Goal: Task Accomplishment & Management: Complete application form

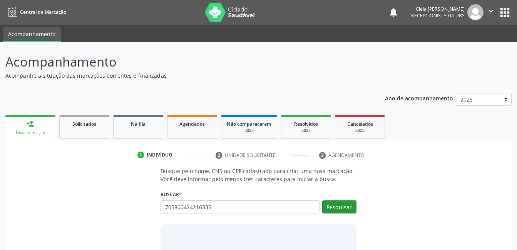
type input "705800424216335"
click at [340, 204] on button "Pesquisar" at bounding box center [339, 206] width 34 height 13
type input "705800424216335"
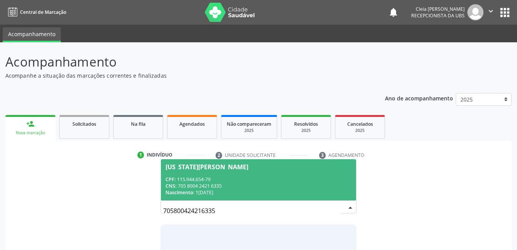
click at [276, 178] on div "CPF: 115.944.654-79" at bounding box center [257, 179] width 185 height 7
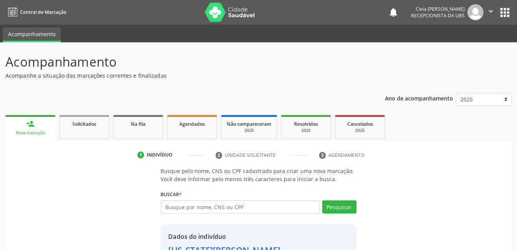
scroll to position [58, 0]
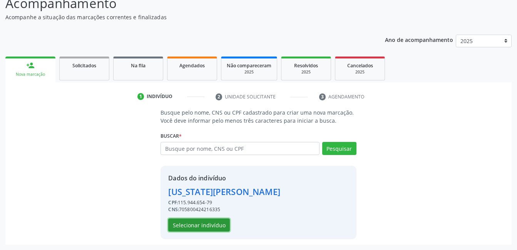
click at [214, 221] on button "Selecionar indivíduo" at bounding box center [199, 225] width 62 height 13
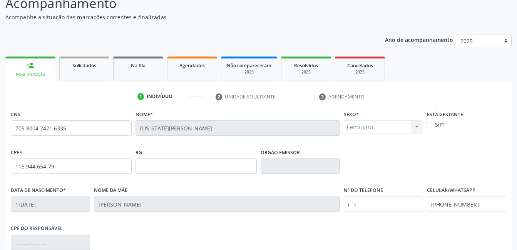
scroll to position [167, 0]
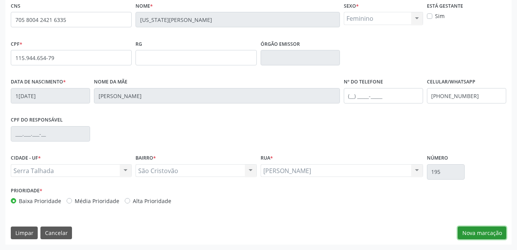
click at [490, 236] on button "Nova marcação" at bounding box center [481, 233] width 48 height 13
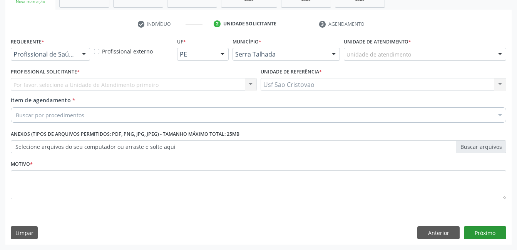
scroll to position [131, 0]
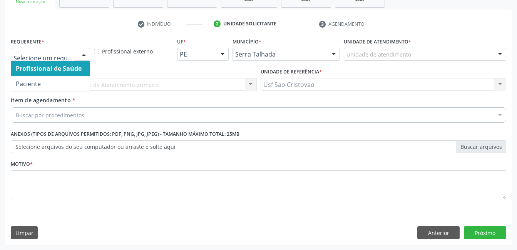
click at [84, 57] on div at bounding box center [84, 54] width 12 height 13
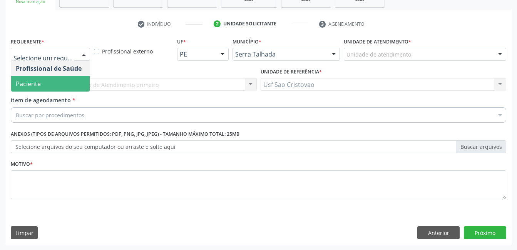
click at [74, 87] on span "Paciente" at bounding box center [50, 83] width 78 height 15
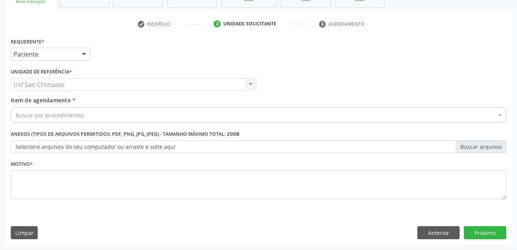
click at [95, 116] on div "Buscar por procedimentos" at bounding box center [258, 114] width 495 height 15
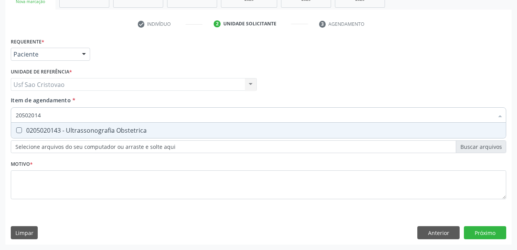
type input "205020143"
click at [19, 129] on Obstetrica at bounding box center [19, 130] width 6 height 6
click at [16, 129] on Obstetrica "checkbox" at bounding box center [13, 130] width 5 height 5
checkbox Obstetrica "true"
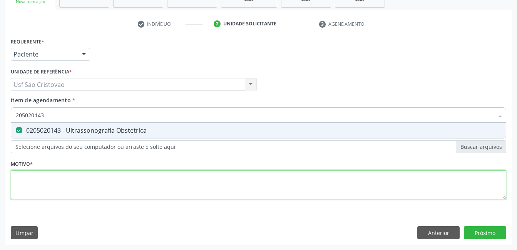
click at [51, 188] on div "Requerente * Paciente Profissional de Saúde Paciente Nenhum resultado encontrad…" at bounding box center [258, 123] width 495 height 174
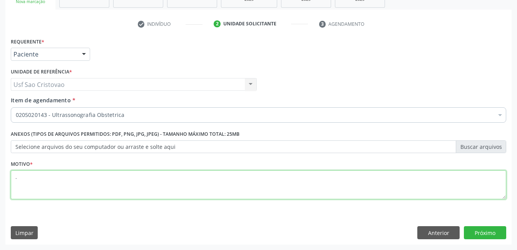
type textarea "."
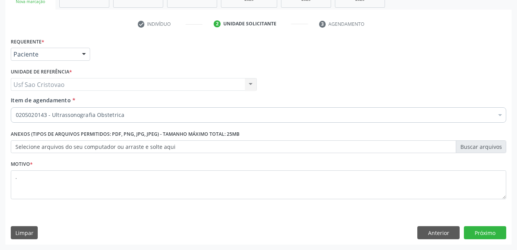
click at [213, 223] on div "Requerente * Paciente Profissional de Saúde Paciente Nenhum resultado encontrad…" at bounding box center [258, 140] width 506 height 209
click at [486, 235] on button "Próximo" at bounding box center [485, 232] width 42 height 13
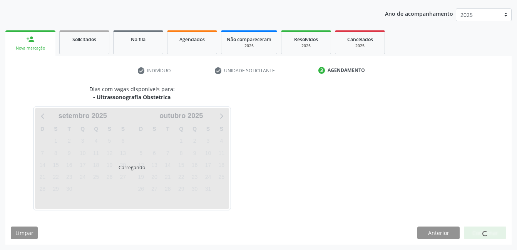
scroll to position [85, 0]
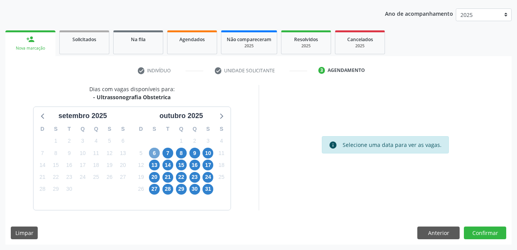
click at [155, 152] on span "6" at bounding box center [154, 153] width 11 height 11
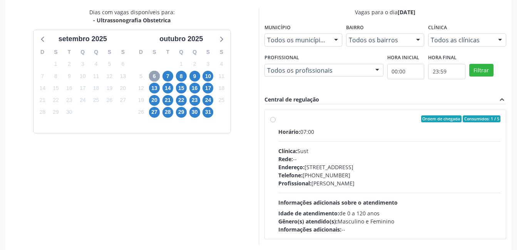
scroll to position [196, 0]
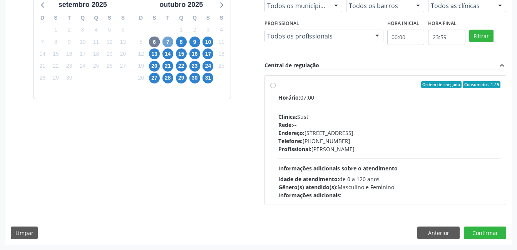
click at [165, 38] on span "7" at bounding box center [167, 42] width 11 height 11
click at [184, 43] on span "8" at bounding box center [181, 42] width 11 height 11
click at [198, 43] on span "9" at bounding box center [194, 42] width 11 height 11
click at [212, 40] on span "10" at bounding box center [207, 42] width 11 height 11
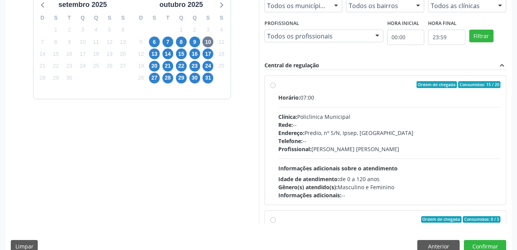
click at [278, 87] on label "Ordem de chegada Consumidos: 15 / 20 Horário: 07:00 Clínica: Policlinica Munici…" at bounding box center [389, 140] width 222 height 118
click at [274, 87] on input "Ordem de chegada Consumidos: 15 / 20 Horário: 07:00 Clínica: Policlinica Munici…" at bounding box center [272, 84] width 5 height 7
radio input "true"
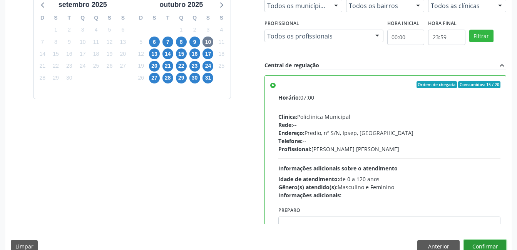
click at [496, 242] on button "Confirmar" at bounding box center [485, 246] width 42 height 13
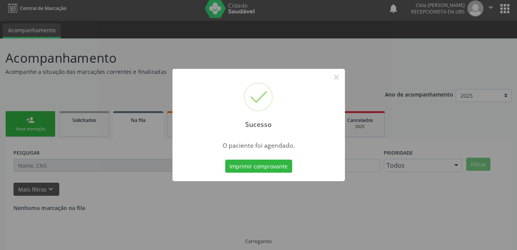
scroll to position [0, 0]
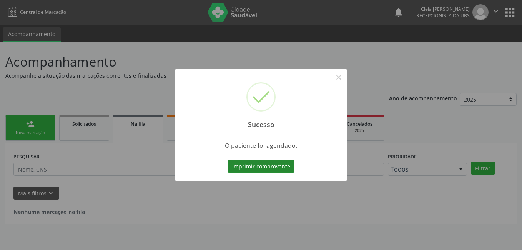
click at [260, 169] on button "Imprimir comprovante" at bounding box center [261, 166] width 67 height 13
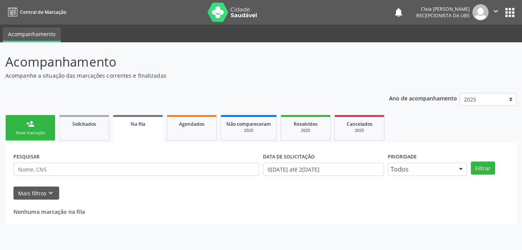
click at [35, 127] on link "person_add Nova marcação" at bounding box center [30, 128] width 50 height 26
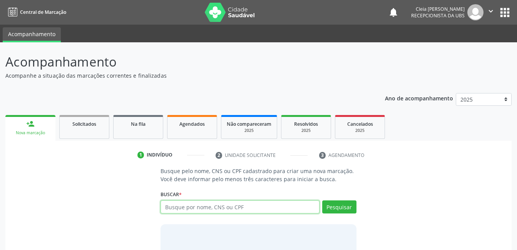
click at [303, 208] on input "text" at bounding box center [239, 206] width 159 height 13
type input "702807181322161"
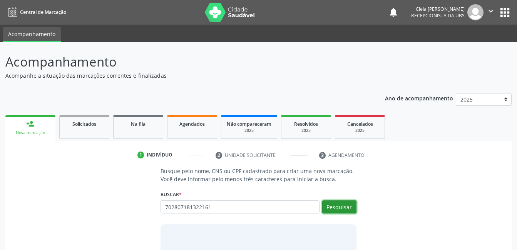
click at [332, 207] on button "Pesquisar" at bounding box center [339, 206] width 34 height 13
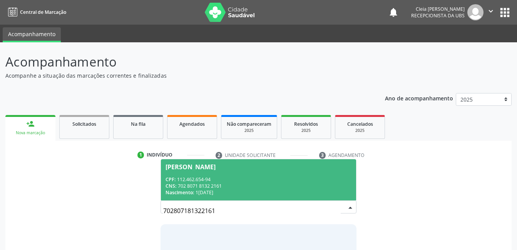
click at [261, 177] on div "CPF: 112.462.654-94" at bounding box center [257, 179] width 185 height 7
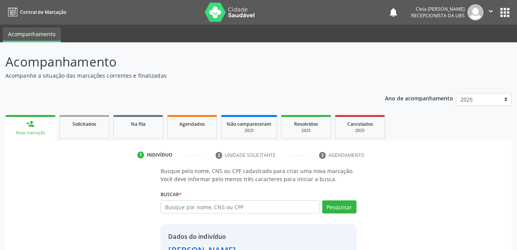
scroll to position [71, 0]
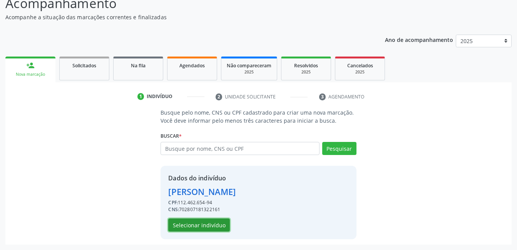
click at [214, 225] on button "Selecionar indivíduo" at bounding box center [199, 225] width 62 height 13
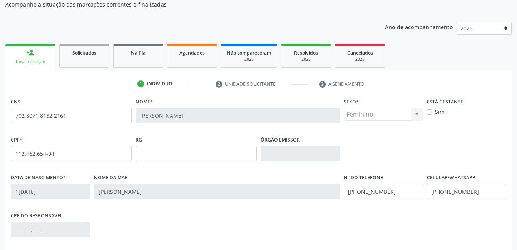
scroll to position [167, 0]
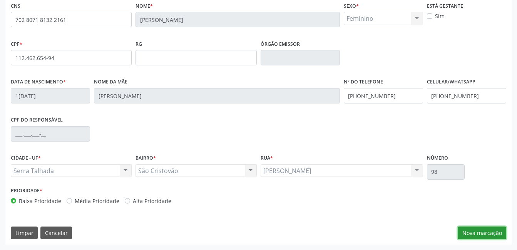
click at [481, 236] on button "Nova marcação" at bounding box center [481, 233] width 48 height 13
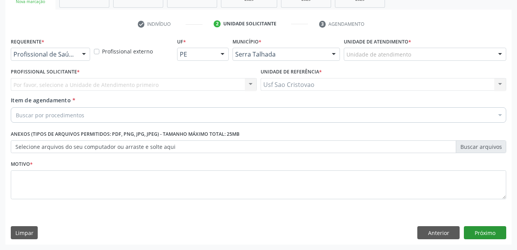
scroll to position [131, 0]
click at [84, 57] on div at bounding box center [84, 54] width 12 height 13
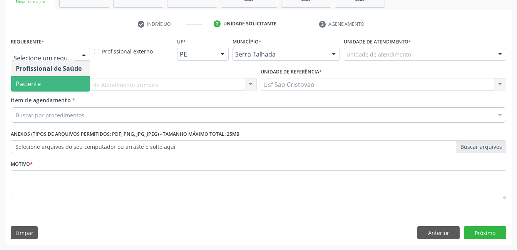
click at [87, 83] on span "Paciente" at bounding box center [50, 83] width 78 height 15
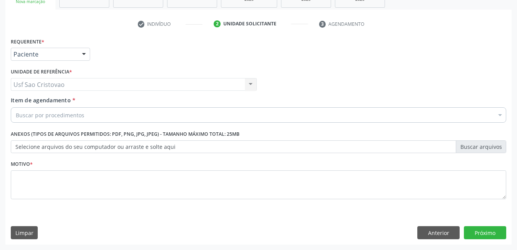
click at [87, 119] on div "Buscar por procedimentos" at bounding box center [258, 114] width 495 height 15
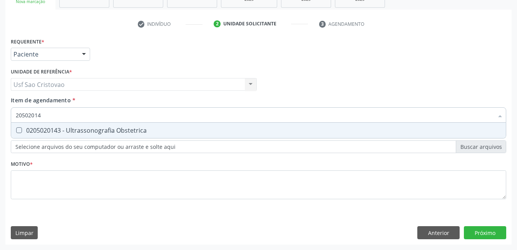
type input "205020143"
click at [21, 133] on div "0205020143 - Ultrassonografia Obstetrica" at bounding box center [258, 130] width 485 height 6
checkbox Obstetrica "true"
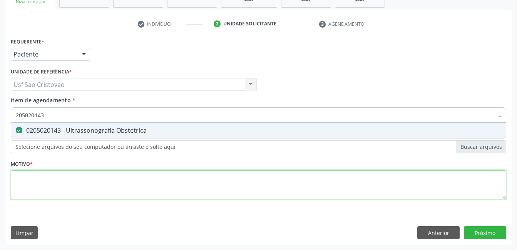
click at [27, 187] on div "Requerente * Paciente Profissional de Saúde Paciente Nenhum resultado encontrad…" at bounding box center [258, 123] width 495 height 174
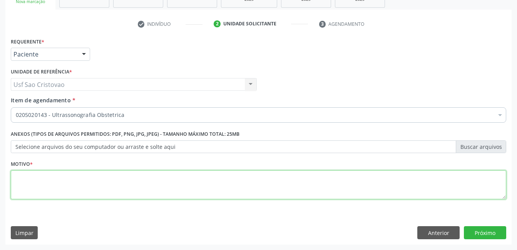
type textarea "3"
type textarea "."
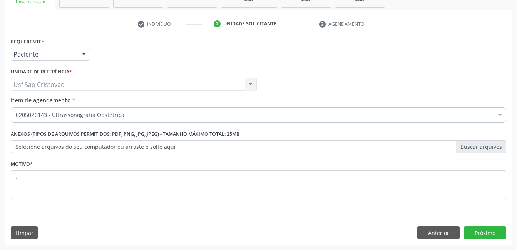
click at [204, 230] on div "Limpar Anterior Próximo" at bounding box center [258, 232] width 495 height 13
click at [476, 231] on button "Próximo" at bounding box center [485, 232] width 42 height 13
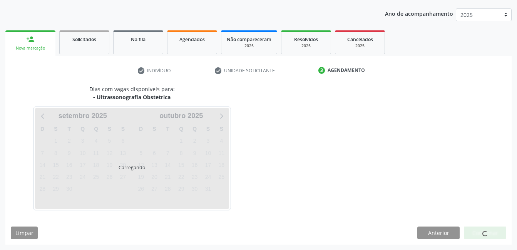
scroll to position [85, 0]
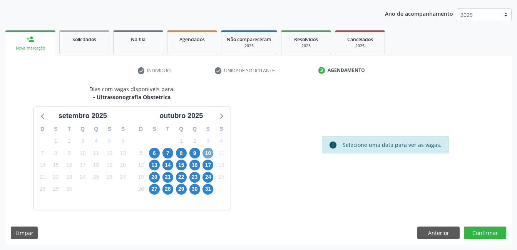
click at [209, 155] on span "10" at bounding box center [207, 153] width 11 height 11
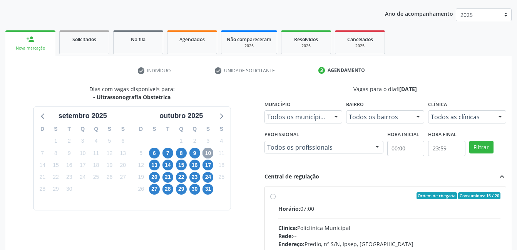
scroll to position [162, 0]
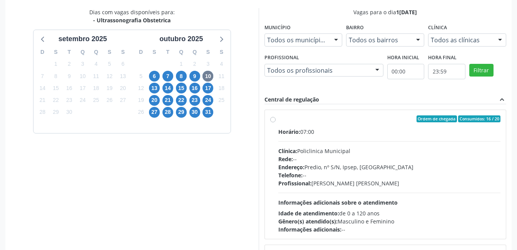
click at [273, 122] on div "Ordem de chegada Consumidos: 16 / 20 Horário: 07:00 Clínica: Policlinica Munici…" at bounding box center [385, 174] width 230 height 118
radio input "true"
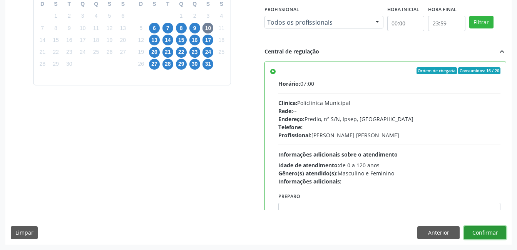
click at [471, 234] on button "Confirmar" at bounding box center [485, 232] width 42 height 13
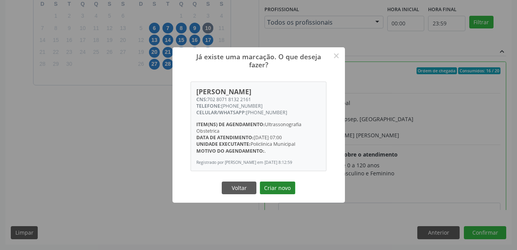
click at [272, 195] on button "Criar novo" at bounding box center [277, 188] width 35 height 13
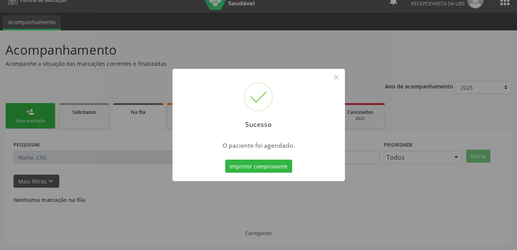
scroll to position [0, 0]
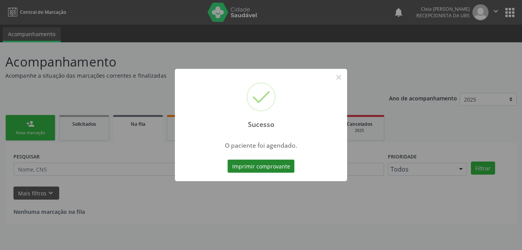
click at [264, 167] on button "Imprimir comprovante" at bounding box center [261, 166] width 67 height 13
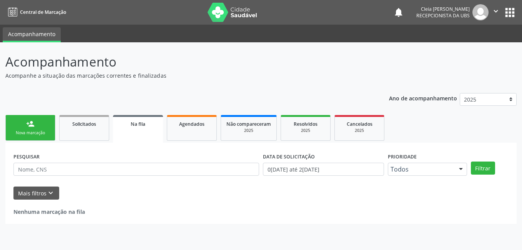
click at [37, 124] on link "person_add Nova marcação" at bounding box center [30, 128] width 50 height 26
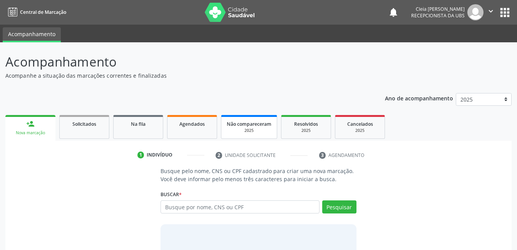
scroll to position [47, 0]
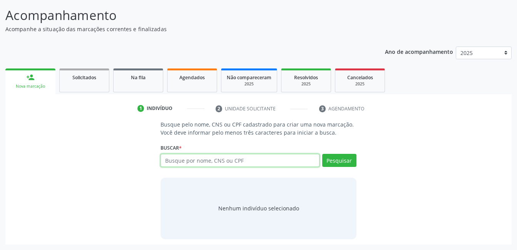
click at [294, 157] on input "text" at bounding box center [239, 160] width 159 height 13
type input "209278699710008"
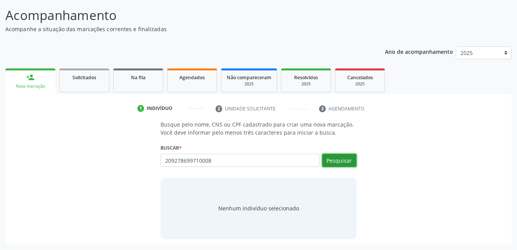
click at [351, 158] on button "Pesquisar" at bounding box center [339, 160] width 34 height 13
type input "209278699710008"
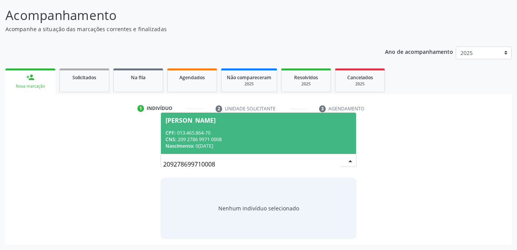
click at [208, 136] on div "CNS: 209 2786 9971 0008" at bounding box center [257, 139] width 185 height 7
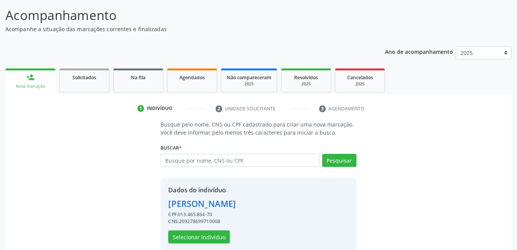
scroll to position [58, 0]
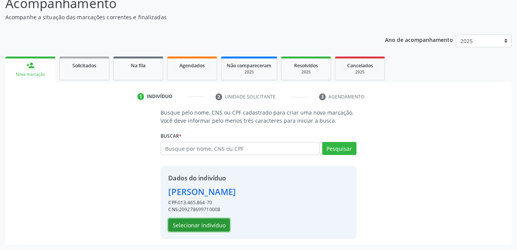
click at [215, 225] on button "Selecionar indivíduo" at bounding box center [199, 225] width 62 height 13
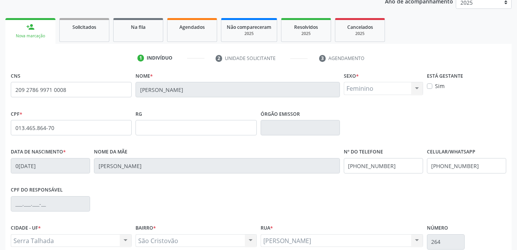
scroll to position [167, 0]
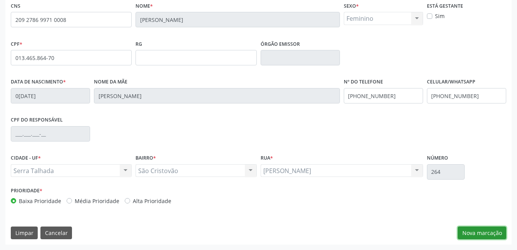
click at [473, 233] on button "Nova marcação" at bounding box center [481, 233] width 48 height 13
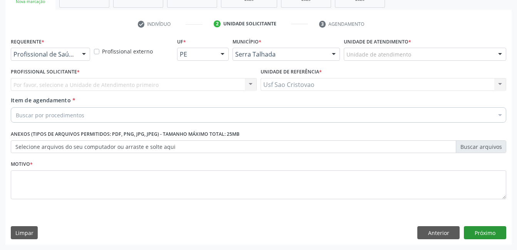
scroll to position [131, 0]
click at [85, 53] on div at bounding box center [84, 54] width 12 height 13
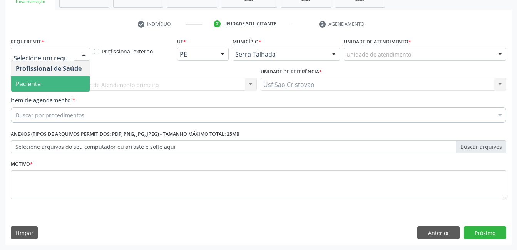
click at [87, 85] on span "Paciente" at bounding box center [50, 83] width 78 height 15
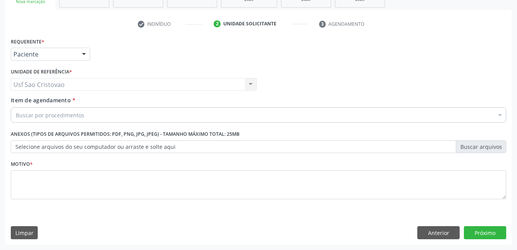
click at [103, 118] on div "Buscar por procedimentos" at bounding box center [258, 114] width 495 height 15
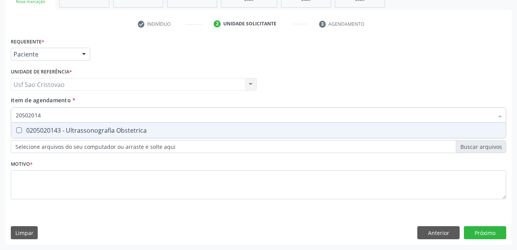
type input "205020143"
click at [21, 130] on Obstetrica at bounding box center [19, 130] width 6 height 6
click at [16, 130] on Obstetrica "checkbox" at bounding box center [13, 130] width 5 height 5
checkbox Obstetrica "true"
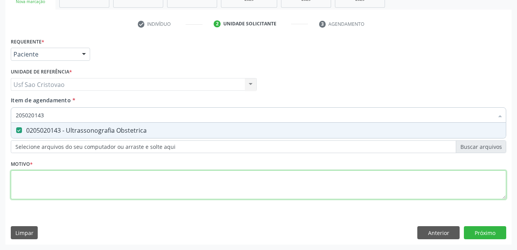
click at [64, 185] on div "Requerente * Paciente Profissional de Saúde Paciente Nenhum resultado encontrad…" at bounding box center [258, 123] width 495 height 174
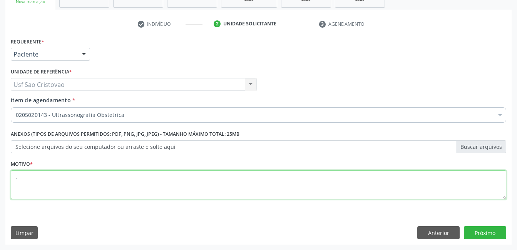
type textarea "."
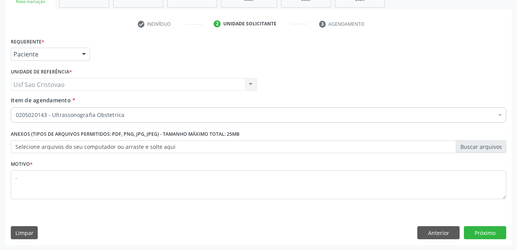
click at [286, 219] on div "Requerente * Paciente Profissional de Saúde Paciente Nenhum resultado encontrad…" at bounding box center [258, 140] width 506 height 209
click at [492, 236] on button "Próximo" at bounding box center [485, 232] width 42 height 13
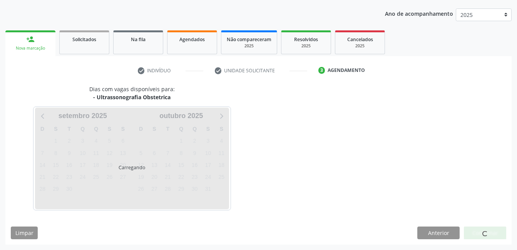
scroll to position [85, 0]
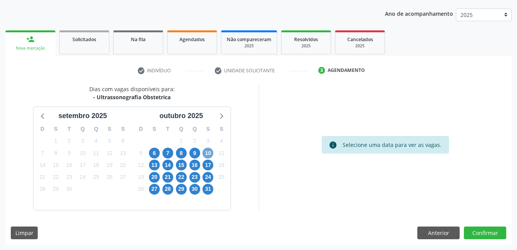
click at [209, 151] on span "10" at bounding box center [207, 153] width 11 height 11
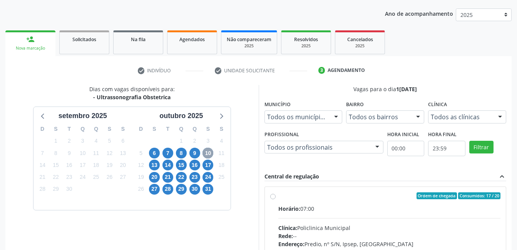
scroll to position [162, 0]
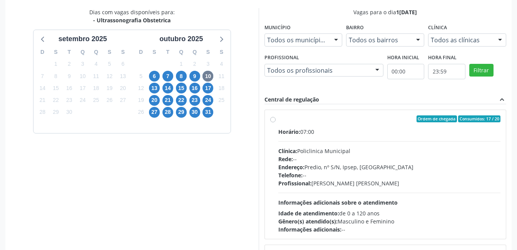
click at [278, 120] on label "Ordem de chegada Consumidos: 17 / 20 Horário: 07:00 Clínica: Policlinica Munici…" at bounding box center [389, 174] width 222 height 118
click at [272, 120] on input "Ordem de chegada Consumidos: 17 / 20 Horário: 07:00 Clínica: Policlinica Munici…" at bounding box center [272, 118] width 5 height 7
radio input "true"
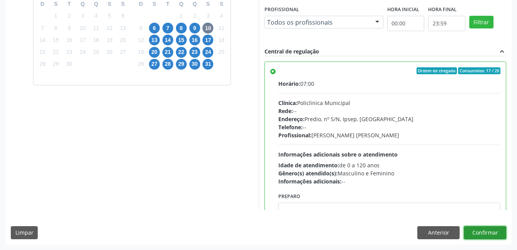
click at [499, 230] on button "Confirmar" at bounding box center [485, 232] width 42 height 13
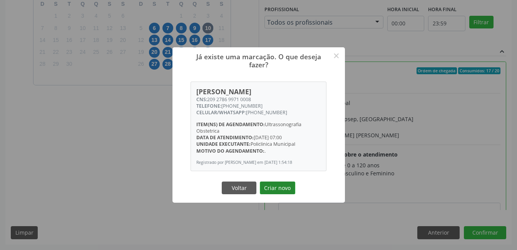
click at [272, 191] on button "Criar novo" at bounding box center [277, 188] width 35 height 13
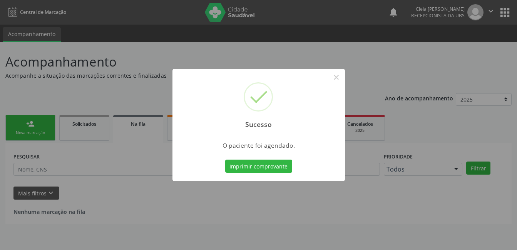
scroll to position [0, 0]
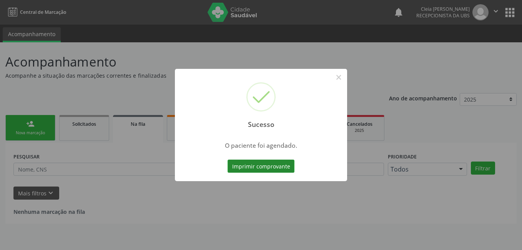
click at [285, 167] on button "Imprimir comprovante" at bounding box center [261, 166] width 67 height 13
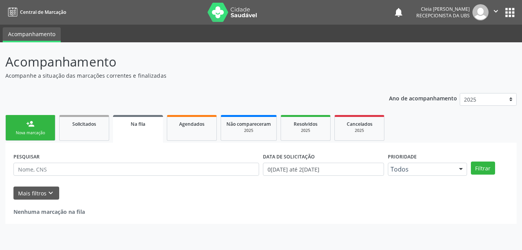
click at [39, 120] on link "person_add Nova marcação" at bounding box center [30, 128] width 50 height 26
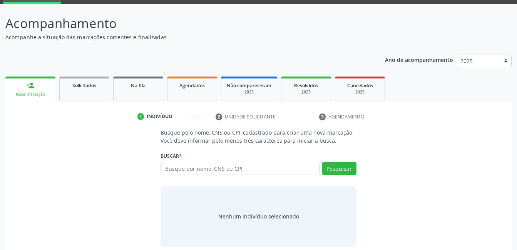
scroll to position [47, 0]
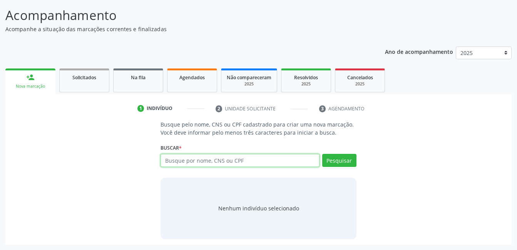
click at [259, 157] on input "text" at bounding box center [239, 160] width 159 height 13
type input "704107853952550"
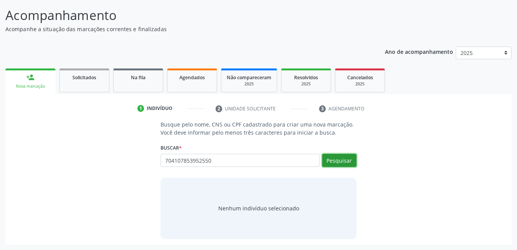
click at [343, 157] on button "Pesquisar" at bounding box center [339, 160] width 34 height 13
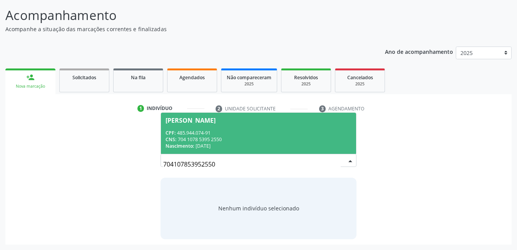
click at [289, 142] on div "CNS: 704 1078 5395 2550" at bounding box center [257, 139] width 185 height 7
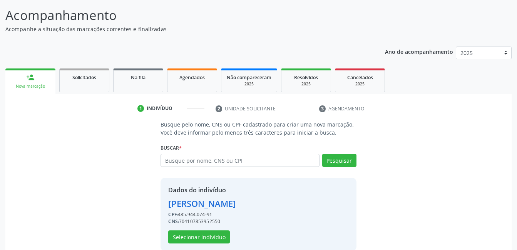
scroll to position [58, 0]
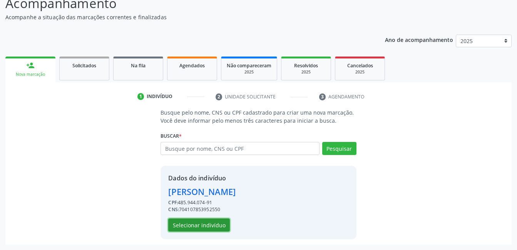
click at [185, 228] on button "Selecionar indivíduo" at bounding box center [199, 225] width 62 height 13
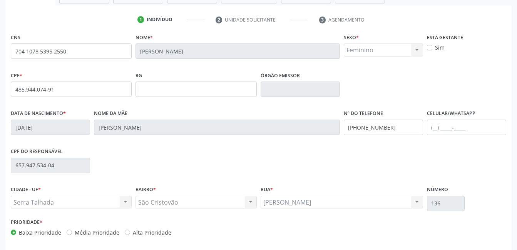
scroll to position [167, 0]
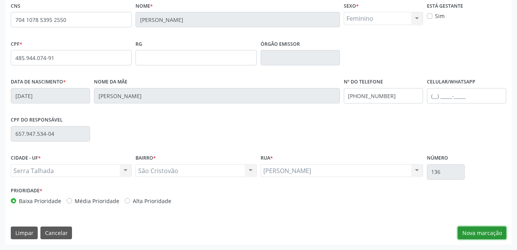
click at [486, 235] on button "Nova marcação" at bounding box center [481, 233] width 48 height 13
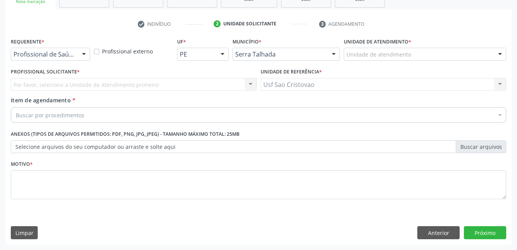
click at [85, 55] on div at bounding box center [84, 54] width 12 height 13
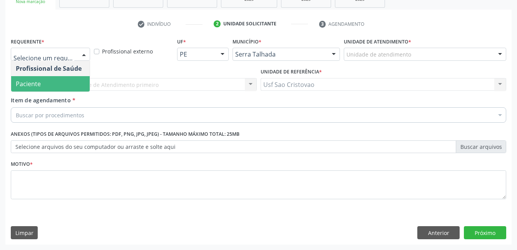
click at [79, 78] on span "Paciente" at bounding box center [50, 83] width 78 height 15
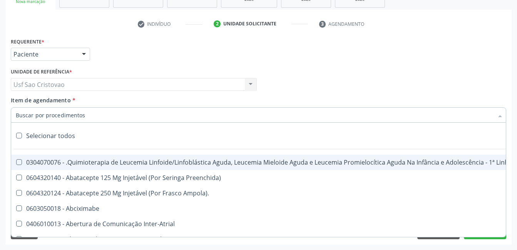
click at [90, 112] on div at bounding box center [258, 114] width 495 height 15
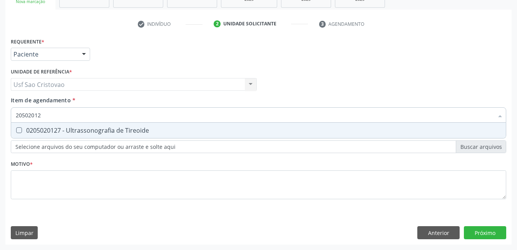
type input "205020127"
click at [20, 130] on Tireoide at bounding box center [19, 130] width 6 height 6
click at [16, 130] on Tireoide "checkbox" at bounding box center [13, 130] width 5 height 5
checkbox Tireoide "true"
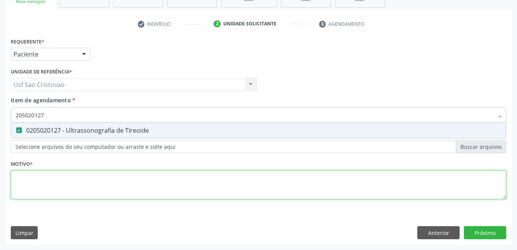
click at [103, 189] on div "Requerente * Paciente Profissional de Saúde Paciente Nenhum resultado encontrad…" at bounding box center [258, 123] width 495 height 174
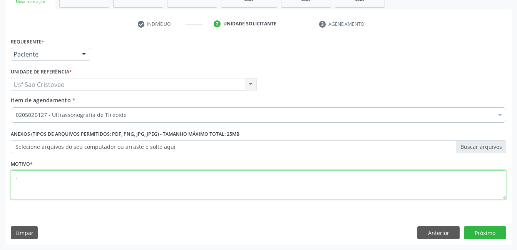
type textarea "."
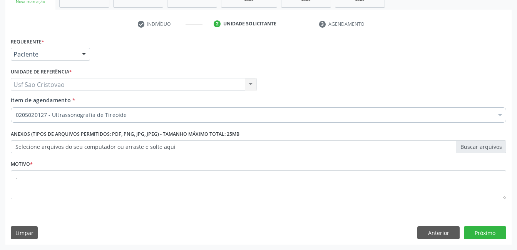
click at [249, 208] on div "Motivo * ." at bounding box center [258, 185] width 499 height 52
click at [473, 229] on button "Próximo" at bounding box center [485, 232] width 42 height 13
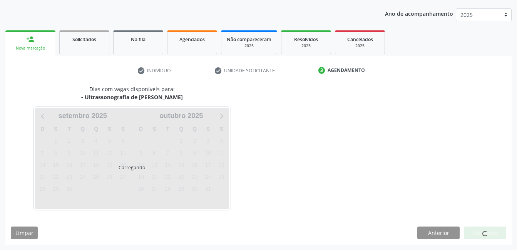
scroll to position [85, 0]
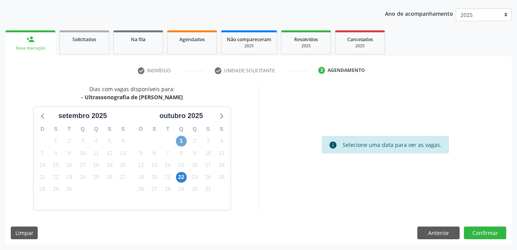
click at [181, 140] on span "1" at bounding box center [181, 141] width 11 height 11
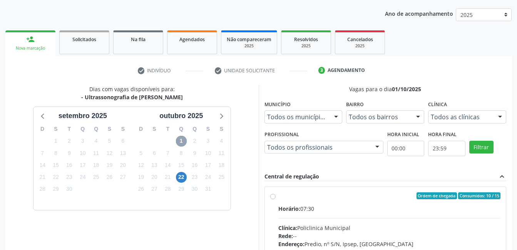
scroll to position [162, 0]
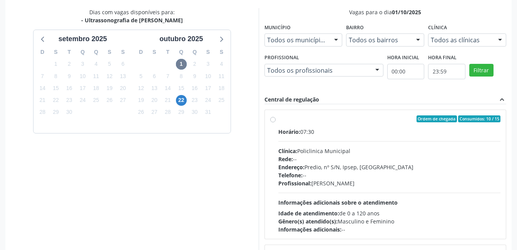
click at [278, 119] on label "Ordem de chegada Consumidos: 10 / 15 Horário: 07:30 Clínica: Policlinica Munici…" at bounding box center [389, 174] width 222 height 118
click at [273, 119] on input "Ordem de chegada Consumidos: 10 / 15 Horário: 07:30 Clínica: Policlinica Munici…" at bounding box center [272, 118] width 5 height 7
radio input "true"
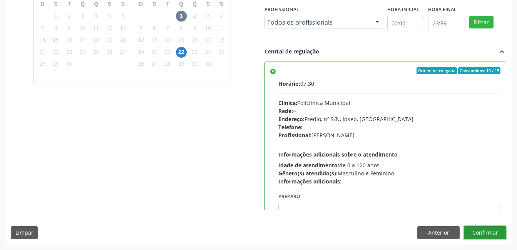
click at [501, 233] on button "Confirmar" at bounding box center [485, 232] width 42 height 13
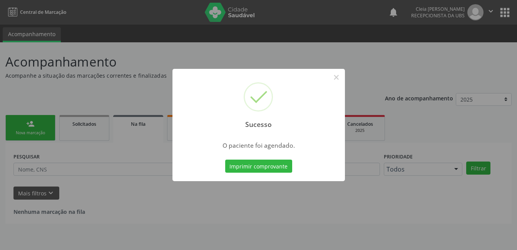
scroll to position [0, 0]
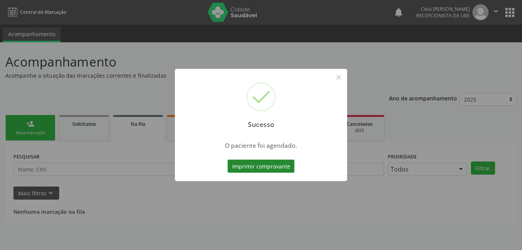
click at [268, 170] on button "Imprimir comprovante" at bounding box center [261, 166] width 67 height 13
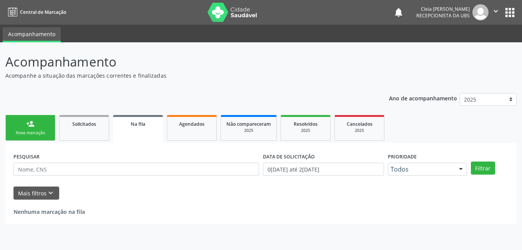
click at [33, 136] on div "Nova marcação" at bounding box center [30, 133] width 38 height 6
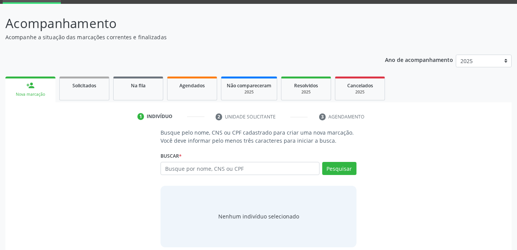
scroll to position [47, 0]
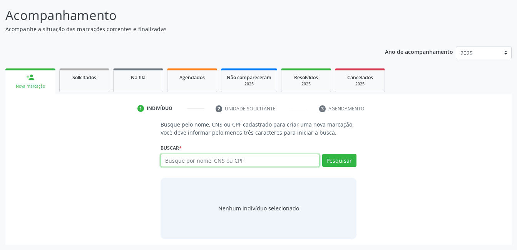
click at [295, 162] on input "text" at bounding box center [239, 160] width 159 height 13
type input "20927869912000."
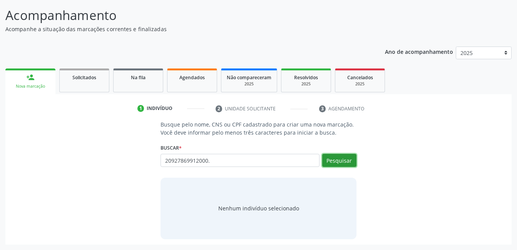
click at [337, 165] on button "Pesquisar" at bounding box center [339, 160] width 34 height 13
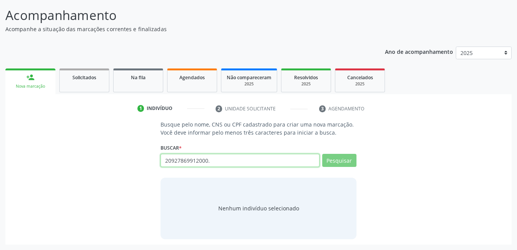
click at [228, 158] on input "20927869912000." at bounding box center [239, 160] width 159 height 13
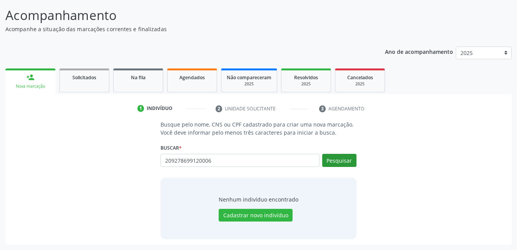
type input "209278699120006"
click at [334, 164] on button "Pesquisar" at bounding box center [339, 160] width 34 height 13
type input "209278699120006"
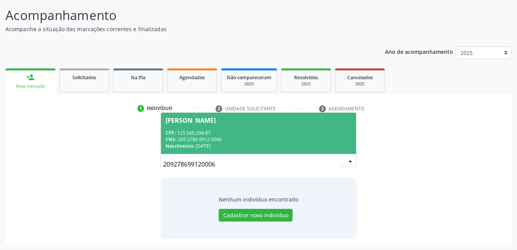
click at [264, 136] on div "CNS: 209 2786 9912 0006" at bounding box center [257, 139] width 185 height 7
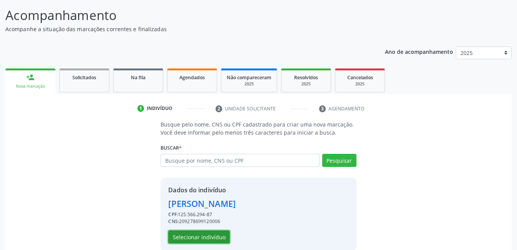
click at [200, 239] on button "Selecionar indivíduo" at bounding box center [199, 236] width 62 height 13
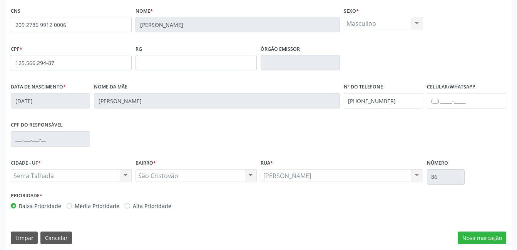
scroll to position [167, 0]
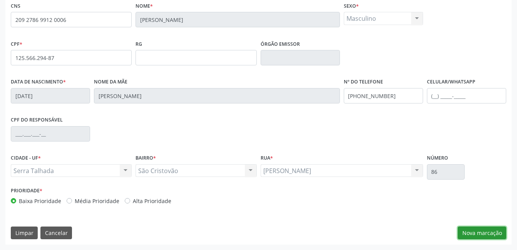
click at [486, 238] on button "Nova marcação" at bounding box center [481, 233] width 48 height 13
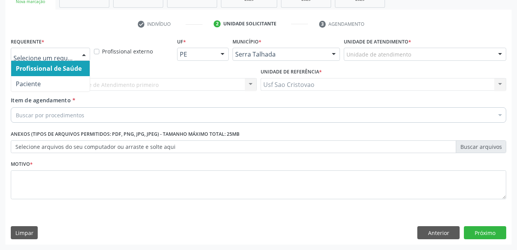
click at [81, 55] on div at bounding box center [84, 54] width 12 height 13
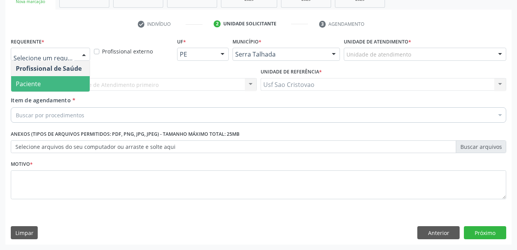
click at [80, 77] on span "Paciente" at bounding box center [50, 83] width 78 height 15
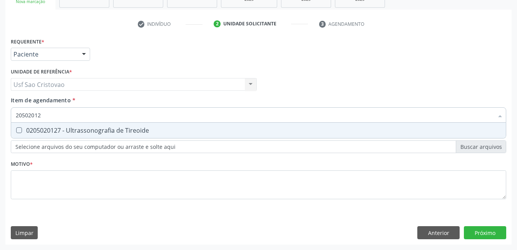
type input "205020127"
click at [19, 128] on Tireoide at bounding box center [19, 130] width 6 height 6
click at [16, 128] on Tireoide "checkbox" at bounding box center [13, 130] width 5 height 5
checkbox Tireoide "true"
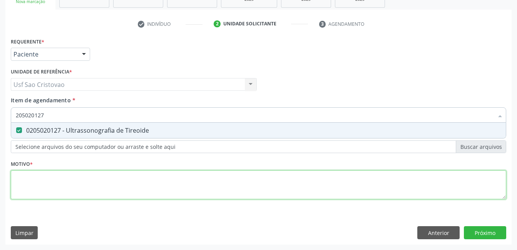
click at [44, 188] on div "Requerente * Paciente Profissional de Saúde Paciente Nenhum resultado encontrad…" at bounding box center [258, 123] width 495 height 174
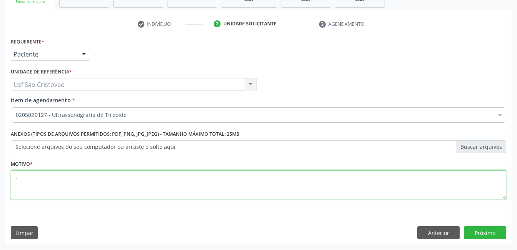
type textarea "."
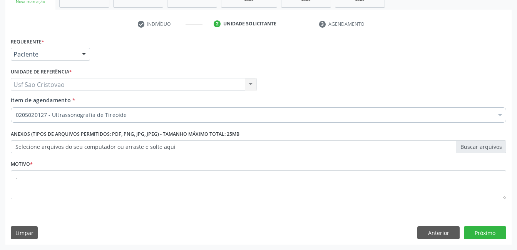
click at [296, 210] on div "Motivo * ." at bounding box center [258, 185] width 499 height 52
click at [499, 230] on button "Próximo" at bounding box center [485, 232] width 42 height 13
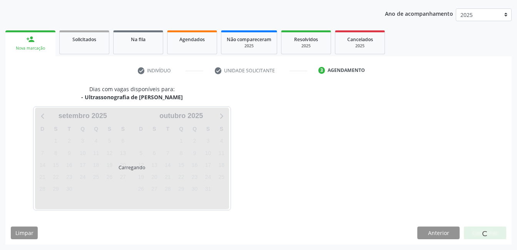
scroll to position [85, 0]
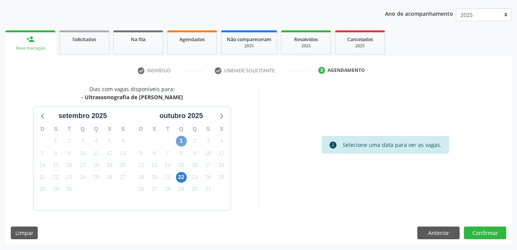
click at [181, 140] on span "1" at bounding box center [181, 141] width 11 height 11
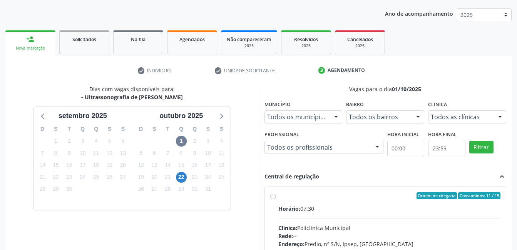
click at [278, 197] on label "Ordem de chegada Consumidos: 11 / 15 Horário: 07:30 Clínica: Policlinica Munici…" at bounding box center [389, 251] width 222 height 118
click at [270, 197] on input "Ordem de chegada Consumidos: 11 / 15 Horário: 07:30 Clínica: Policlinica Munici…" at bounding box center [272, 195] width 5 height 7
radio input "true"
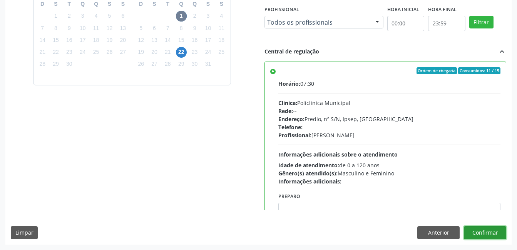
click at [497, 234] on button "Confirmar" at bounding box center [485, 232] width 42 height 13
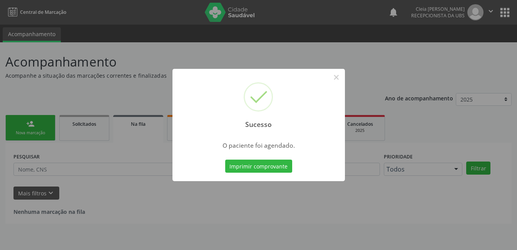
scroll to position [0, 0]
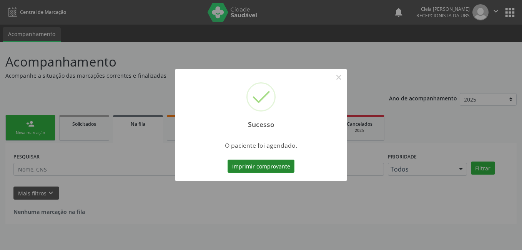
click at [247, 164] on button "Imprimir comprovante" at bounding box center [261, 166] width 67 height 13
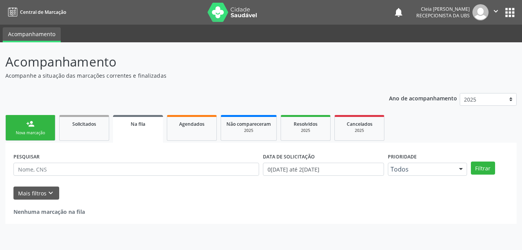
click at [35, 127] on link "person_add Nova marcação" at bounding box center [30, 128] width 50 height 26
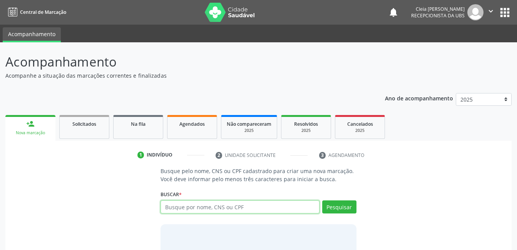
click at [260, 210] on input "text" at bounding box center [239, 206] width 159 height 13
type input "30357640420"
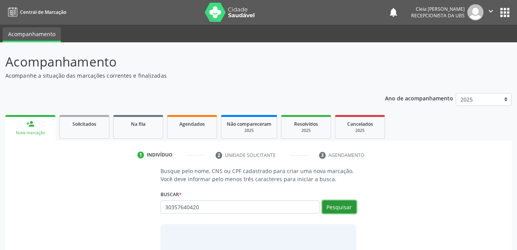
click at [335, 210] on button "Pesquisar" at bounding box center [339, 206] width 34 height 13
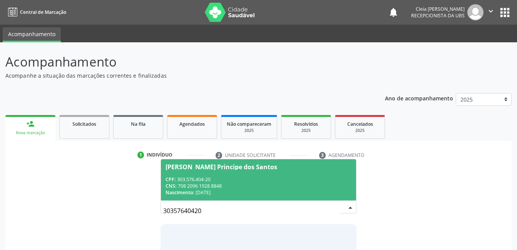
click at [270, 182] on div "CPF: 303.576.404-20" at bounding box center [257, 179] width 185 height 7
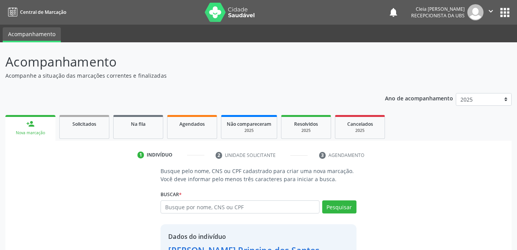
scroll to position [58, 0]
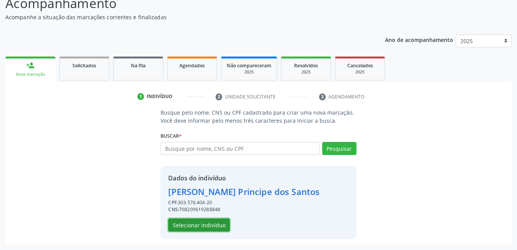
click at [185, 222] on button "Selecionar indivíduo" at bounding box center [199, 225] width 62 height 13
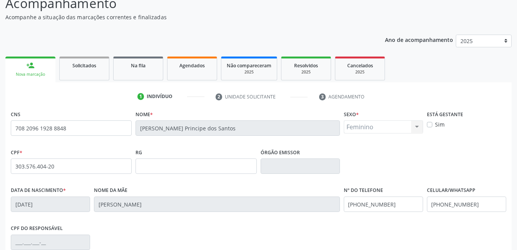
scroll to position [167, 0]
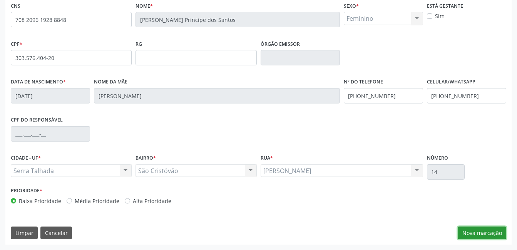
click at [480, 232] on button "Nova marcação" at bounding box center [481, 233] width 48 height 13
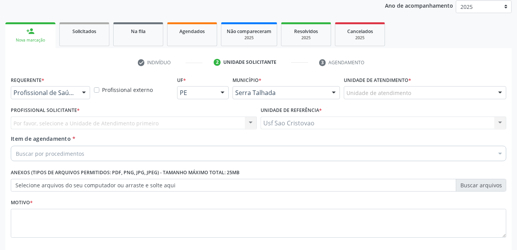
scroll to position [131, 0]
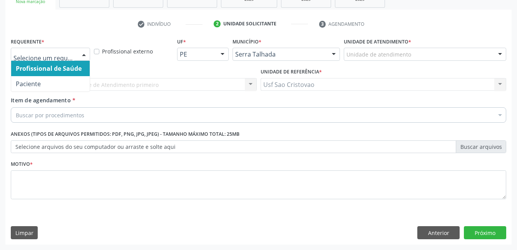
click at [83, 55] on div at bounding box center [84, 54] width 12 height 13
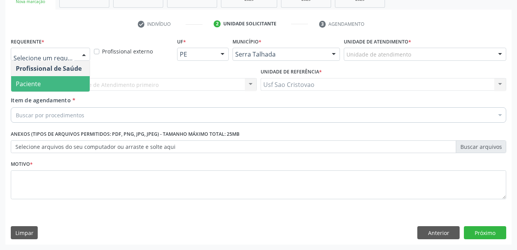
click at [71, 85] on span "Paciente" at bounding box center [50, 83] width 78 height 15
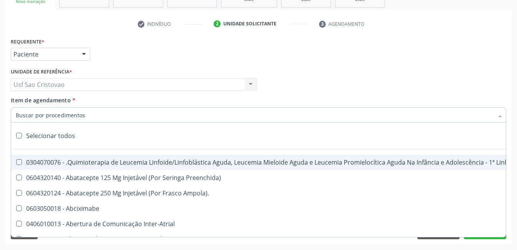
click at [97, 119] on div at bounding box center [258, 114] width 495 height 15
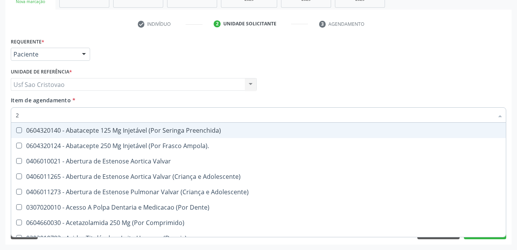
type input "22"
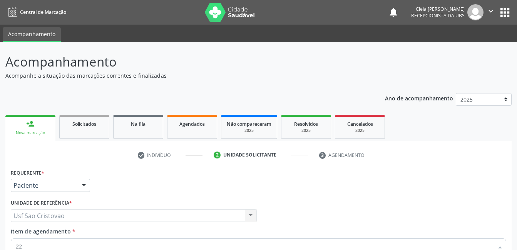
scroll to position [131, 0]
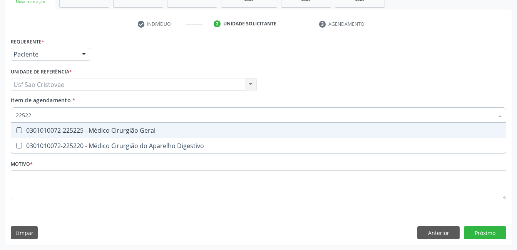
type input "225225"
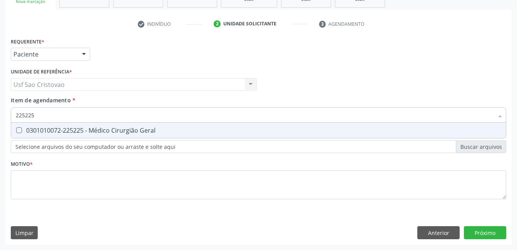
click at [19, 132] on Geral at bounding box center [19, 130] width 6 height 6
click at [16, 132] on Geral "checkbox" at bounding box center [13, 130] width 5 height 5
checkbox Geral "true"
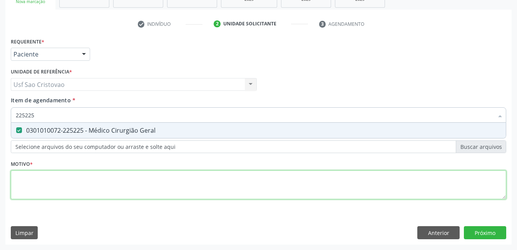
click at [45, 177] on div "Requerente * Paciente Profissional de Saúde Paciente Nenhum resultado encontrad…" at bounding box center [258, 123] width 495 height 174
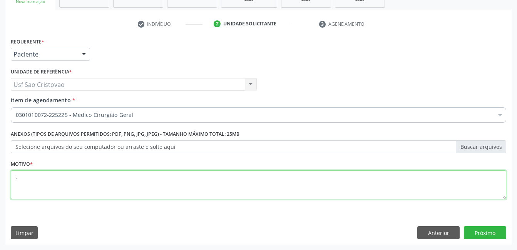
type textarea "."
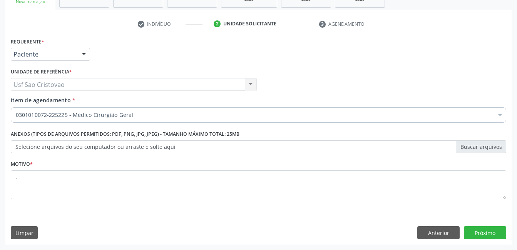
click at [355, 229] on div "Limpar Anterior Próximo" at bounding box center [258, 232] width 495 height 13
click at [479, 232] on button "Próximo" at bounding box center [485, 232] width 42 height 13
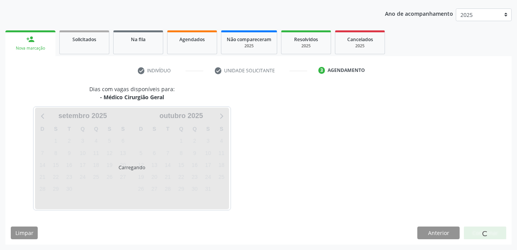
scroll to position [85, 0]
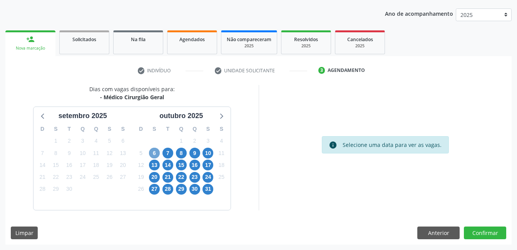
click at [154, 153] on span "6" at bounding box center [154, 153] width 11 height 11
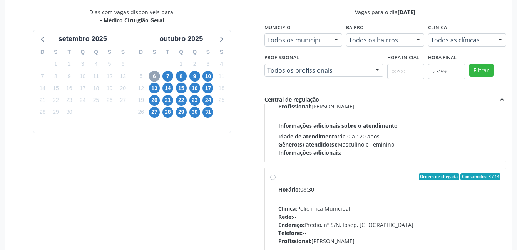
scroll to position [115, 0]
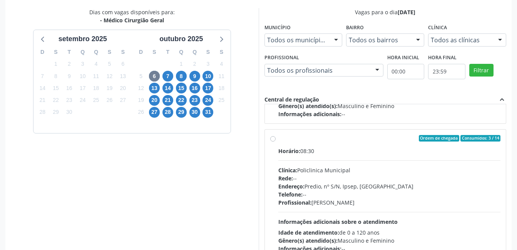
click at [278, 140] on label "Ordem de chegada Consumidos: 3 / 14 Horário: 08:30 Clínica: Policlinica Municip…" at bounding box center [389, 194] width 222 height 118
click at [273, 140] on input "Ordem de chegada Consumidos: 3 / 14 Horário: 08:30 Clínica: Policlinica Municip…" at bounding box center [272, 138] width 5 height 7
radio input "true"
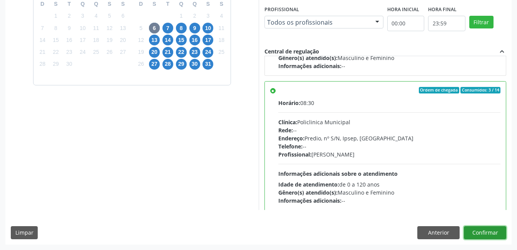
click at [497, 235] on button "Confirmar" at bounding box center [485, 232] width 42 height 13
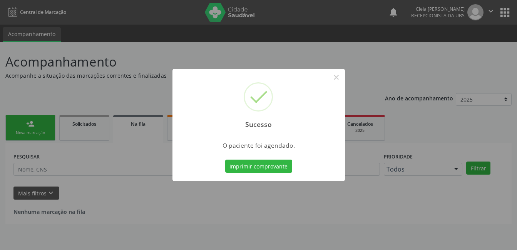
scroll to position [0, 0]
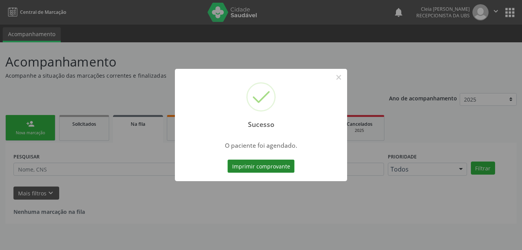
click at [235, 167] on button "Imprimir comprovante" at bounding box center [261, 166] width 67 height 13
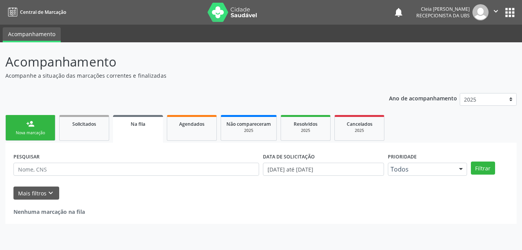
click at [30, 130] on link "person_add Nova marcação" at bounding box center [30, 128] width 50 height 26
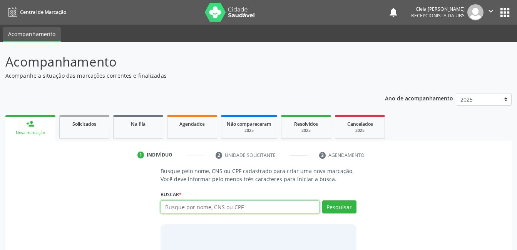
click at [246, 207] on input "text" at bounding box center [239, 206] width 159 height 13
type input "09594384409"
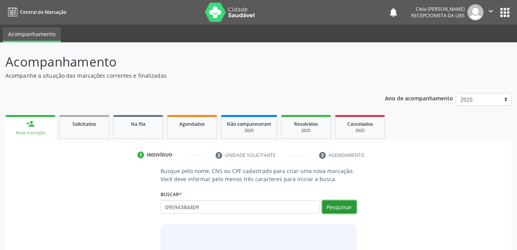
click at [352, 205] on button "Pesquisar" at bounding box center [339, 206] width 34 height 13
type input "09594384409"
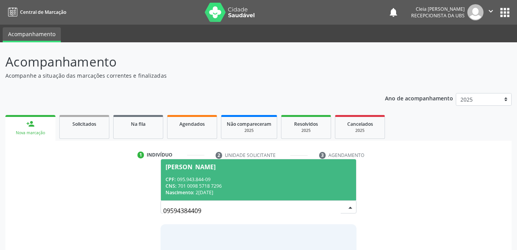
click at [255, 175] on span "Juliene Cherlys da Silva CPF: 095.943.844-09 CNS: 701 0098 5718 7296 Nascimento…" at bounding box center [258, 179] width 195 height 41
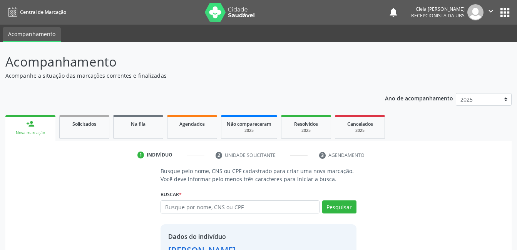
scroll to position [58, 0]
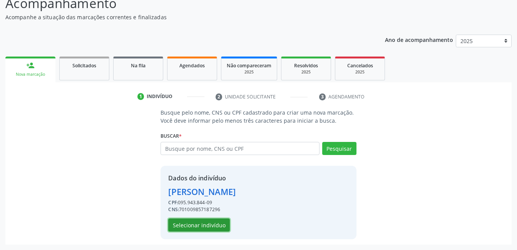
click at [206, 229] on button "Selecionar indivíduo" at bounding box center [199, 225] width 62 height 13
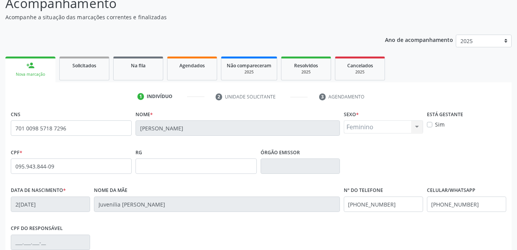
scroll to position [167, 0]
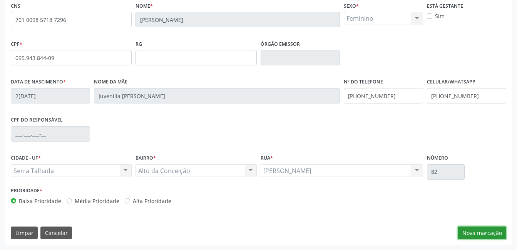
click at [500, 234] on button "Nova marcação" at bounding box center [481, 233] width 48 height 13
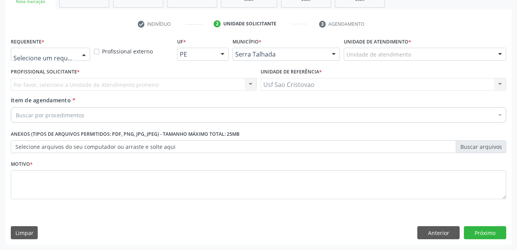
click at [81, 55] on div at bounding box center [84, 54] width 12 height 13
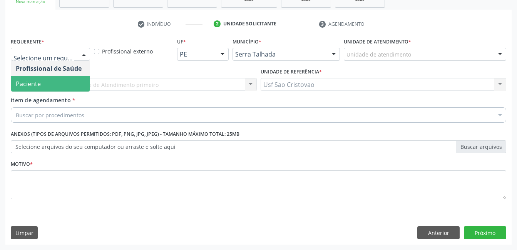
click at [79, 84] on span "Paciente" at bounding box center [50, 83] width 78 height 15
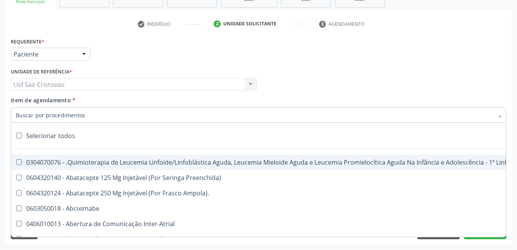
click at [92, 114] on div at bounding box center [258, 114] width 495 height 15
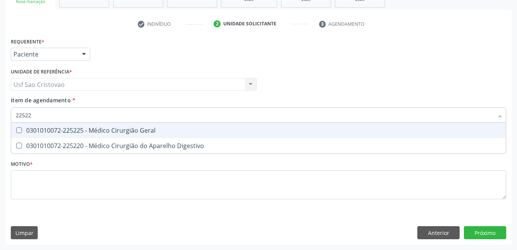
type input "225225"
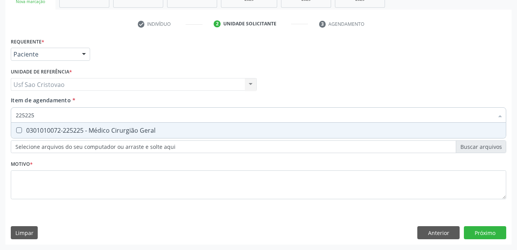
click at [17, 130] on Geral at bounding box center [19, 130] width 6 height 6
click at [16, 130] on Geral "checkbox" at bounding box center [13, 130] width 5 height 5
checkbox Geral "true"
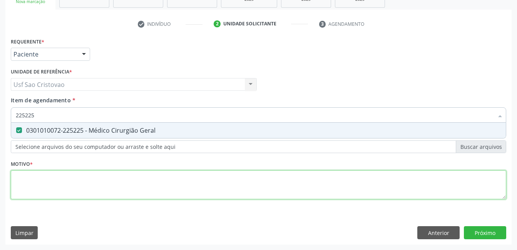
click at [69, 185] on div "Requerente * Paciente Profissional de Saúde Paciente Nenhum resultado encontrad…" at bounding box center [258, 123] width 495 height 174
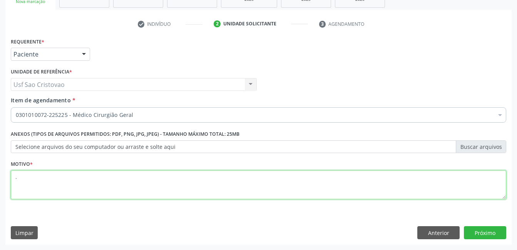
type textarea "."
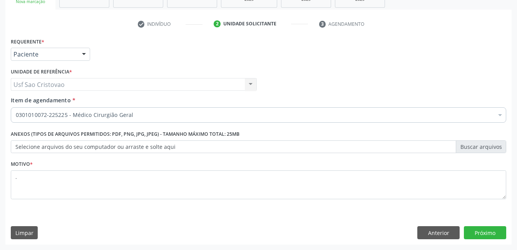
click at [313, 219] on div "Requerente * Paciente Profissional de Saúde Paciente Nenhum resultado encontrad…" at bounding box center [258, 140] width 506 height 209
click at [490, 231] on button "Próximo" at bounding box center [485, 232] width 42 height 13
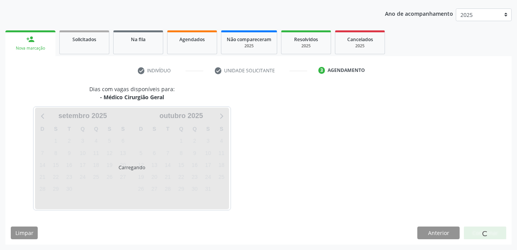
scroll to position [85, 0]
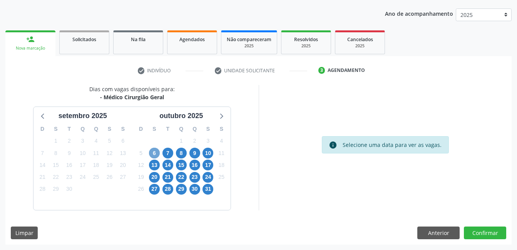
click at [152, 154] on span "6" at bounding box center [154, 153] width 11 height 11
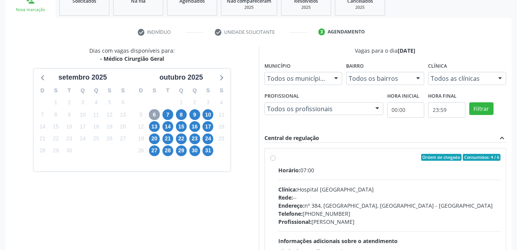
scroll to position [162, 0]
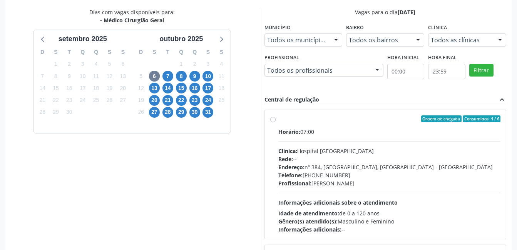
click at [278, 120] on label "Ordem de chegada Consumidos: 4 / 6 Horário: 07:00 Clínica: Hospital Sao Francis…" at bounding box center [389, 174] width 222 height 118
click at [272, 120] on input "Ordem de chegada Consumidos: 4 / 6 Horário: 07:00 Clínica: Hospital Sao Francis…" at bounding box center [272, 118] width 5 height 7
radio input "true"
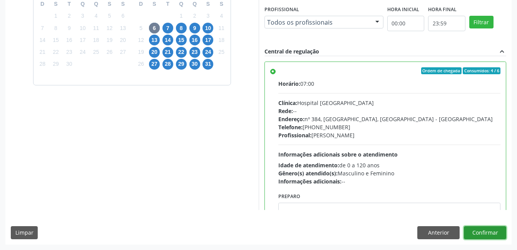
click at [480, 234] on button "Confirmar" at bounding box center [485, 232] width 42 height 13
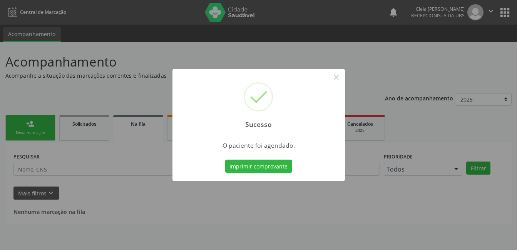
scroll to position [0, 0]
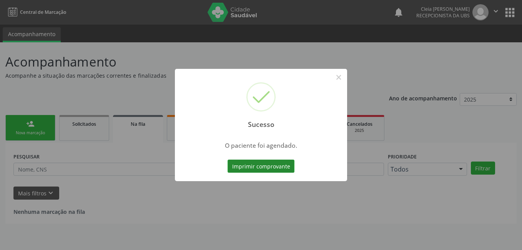
click at [268, 164] on button "Imprimir comprovante" at bounding box center [261, 166] width 67 height 13
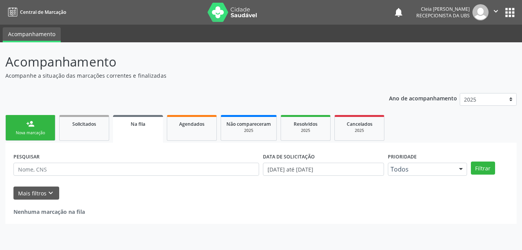
click at [36, 129] on link "person_add Nova marcação" at bounding box center [30, 128] width 50 height 26
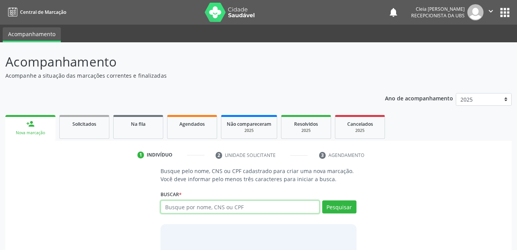
click at [233, 205] on input "text" at bounding box center [239, 206] width 159 height 13
type input "708305277043060"
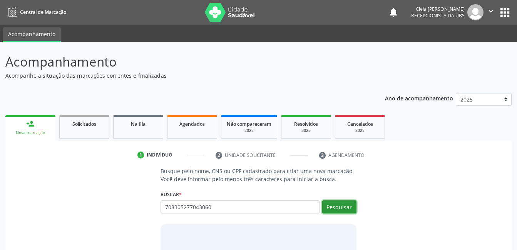
click at [329, 205] on button "Pesquisar" at bounding box center [339, 206] width 34 height 13
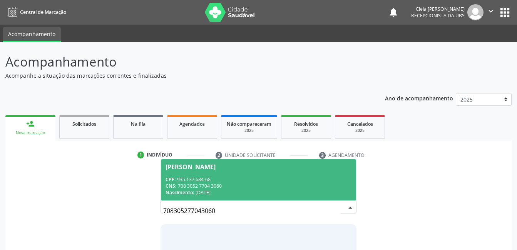
click at [229, 170] on span "Jailson Nunes de Souza CPF: 935.137.634-68 CNS: 708 3052 7704 3060 Nascimento: …" at bounding box center [258, 179] width 195 height 41
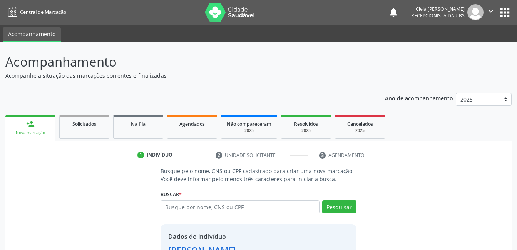
scroll to position [58, 0]
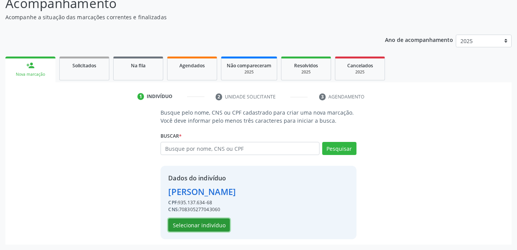
click at [217, 226] on button "Selecionar indivíduo" at bounding box center [199, 225] width 62 height 13
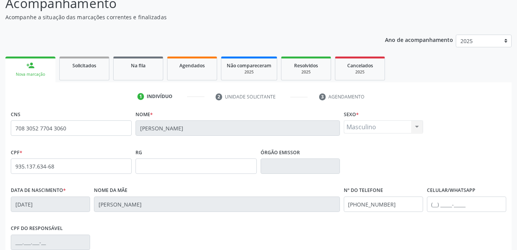
scroll to position [167, 0]
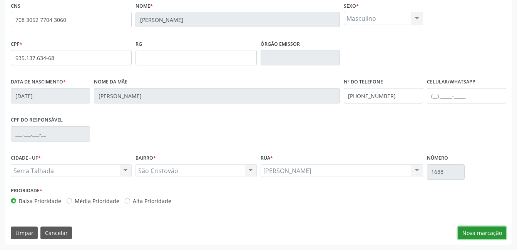
click at [497, 236] on button "Nova marcação" at bounding box center [481, 233] width 48 height 13
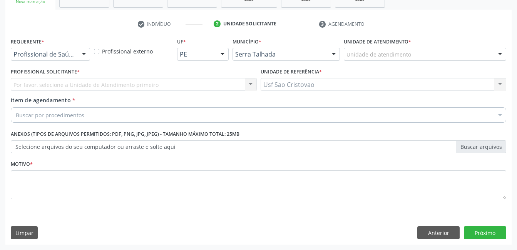
click at [85, 55] on div at bounding box center [84, 54] width 12 height 13
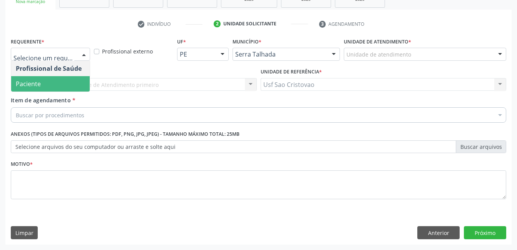
click at [61, 81] on span "Paciente" at bounding box center [50, 83] width 78 height 15
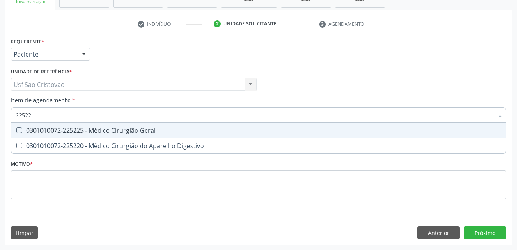
type input "225225"
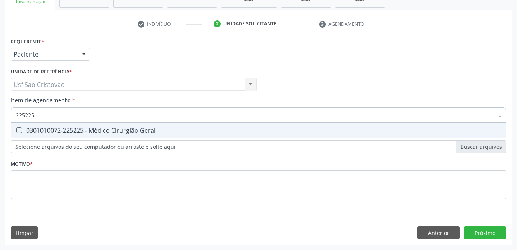
click at [22, 131] on div "0301010072-225225 - Médico Cirurgião Geral" at bounding box center [258, 130] width 485 height 6
checkbox Geral "true"
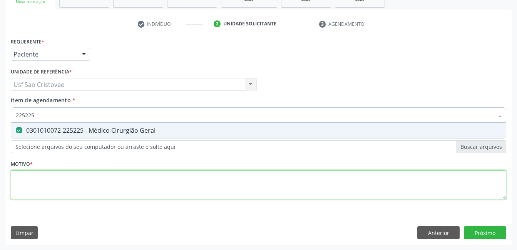
click at [75, 185] on div "Requerente * Paciente Profissional de Saúde Paciente Nenhum resultado encontrad…" at bounding box center [258, 123] width 495 height 174
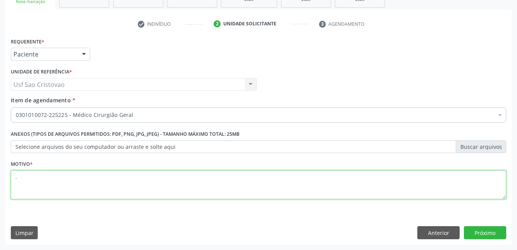
type textarea "."
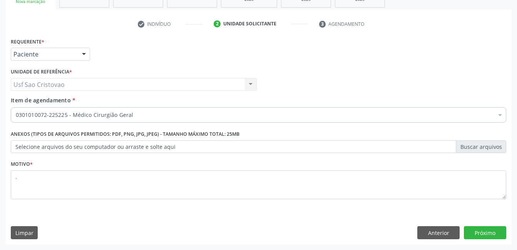
click at [235, 213] on div "Requerente * Paciente Profissional de Saúde Paciente Nenhum resultado encontrad…" at bounding box center [258, 140] width 506 height 209
click at [472, 235] on button "Próximo" at bounding box center [485, 232] width 42 height 13
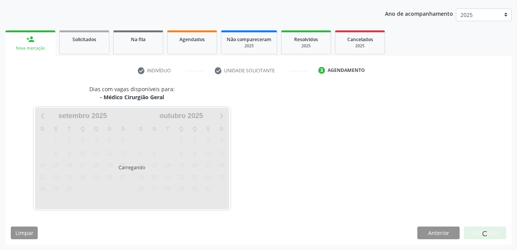
scroll to position [85, 0]
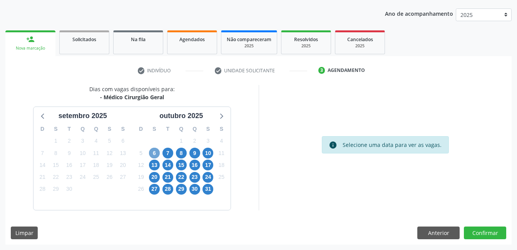
click at [156, 152] on span "6" at bounding box center [154, 153] width 11 height 11
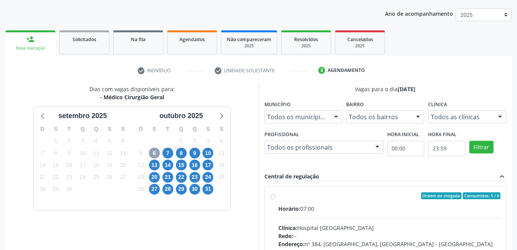
scroll to position [123, 0]
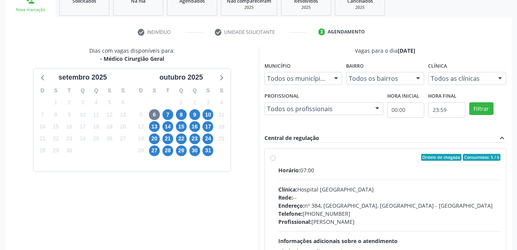
click at [275, 161] on div "Ordem de chegada Consumidos: 5 / 6 Horário: 07:00 Clínica: Hospital Sao Francis…" at bounding box center [385, 213] width 230 height 118
radio input "true"
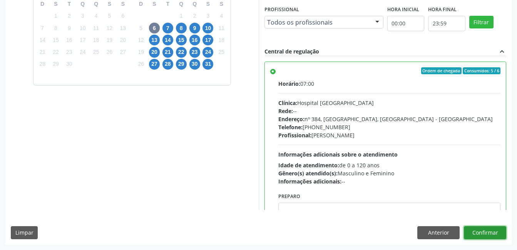
click at [493, 231] on button "Confirmar" at bounding box center [485, 232] width 42 height 13
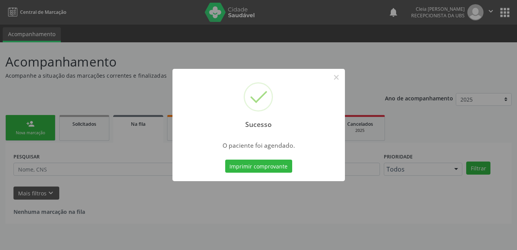
scroll to position [0, 0]
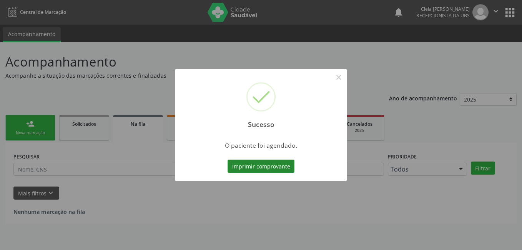
click at [266, 162] on button "Imprimir comprovante" at bounding box center [261, 166] width 67 height 13
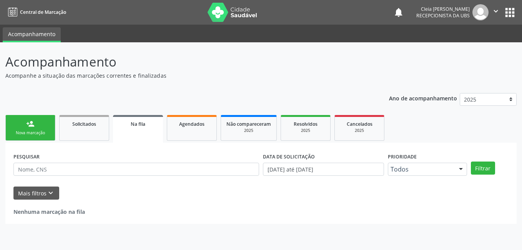
click at [45, 130] on link "person_add Nova marcação" at bounding box center [30, 128] width 50 height 26
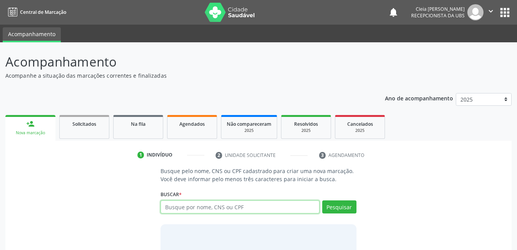
click at [287, 203] on input "text" at bounding box center [239, 206] width 159 height 13
type input "898050066104418"
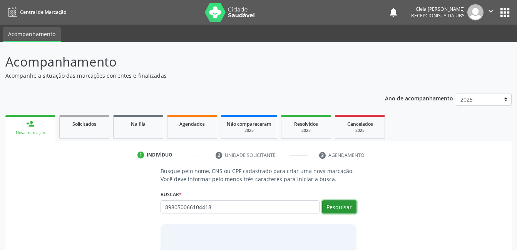
click at [332, 209] on button "Pesquisar" at bounding box center [339, 206] width 34 height 13
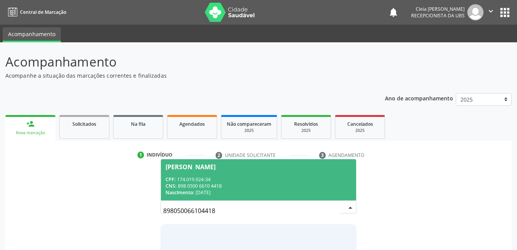
click at [263, 180] on div "CPF: 174.019.924-34" at bounding box center [257, 179] width 185 height 7
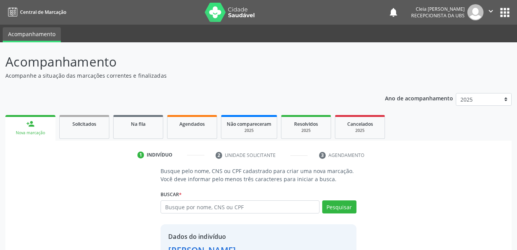
scroll to position [58, 0]
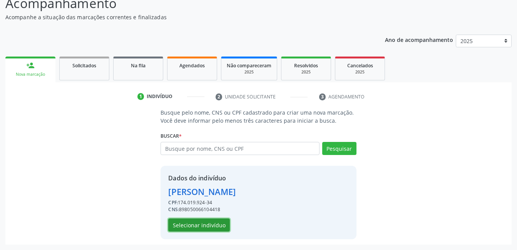
click at [197, 227] on button "Selecionar indivíduo" at bounding box center [199, 225] width 62 height 13
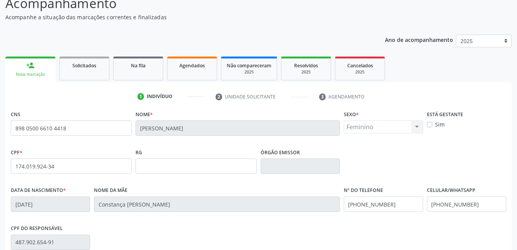
scroll to position [167, 0]
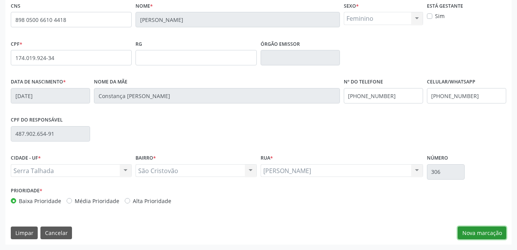
click at [484, 234] on button "Nova marcação" at bounding box center [481, 233] width 48 height 13
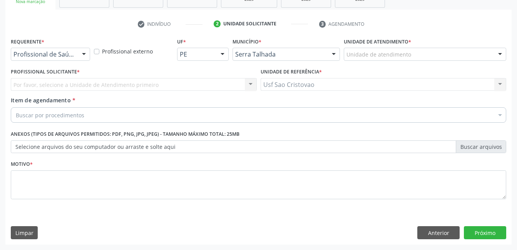
click at [79, 60] on div "Profissional de Saúde Profissional de Saúde Paciente Nenhum resultado encontrad…" at bounding box center [50, 54] width 79 height 13
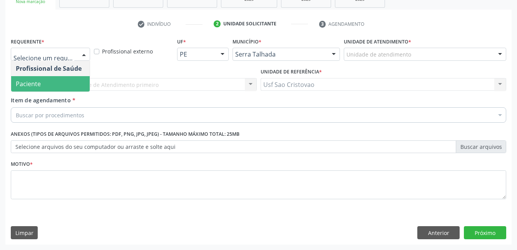
click at [62, 86] on span "Paciente" at bounding box center [50, 83] width 78 height 15
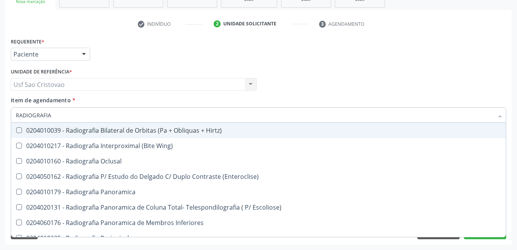
type input "RADIOGRAFIA"
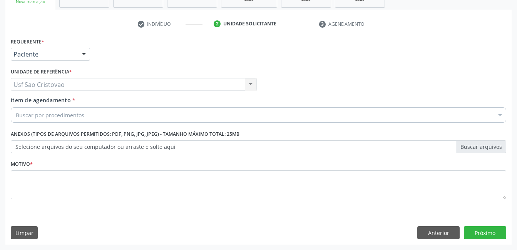
scroll to position [0, 0]
click at [83, 113] on div "Buscar por procedimentos" at bounding box center [258, 114] width 495 height 15
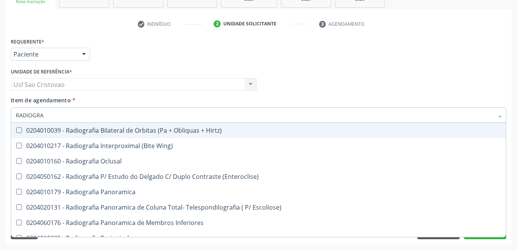
type input "RADIOGRAF"
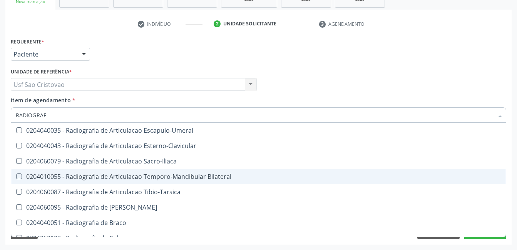
scroll to position [269, 0]
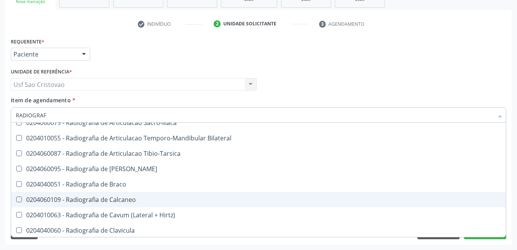
click at [18, 199] on Calcaneo at bounding box center [19, 200] width 6 height 6
click at [16, 199] on Calcaneo "checkbox" at bounding box center [13, 199] width 5 height 5
checkbox Calcaneo "true"
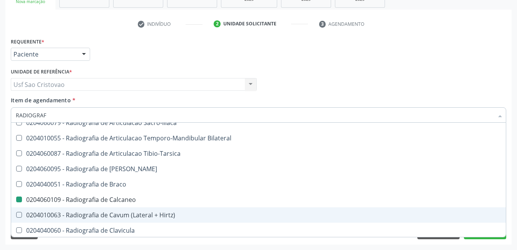
click at [175, 242] on div "Requerente * Paciente Profissional de Saúde Paciente Nenhum resultado encontrad…" at bounding box center [258, 140] width 506 height 209
checkbox Wing\) "true"
checkbox Calcaneo "false"
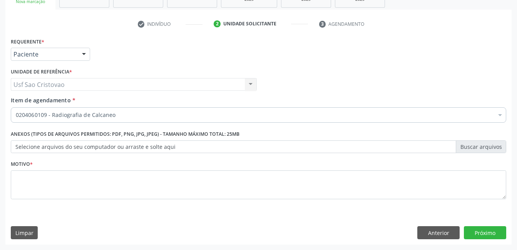
scroll to position [0, 0]
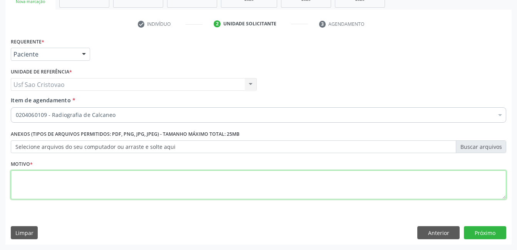
click at [280, 177] on textarea at bounding box center [258, 184] width 495 height 29
type textarea "."
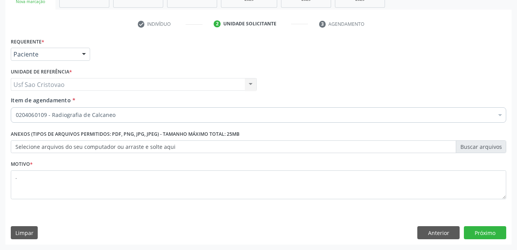
click at [252, 209] on div "Motivo * ." at bounding box center [258, 185] width 499 height 52
click at [484, 232] on button "Próximo" at bounding box center [485, 232] width 42 height 13
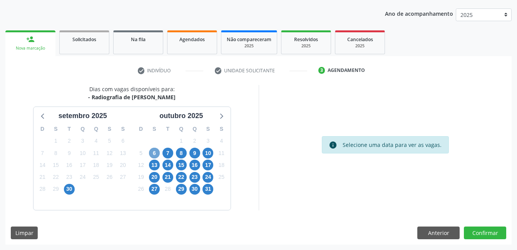
click at [153, 152] on span "6" at bounding box center [154, 153] width 11 height 11
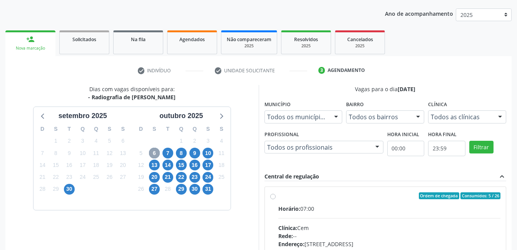
scroll to position [162, 0]
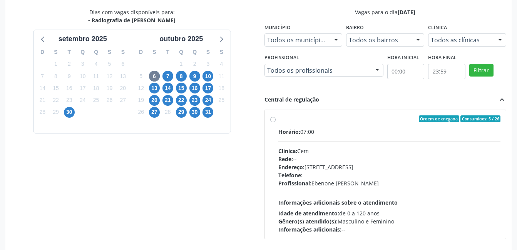
click at [278, 121] on label "Ordem de chegada Consumidos: 5 / 26 Horário: 07:00 Clínica: Cem Rede: -- Endere…" at bounding box center [389, 174] width 222 height 118
click at [274, 121] on input "Ordem de chegada Consumidos: 5 / 26 Horário: 07:00 Clínica: Cem Rede: -- Endere…" at bounding box center [272, 118] width 5 height 7
radio input "true"
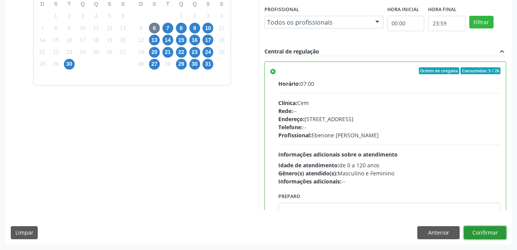
click at [477, 233] on button "Confirmar" at bounding box center [485, 232] width 42 height 13
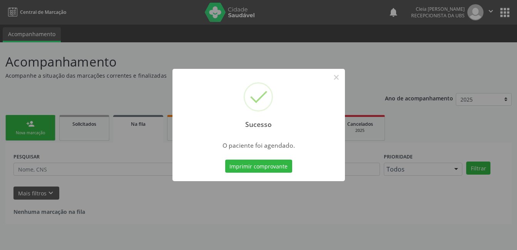
scroll to position [0, 0]
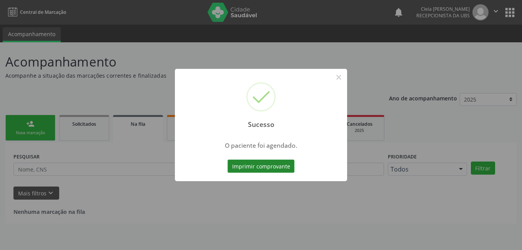
click at [260, 170] on button "Imprimir comprovante" at bounding box center [261, 166] width 67 height 13
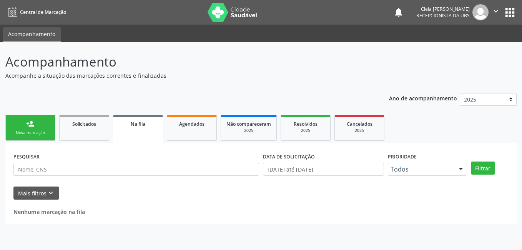
click at [35, 126] on link "person_add Nova marcação" at bounding box center [30, 128] width 50 height 26
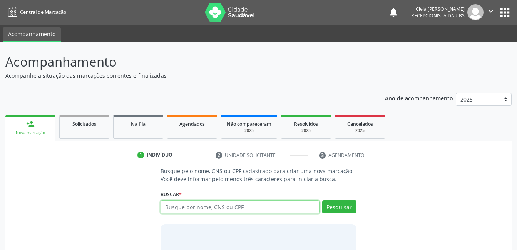
click at [238, 209] on input "text" at bounding box center [239, 206] width 159 height 13
type input "705009415155758"
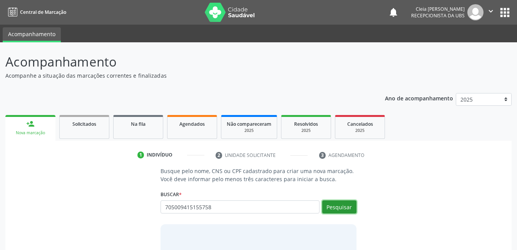
click at [353, 207] on button "Pesquisar" at bounding box center [339, 206] width 34 height 13
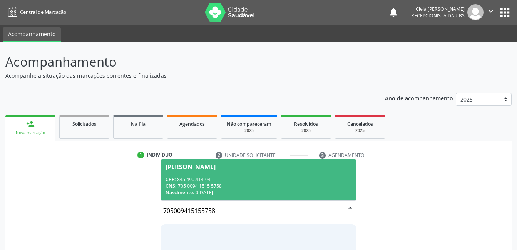
click at [298, 168] on div "Maria de Lourdes Vieira Souza" at bounding box center [257, 167] width 185 height 6
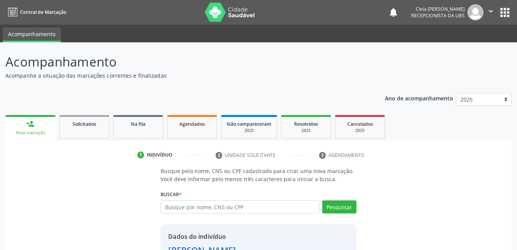
scroll to position [58, 0]
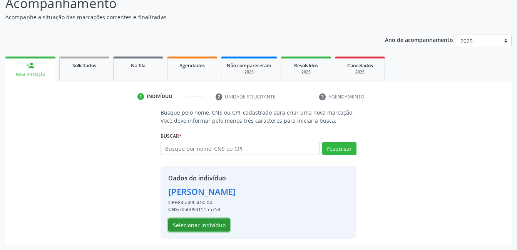
click at [220, 228] on button "Selecionar indivíduo" at bounding box center [199, 225] width 62 height 13
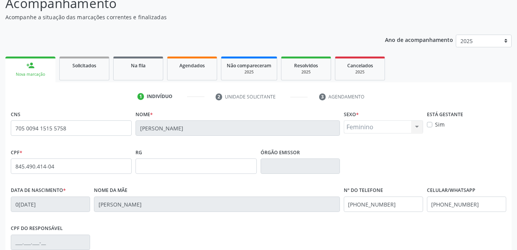
scroll to position [167, 0]
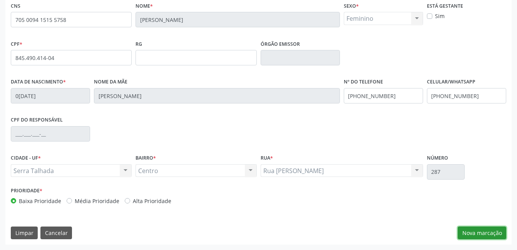
click at [492, 235] on button "Nova marcação" at bounding box center [481, 233] width 48 height 13
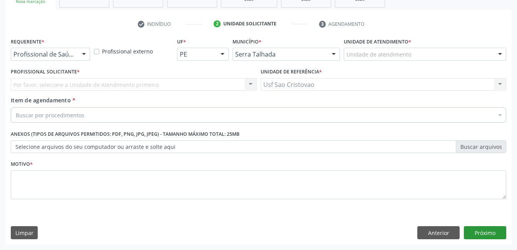
scroll to position [131, 0]
click at [85, 55] on div at bounding box center [84, 54] width 12 height 13
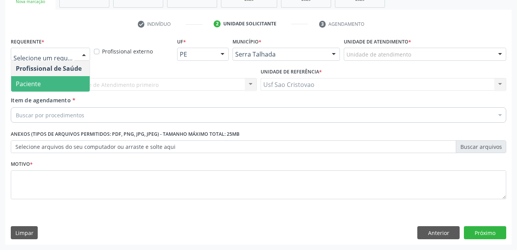
click at [80, 82] on span "Paciente" at bounding box center [50, 83] width 78 height 15
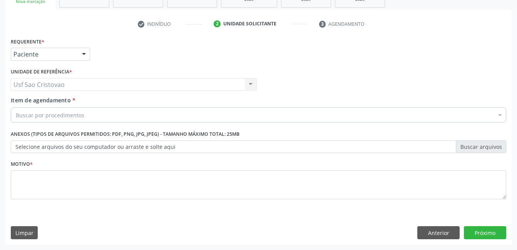
click at [92, 111] on div "Buscar por procedimentos" at bounding box center [258, 114] width 495 height 15
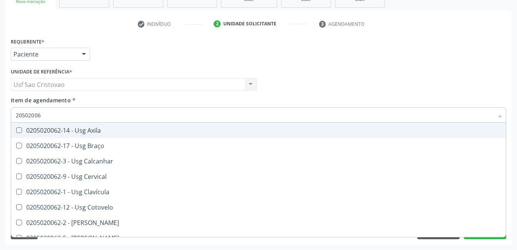
type input "205020062"
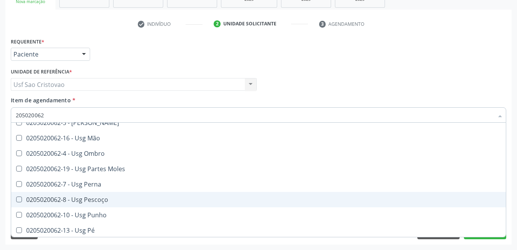
scroll to position [154, 0]
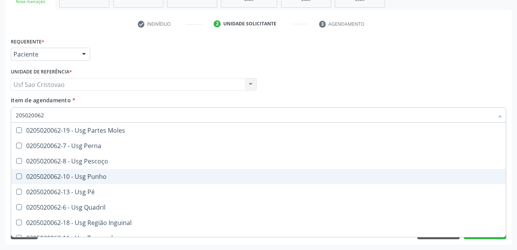
click at [21, 177] on Punho at bounding box center [19, 177] width 6 height 6
click at [16, 177] on Punho "checkbox" at bounding box center [13, 176] width 5 height 5
checkbox Punho "true"
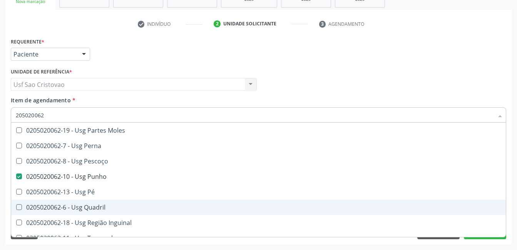
scroll to position [178, 0]
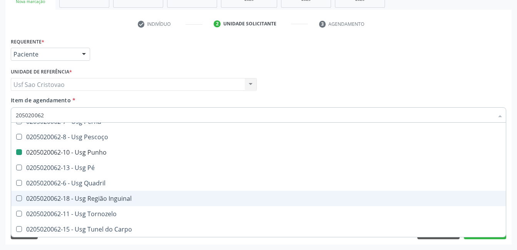
click at [497, 242] on div "Requerente * Paciente Profissional de Saúde Paciente Nenhum resultado encontrad…" at bounding box center [258, 140] width 506 height 209
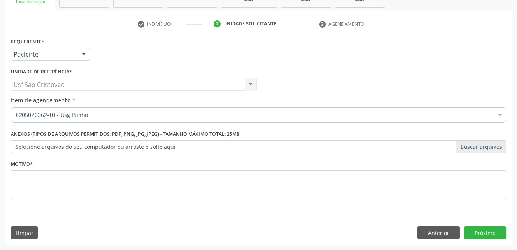
scroll to position [0, 0]
click at [488, 233] on button "Próximo" at bounding box center [485, 232] width 42 height 13
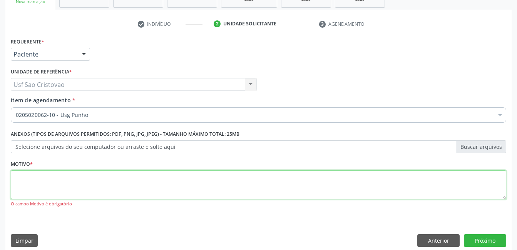
click at [318, 189] on textarea at bounding box center [258, 184] width 495 height 29
type textarea "."
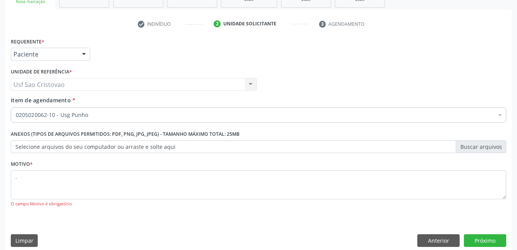
click at [376, 225] on div "Requerente * Paciente Profissional de Saúde Paciente Nenhum resultado encontrad…" at bounding box center [258, 144] width 506 height 217
click at [500, 242] on button "Próximo" at bounding box center [485, 240] width 42 height 13
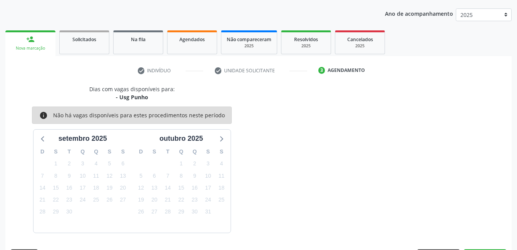
scroll to position [107, 0]
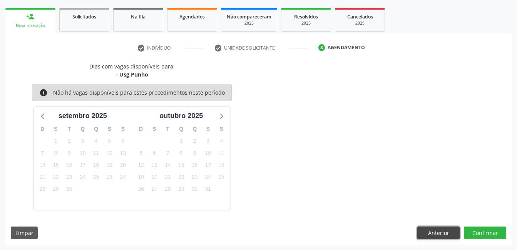
click at [426, 233] on button "Anterior" at bounding box center [438, 233] width 42 height 13
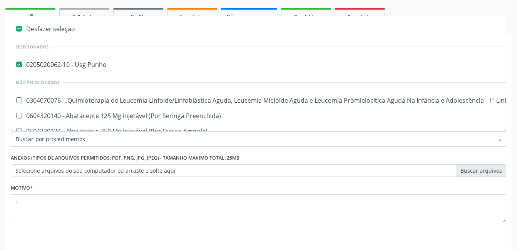
drag, startPoint x: 44, startPoint y: 134, endPoint x: 12, endPoint y: 134, distance: 32.3
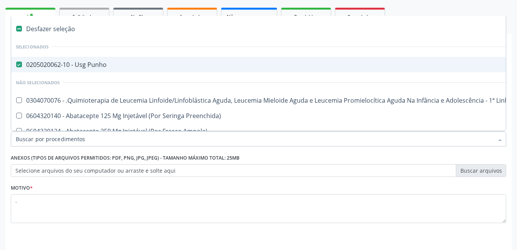
click at [19, 65] on Punho at bounding box center [19, 65] width 6 height 6
click at [16, 65] on Punho "checkbox" at bounding box center [13, 64] width 5 height 5
checkbox Punho "false"
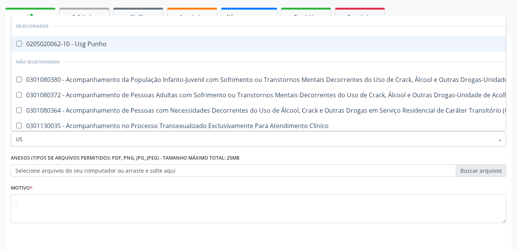
type input "USG"
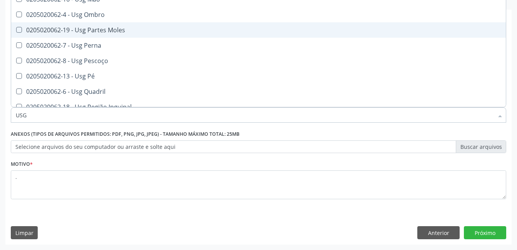
scroll to position [218, 0]
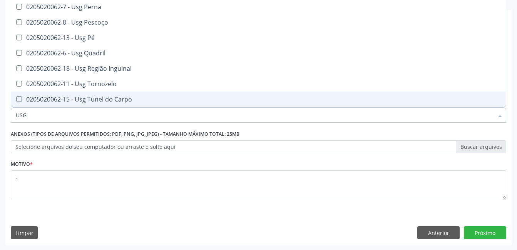
click at [17, 100] on Carpo at bounding box center [19, 99] width 6 height 6
click at [16, 100] on Carpo "checkbox" at bounding box center [13, 99] width 5 height 5
checkbox Carpo "true"
click at [479, 229] on button "Próximo" at bounding box center [485, 232] width 42 height 13
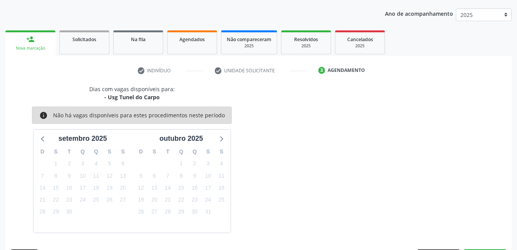
scroll to position [107, 0]
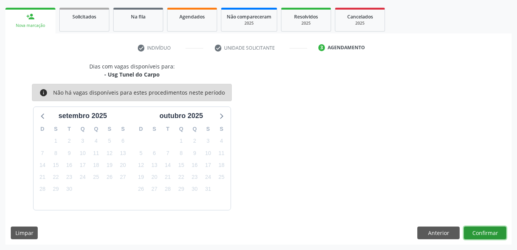
click at [476, 230] on button "Confirmar" at bounding box center [485, 233] width 42 height 13
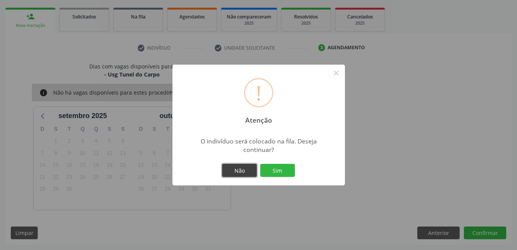
click at [234, 172] on button "Não" at bounding box center [239, 170] width 35 height 13
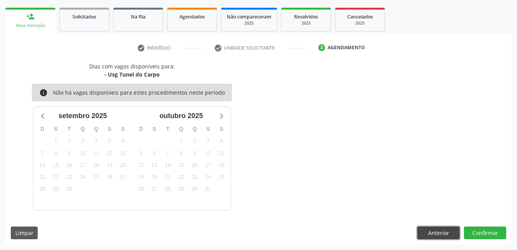
click at [432, 234] on button "Anterior" at bounding box center [438, 233] width 42 height 13
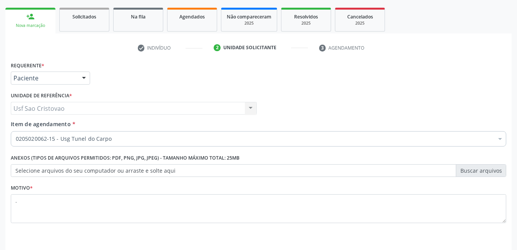
scroll to position [131, 0]
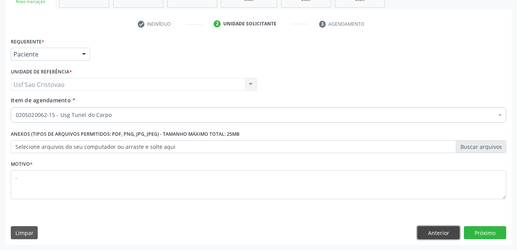
click at [432, 232] on button "Anterior" at bounding box center [438, 232] width 42 height 13
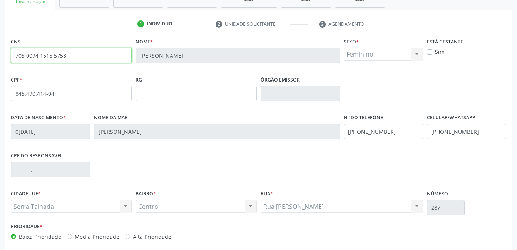
drag, startPoint x: 69, startPoint y: 57, endPoint x: -2, endPoint y: 57, distance: 70.8
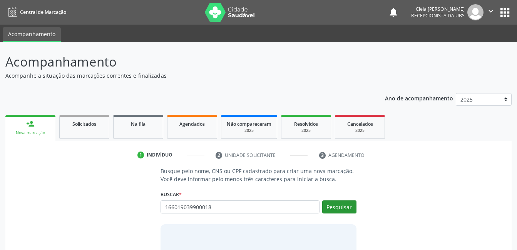
type input "166019039900018"
click at [337, 205] on button "Pesquisar" at bounding box center [339, 206] width 34 height 13
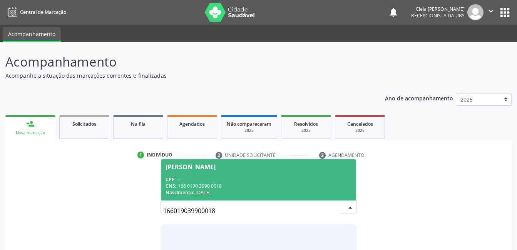
click at [256, 181] on div "CPF: --" at bounding box center [257, 179] width 185 height 7
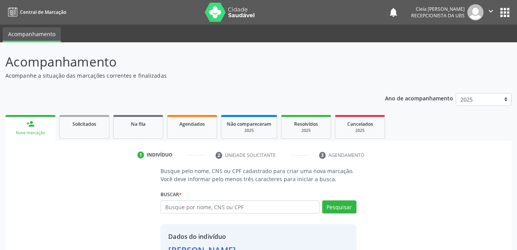
scroll to position [58, 0]
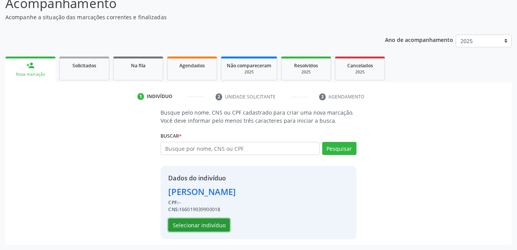
click at [197, 223] on button "Selecionar indivíduo" at bounding box center [199, 225] width 62 height 13
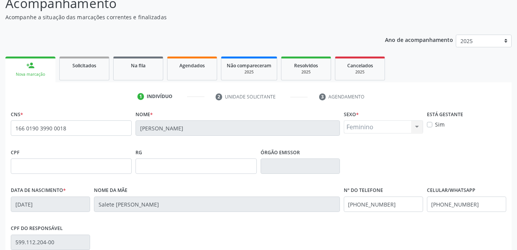
scroll to position [167, 0]
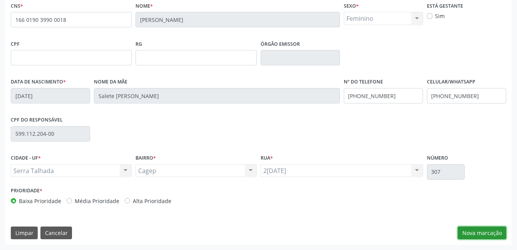
click at [492, 234] on button "Nova marcação" at bounding box center [481, 233] width 48 height 13
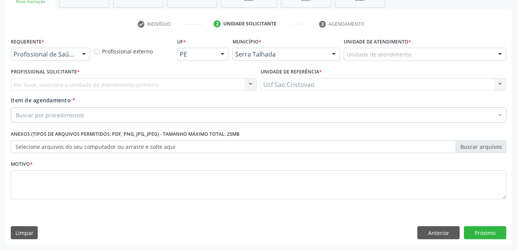
scroll to position [131, 0]
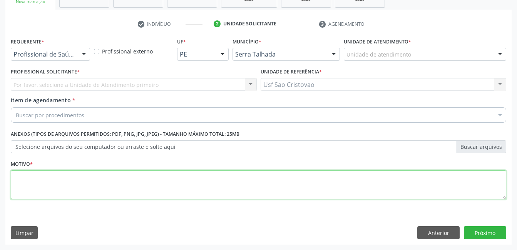
click at [123, 188] on textarea at bounding box center [258, 184] width 495 height 29
type textarea "."
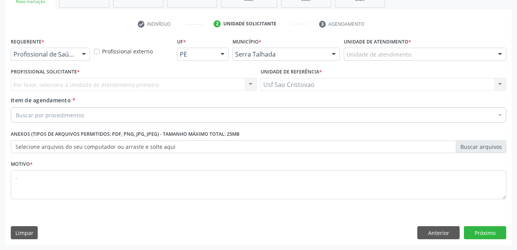
click at [268, 232] on div "Limpar Anterior Próximo" at bounding box center [258, 232] width 495 height 13
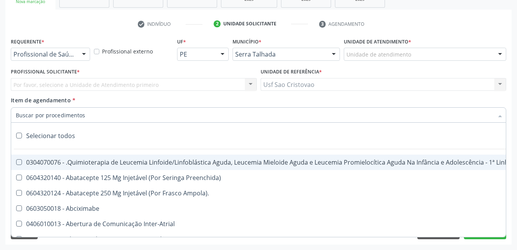
click at [90, 55] on div "Profissional de Saúde Profissional de Saúde Paciente Nenhum resultado encontrad…" at bounding box center [50, 54] width 79 height 13
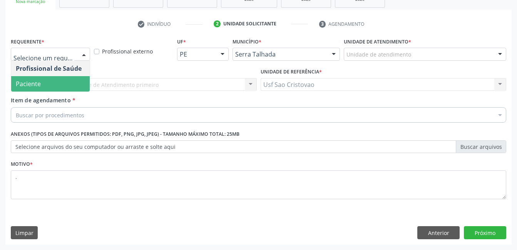
click at [68, 84] on span "Paciente" at bounding box center [50, 83] width 78 height 15
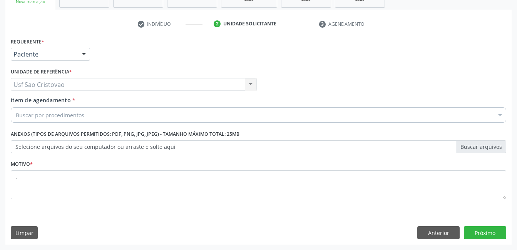
click at [87, 117] on div "Buscar por procedimentos" at bounding box center [258, 114] width 495 height 15
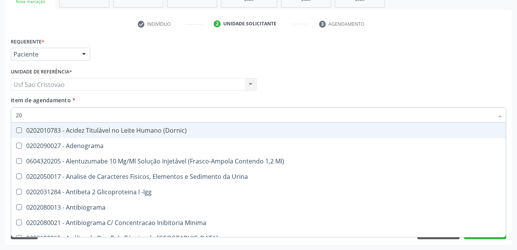
type input "2"
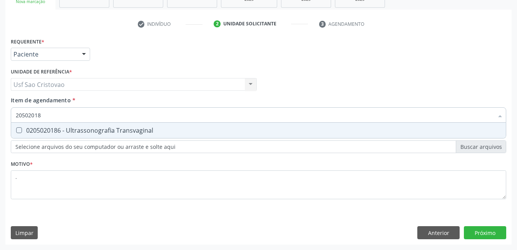
type input "205020186"
click at [17, 130] on Transvaginal at bounding box center [19, 130] width 6 height 6
click at [16, 130] on Transvaginal "checkbox" at bounding box center [13, 130] width 5 height 5
checkbox Transvaginal "true"
type input "205020186"
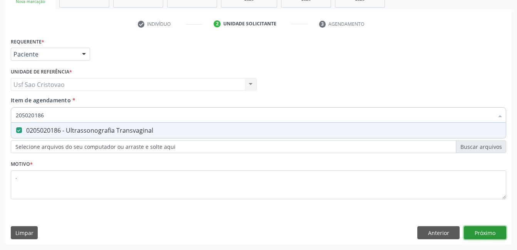
click at [481, 229] on div "Requerente * Paciente Profissional de Saúde Paciente Nenhum resultado encontrad…" at bounding box center [258, 140] width 506 height 209
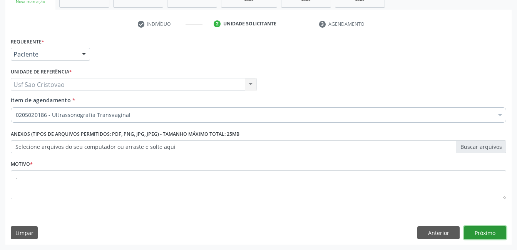
click at [480, 230] on button "Próximo" at bounding box center [485, 232] width 42 height 13
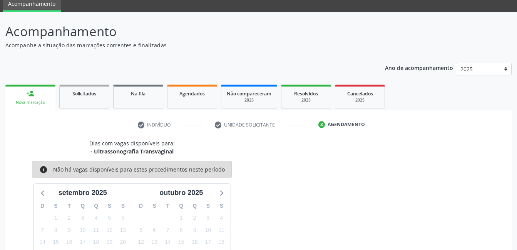
scroll to position [107, 0]
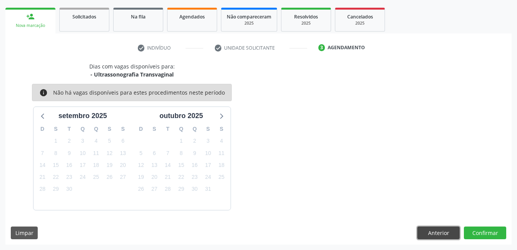
click at [454, 239] on button "Anterior" at bounding box center [438, 233] width 42 height 13
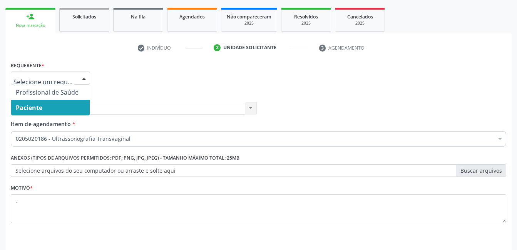
click at [85, 79] on div at bounding box center [84, 78] width 12 height 13
click at [76, 108] on span "Paciente" at bounding box center [50, 107] width 78 height 15
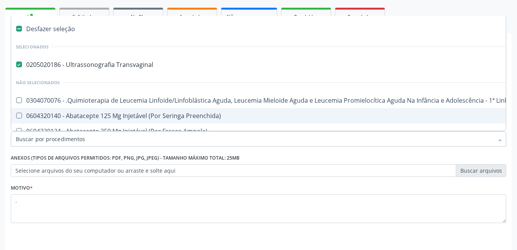
drag, startPoint x: 136, startPoint y: 141, endPoint x: 13, endPoint y: 144, distance: 122.4
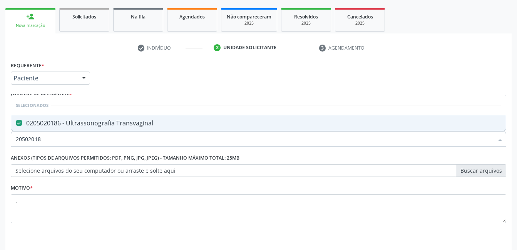
type input "205020186"
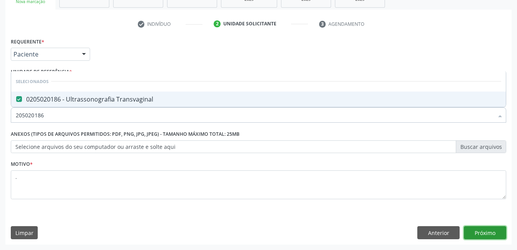
click at [484, 235] on button "Próximo" at bounding box center [485, 232] width 42 height 13
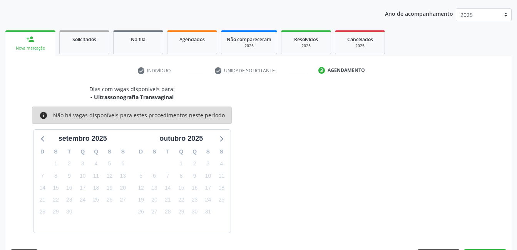
scroll to position [107, 0]
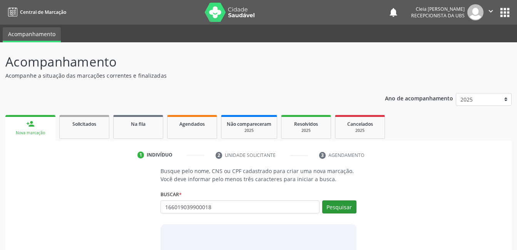
type input "166019039900018"
click at [326, 209] on button "Pesquisar" at bounding box center [339, 206] width 34 height 13
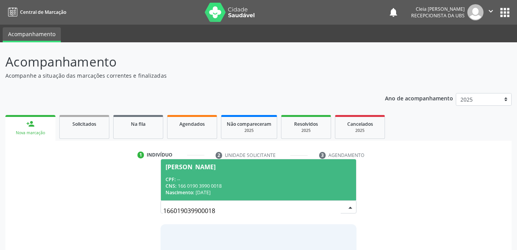
click at [265, 185] on div "CNS: 166 0190 3990 0018" at bounding box center [257, 186] width 185 height 7
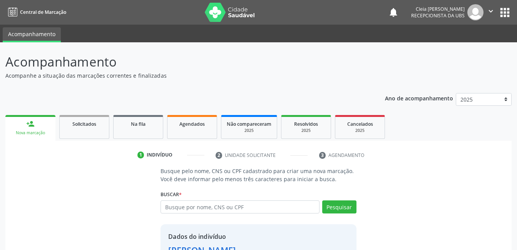
scroll to position [58, 0]
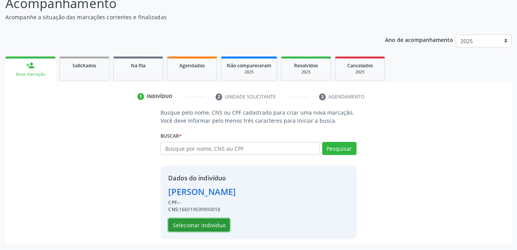
click at [209, 223] on button "Selecionar indivíduo" at bounding box center [199, 225] width 62 height 13
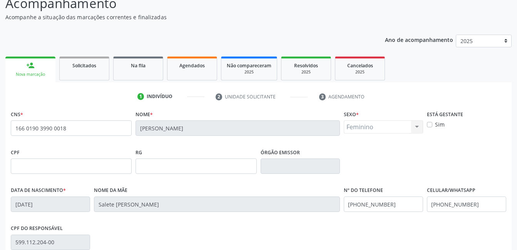
scroll to position [167, 0]
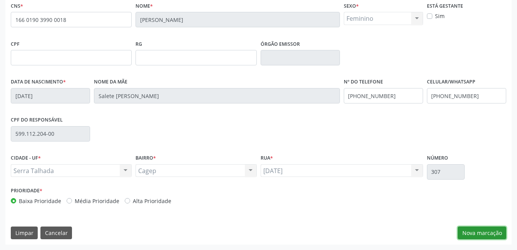
click at [475, 234] on button "Nova marcação" at bounding box center [481, 233] width 48 height 13
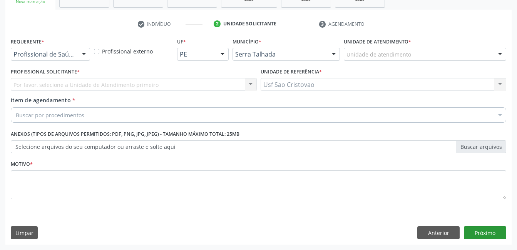
scroll to position [131, 0]
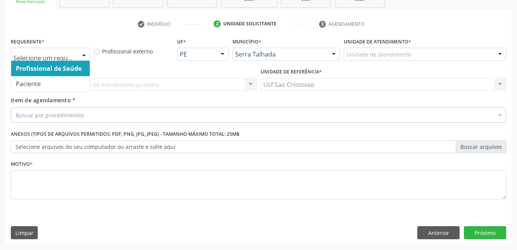
click at [82, 56] on div at bounding box center [84, 54] width 12 height 13
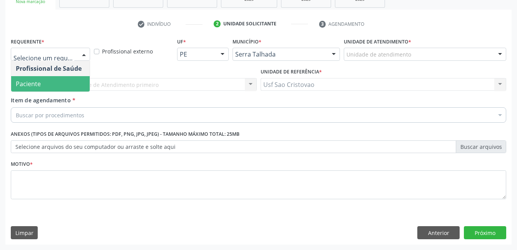
click at [73, 86] on span "Paciente" at bounding box center [50, 83] width 78 height 15
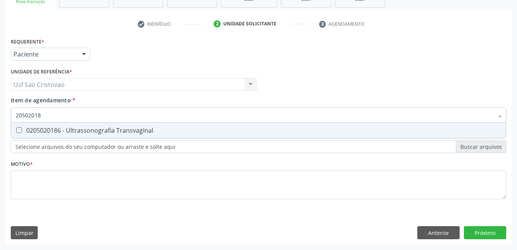
type input "205020186"
click at [22, 126] on span "0205020186 - Ultrassonografia Transvaginal" at bounding box center [258, 130] width 494 height 15
checkbox Transvaginal "true"
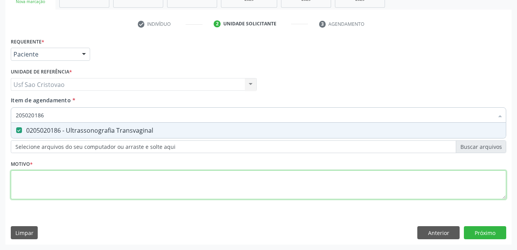
click at [101, 189] on div "Requerente * Paciente Profissional de Saúde Paciente Nenhum resultado encontrad…" at bounding box center [258, 123] width 495 height 174
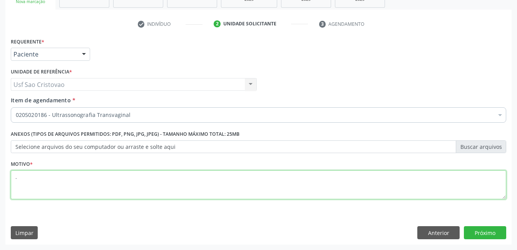
type textarea "."
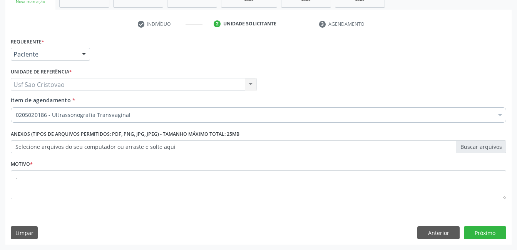
click at [371, 228] on div "Limpar Anterior Próximo" at bounding box center [258, 232] width 495 height 13
click at [472, 232] on button "Próximo" at bounding box center [485, 232] width 42 height 13
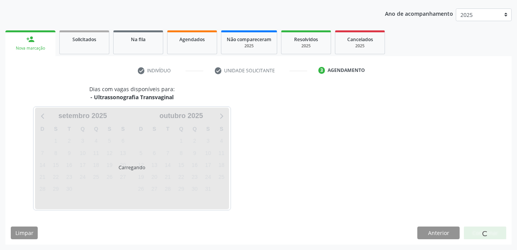
scroll to position [107, 0]
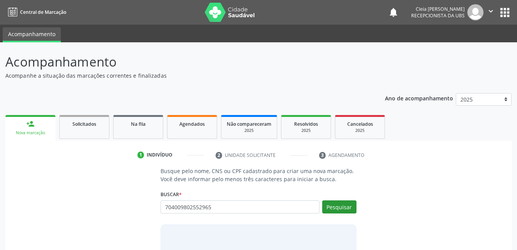
type input "704009802552965"
click at [328, 207] on button "Pesquisar" at bounding box center [339, 206] width 34 height 13
type input "704009802552965"
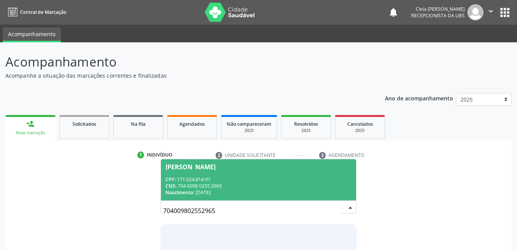
click at [300, 167] on div "[PERSON_NAME]" at bounding box center [257, 167] width 185 height 6
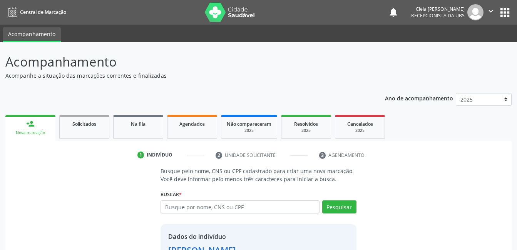
scroll to position [58, 0]
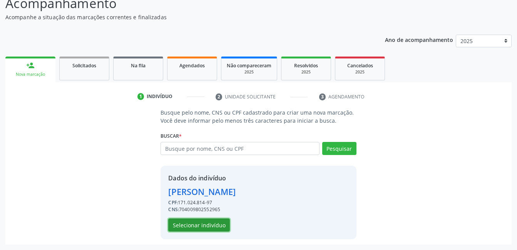
click at [202, 225] on button "Selecionar indivíduo" at bounding box center [199, 225] width 62 height 13
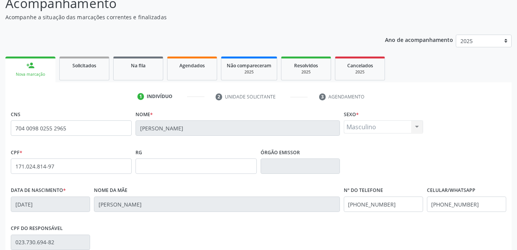
scroll to position [167, 0]
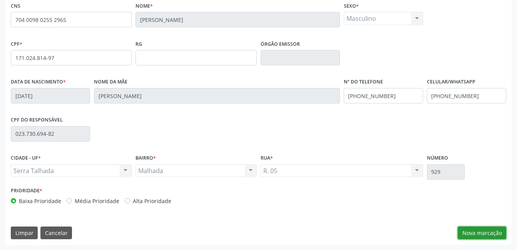
click at [487, 234] on button "Nova marcação" at bounding box center [481, 233] width 48 height 13
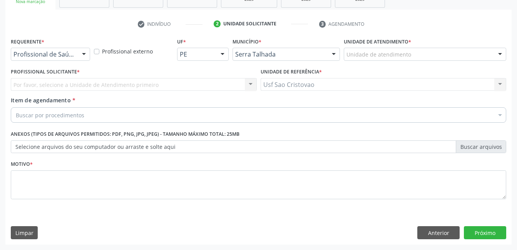
scroll to position [131, 0]
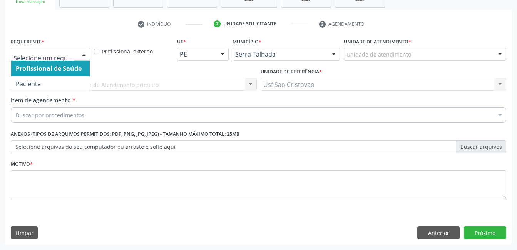
click at [82, 52] on div at bounding box center [84, 54] width 12 height 13
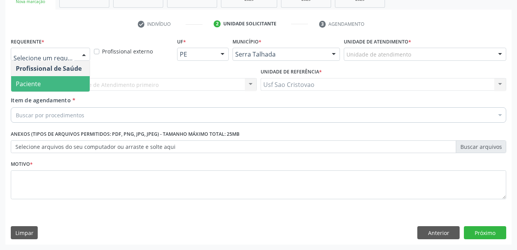
click at [69, 82] on span "Paciente" at bounding box center [50, 83] width 78 height 15
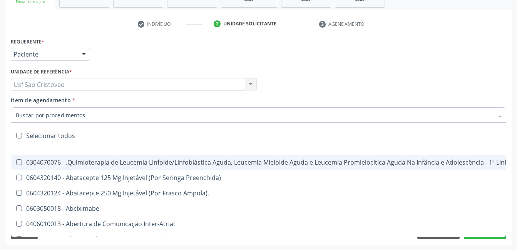
click at [70, 110] on div at bounding box center [258, 114] width 495 height 15
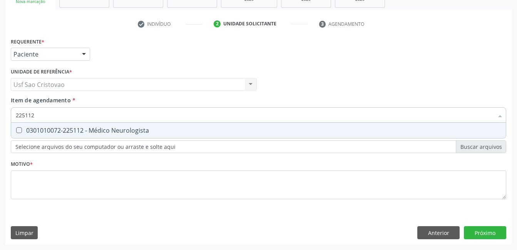
type input "225112"
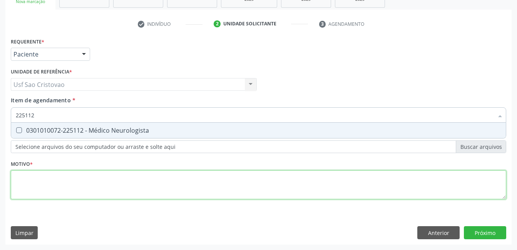
click at [84, 191] on div "Requerente * Paciente Profissional de Saúde Paciente Nenhum resultado encontrad…" at bounding box center [258, 123] width 495 height 174
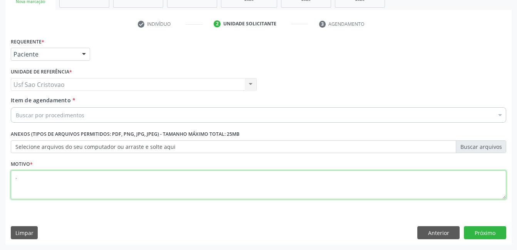
type textarea "."
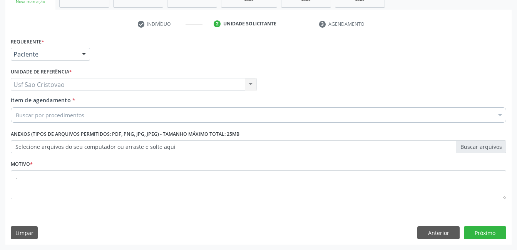
click at [217, 224] on div "Requerente * Paciente Profissional de Saúde Paciente Nenhum resultado encontrad…" at bounding box center [258, 140] width 506 height 209
click at [498, 232] on button "Próximo" at bounding box center [485, 232] width 42 height 13
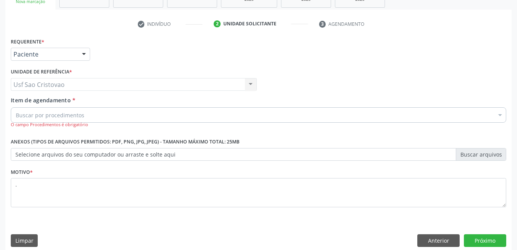
click at [190, 119] on div "Buscar por procedimentos" at bounding box center [258, 114] width 495 height 15
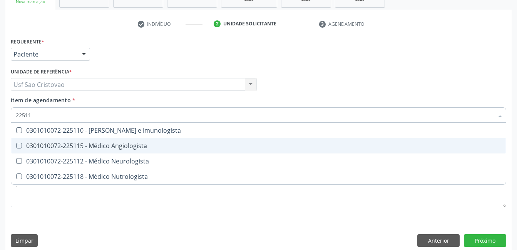
type input "225112"
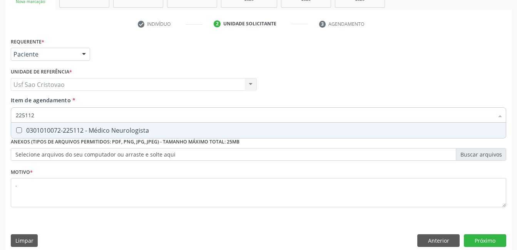
click at [20, 130] on Neurologista at bounding box center [19, 130] width 6 height 6
click at [16, 130] on Neurologista "checkbox" at bounding box center [13, 130] width 5 height 5
checkbox Neurologista "true"
click at [495, 238] on button "Próximo" at bounding box center [485, 240] width 42 height 13
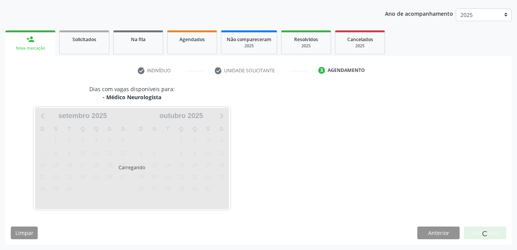
scroll to position [85, 0]
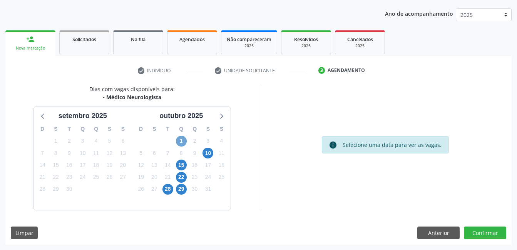
click at [184, 141] on span "1" at bounding box center [181, 141] width 11 height 11
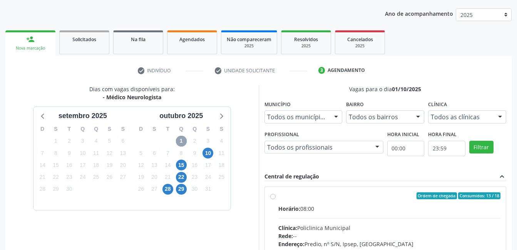
scroll to position [162, 0]
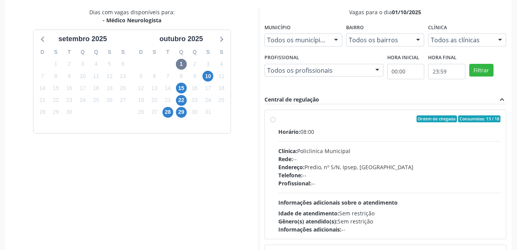
click at [278, 120] on label "Ordem de chegada Consumidos: 13 / 18 Horário: 08:00 Clínica: Policlinica Munici…" at bounding box center [389, 174] width 222 height 118
click at [272, 120] on input "Ordem de chegada Consumidos: 13 / 18 Horário: 08:00 Clínica: Policlinica Munici…" at bounding box center [272, 118] width 5 height 7
radio input "true"
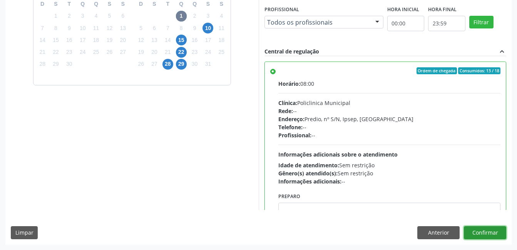
click at [499, 232] on button "Confirmar" at bounding box center [485, 232] width 42 height 13
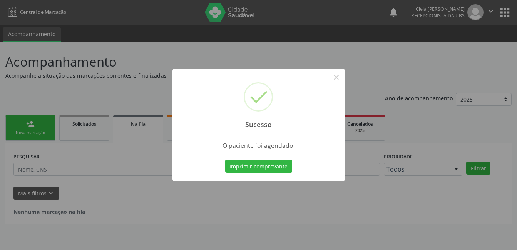
scroll to position [0, 0]
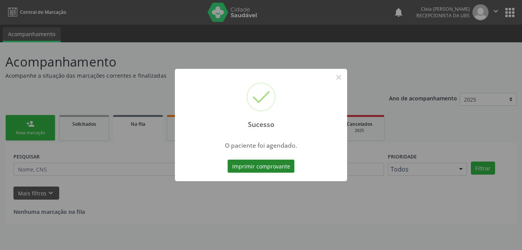
click at [246, 169] on button "Imprimir comprovante" at bounding box center [261, 166] width 67 height 13
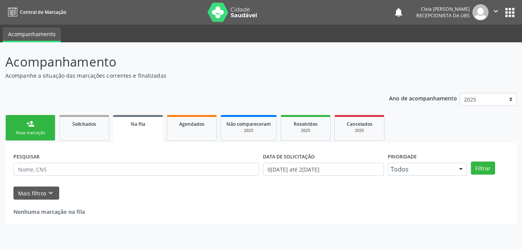
click at [38, 120] on link "person_add Nova marcação" at bounding box center [30, 128] width 50 height 26
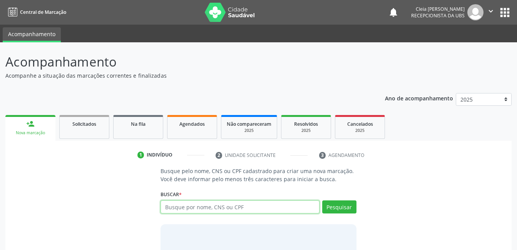
click at [236, 210] on input "text" at bounding box center [239, 206] width 159 height 13
type input "18336724454"
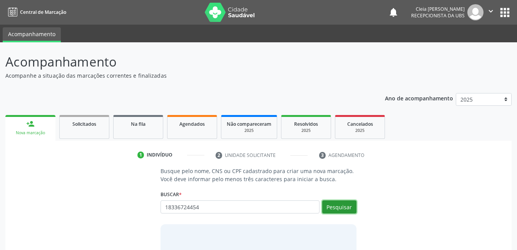
click at [330, 210] on button "Pesquisar" at bounding box center [339, 206] width 34 height 13
type input "1"
type input "RAVI MATTEO DE OLIVEIRA LEITE"
click at [342, 207] on button "Pesquisar" at bounding box center [339, 206] width 34 height 13
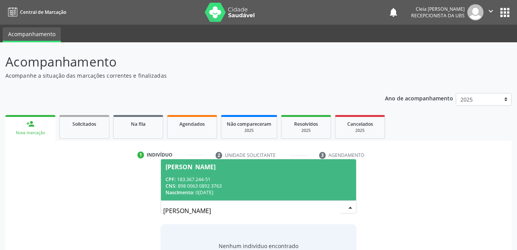
click at [291, 179] on div "CPF: 183.367.244-51" at bounding box center [257, 179] width 185 height 7
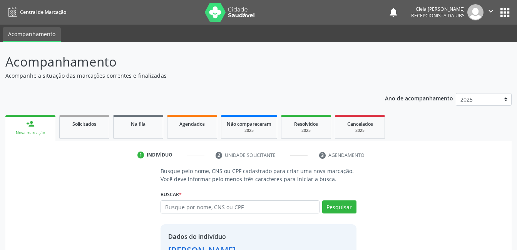
scroll to position [58, 0]
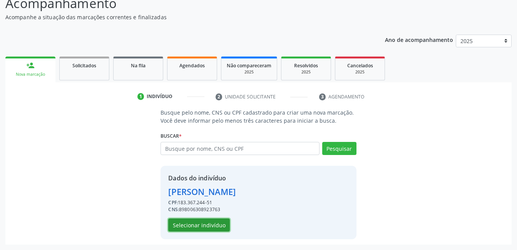
click at [219, 225] on button "Selecionar indivíduo" at bounding box center [199, 225] width 62 height 13
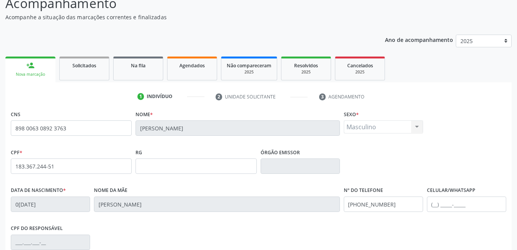
scroll to position [167, 0]
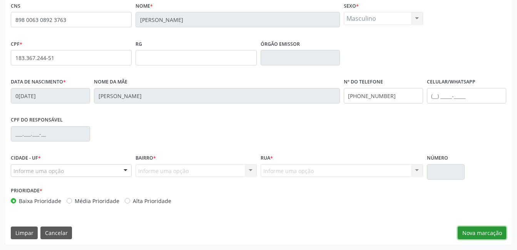
click at [482, 236] on button "Nova marcação" at bounding box center [481, 233] width 48 height 13
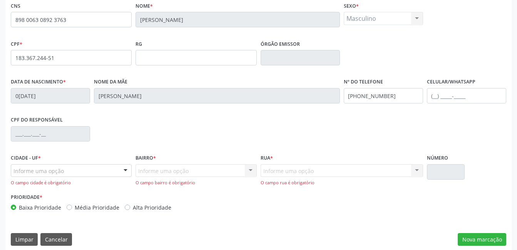
click at [124, 172] on div at bounding box center [126, 171] width 12 height 13
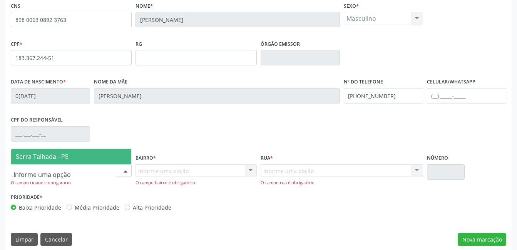
click at [77, 159] on span "Serra Talhada - PE" at bounding box center [71, 156] width 120 height 15
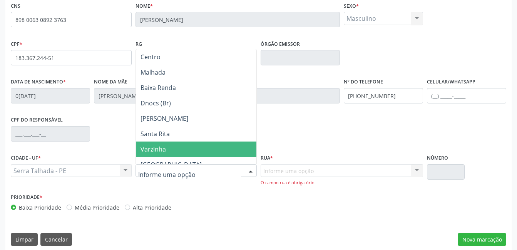
scroll to position [115, 0]
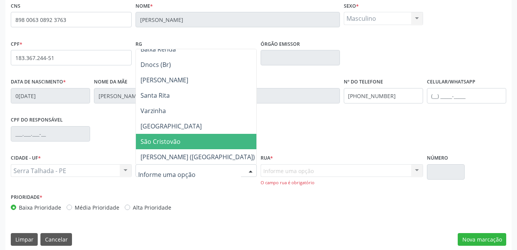
click at [182, 142] on span "São Cristovão" at bounding box center [198, 141] width 124 height 15
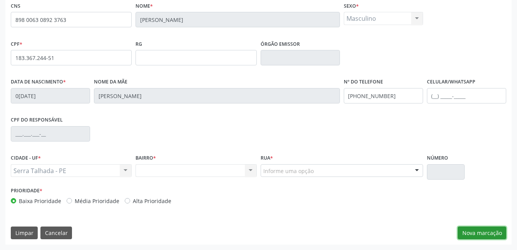
click at [494, 232] on button "Nova marcação" at bounding box center [481, 233] width 48 height 13
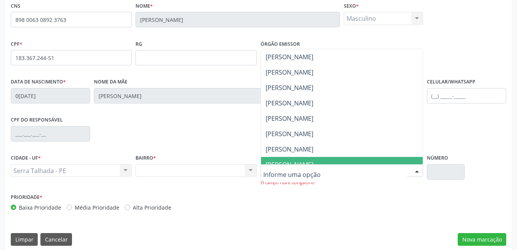
click at [329, 173] on div at bounding box center [341, 170] width 162 height 13
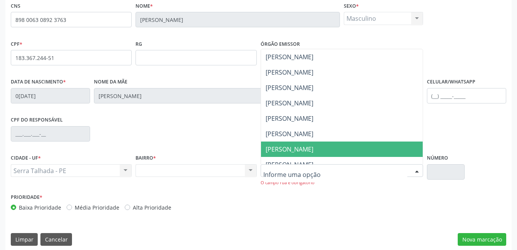
click at [313, 149] on span "Jose Inacio de Souza" at bounding box center [289, 149] width 48 height 8
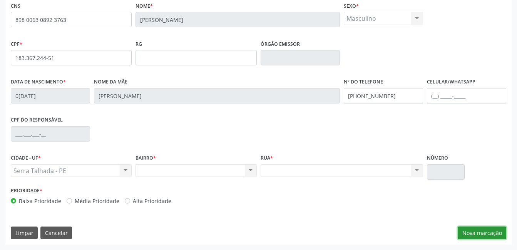
click at [477, 235] on button "Nova marcação" at bounding box center [481, 233] width 48 height 13
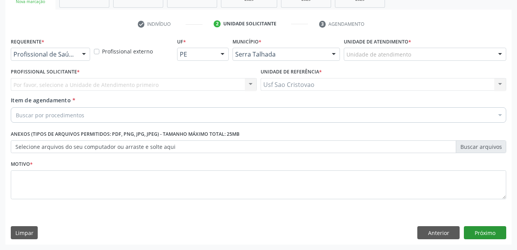
scroll to position [131, 0]
click at [86, 57] on div at bounding box center [84, 54] width 12 height 13
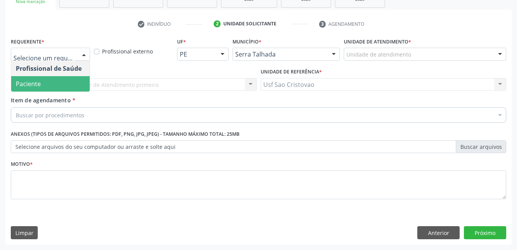
click at [72, 85] on span "Paciente" at bounding box center [50, 83] width 78 height 15
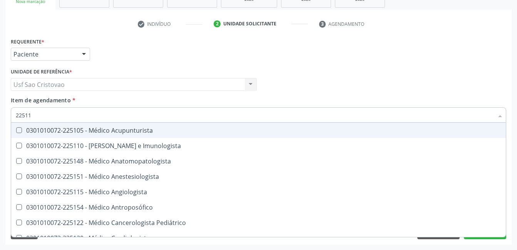
type input "225112"
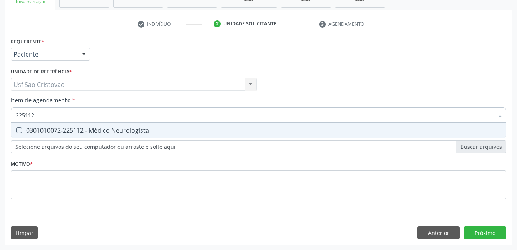
click at [18, 129] on Neurologista at bounding box center [19, 130] width 6 height 6
click at [16, 129] on Neurologista "checkbox" at bounding box center [13, 130] width 5 height 5
checkbox Neurologista "true"
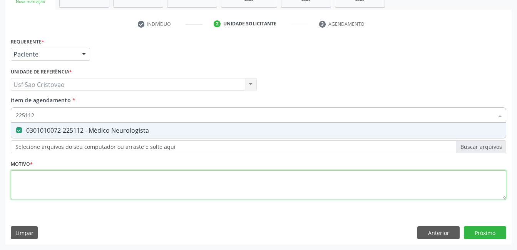
click at [46, 186] on div "Requerente * Paciente Profissional de Saúde Paciente Nenhum resultado encontrad…" at bounding box center [258, 123] width 495 height 174
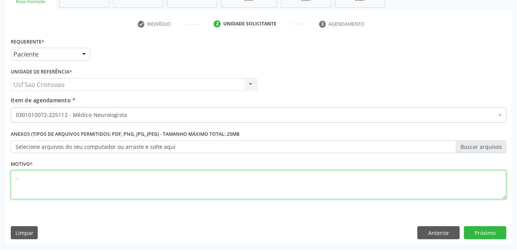
type textarea "."
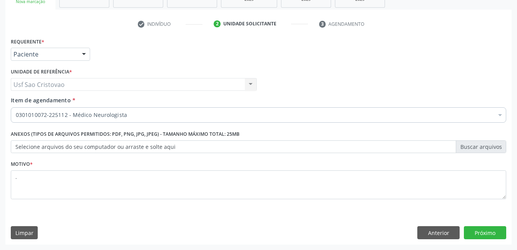
click at [340, 223] on div "Requerente * Paciente Profissional de Saúde Paciente Nenhum resultado encontrad…" at bounding box center [258, 140] width 506 height 209
click at [477, 234] on button "Próximo" at bounding box center [485, 232] width 42 height 13
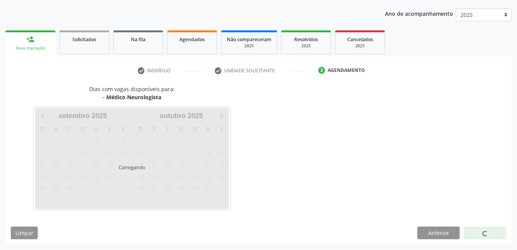
scroll to position [85, 0]
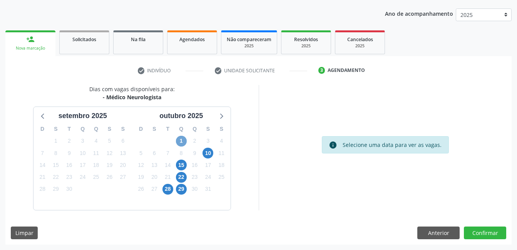
click at [178, 142] on span "1" at bounding box center [181, 141] width 11 height 11
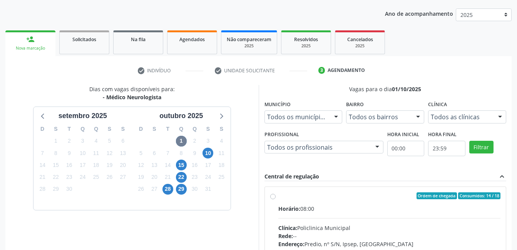
click at [278, 198] on label "Ordem de chegada Consumidos: 14 / 18 Horário: 08:00 Clínica: Policlinica Munici…" at bounding box center [389, 251] width 222 height 118
click at [275, 198] on input "Ordem de chegada Consumidos: 14 / 18 Horário: 08:00 Clínica: Policlinica Munici…" at bounding box center [272, 195] width 5 height 7
radio input "true"
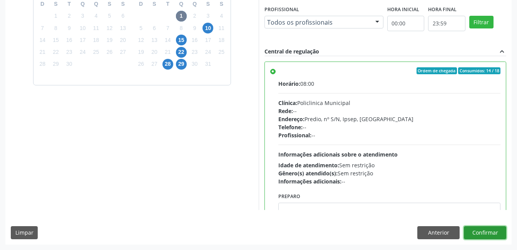
click at [483, 230] on button "Confirmar" at bounding box center [485, 232] width 42 height 13
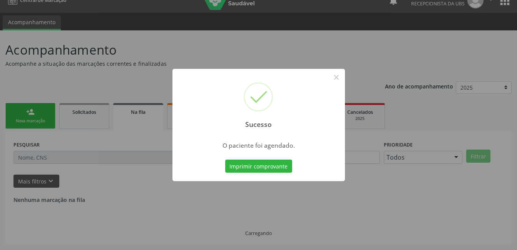
scroll to position [0, 0]
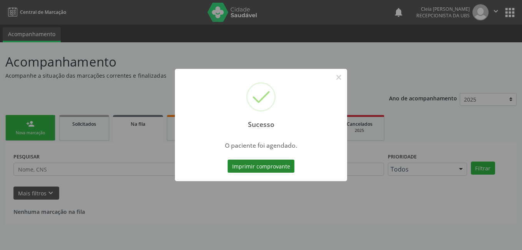
click at [269, 165] on button "Imprimir comprovante" at bounding box center [261, 166] width 67 height 13
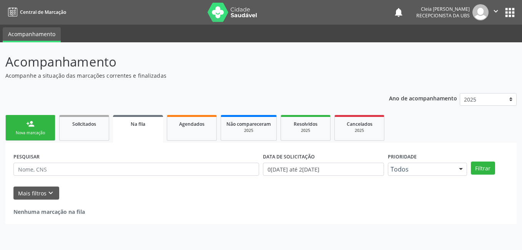
click at [36, 125] on link "person_add Nova marcação" at bounding box center [30, 128] width 50 height 26
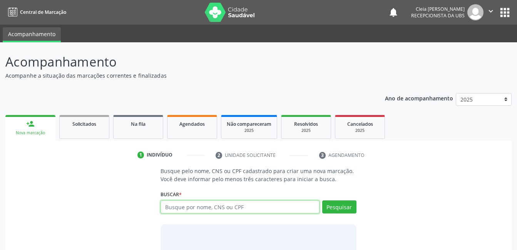
click at [286, 203] on input "text" at bounding box center [239, 206] width 159 height 13
type input "166019039900018"
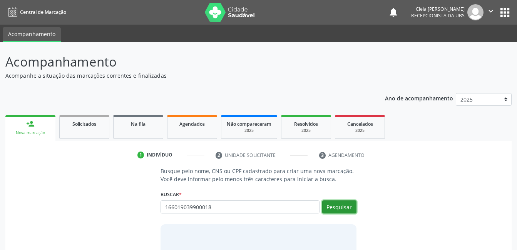
click at [341, 209] on button "Pesquisar" at bounding box center [339, 206] width 34 height 13
type input "166019039900018"
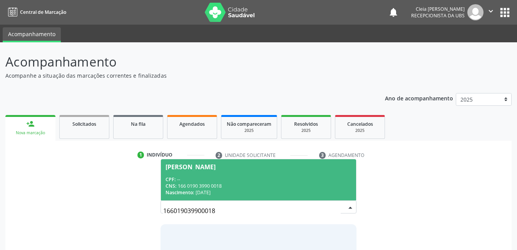
click at [267, 183] on div "CNS: 166 0190 3990 0018" at bounding box center [257, 186] width 185 height 7
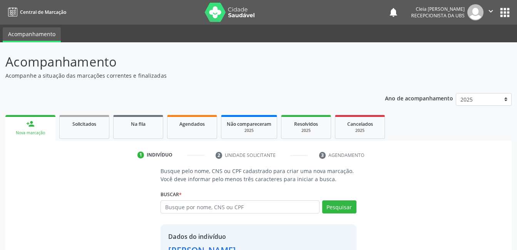
scroll to position [58, 0]
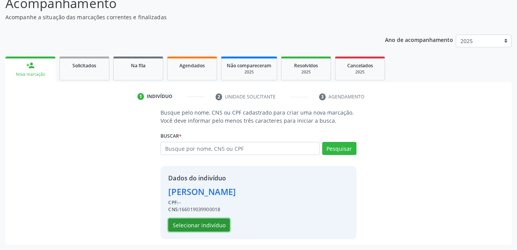
click at [207, 225] on button "Selecionar indivíduo" at bounding box center [199, 225] width 62 height 13
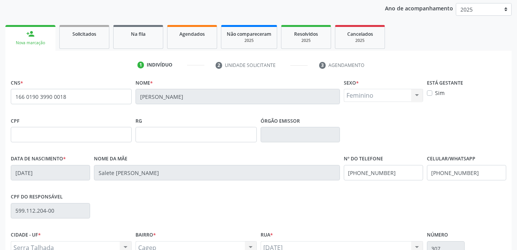
scroll to position [167, 0]
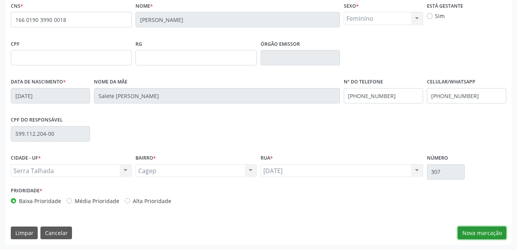
click at [491, 237] on button "Nova marcação" at bounding box center [481, 233] width 48 height 13
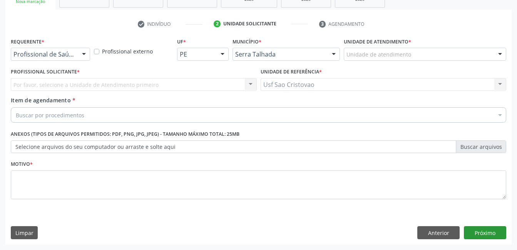
scroll to position [131, 0]
click at [87, 52] on div at bounding box center [84, 54] width 12 height 13
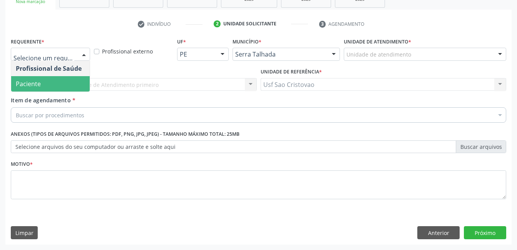
click at [72, 83] on span "Paciente" at bounding box center [50, 83] width 78 height 15
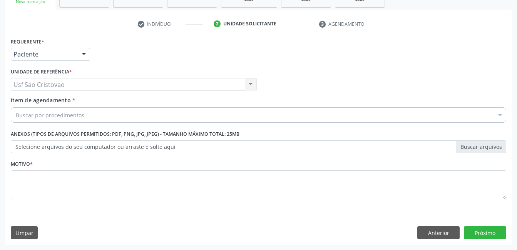
click at [87, 119] on div "Buscar por procedimentos" at bounding box center [258, 114] width 495 height 15
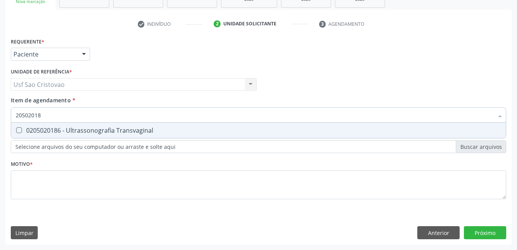
type input "205020186"
click at [19, 131] on Transvaginal at bounding box center [19, 130] width 6 height 6
click at [16, 131] on Transvaginal "checkbox" at bounding box center [13, 130] width 5 height 5
checkbox Transvaginal "true"
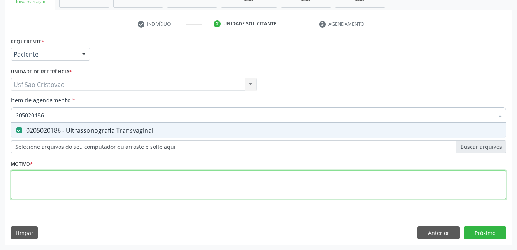
click at [35, 189] on div "Requerente * Paciente Profissional de Saúde Paciente Nenhum resultado encontrad…" at bounding box center [258, 123] width 495 height 174
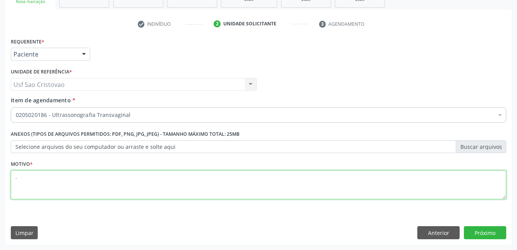
type textarea "."
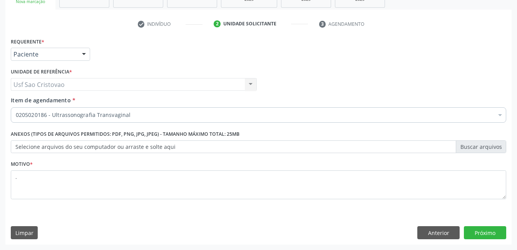
click at [282, 215] on div "Requerente * Paciente Profissional de Saúde Paciente Nenhum resultado encontrad…" at bounding box center [258, 140] width 506 height 209
click at [488, 234] on button "Próximo" at bounding box center [485, 232] width 42 height 13
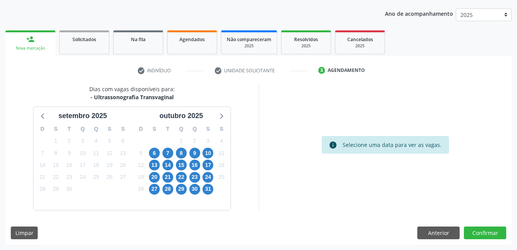
scroll to position [85, 0]
click at [156, 154] on span "6" at bounding box center [154, 153] width 11 height 11
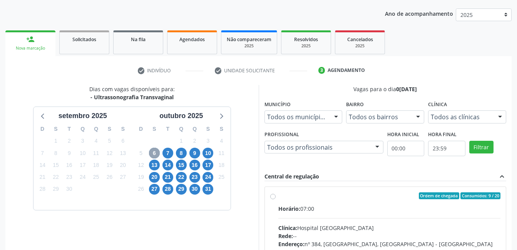
scroll to position [123, 0]
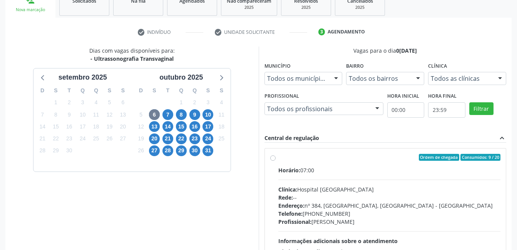
click at [278, 158] on label "Ordem de chegada Consumidos: 9 / 20 Horário: 07:00 Clínica: Hospital Sao Franci…" at bounding box center [389, 213] width 222 height 118
click at [272, 158] on input "Ordem de chegada Consumidos: 9 / 20 Horário: 07:00 Clínica: Hospital Sao Franci…" at bounding box center [272, 157] width 5 height 7
radio input "true"
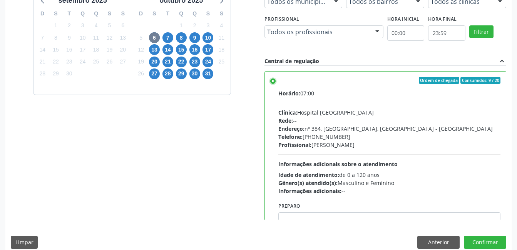
scroll to position [210, 0]
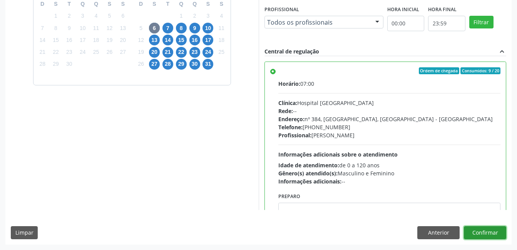
click at [487, 234] on button "Confirmar" at bounding box center [485, 232] width 42 height 13
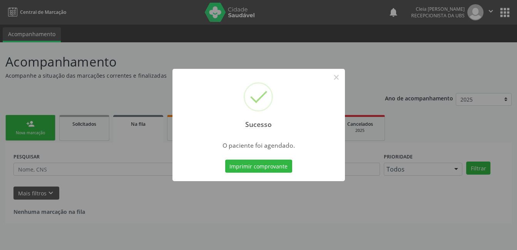
scroll to position [0, 0]
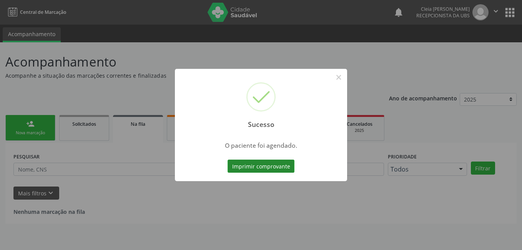
click at [273, 167] on button "Imprimir comprovante" at bounding box center [261, 166] width 67 height 13
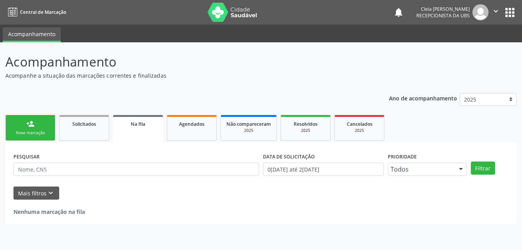
click at [41, 130] on div "Nova marcação" at bounding box center [30, 133] width 38 height 6
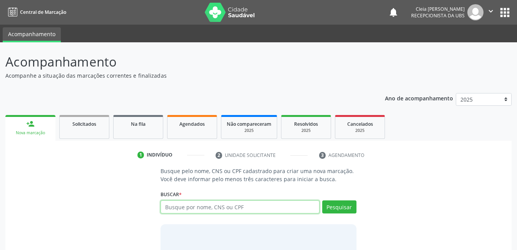
click at [269, 208] on input "text" at bounding box center [239, 206] width 159 height 13
type input "898002996737174"
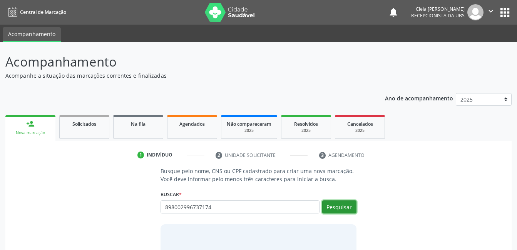
click at [342, 207] on button "Pesquisar" at bounding box center [339, 206] width 34 height 13
type input "898002996737174"
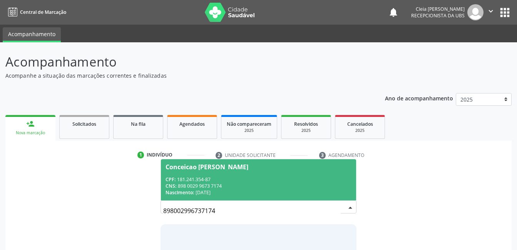
click at [301, 186] on div "CNS: 898 0029 9673 7174" at bounding box center [257, 186] width 185 height 7
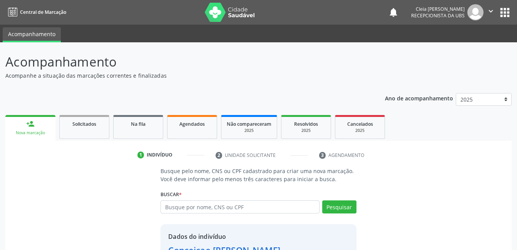
scroll to position [58, 0]
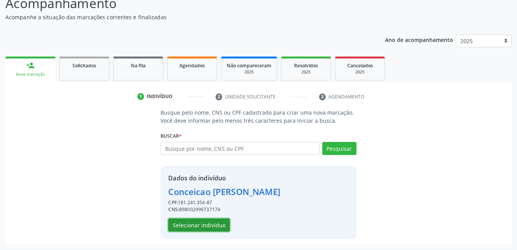
click at [225, 223] on button "Selecionar indivíduo" at bounding box center [199, 225] width 62 height 13
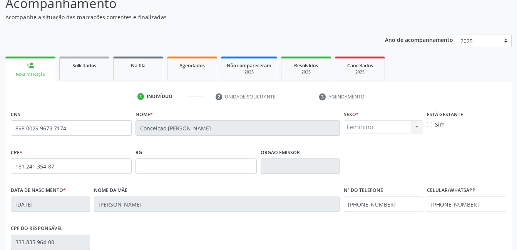
scroll to position [167, 0]
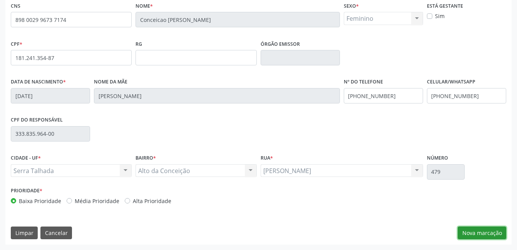
click at [492, 237] on button "Nova marcação" at bounding box center [481, 233] width 48 height 13
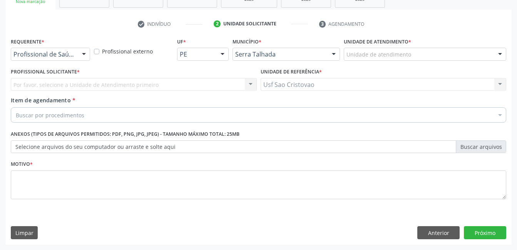
scroll to position [131, 0]
click at [87, 54] on div at bounding box center [84, 54] width 12 height 13
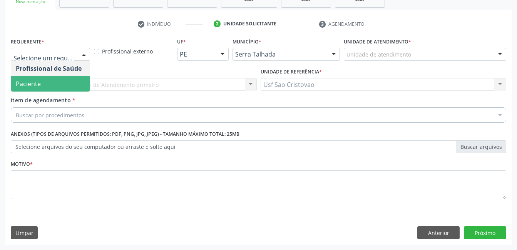
click at [81, 78] on span "Paciente" at bounding box center [50, 83] width 78 height 15
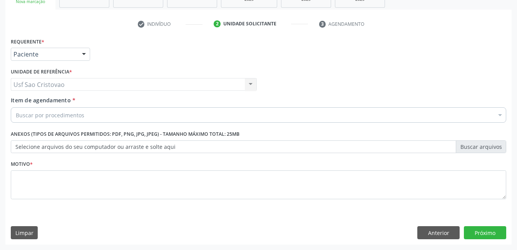
click at [83, 111] on div "Buscar por procedimentos" at bounding box center [258, 114] width 495 height 15
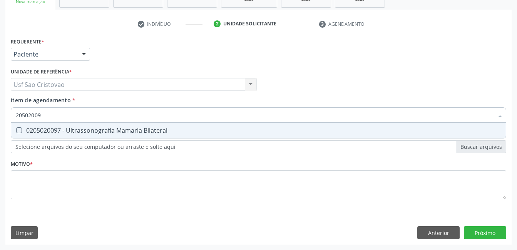
type input "205020097"
click at [20, 129] on Bilateral at bounding box center [19, 130] width 6 height 6
click at [16, 129] on Bilateral "checkbox" at bounding box center [13, 130] width 5 height 5
checkbox Bilateral "true"
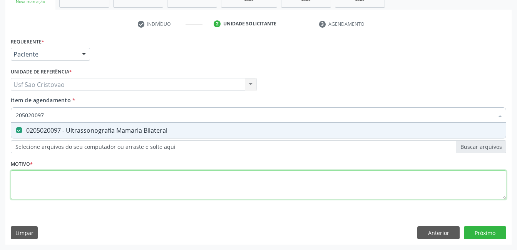
click at [68, 190] on div "Requerente * Paciente Profissional de Saúde Paciente Nenhum resultado encontrad…" at bounding box center [258, 123] width 495 height 174
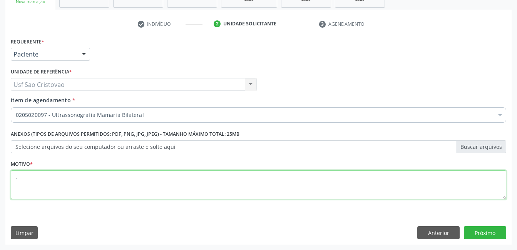
type textarea "."
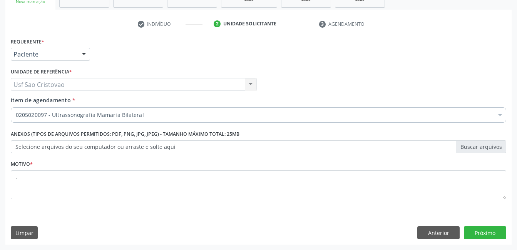
click at [162, 212] on div "Requerente * Paciente Profissional de Saúde Paciente Nenhum resultado encontrad…" at bounding box center [258, 140] width 506 height 209
click at [501, 232] on button "Próximo" at bounding box center [485, 232] width 42 height 13
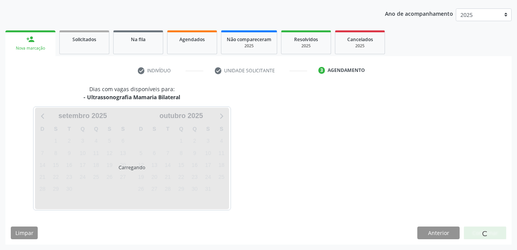
scroll to position [85, 0]
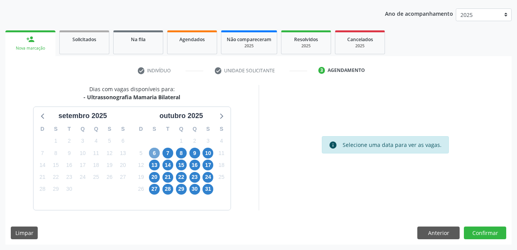
click at [154, 154] on span "6" at bounding box center [154, 153] width 11 height 11
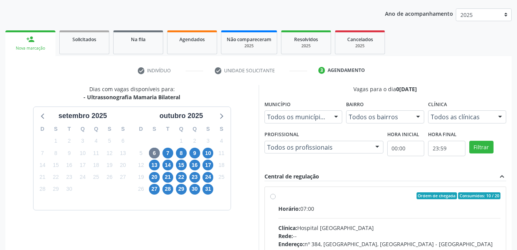
click at [278, 199] on label "Ordem de chegada Consumidos: 10 / 20 Horário: 07:00 Clínica: Hospital Sao Franc…" at bounding box center [389, 251] width 222 height 118
click at [273, 199] on input "Ordem de chegada Consumidos: 10 / 20 Horário: 07:00 Clínica: Hospital Sao Franc…" at bounding box center [272, 195] width 5 height 7
radio input "true"
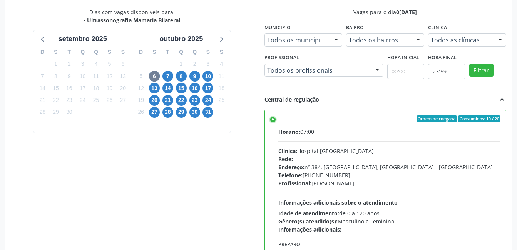
scroll to position [210, 0]
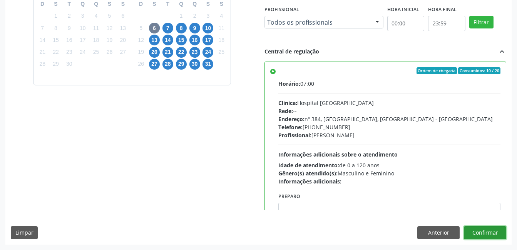
click at [491, 235] on button "Confirmar" at bounding box center [485, 232] width 42 height 13
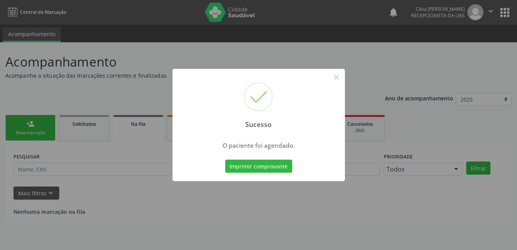
scroll to position [0, 0]
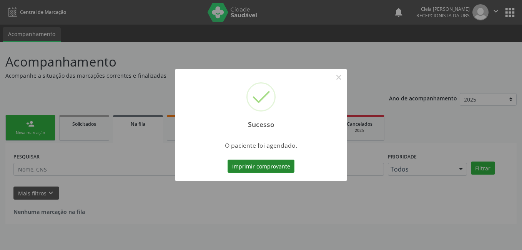
click at [285, 167] on button "Imprimir comprovante" at bounding box center [261, 166] width 67 height 13
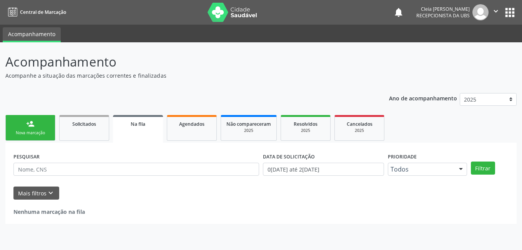
click at [37, 128] on link "person_add Nova marcação" at bounding box center [30, 128] width 50 height 26
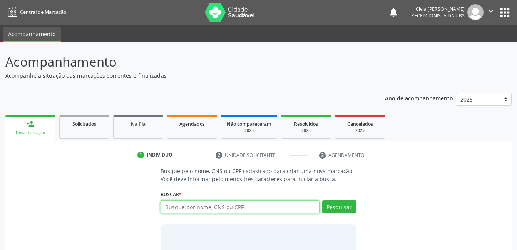
click at [270, 209] on input "text" at bounding box center [239, 206] width 159 height 13
type input "700605484874660"
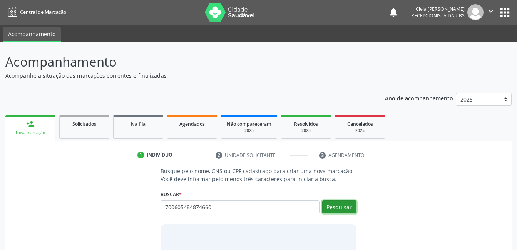
click at [349, 208] on button "Pesquisar" at bounding box center [339, 206] width 34 height 13
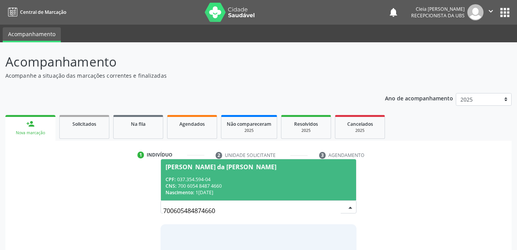
click at [284, 189] on div "CNS: 700 6054 8487 4660" at bounding box center [257, 186] width 185 height 7
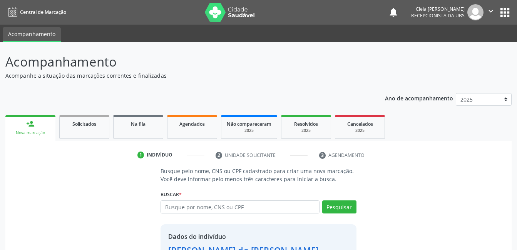
scroll to position [58, 0]
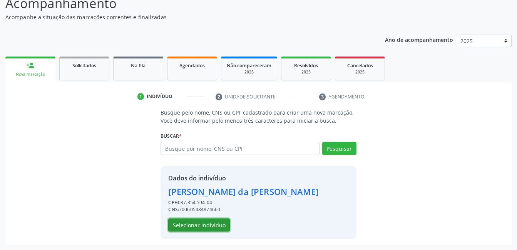
click at [210, 224] on button "Selecionar indivíduo" at bounding box center [199, 225] width 62 height 13
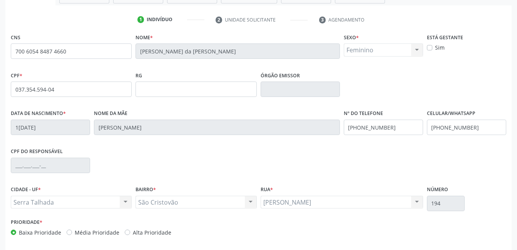
scroll to position [167, 0]
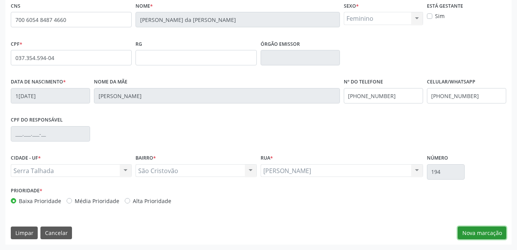
click at [483, 232] on button "Nova marcação" at bounding box center [481, 233] width 48 height 13
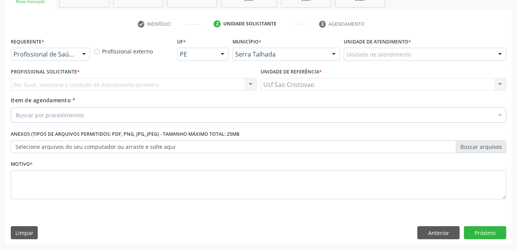
scroll to position [131, 0]
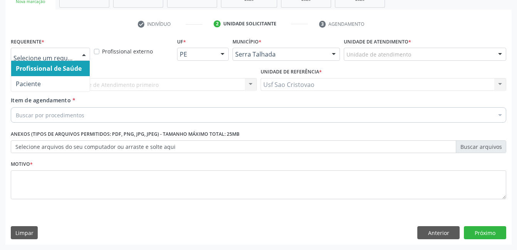
click at [80, 54] on div at bounding box center [84, 54] width 12 height 13
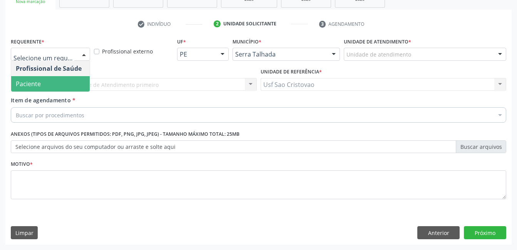
click at [72, 80] on span "Paciente" at bounding box center [50, 83] width 78 height 15
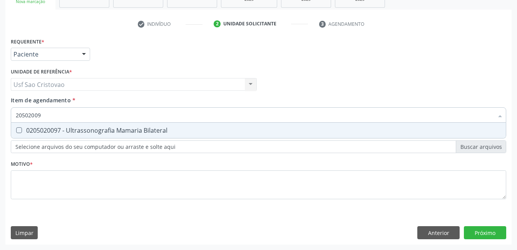
type input "205020097"
click at [20, 128] on Bilateral at bounding box center [19, 130] width 6 height 6
click at [16, 128] on Bilateral "checkbox" at bounding box center [13, 130] width 5 height 5
checkbox Bilateral "true"
type input "205020097"
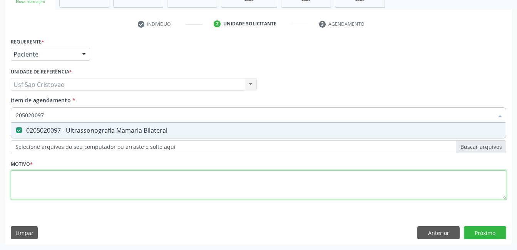
click at [87, 180] on div "Requerente * Paciente Profissional de Saúde Paciente Nenhum resultado encontrad…" at bounding box center [258, 123] width 495 height 174
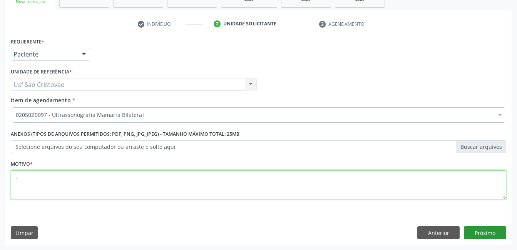
type textarea "."
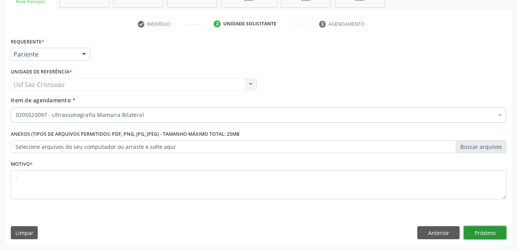
click at [491, 232] on button "Próximo" at bounding box center [485, 232] width 42 height 13
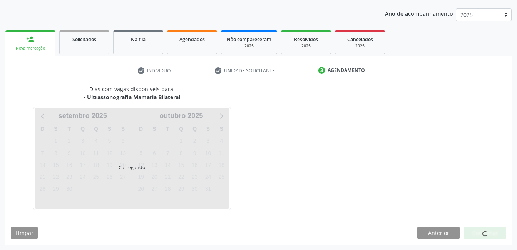
scroll to position [107, 0]
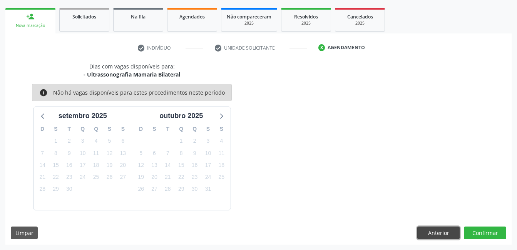
click at [445, 235] on button "Anterior" at bounding box center [438, 233] width 42 height 13
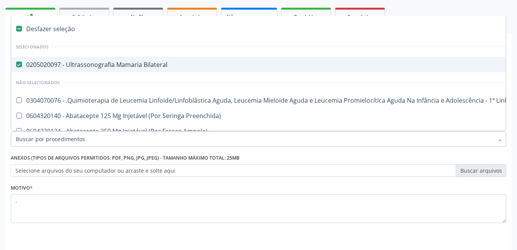
drag, startPoint x: 52, startPoint y: 136, endPoint x: 5, endPoint y: 134, distance: 47.4
click at [20, 67] on Bilateral at bounding box center [19, 65] width 6 height 6
click at [16, 67] on Bilateral "checkbox" at bounding box center [13, 64] width 5 height 5
checkbox Bilateral "false"
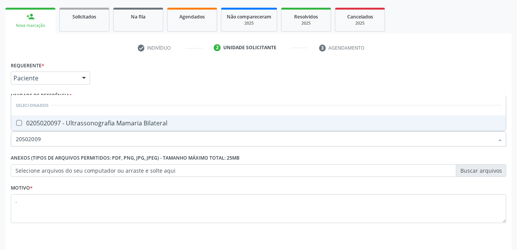
type input "205020097"
click at [21, 125] on Bilateral at bounding box center [19, 123] width 6 height 6
click at [16, 125] on Bilateral "checkbox" at bounding box center [13, 122] width 5 height 5
checkbox Bilateral "true"
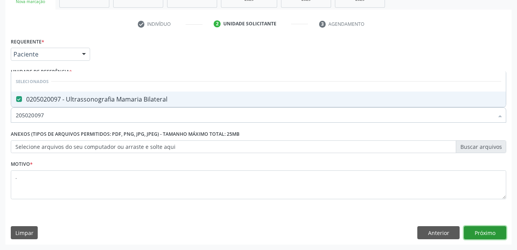
click at [503, 236] on button "Próximo" at bounding box center [485, 232] width 42 height 13
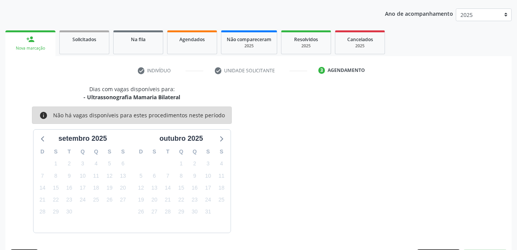
scroll to position [107, 0]
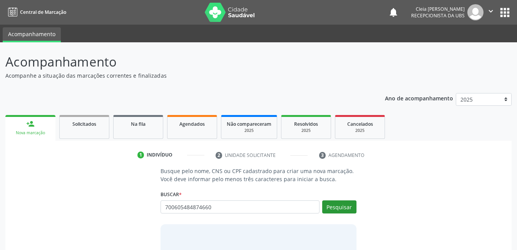
type input "700605484874660"
click at [341, 208] on button "Pesquisar" at bounding box center [339, 206] width 34 height 13
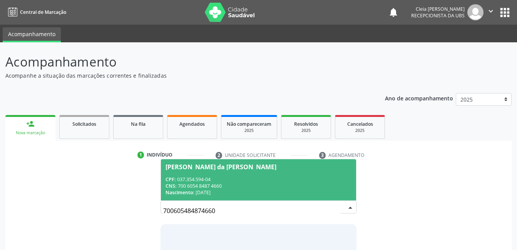
click at [277, 183] on div "CNS: 700 6054 8487 4660" at bounding box center [257, 186] width 185 height 7
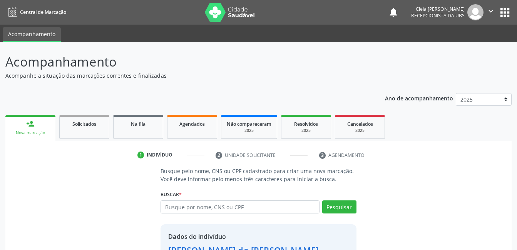
scroll to position [58, 0]
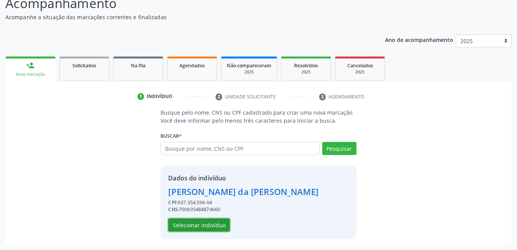
click at [187, 227] on button "Selecionar indivíduo" at bounding box center [199, 225] width 62 height 13
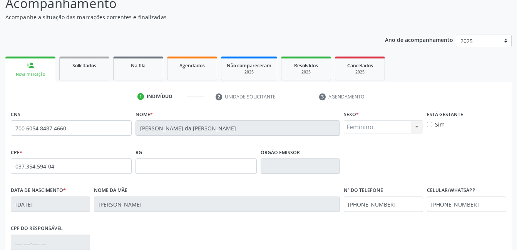
scroll to position [167, 0]
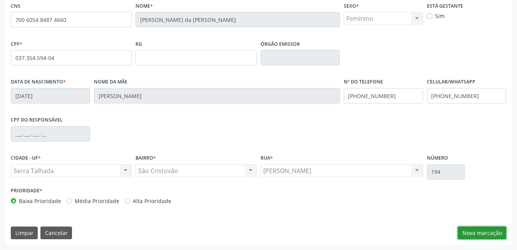
click at [491, 233] on button "Nova marcação" at bounding box center [481, 233] width 48 height 13
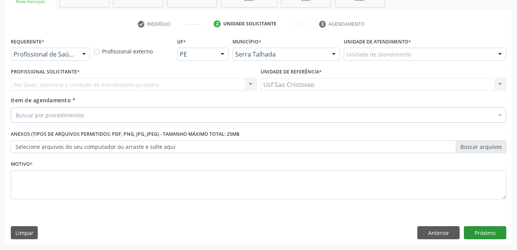
scroll to position [131, 0]
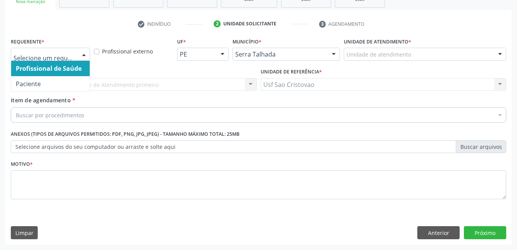
click at [85, 53] on div at bounding box center [84, 54] width 12 height 13
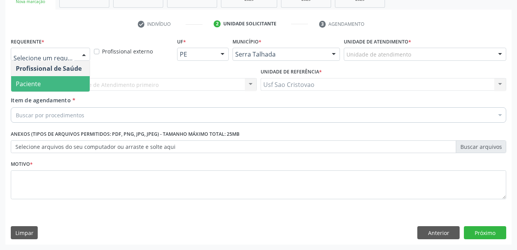
click at [74, 83] on span "Paciente" at bounding box center [50, 83] width 78 height 15
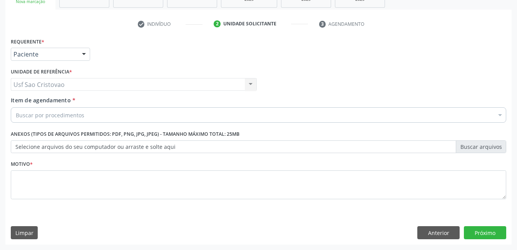
click at [78, 119] on div "Buscar por procedimentos" at bounding box center [258, 114] width 495 height 15
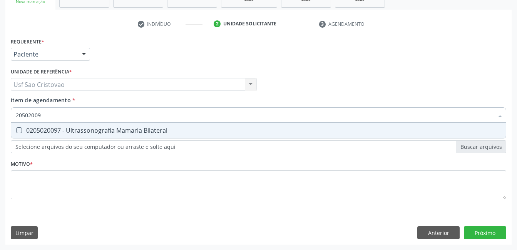
type input "205020097"
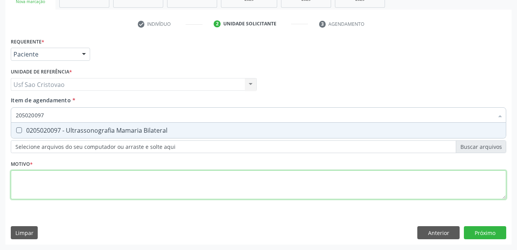
click at [178, 185] on div "Requerente * Paciente Profissional de Saúde Paciente Nenhum resultado encontrad…" at bounding box center [258, 123] width 495 height 174
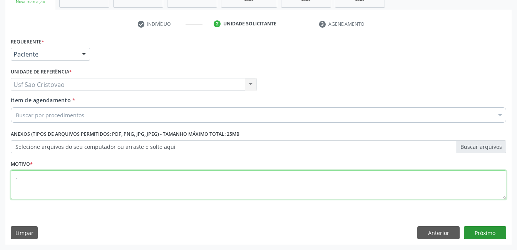
type textarea "."
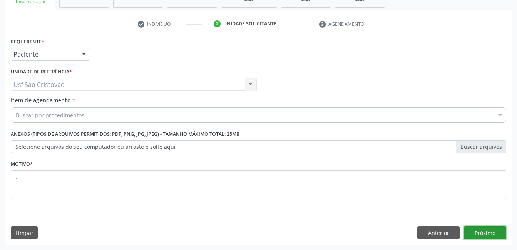
click at [496, 233] on button "Próximo" at bounding box center [485, 232] width 42 height 13
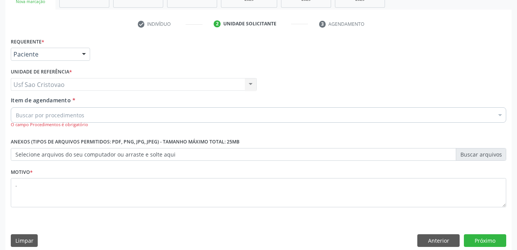
click at [194, 111] on div "Buscar por procedimentos" at bounding box center [258, 114] width 495 height 15
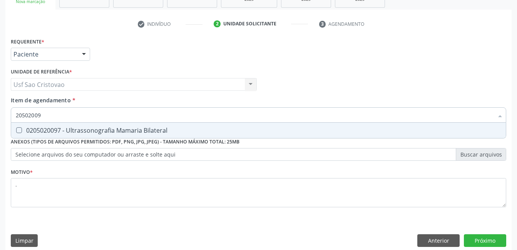
type input "205020097"
click at [20, 129] on Bilateral at bounding box center [19, 130] width 6 height 6
click at [16, 129] on Bilateral "checkbox" at bounding box center [13, 130] width 5 height 5
checkbox Bilateral "true"
click at [497, 240] on button "Próximo" at bounding box center [485, 240] width 42 height 13
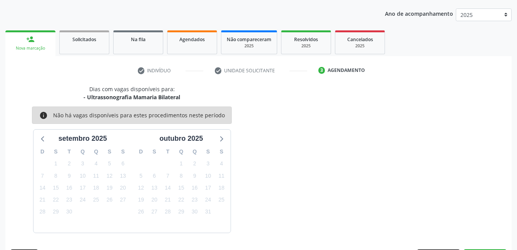
scroll to position [107, 0]
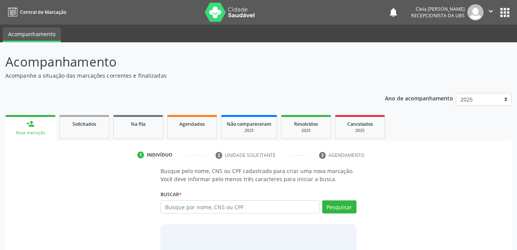
click at [275, 207] on input "text" at bounding box center [239, 206] width 159 height 13
type input "700102923403510"
click at [332, 203] on button "Pesquisar" at bounding box center [339, 206] width 34 height 13
type input "700102923403510"
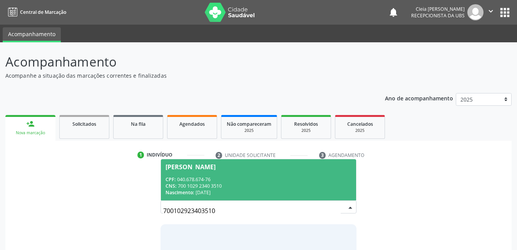
click at [278, 179] on div "CPF: 040.678.674-76" at bounding box center [257, 179] width 185 height 7
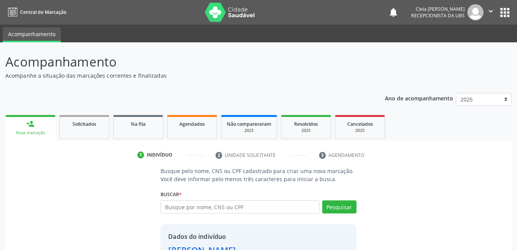
scroll to position [58, 0]
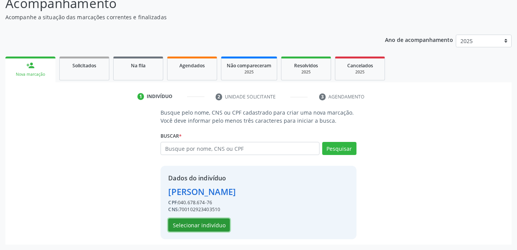
click at [195, 226] on button "Selecionar indivíduo" at bounding box center [199, 225] width 62 height 13
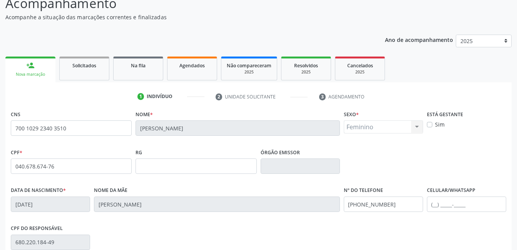
scroll to position [167, 0]
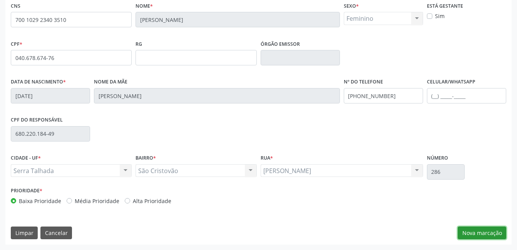
click at [494, 232] on button "Nova marcação" at bounding box center [481, 233] width 48 height 13
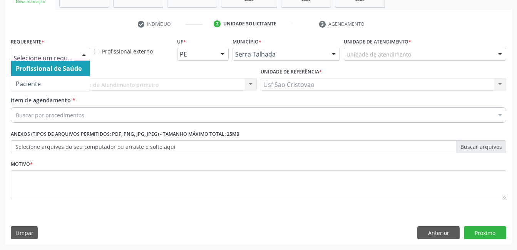
click at [84, 54] on div at bounding box center [84, 54] width 12 height 13
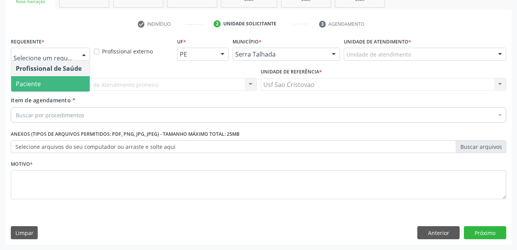
click at [76, 88] on span "Paciente" at bounding box center [50, 83] width 78 height 15
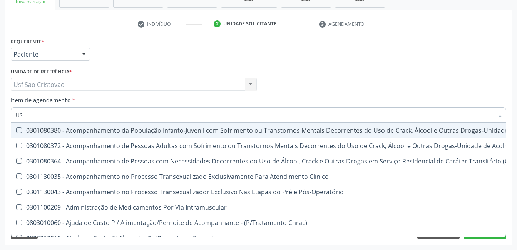
type input "USG"
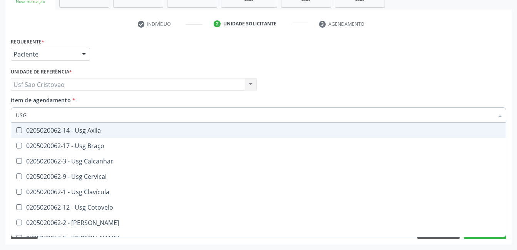
click at [156, 133] on div "0205020062-14 - Usg Axila" at bounding box center [258, 130] width 485 height 6
checkbox Axila "true"
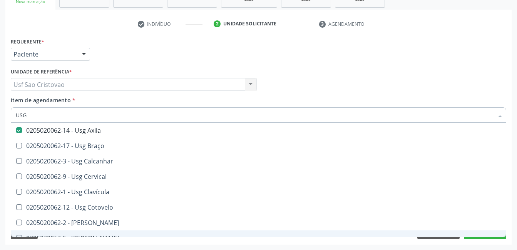
click at [474, 246] on div "Acompanhamento Acompanhe a situação das marcações correntes e finalizadas Relat…" at bounding box center [258, 80] width 517 height 339
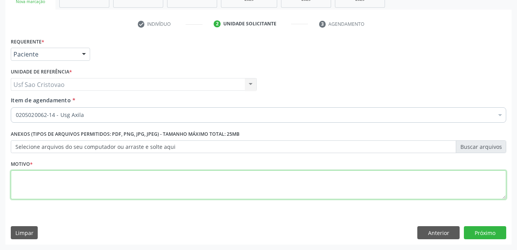
click at [152, 187] on textarea at bounding box center [258, 184] width 495 height 29
type textarea "."
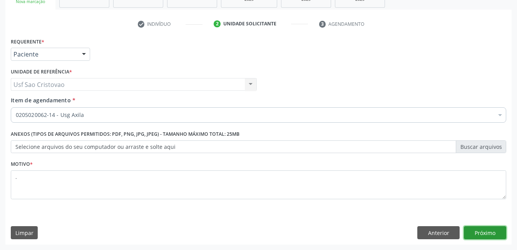
click at [471, 234] on button "Próximo" at bounding box center [485, 232] width 42 height 13
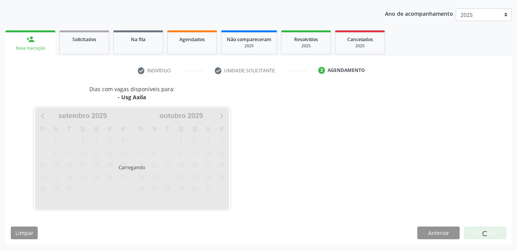
scroll to position [107, 0]
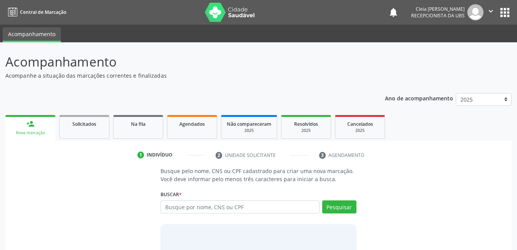
click at [294, 208] on input "text" at bounding box center [239, 206] width 159 height 13
click at [210, 209] on input "text" at bounding box center [239, 206] width 159 height 13
type input "702300550496120"
click at [338, 204] on button "Pesquisar" at bounding box center [339, 206] width 34 height 13
type input "702300550496120"
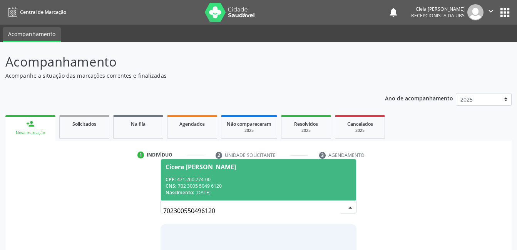
click at [285, 183] on div "CNS: 702 3005 5049 6120" at bounding box center [257, 186] width 185 height 7
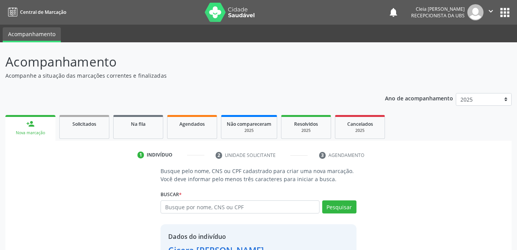
scroll to position [58, 0]
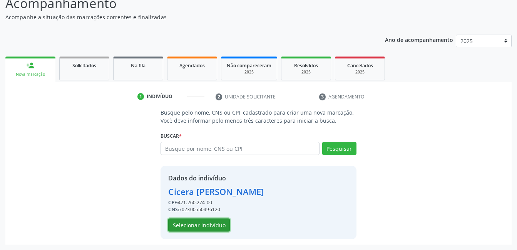
click at [214, 224] on button "Selecionar indivíduo" at bounding box center [199, 225] width 62 height 13
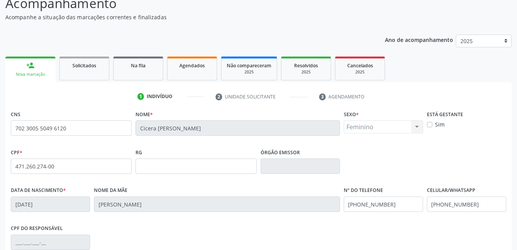
scroll to position [167, 0]
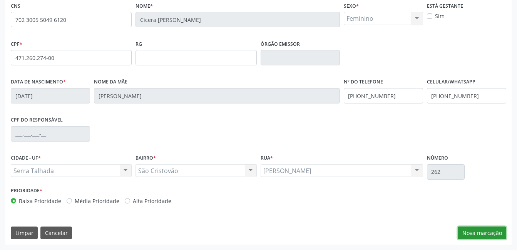
click at [501, 233] on button "Nova marcação" at bounding box center [481, 233] width 48 height 13
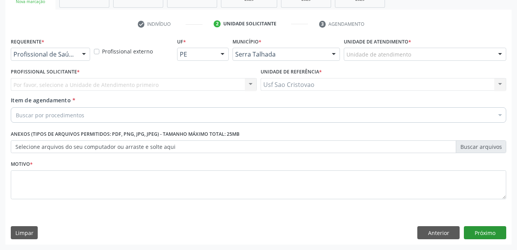
scroll to position [131, 0]
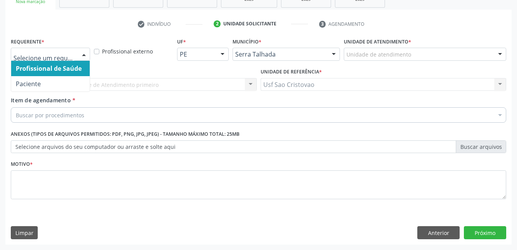
click at [85, 56] on div at bounding box center [84, 54] width 12 height 13
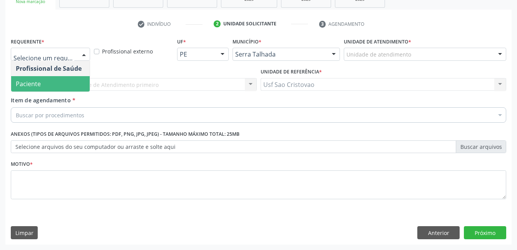
click at [70, 79] on span "Paciente" at bounding box center [50, 83] width 78 height 15
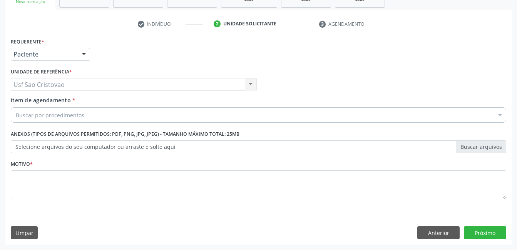
click at [89, 116] on div "Buscar por procedimentos" at bounding box center [258, 114] width 495 height 15
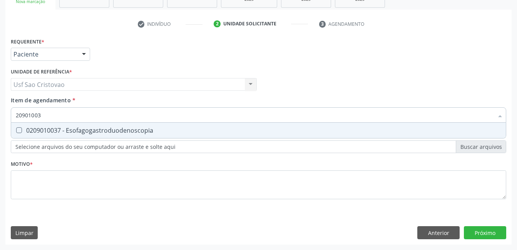
type input "209010037"
click at [17, 130] on Esofagogastroduodenoscopia at bounding box center [19, 130] width 6 height 6
click at [16, 130] on Esofagogastroduodenoscopia "checkbox" at bounding box center [13, 130] width 5 height 5
checkbox Esofagogastroduodenoscopia "true"
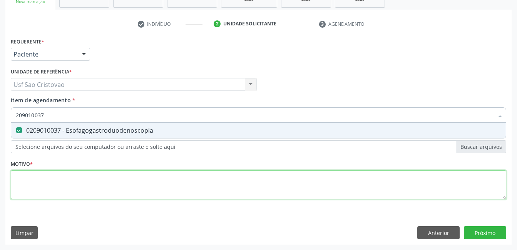
click at [30, 183] on div "Requerente * Paciente Profissional de Saúde Paciente Nenhum resultado encontrad…" at bounding box center [258, 123] width 495 height 174
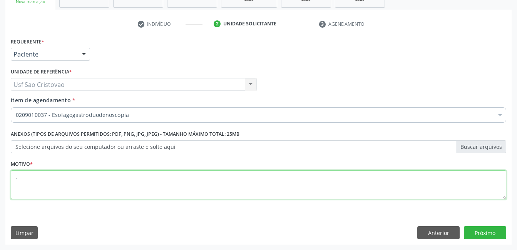
type textarea "."
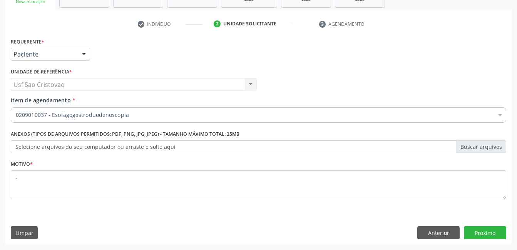
click at [244, 229] on div "Limpar Anterior Próximo" at bounding box center [258, 232] width 495 height 13
click at [494, 234] on button "Próximo" at bounding box center [485, 232] width 42 height 13
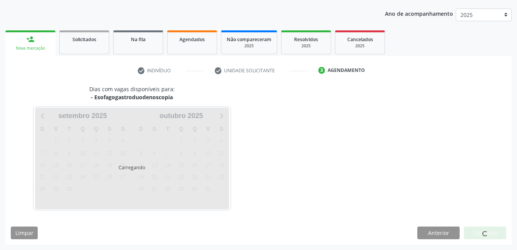
scroll to position [85, 0]
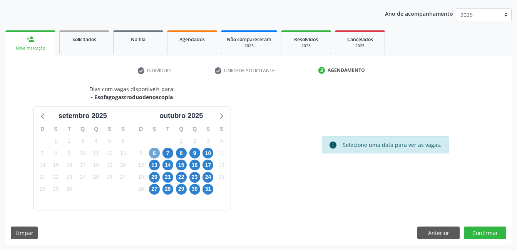
click at [154, 153] on span "6" at bounding box center [154, 153] width 11 height 11
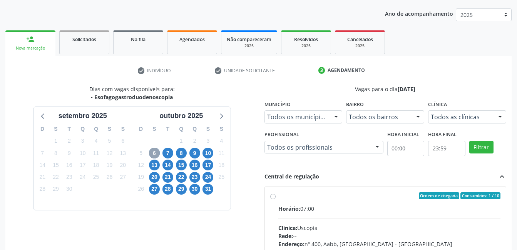
scroll to position [123, 0]
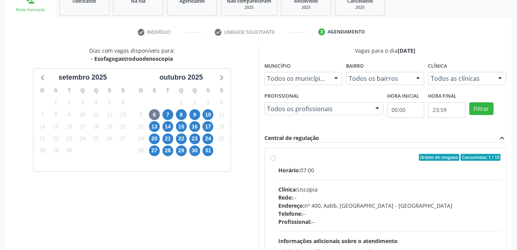
click at [278, 155] on label "Ordem de chegada Consumidos: 1 / 10 Horário: 07:00 Clínica: Uscopia Rede: -- En…" at bounding box center [389, 213] width 222 height 118
click at [274, 155] on input "Ordem de chegada Consumidos: 1 / 10 Horário: 07:00 Clínica: Uscopia Rede: -- En…" at bounding box center [272, 157] width 5 height 7
radio input "true"
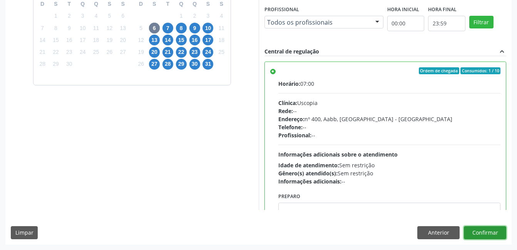
click at [494, 230] on button "Confirmar" at bounding box center [485, 232] width 42 height 13
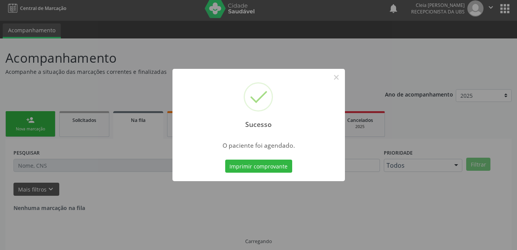
scroll to position [0, 0]
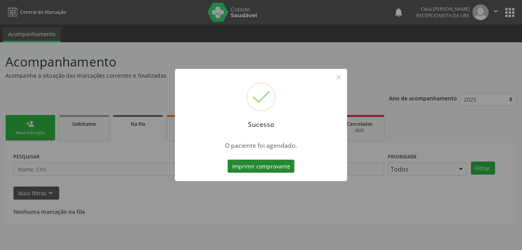
click at [273, 165] on button "Imprimir comprovante" at bounding box center [261, 166] width 67 height 13
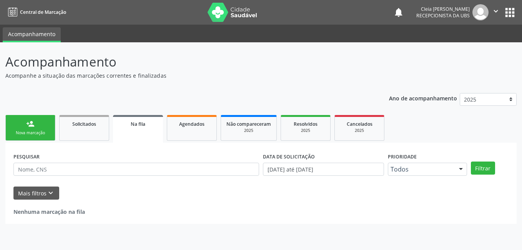
click at [33, 128] on link "person_add Nova marcação" at bounding box center [30, 128] width 50 height 26
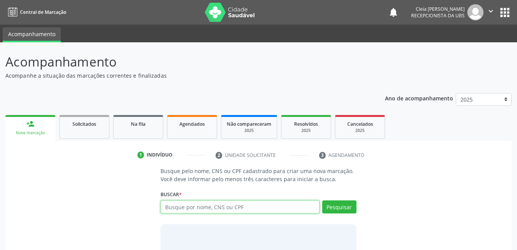
click at [281, 209] on input "text" at bounding box center [239, 206] width 159 height 13
type input "70060040800268"
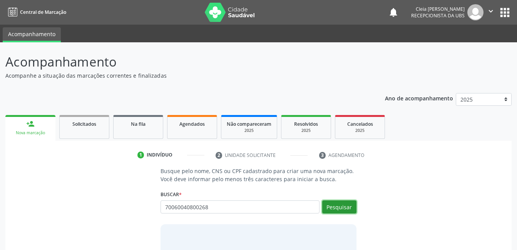
click at [352, 208] on button "Pesquisar" at bounding box center [339, 206] width 34 height 13
type input "7"
type input "700600408002068"
click at [350, 204] on button "Pesquisar" at bounding box center [339, 206] width 34 height 13
type input "700600408002068"
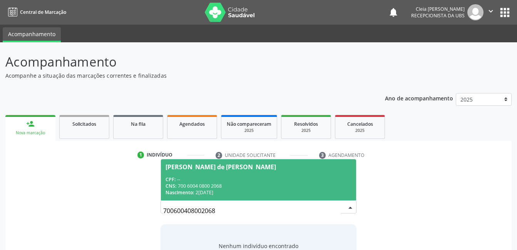
click at [299, 176] on div "CPF: --" at bounding box center [257, 179] width 185 height 7
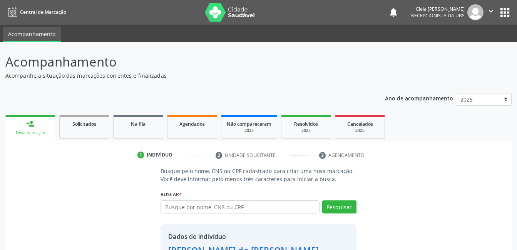
scroll to position [58, 0]
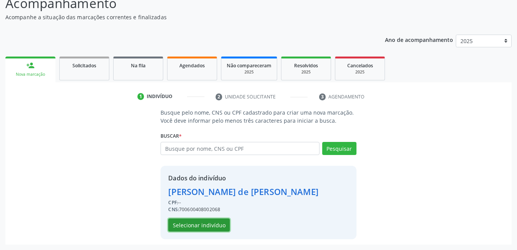
click at [217, 227] on button "Selecionar indivíduo" at bounding box center [199, 225] width 62 height 13
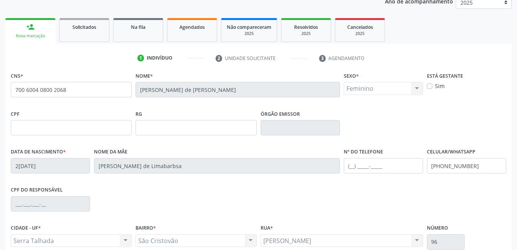
scroll to position [167, 0]
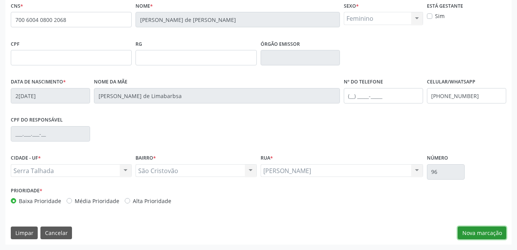
click at [486, 233] on button "Nova marcação" at bounding box center [481, 233] width 48 height 13
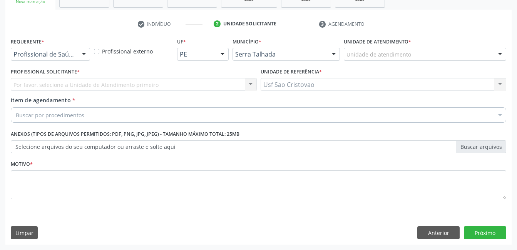
scroll to position [131, 0]
click at [80, 52] on div at bounding box center [84, 54] width 12 height 13
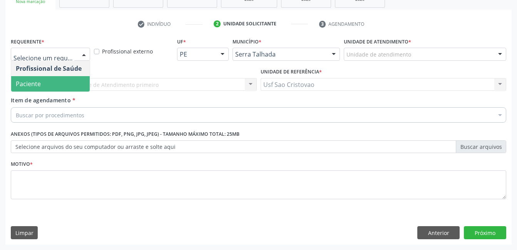
click at [67, 87] on span "Paciente" at bounding box center [50, 83] width 78 height 15
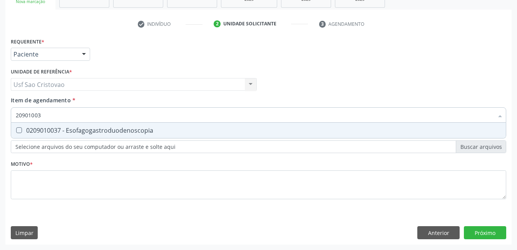
type input "209010037"
click at [17, 129] on Esofagogastroduodenoscopia at bounding box center [19, 130] width 6 height 6
click at [16, 129] on Esofagogastroduodenoscopia "checkbox" at bounding box center [13, 130] width 5 height 5
checkbox Esofagogastroduodenoscopia "true"
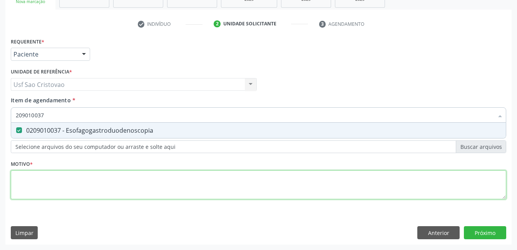
click at [19, 186] on div "Requerente * Paciente Profissional de Saúde Paciente Nenhum resultado encontrad…" at bounding box center [258, 123] width 495 height 174
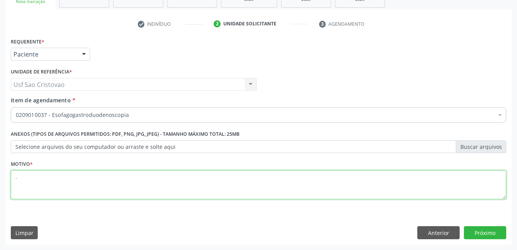
type textarea "."
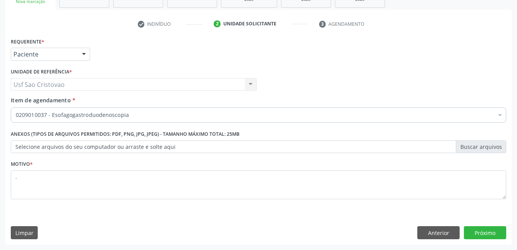
drag, startPoint x: 216, startPoint y: 221, endPoint x: 377, endPoint y: 250, distance: 163.4
click at [217, 221] on div "Requerente * Paciente Profissional de Saúde Paciente Nenhum resultado encontrad…" at bounding box center [258, 140] width 506 height 209
click at [492, 235] on button "Próximo" at bounding box center [485, 232] width 42 height 13
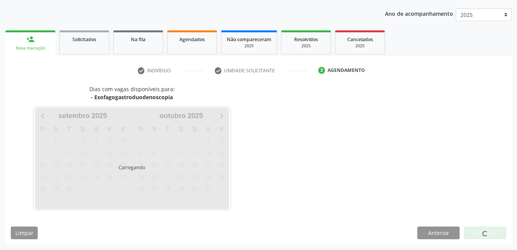
scroll to position [85, 0]
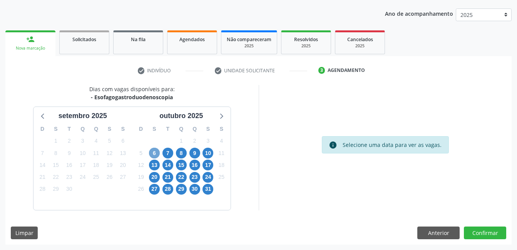
click at [155, 153] on span "6" at bounding box center [154, 153] width 11 height 11
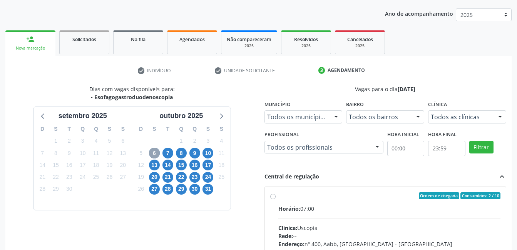
scroll to position [123, 0]
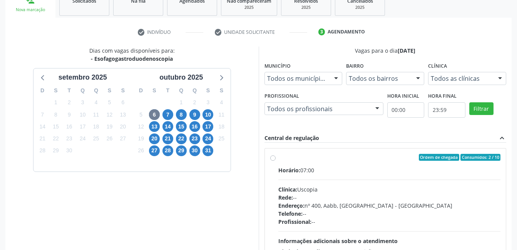
click at [278, 158] on label "Ordem de chegada Consumidos: 2 / 10 Horário: 07:00 Clínica: Uscopia Rede: -- En…" at bounding box center [389, 213] width 222 height 118
click at [274, 158] on input "Ordem de chegada Consumidos: 2 / 10 Horário: 07:00 Clínica: Uscopia Rede: -- En…" at bounding box center [272, 157] width 5 height 7
radio input "true"
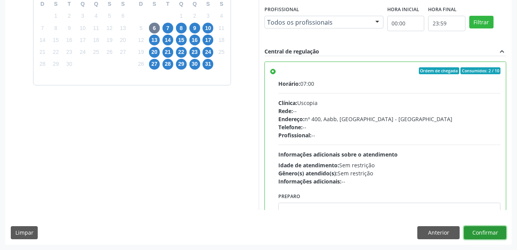
click at [487, 236] on button "Confirmar" at bounding box center [485, 232] width 42 height 13
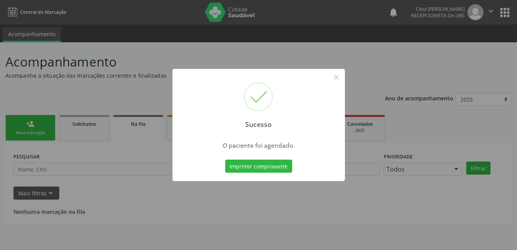
scroll to position [0, 0]
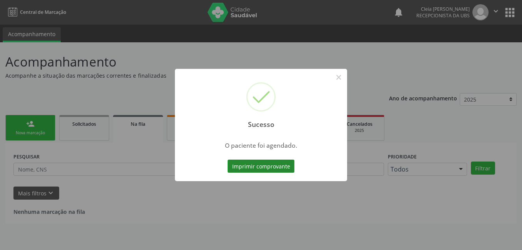
click at [277, 169] on button "Imprimir comprovante" at bounding box center [261, 166] width 67 height 13
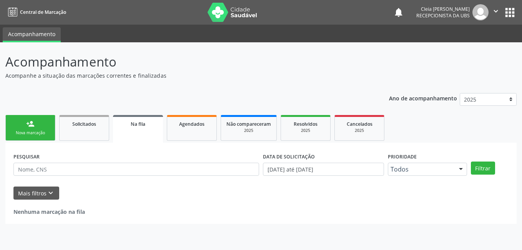
click at [25, 130] on div "Nova marcação" at bounding box center [30, 133] width 38 height 6
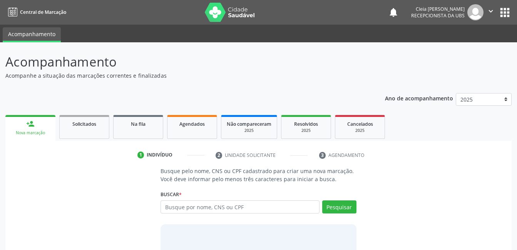
scroll to position [47, 0]
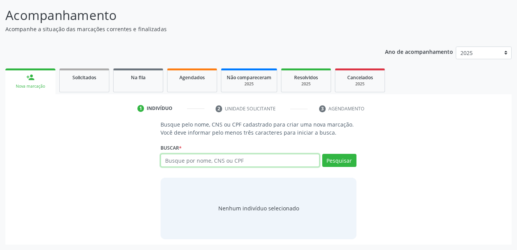
click at [251, 158] on input "text" at bounding box center [239, 160] width 159 height 13
type input "10952459450"
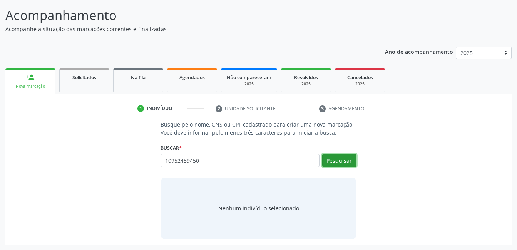
click at [348, 156] on button "Pesquisar" at bounding box center [339, 160] width 34 height 13
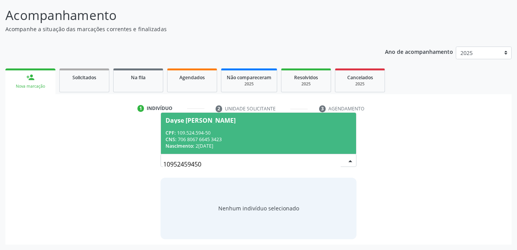
click at [235, 117] on div "Dayse Isabele Ferreira de Almeida" at bounding box center [200, 120] width 70 height 6
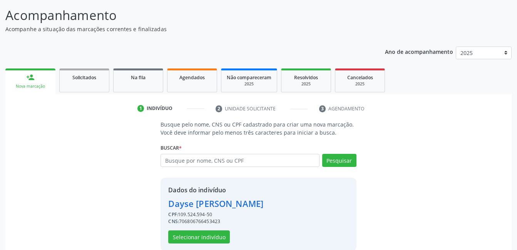
scroll to position [58, 0]
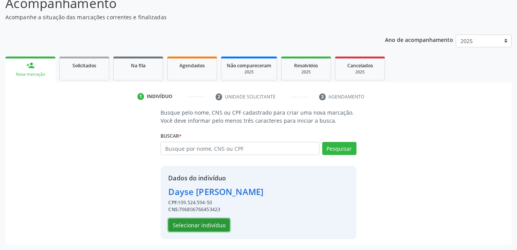
click at [209, 223] on button "Selecionar indivíduo" at bounding box center [199, 225] width 62 height 13
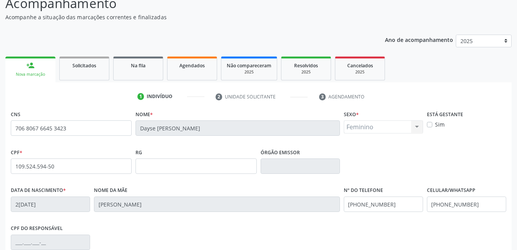
scroll to position [167, 0]
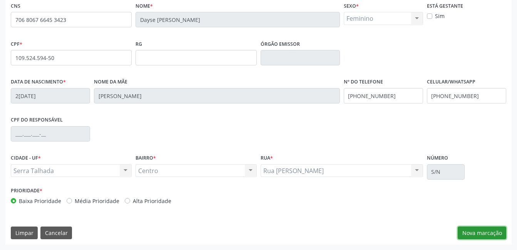
click at [481, 235] on button "Nova marcação" at bounding box center [481, 233] width 48 height 13
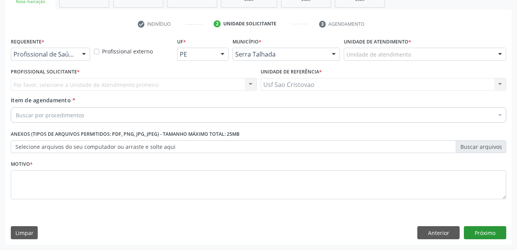
scroll to position [131, 0]
click at [86, 58] on div at bounding box center [84, 54] width 12 height 13
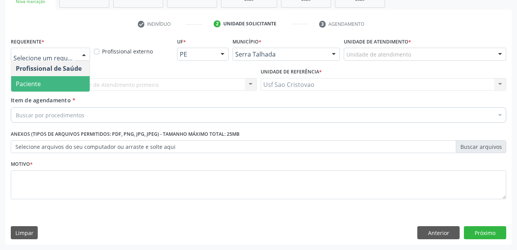
click at [70, 79] on span "Paciente" at bounding box center [50, 83] width 78 height 15
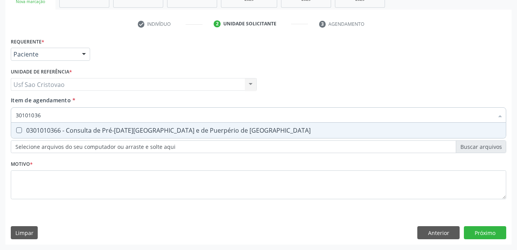
type input "301010366"
click at [20, 131] on Risco at bounding box center [19, 130] width 6 height 6
click at [16, 131] on Risco "checkbox" at bounding box center [13, 130] width 5 height 5
checkbox Risco "true"
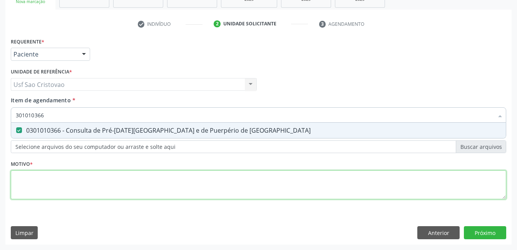
click at [47, 188] on div "Requerente * Paciente Profissional de Saúde Paciente Nenhum resultado encontrad…" at bounding box center [258, 123] width 495 height 174
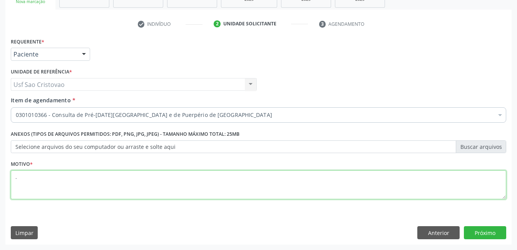
type textarea "."
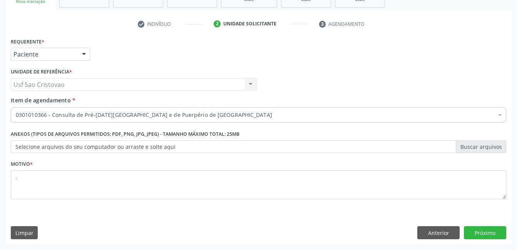
click at [293, 224] on div "Requerente * Paciente Profissional de Saúde Paciente Nenhum resultado encontrad…" at bounding box center [258, 140] width 506 height 209
click at [482, 234] on button "Próximo" at bounding box center [485, 232] width 42 height 13
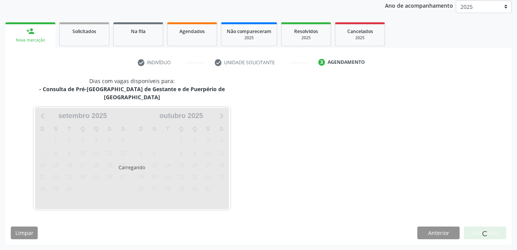
scroll to position [85, 0]
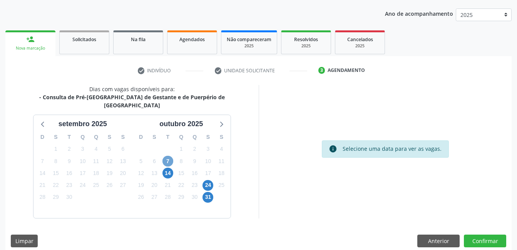
click at [170, 156] on span "7" at bounding box center [167, 161] width 11 height 11
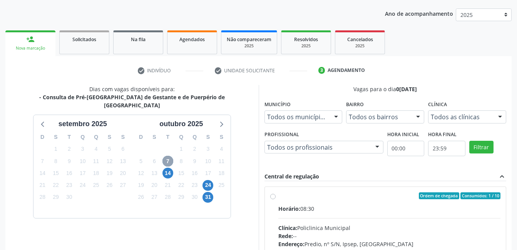
scroll to position [123, 0]
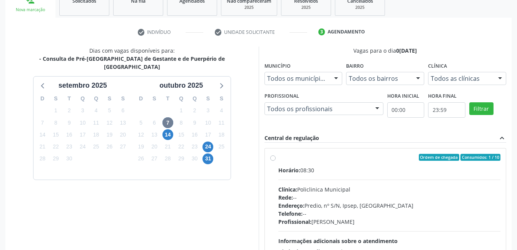
click at [278, 158] on label "Ordem de chegada Consumidos: 1 / 10 Horário: 08:30 Clínica: Policlinica Municip…" at bounding box center [389, 213] width 222 height 118
click at [271, 158] on input "Ordem de chegada Consumidos: 1 / 10 Horário: 08:30 Clínica: Policlinica Municip…" at bounding box center [272, 157] width 5 height 7
radio input "true"
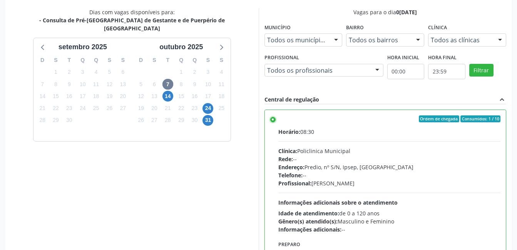
scroll to position [210, 0]
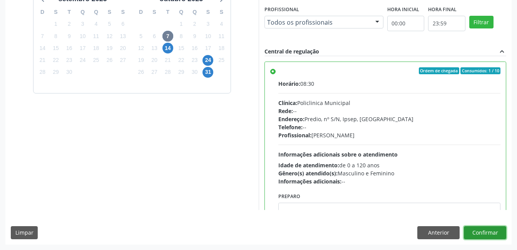
click at [490, 235] on button "Confirmar" at bounding box center [485, 232] width 42 height 13
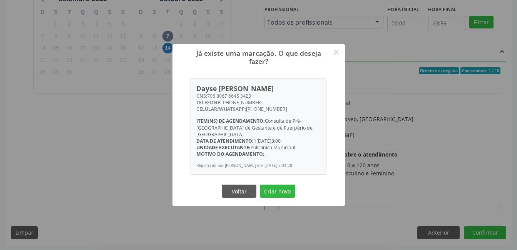
click at [440, 234] on div "Já existe uma marcação. O que deseja fazer? × Dayse Isabele Ferreira de Almeida…" at bounding box center [258, 125] width 517 height 250
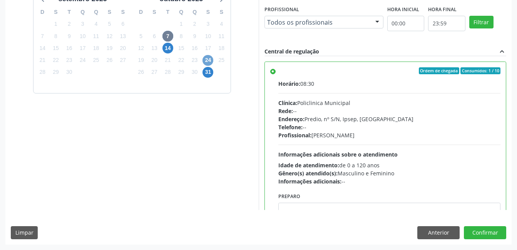
click at [208, 55] on span "24" at bounding box center [207, 60] width 11 height 11
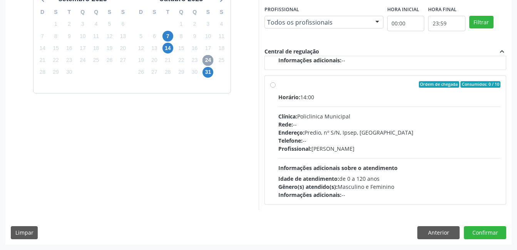
scroll to position [0, 0]
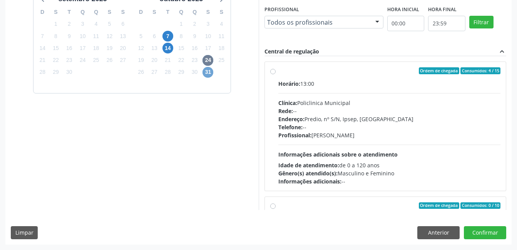
click at [207, 67] on span "31" at bounding box center [207, 72] width 11 height 11
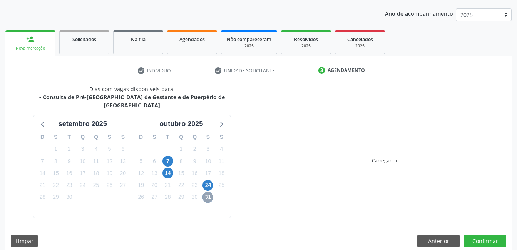
scroll to position [210, 0]
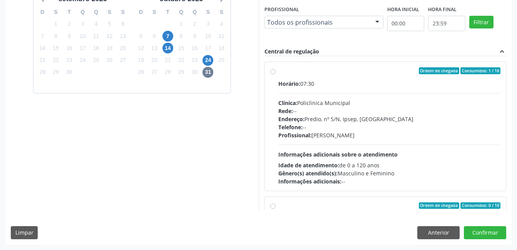
click at [278, 74] on label "Ordem de chegada Consumidos: 1 / 16 Horário: 07:30 Clínica: Policlinica Municip…" at bounding box center [389, 126] width 222 height 118
click at [273, 74] on input "Ordem de chegada Consumidos: 1 / 16 Horário: 07:30 Clínica: Policlinica Municip…" at bounding box center [272, 70] width 5 height 7
radio input "true"
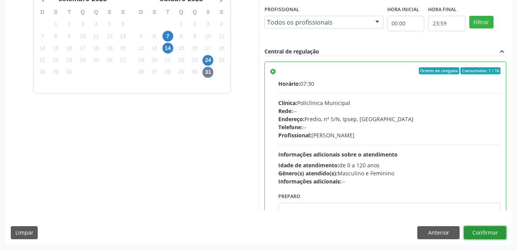
click at [487, 233] on button "Confirmar" at bounding box center [485, 232] width 42 height 13
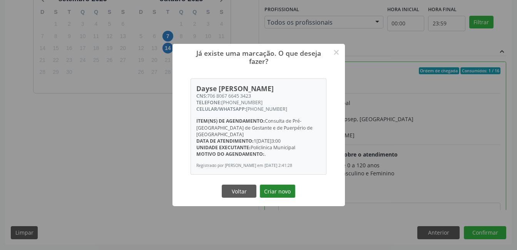
click at [287, 191] on button "Criar novo" at bounding box center [277, 191] width 35 height 13
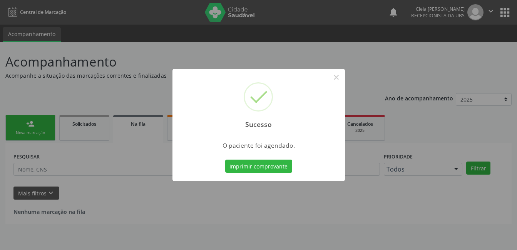
scroll to position [0, 0]
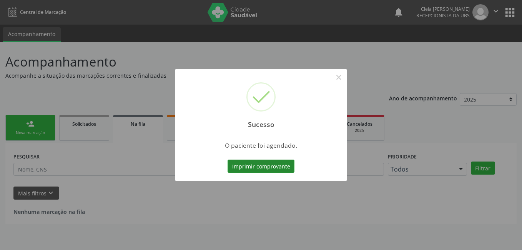
click at [266, 165] on button "Imprimir comprovante" at bounding box center [261, 166] width 67 height 13
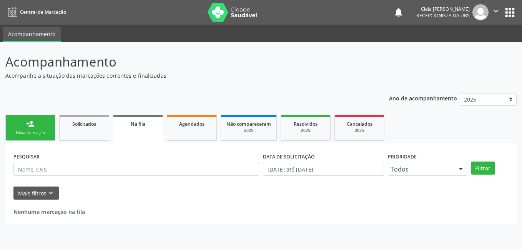
click at [50, 129] on link "person_add Nova marcação" at bounding box center [30, 128] width 50 height 26
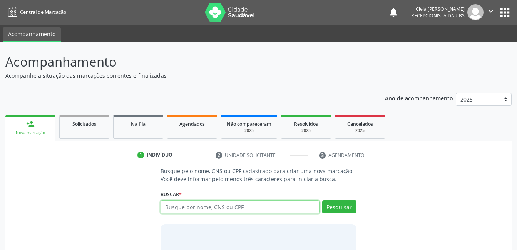
click at [250, 205] on input "text" at bounding box center [239, 206] width 159 height 13
type input "15499141460"
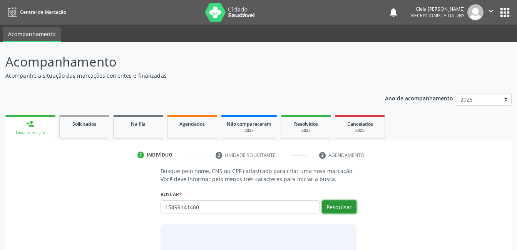
click at [351, 210] on button "Pesquisar" at bounding box center [339, 206] width 34 height 13
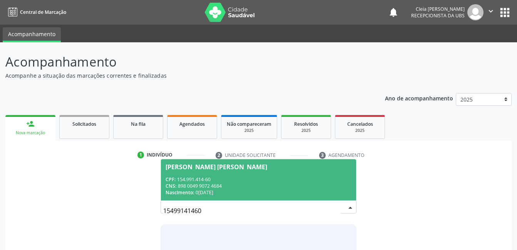
click at [256, 185] on div "CNS: 898 0049 9072 4684" at bounding box center [257, 186] width 185 height 7
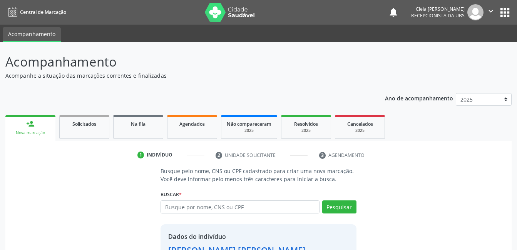
scroll to position [58, 0]
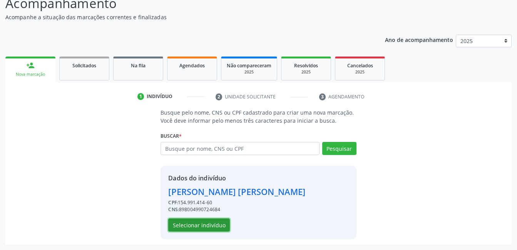
click at [179, 227] on button "Selecionar indivíduo" at bounding box center [199, 225] width 62 height 13
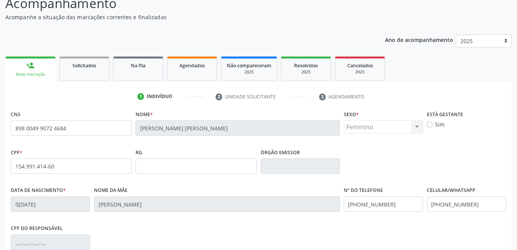
scroll to position [167, 0]
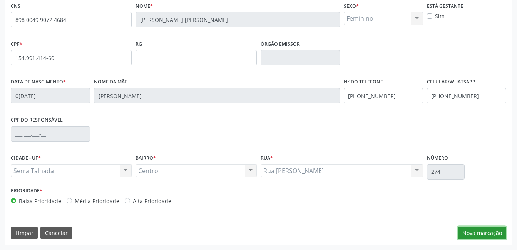
click at [485, 234] on button "Nova marcação" at bounding box center [481, 233] width 48 height 13
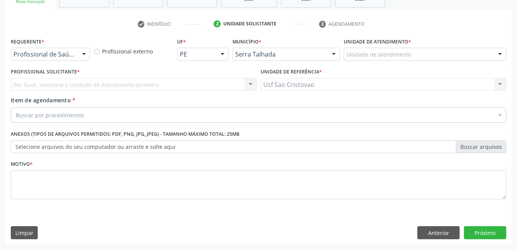
scroll to position [131, 0]
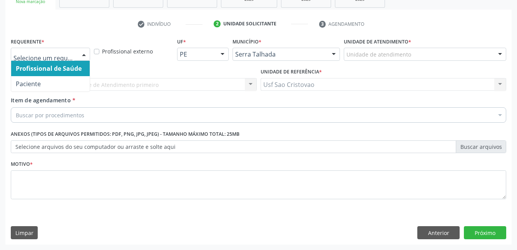
click at [88, 57] on div at bounding box center [84, 54] width 12 height 13
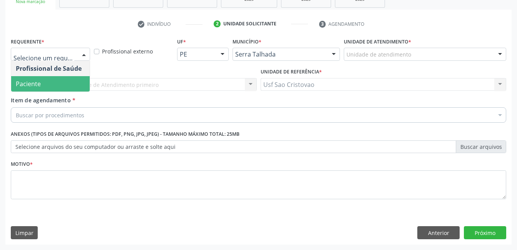
click at [78, 85] on span "Paciente" at bounding box center [50, 83] width 78 height 15
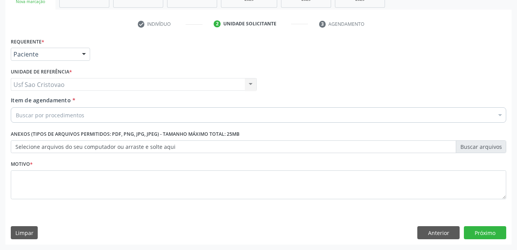
click at [89, 117] on div "Buscar por procedimentos" at bounding box center [258, 114] width 495 height 15
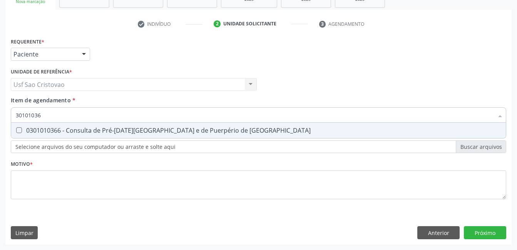
type input "301010366"
click at [22, 131] on div "0301010366 - Consulta de Pré-Natal de Gestante e de Puerpério de Alto Risco" at bounding box center [258, 130] width 485 height 6
checkbox Risco "true"
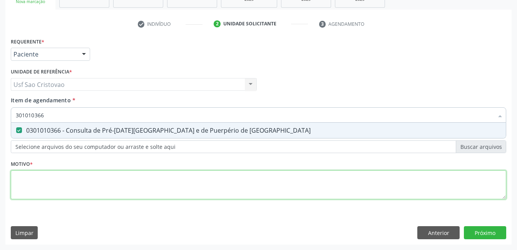
click at [28, 177] on div "Requerente * Paciente Profissional de Saúde Paciente Nenhum resultado encontrad…" at bounding box center [258, 123] width 495 height 174
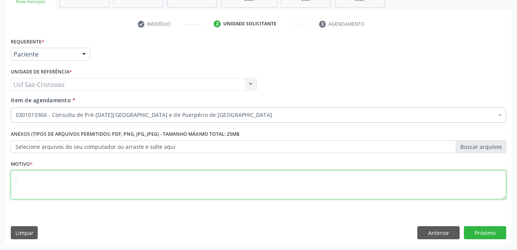
type textarea "."
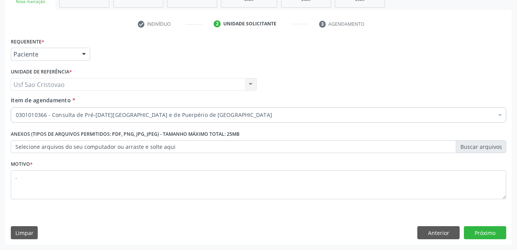
click at [262, 222] on div "Requerente * Paciente Profissional de Saúde Paciente Nenhum resultado encontrad…" at bounding box center [258, 140] width 506 height 209
click at [497, 236] on button "Próximo" at bounding box center [485, 232] width 42 height 13
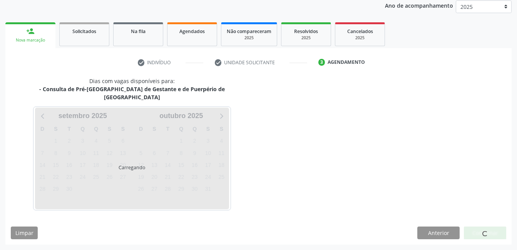
scroll to position [85, 0]
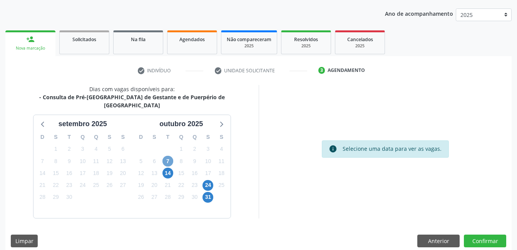
click at [169, 156] on span "7" at bounding box center [167, 161] width 11 height 11
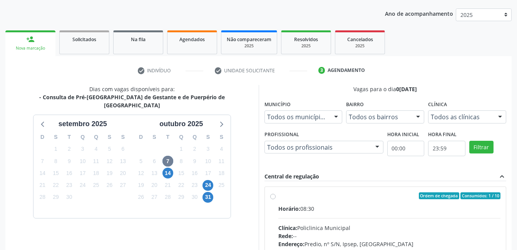
click at [277, 196] on div "Ordem de chegada Consumidos: 1 / 10 Horário: 08:30 Clínica: Policlinica Municip…" at bounding box center [385, 251] width 230 height 118
radio input "true"
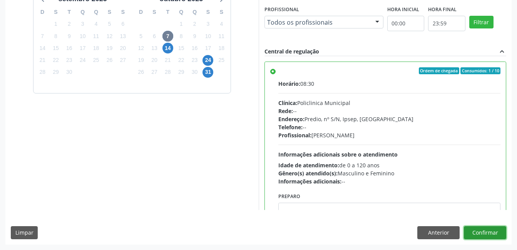
click at [490, 235] on button "Confirmar" at bounding box center [485, 232] width 42 height 13
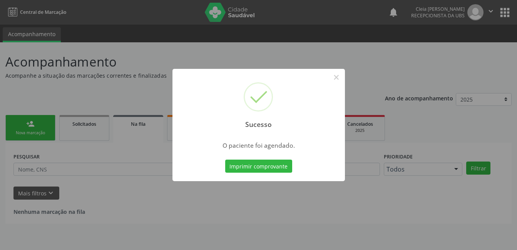
scroll to position [0, 0]
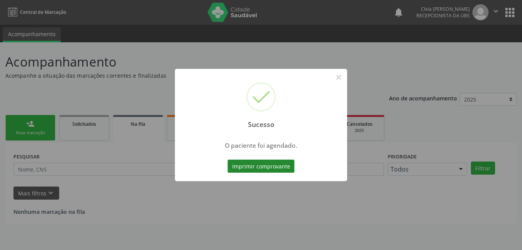
click at [282, 168] on button "Imprimir comprovante" at bounding box center [261, 166] width 67 height 13
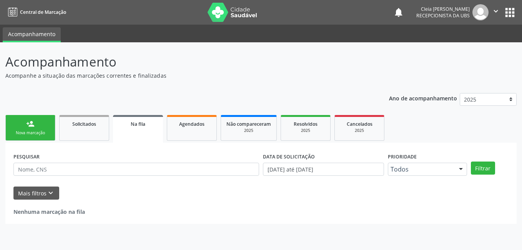
click at [52, 129] on link "person_add Nova marcação" at bounding box center [30, 128] width 50 height 26
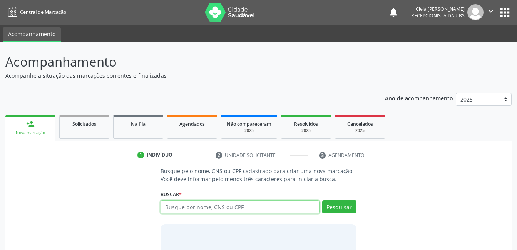
click at [304, 207] on input "text" at bounding box center [239, 206] width 159 height 13
type input "700905971605190"
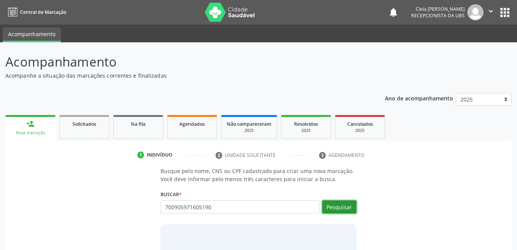
click at [345, 209] on button "Pesquisar" at bounding box center [339, 206] width 34 height 13
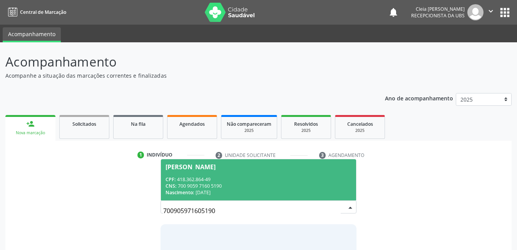
click at [277, 187] on div "CNS: 700 9059 7160 5190" at bounding box center [257, 186] width 185 height 7
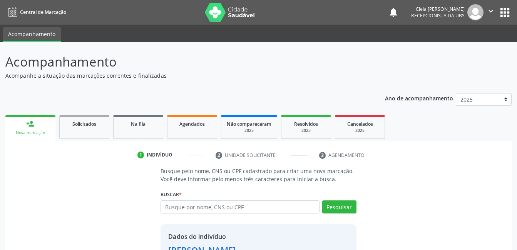
scroll to position [58, 0]
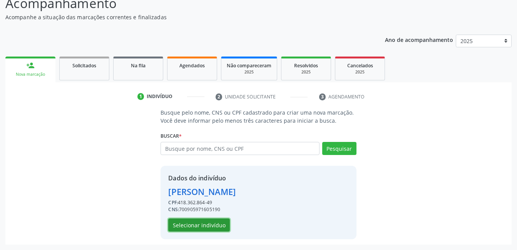
click at [221, 224] on button "Selecionar indivíduo" at bounding box center [199, 225] width 62 height 13
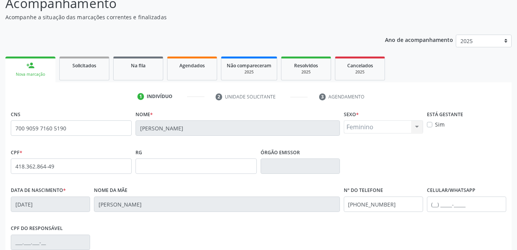
scroll to position [167, 0]
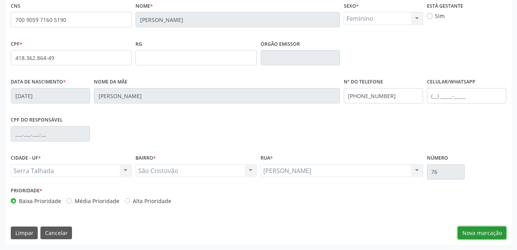
click at [482, 232] on button "Nova marcação" at bounding box center [481, 233] width 48 height 13
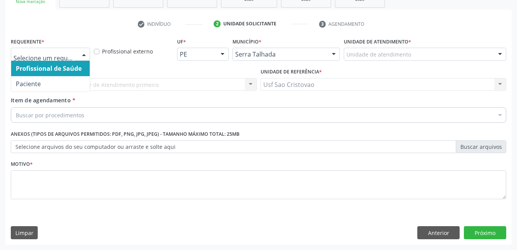
click at [85, 55] on div at bounding box center [84, 54] width 12 height 13
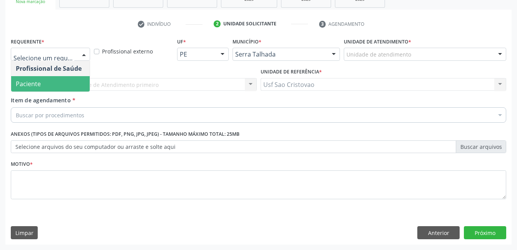
click at [74, 82] on span "Paciente" at bounding box center [50, 83] width 78 height 15
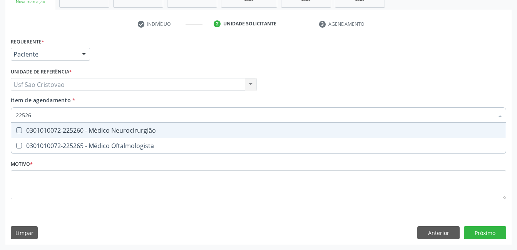
type input "225265"
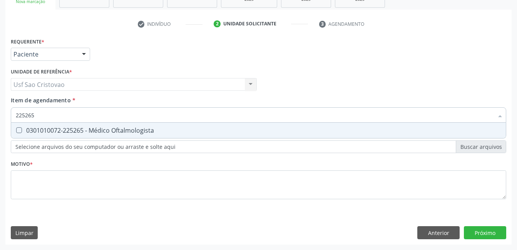
click at [23, 129] on div "0301010072-225265 - Médico Oftalmologista" at bounding box center [258, 130] width 485 height 6
checkbox Oftalmologista "true"
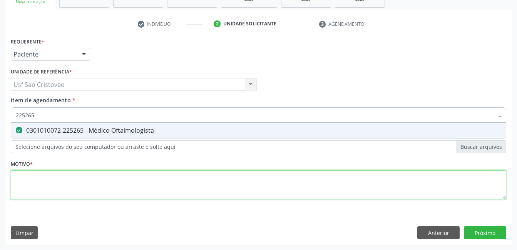
click at [177, 189] on div "Requerente * Paciente Profissional de Saúde Paciente Nenhum resultado encontrad…" at bounding box center [258, 123] width 495 height 174
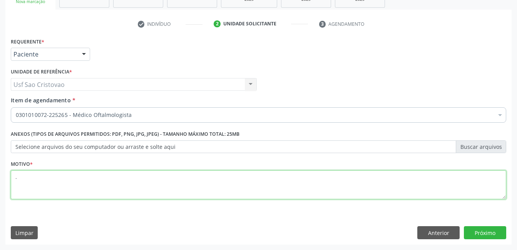
type textarea "."
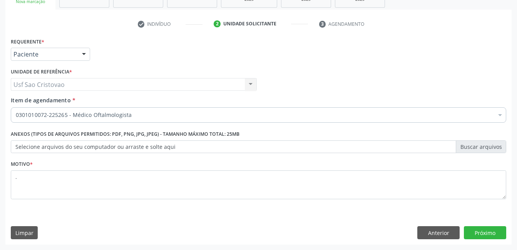
click at [352, 224] on div "Requerente * Paciente Profissional de Saúde Paciente Nenhum resultado encontrad…" at bounding box center [258, 140] width 506 height 209
click at [485, 236] on button "Próximo" at bounding box center [485, 232] width 42 height 13
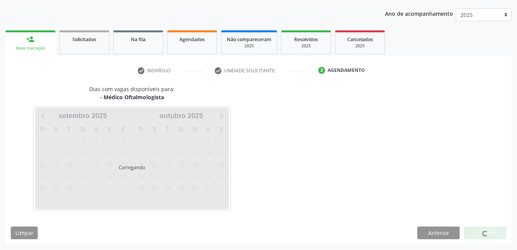
scroll to position [85, 0]
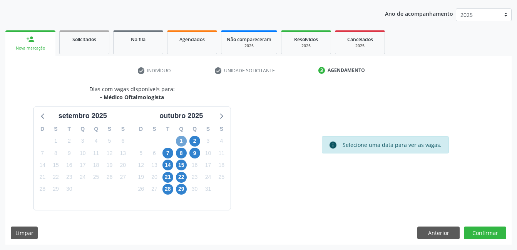
click at [180, 142] on span "1" at bounding box center [181, 141] width 11 height 11
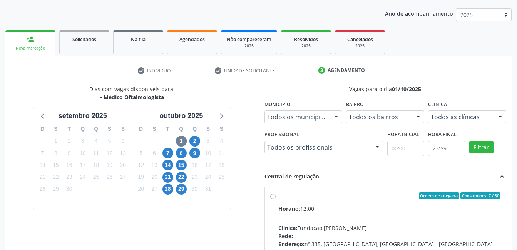
click at [278, 196] on label "Ordem de chegada Consumidos: 7 / 30 Horário: 12:00 Clínica: Fundacao Altino Ven…" at bounding box center [389, 251] width 222 height 118
click at [272, 196] on input "Ordem de chegada Consumidos: 7 / 30 Horário: 12:00 Clínica: Fundacao Altino Ven…" at bounding box center [272, 195] width 5 height 7
radio input "true"
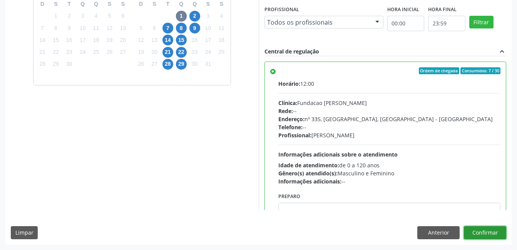
click at [486, 233] on button "Confirmar" at bounding box center [485, 232] width 42 height 13
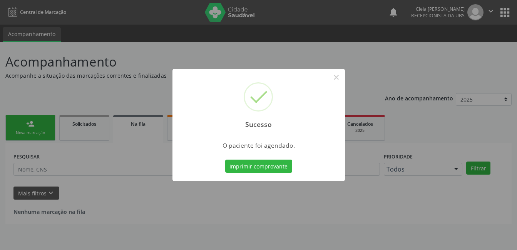
scroll to position [0, 0]
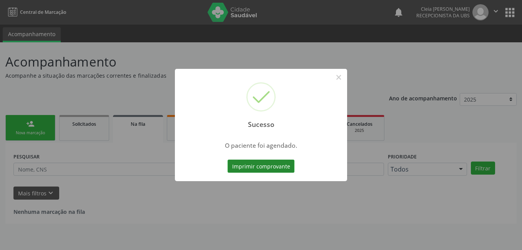
click at [286, 164] on button "Imprimir comprovante" at bounding box center [261, 166] width 67 height 13
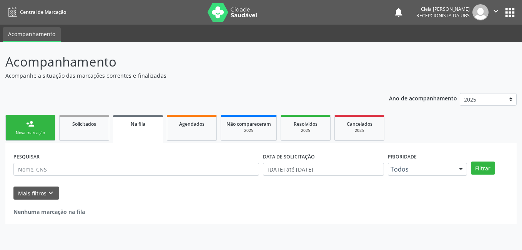
click at [41, 129] on link "person_add Nova marcação" at bounding box center [30, 128] width 50 height 26
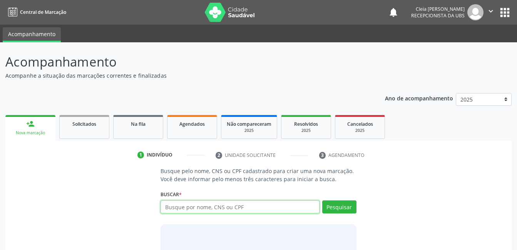
click at [173, 206] on input "text" at bounding box center [239, 206] width 159 height 13
type input "898004507773999"
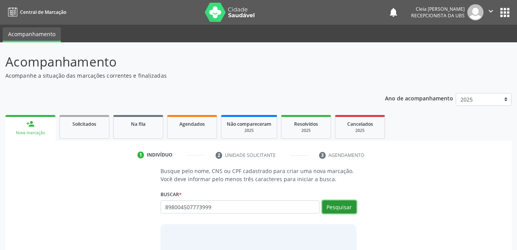
click at [355, 205] on button "Pesquisar" at bounding box center [339, 206] width 34 height 13
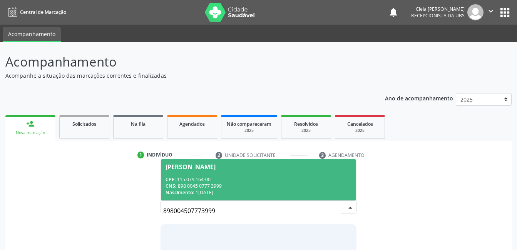
click at [290, 183] on div "CNS: 898 0045 0777 3999" at bounding box center [257, 186] width 185 height 7
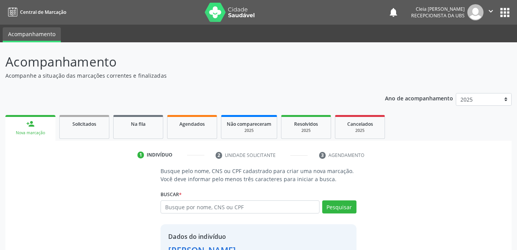
scroll to position [58, 0]
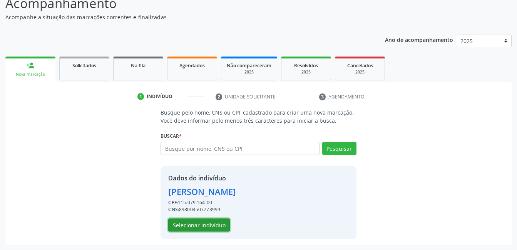
click at [223, 224] on button "Selecionar indivíduo" at bounding box center [199, 225] width 62 height 13
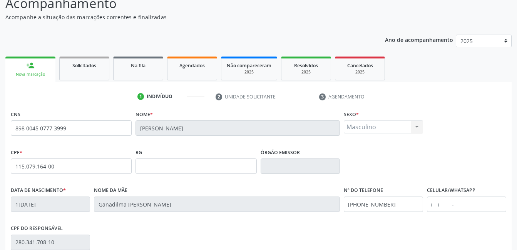
scroll to position [167, 0]
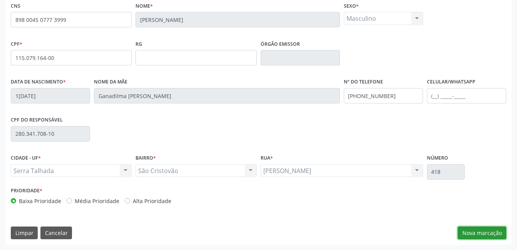
click at [481, 234] on button "Nova marcação" at bounding box center [481, 233] width 48 height 13
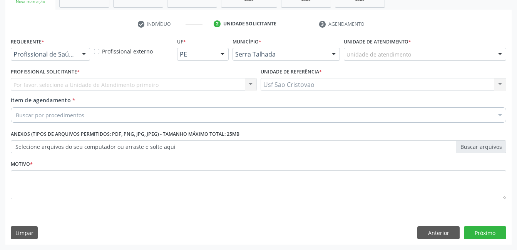
scroll to position [131, 0]
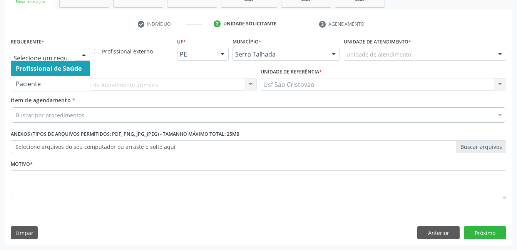
click at [84, 50] on div at bounding box center [84, 54] width 12 height 13
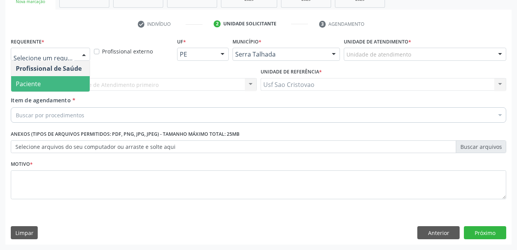
click at [73, 82] on span "Paciente" at bounding box center [50, 83] width 78 height 15
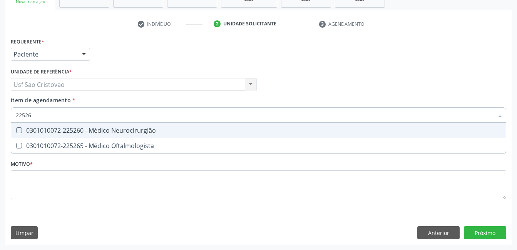
type input "225265"
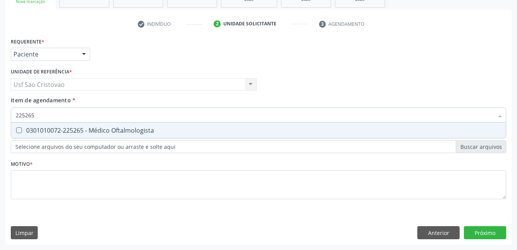
click at [21, 132] on Oftalmologista at bounding box center [19, 130] width 6 height 6
click at [16, 132] on Oftalmologista "checkbox" at bounding box center [13, 130] width 5 height 5
checkbox Oftalmologista "true"
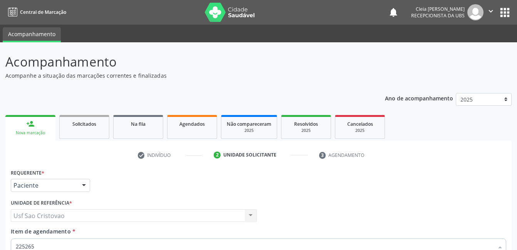
click at [80, 193] on div "Requerente * Paciente Profissional de Saúde Paciente Nenhum resultado encontrad…" at bounding box center [258, 254] width 495 height 174
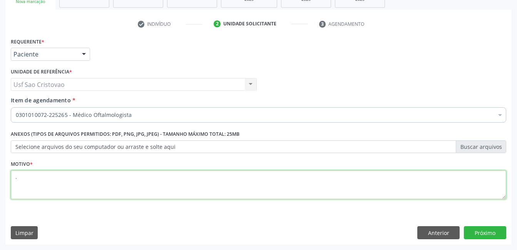
type textarea "."
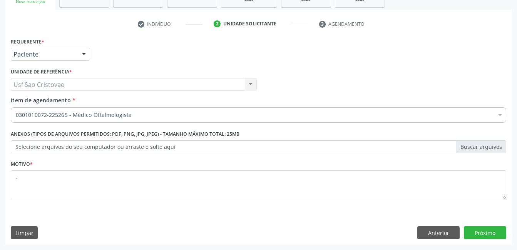
click at [214, 231] on div "Limpar Anterior Próximo" at bounding box center [258, 232] width 495 height 13
click at [480, 230] on button "Próximo" at bounding box center [485, 232] width 42 height 13
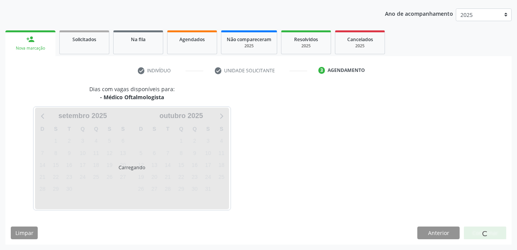
scroll to position [85, 0]
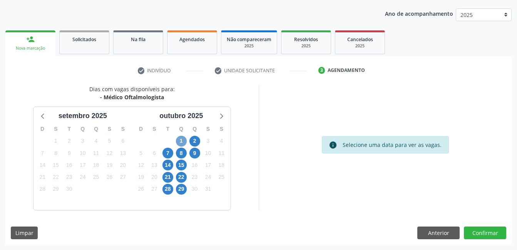
click at [184, 142] on span "1" at bounding box center [181, 141] width 11 height 11
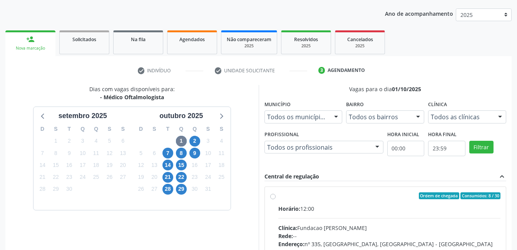
click at [272, 199] on div "Ordem de chegada Consumidos: 8 / 30 Horário: 12:00 Clínica: Fundacao [PERSON_NA…" at bounding box center [385, 251] width 230 height 118
radio input "true"
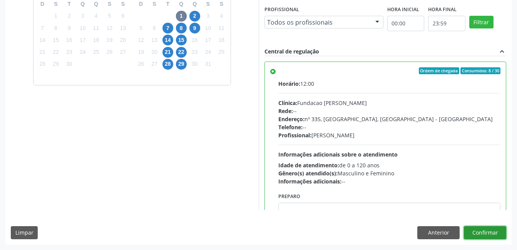
click at [483, 235] on button "Confirmar" at bounding box center [485, 232] width 42 height 13
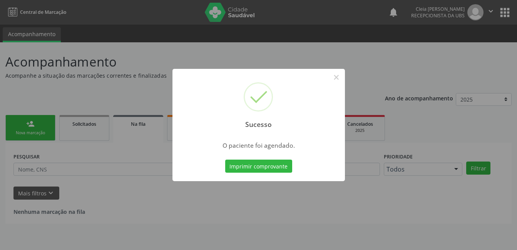
scroll to position [0, 0]
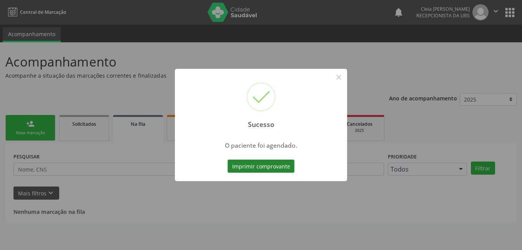
click at [237, 161] on button "Imprimir comprovante" at bounding box center [261, 166] width 67 height 13
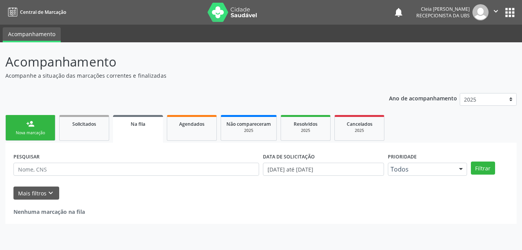
click at [36, 131] on div "Nova marcação" at bounding box center [30, 133] width 38 height 6
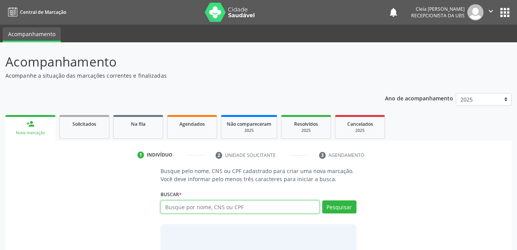
click at [293, 202] on input "text" at bounding box center [239, 206] width 159 height 13
type input "700004044623907"
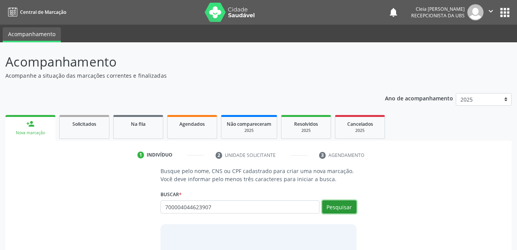
click at [352, 208] on button "Pesquisar" at bounding box center [339, 206] width 34 height 13
type input "700004044623907"
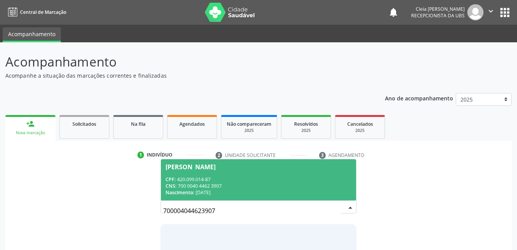
click at [292, 183] on div "CNS: 700 0040 4462 3907" at bounding box center [257, 186] width 185 height 7
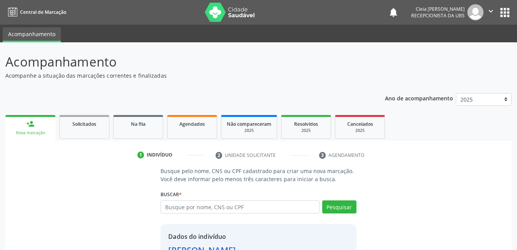
scroll to position [58, 0]
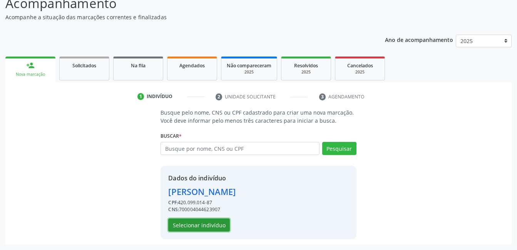
click at [216, 230] on button "Selecionar indivíduo" at bounding box center [199, 225] width 62 height 13
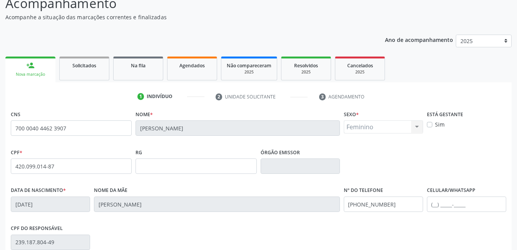
scroll to position [167, 0]
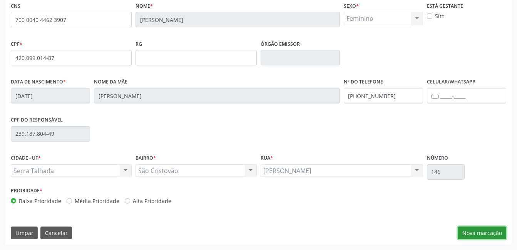
click at [488, 235] on button "Nova marcação" at bounding box center [481, 233] width 48 height 13
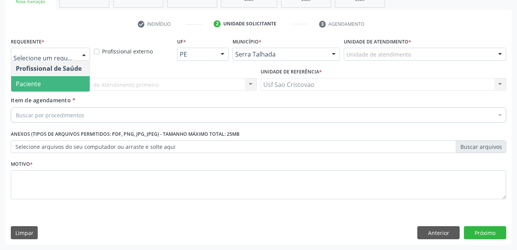
click at [64, 82] on span "Paciente" at bounding box center [50, 83] width 78 height 15
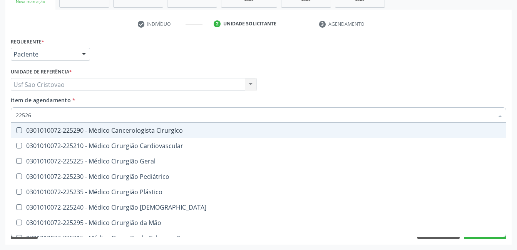
type input "225265"
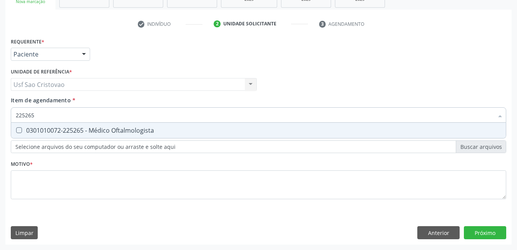
click at [24, 129] on div "0301010072-225265 - Médico Oftalmologista" at bounding box center [258, 130] width 485 height 6
checkbox Oftalmologista "true"
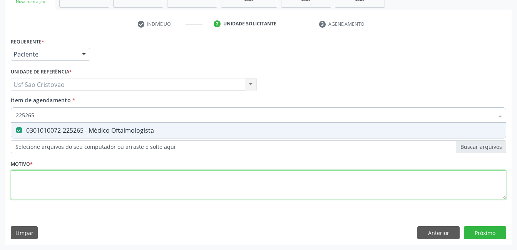
click at [23, 183] on div "Requerente * Paciente Profissional de Saúde Paciente Nenhum resultado encontrad…" at bounding box center [258, 123] width 495 height 174
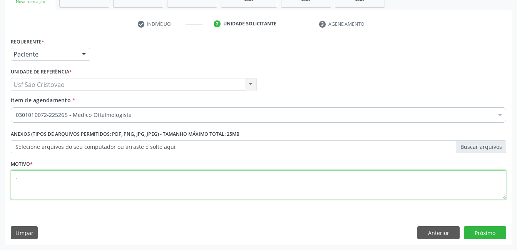
type textarea "."
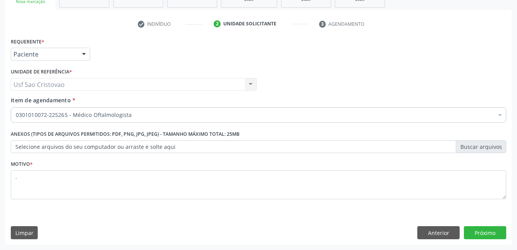
click at [243, 215] on div "Requerente * Paciente Profissional de Saúde Paciente Nenhum resultado encontrad…" at bounding box center [258, 140] width 506 height 209
click at [481, 234] on button "Próximo" at bounding box center [485, 232] width 42 height 13
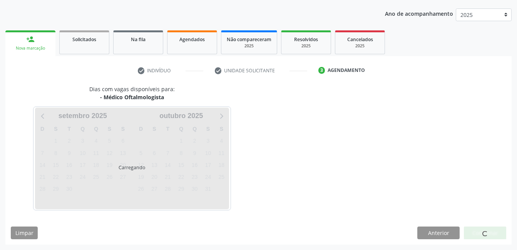
scroll to position [85, 0]
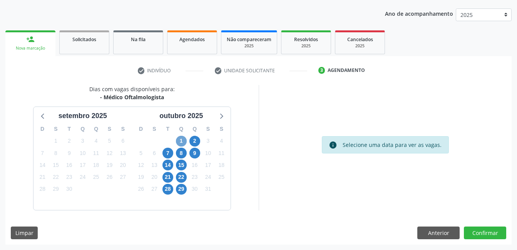
click at [184, 140] on span "1" at bounding box center [181, 141] width 11 height 11
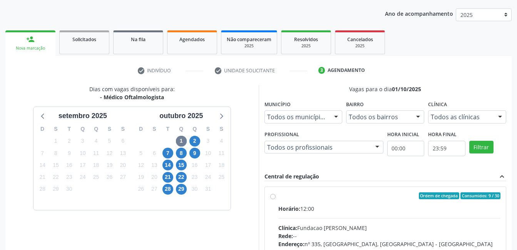
click at [275, 198] on div "Ordem de chegada Consumidos: 9 / 30 Horário: 12:00 Clínica: Fundacao Altino Ven…" at bounding box center [385, 251] width 230 height 118
radio input "true"
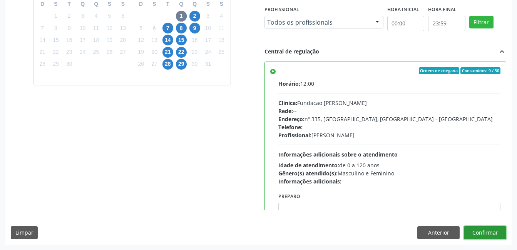
click at [489, 234] on button "Confirmar" at bounding box center [485, 232] width 42 height 13
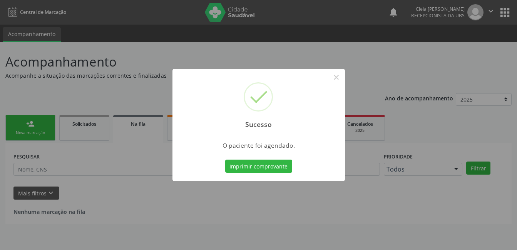
scroll to position [0, 0]
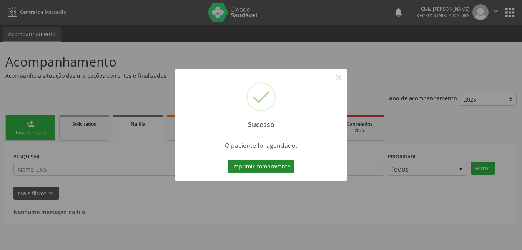
click at [249, 166] on button "Imprimir comprovante" at bounding box center [261, 166] width 67 height 13
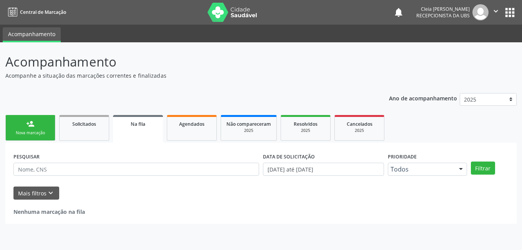
click at [41, 124] on link "person_add Nova marcação" at bounding box center [30, 128] width 50 height 26
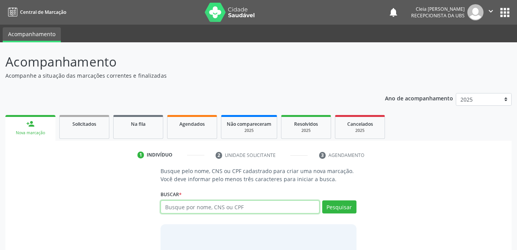
click at [284, 209] on input "text" at bounding box center [239, 206] width 159 height 13
type input "704704770503831"
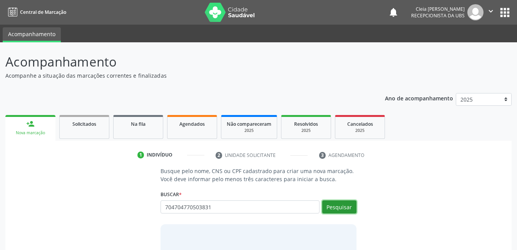
click at [329, 203] on button "Pesquisar" at bounding box center [339, 206] width 34 height 13
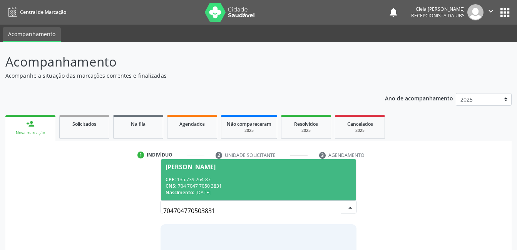
click at [290, 176] on div "CPF: 135.739.264-87" at bounding box center [257, 179] width 185 height 7
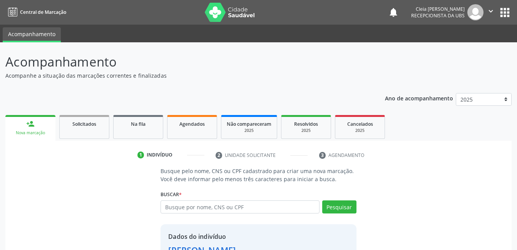
scroll to position [58, 0]
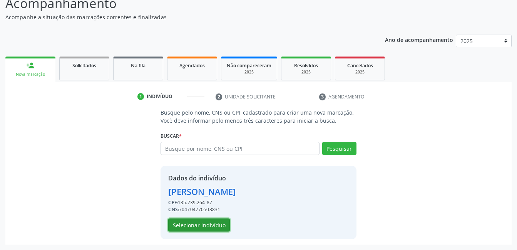
click at [190, 227] on button "Selecionar indivíduo" at bounding box center [199, 225] width 62 height 13
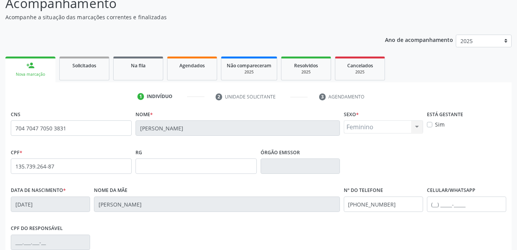
scroll to position [167, 0]
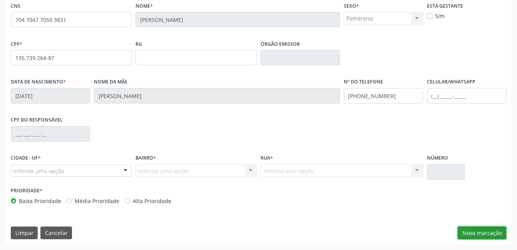
click at [494, 232] on button "Nova marcação" at bounding box center [481, 233] width 48 height 13
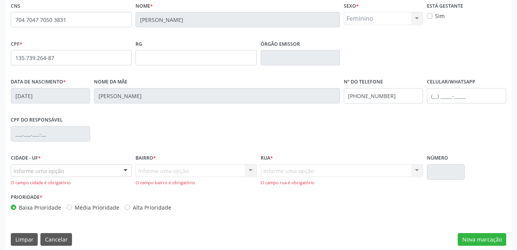
click at [122, 170] on div at bounding box center [126, 171] width 12 height 13
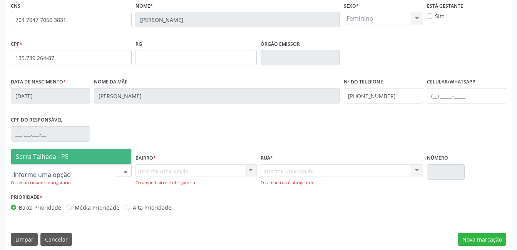
click at [101, 161] on span "Serra Talhada - PE" at bounding box center [71, 156] width 120 height 15
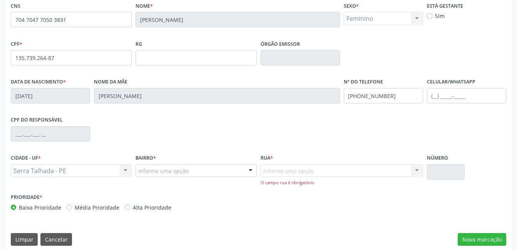
click at [159, 178] on div "Bairro * Informe uma opção Zona Rural Aabb Alto da Conceição Borborema Cagep Ce…" at bounding box center [196, 171] width 125 height 39
click at [165, 175] on div at bounding box center [195, 170] width 121 height 13
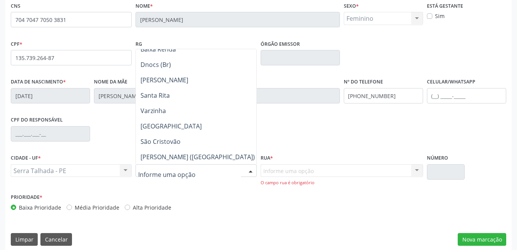
scroll to position [154, 0]
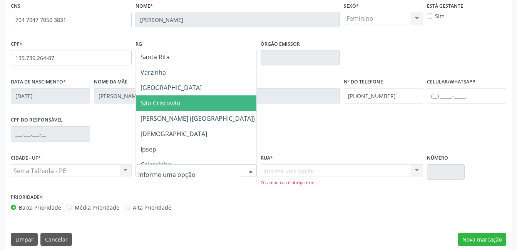
click at [192, 108] on span "São Cristovão" at bounding box center [198, 102] width 124 height 15
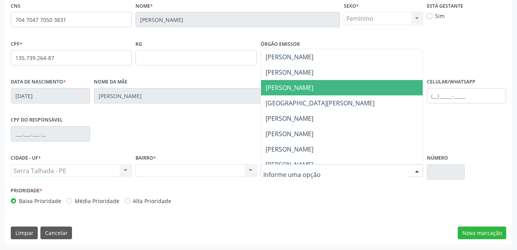
scroll to position [192, 0]
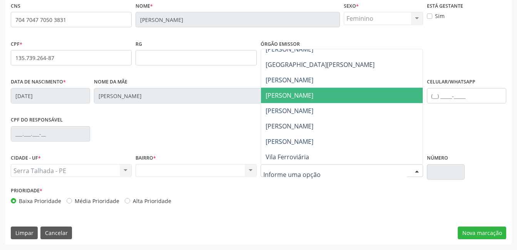
click at [313, 98] on span "Monsenhor Pinto de Campos" at bounding box center [289, 95] width 48 height 8
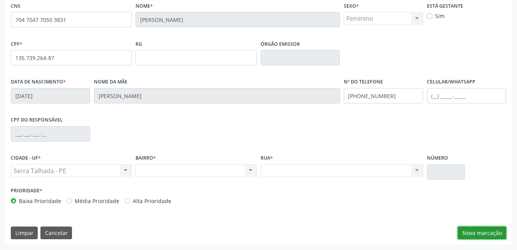
click at [489, 235] on button "Nova marcação" at bounding box center [481, 233] width 48 height 13
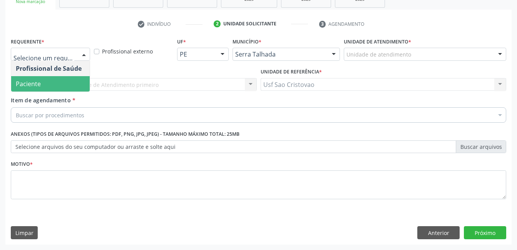
click at [47, 80] on span "Paciente" at bounding box center [50, 83] width 78 height 15
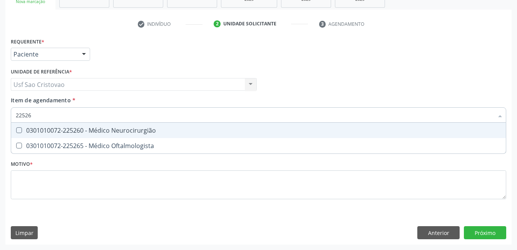
type input "225265"
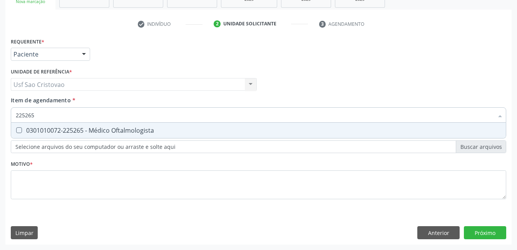
click at [18, 127] on Oftalmologista at bounding box center [19, 130] width 6 height 6
click at [16, 128] on Oftalmologista "checkbox" at bounding box center [13, 130] width 5 height 5
checkbox Oftalmologista "true"
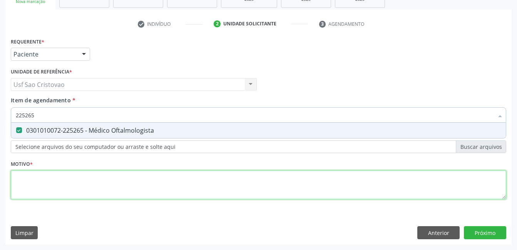
click at [24, 177] on div "Requerente * Paciente Profissional de Saúde Paciente Nenhum resultado encontrad…" at bounding box center [258, 123] width 495 height 174
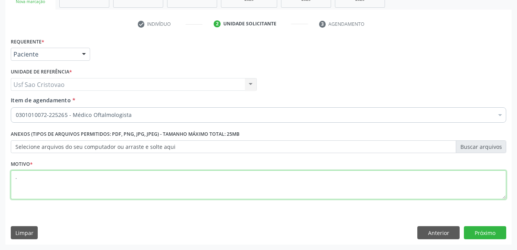
type textarea "."
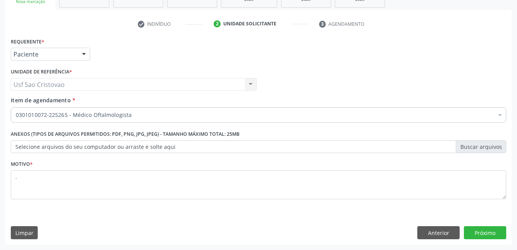
click at [328, 222] on div "Requerente * Paciente Profissional de Saúde Paciente Nenhum resultado encontrad…" at bounding box center [258, 140] width 506 height 209
click at [485, 233] on button "Próximo" at bounding box center [485, 232] width 42 height 13
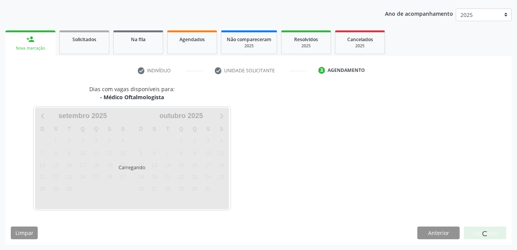
scroll to position [85, 0]
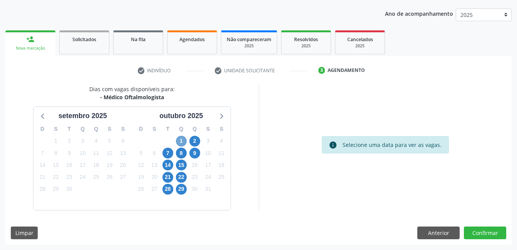
click at [183, 141] on span "1" at bounding box center [181, 141] width 11 height 11
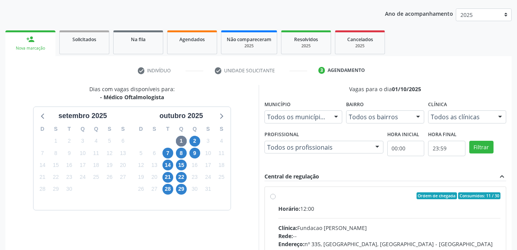
click at [278, 197] on label "Ordem de chegada Consumidos: 11 / 30 Horário: 12:00 Clínica: Fundacao Altino Ve…" at bounding box center [389, 251] width 222 height 118
click at [275, 197] on input "Ordem de chegada Consumidos: 11 / 30 Horário: 12:00 Clínica: Fundacao Altino Ve…" at bounding box center [272, 195] width 5 height 7
radio input "true"
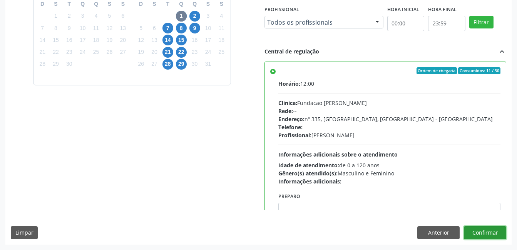
click at [489, 229] on button "Confirmar" at bounding box center [485, 232] width 42 height 13
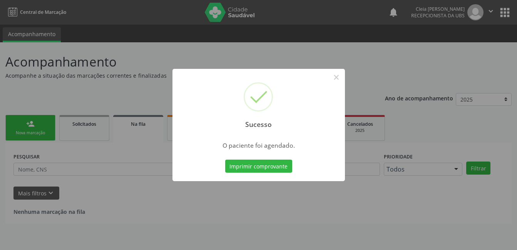
scroll to position [0, 0]
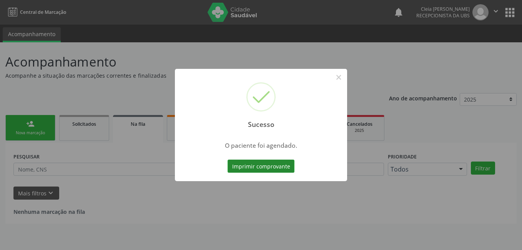
click at [246, 168] on button "Imprimir comprovante" at bounding box center [261, 166] width 67 height 13
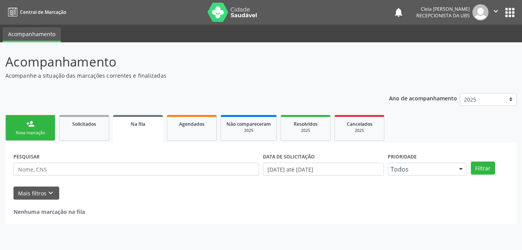
click at [33, 127] on div "person_add" at bounding box center [30, 124] width 8 height 8
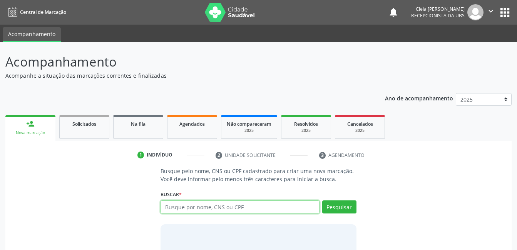
click at [222, 205] on input "text" at bounding box center [239, 206] width 159 height 13
type input "700004597200503"
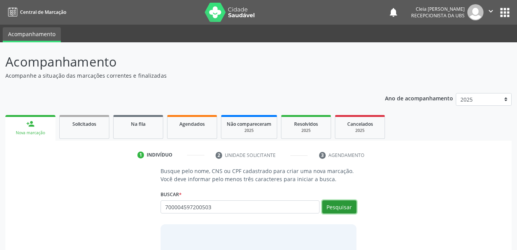
click at [336, 204] on button "Pesquisar" at bounding box center [339, 206] width 34 height 13
type input "700004597200503"
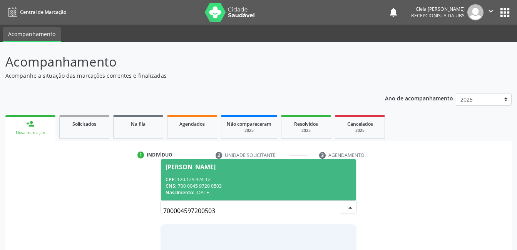
click at [242, 181] on div "CPF: 120.129.924-12" at bounding box center [257, 179] width 185 height 7
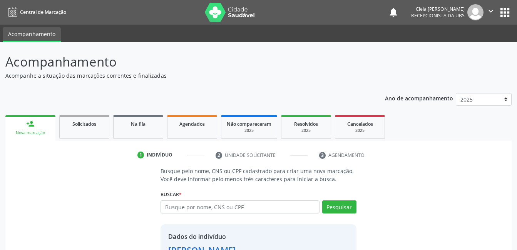
scroll to position [58, 0]
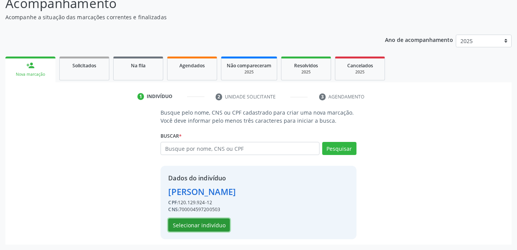
click at [212, 225] on button "Selecionar indivíduo" at bounding box center [199, 225] width 62 height 13
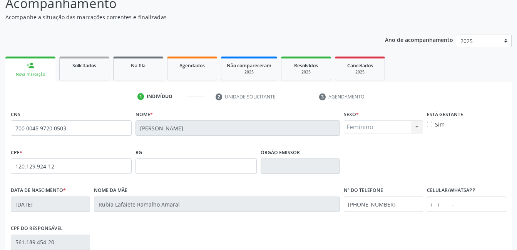
scroll to position [167, 0]
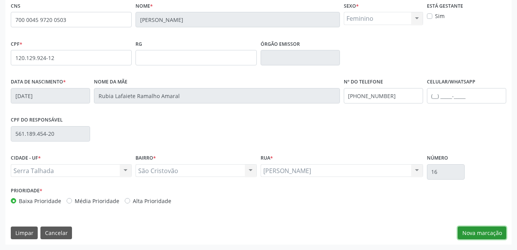
click at [483, 230] on button "Nova marcação" at bounding box center [481, 233] width 48 height 13
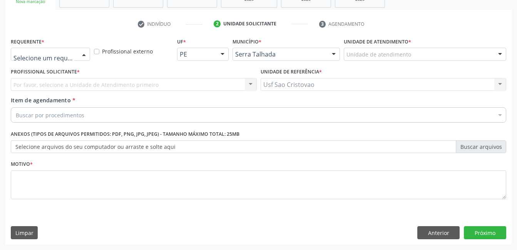
click at [80, 51] on div at bounding box center [84, 54] width 12 height 13
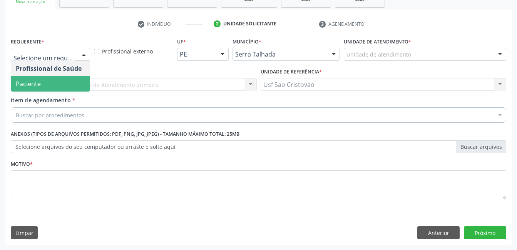
click at [70, 85] on span "Paciente" at bounding box center [50, 83] width 78 height 15
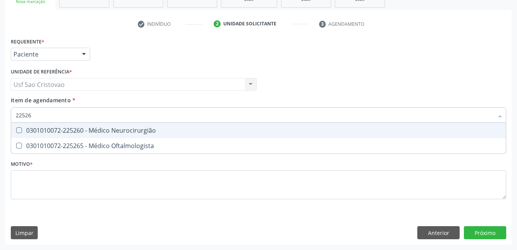
type input "225265"
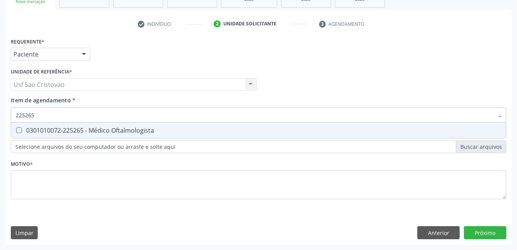
click at [19, 129] on Oftalmologista at bounding box center [19, 130] width 6 height 6
click at [16, 129] on Oftalmologista "checkbox" at bounding box center [13, 130] width 5 height 5
checkbox Oftalmologista "true"
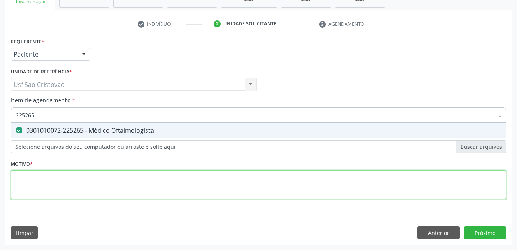
click at [38, 180] on div "Requerente * Paciente Profissional de Saúde Paciente Nenhum resultado encontrad…" at bounding box center [258, 123] width 495 height 174
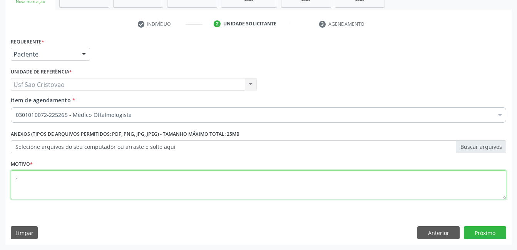
type textarea "."
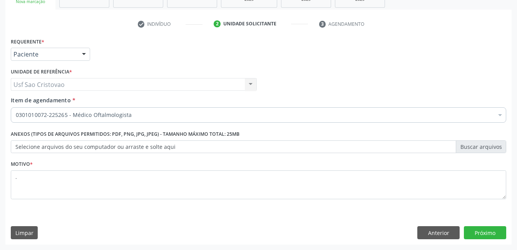
click at [371, 211] on div "Requerente * Paciente Profissional de Saúde Paciente Nenhum resultado encontrad…" at bounding box center [258, 140] width 506 height 209
click at [502, 236] on button "Próximo" at bounding box center [485, 232] width 42 height 13
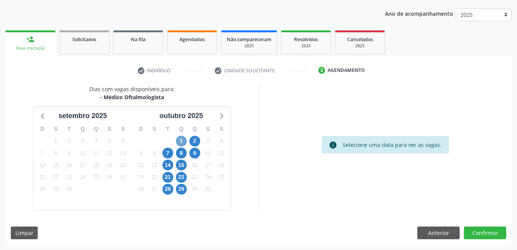
click at [178, 140] on span "1" at bounding box center [181, 141] width 11 height 11
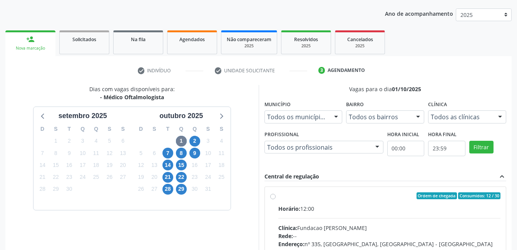
drag, startPoint x: 272, startPoint y: 197, endPoint x: 364, endPoint y: 185, distance: 92.2
click at [278, 197] on label "Ordem de chegada Consumidos: 12 / 30 Horário: 12:00 Clínica: Fundacao Altino Ve…" at bounding box center [389, 251] width 222 height 118
click at [272, 197] on input "Ordem de chegada Consumidos: 12 / 30 Horário: 12:00 Clínica: Fundacao Altino Ve…" at bounding box center [272, 195] width 5 height 7
radio input "true"
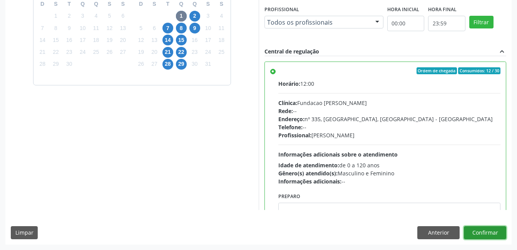
click at [488, 230] on button "Confirmar" at bounding box center [485, 232] width 42 height 13
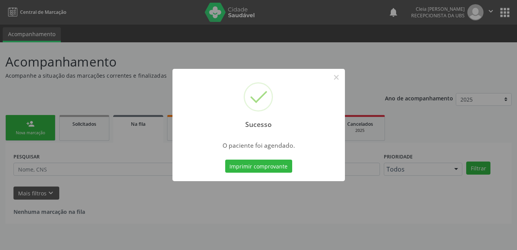
scroll to position [0, 0]
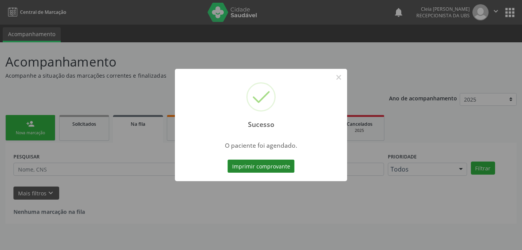
click at [284, 168] on button "Imprimir comprovante" at bounding box center [261, 166] width 67 height 13
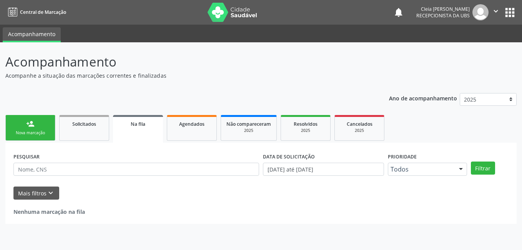
click at [32, 119] on link "person_add Nova marcação" at bounding box center [30, 128] width 50 height 26
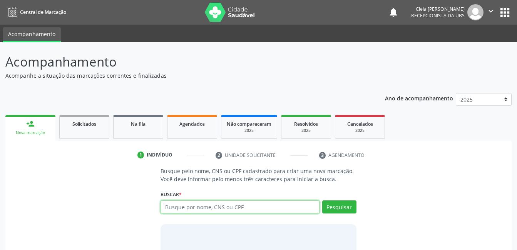
click at [233, 211] on input "text" at bounding box center [239, 206] width 159 height 13
type input "07303248420"
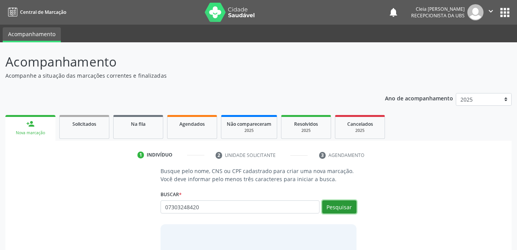
click at [337, 212] on button "Pesquisar" at bounding box center [339, 206] width 34 height 13
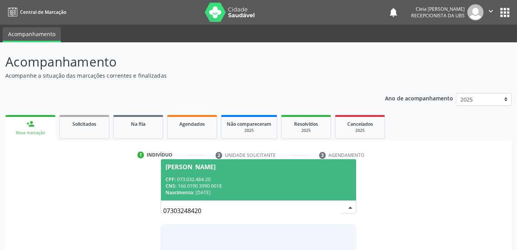
click at [269, 187] on div "CNS: 166 0190 3990 0018" at bounding box center [257, 186] width 185 height 7
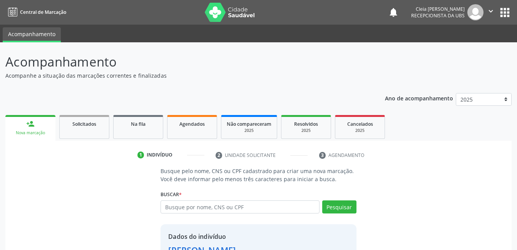
scroll to position [58, 0]
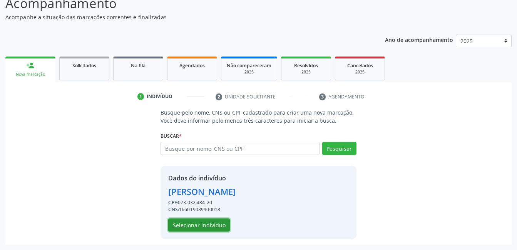
click at [218, 227] on button "Selecionar indivíduo" at bounding box center [199, 225] width 62 height 13
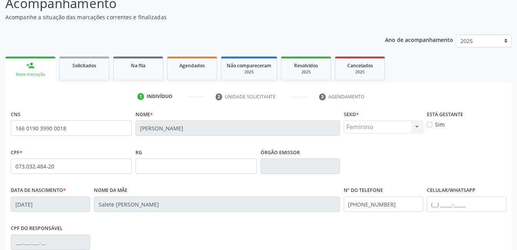
scroll to position [167, 0]
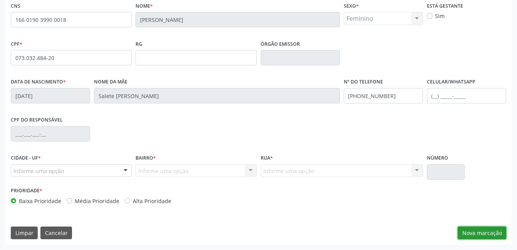
click at [475, 235] on button "Nova marcação" at bounding box center [481, 233] width 48 height 13
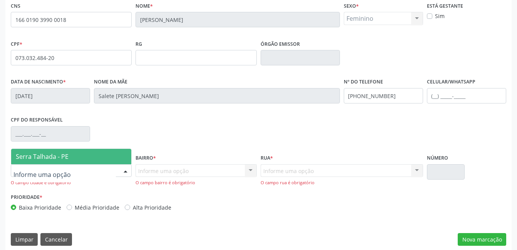
click at [127, 172] on div at bounding box center [126, 171] width 12 height 13
click at [85, 159] on span "Serra Talhada - PE" at bounding box center [71, 156] width 120 height 15
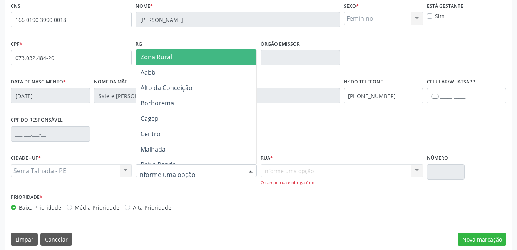
click at [221, 177] on div at bounding box center [195, 170] width 121 height 13
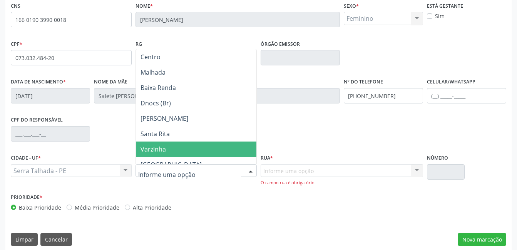
scroll to position [115, 0]
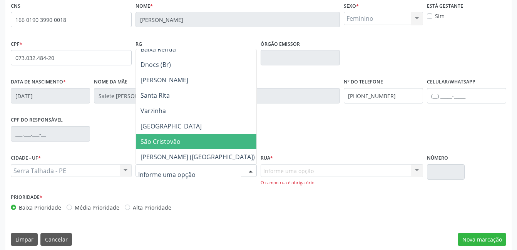
click at [180, 141] on span "São Cristovão" at bounding box center [198, 141] width 124 height 15
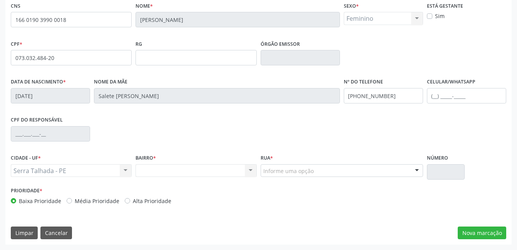
click at [332, 175] on div "Informe uma opção" at bounding box center [341, 170] width 162 height 13
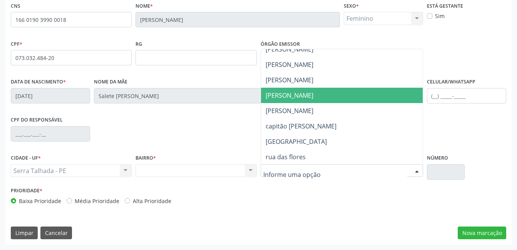
scroll to position [424, 0]
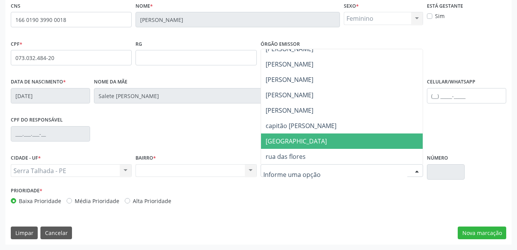
click at [328, 144] on span "São Francisco" at bounding box center [342, 141] width 162 height 15
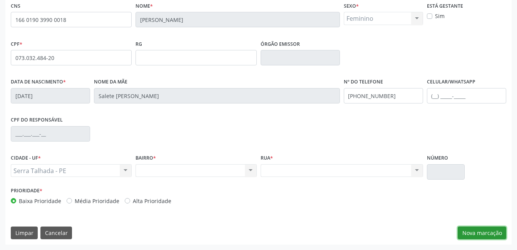
click at [485, 235] on button "Nova marcação" at bounding box center [481, 233] width 48 height 13
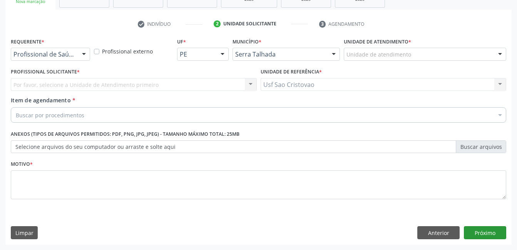
scroll to position [131, 0]
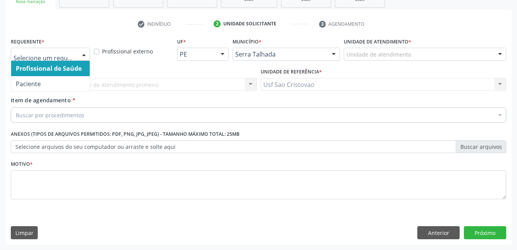
click at [87, 60] on div "Profissional de Saúde Paciente Nenhum resultado encontrado para: " " Não há nen…" at bounding box center [50, 54] width 79 height 13
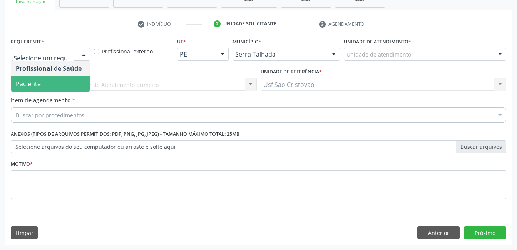
click at [77, 83] on span "Paciente" at bounding box center [50, 83] width 78 height 15
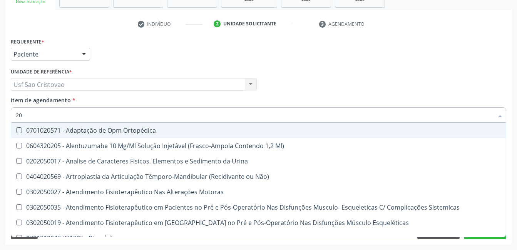
type input "2"
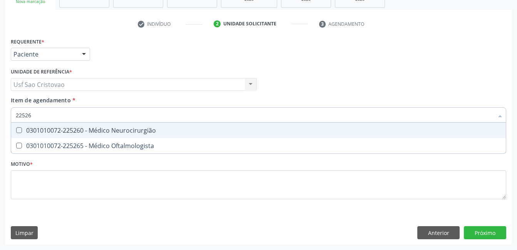
type input "225265"
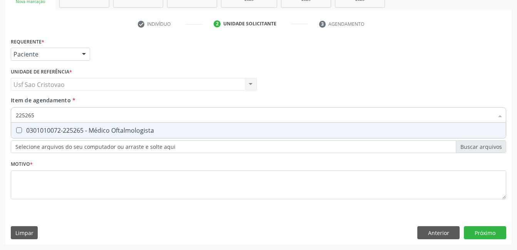
click at [17, 129] on Oftalmologista at bounding box center [19, 130] width 6 height 6
click at [16, 129] on Oftalmologista "checkbox" at bounding box center [13, 130] width 5 height 5
checkbox Oftalmologista "true"
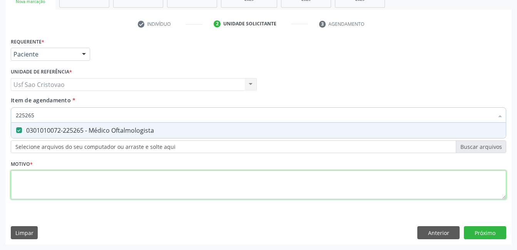
click at [38, 184] on div "Requerente * Paciente Profissional de Saúde Paciente Nenhum resultado encontrad…" at bounding box center [258, 123] width 495 height 174
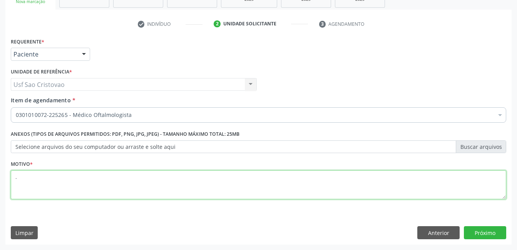
type textarea "."
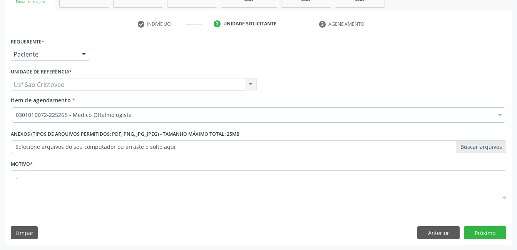
click at [299, 211] on div "Requerente * Paciente Profissional de Saúde Paciente Nenhum resultado encontrad…" at bounding box center [258, 140] width 506 height 209
click at [496, 235] on button "Próximo" at bounding box center [485, 232] width 42 height 13
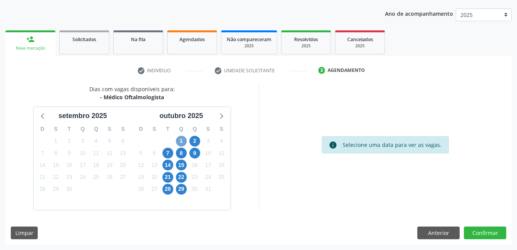
click at [183, 144] on span "1" at bounding box center [181, 141] width 11 height 11
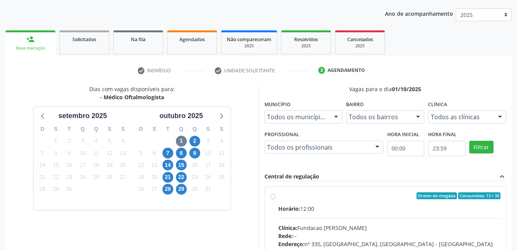
click at [276, 198] on div "Ordem de chegada Consumidos: 13 / 30 Horário: 12:00 Clínica: Fundacao Altino Ve…" at bounding box center [385, 251] width 230 height 118
radio input "true"
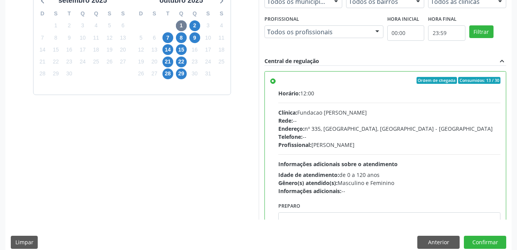
scroll to position [210, 0]
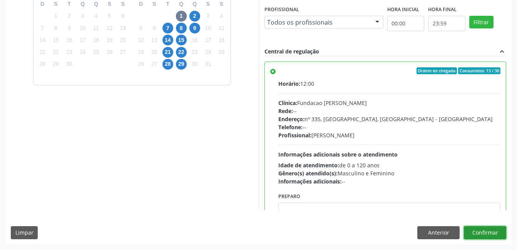
click at [491, 235] on button "Confirmar" at bounding box center [485, 232] width 42 height 13
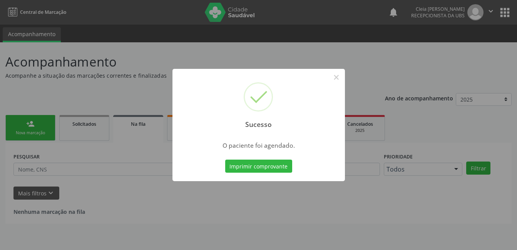
scroll to position [0, 0]
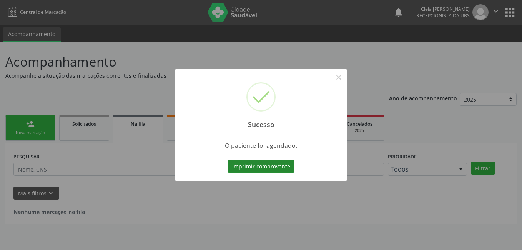
click at [248, 164] on button "Imprimir comprovante" at bounding box center [261, 166] width 67 height 13
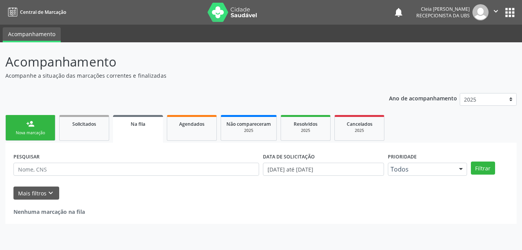
click at [40, 130] on link "person_add Nova marcação" at bounding box center [30, 128] width 50 height 26
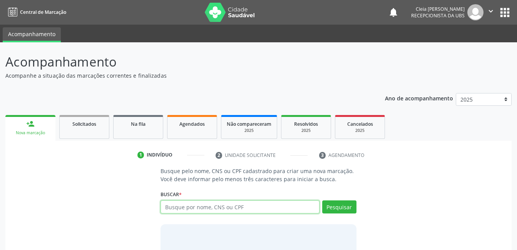
click at [249, 211] on input "text" at bounding box center [239, 206] width 159 height 13
type input "063302247497"
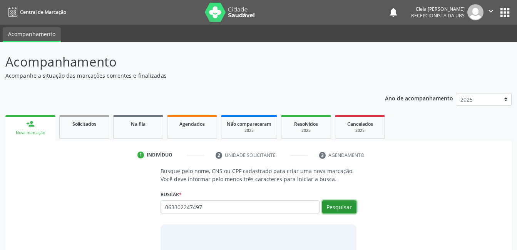
click at [343, 210] on button "Pesquisar" at bounding box center [339, 206] width 34 height 13
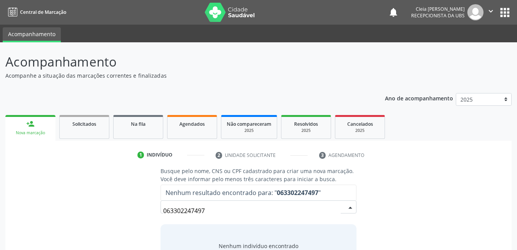
drag, startPoint x: 208, startPoint y: 211, endPoint x: 133, endPoint y: 204, distance: 75.3
click at [133, 204] on div "Busque pelo nome, CNS ou CPF cadastrado para criar uma nova marcação. Você deve…" at bounding box center [258, 226] width 495 height 119
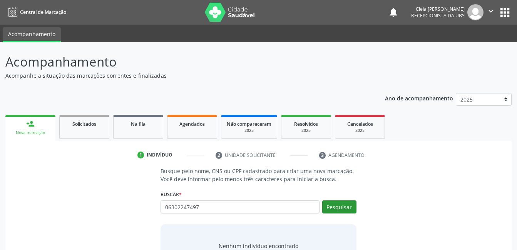
type input "06302247497"
click at [335, 206] on button "Pesquisar" at bounding box center [339, 206] width 34 height 13
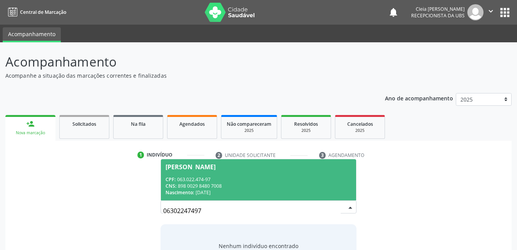
click at [307, 183] on div "CNS: 898 0029 8480 7008" at bounding box center [257, 186] width 185 height 7
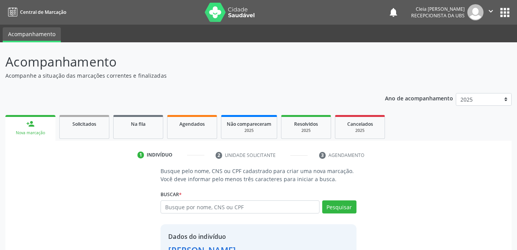
scroll to position [58, 0]
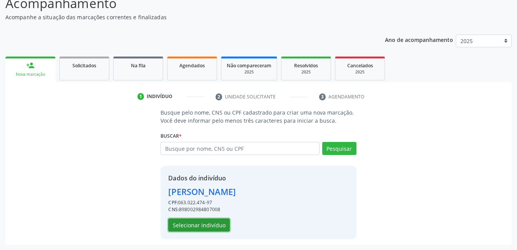
click at [220, 228] on button "Selecionar indivíduo" at bounding box center [199, 225] width 62 height 13
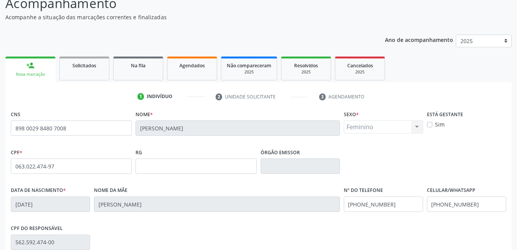
scroll to position [167, 0]
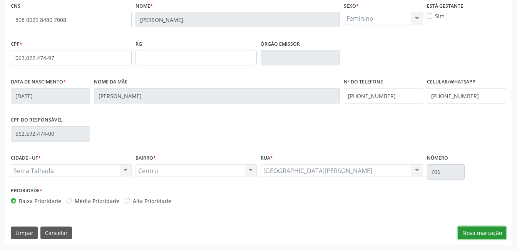
click at [482, 232] on button "Nova marcação" at bounding box center [481, 233] width 48 height 13
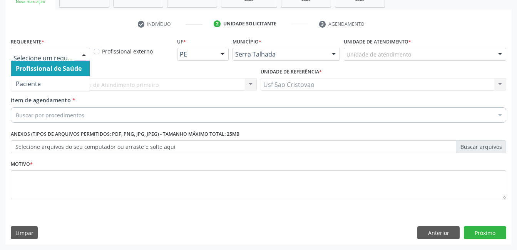
click at [81, 57] on div at bounding box center [84, 54] width 12 height 13
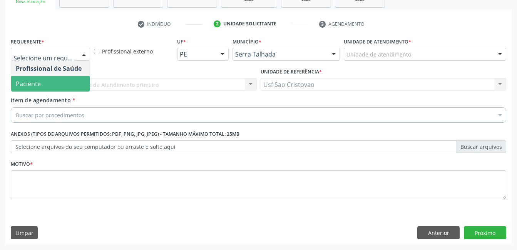
click at [83, 79] on span "Paciente" at bounding box center [50, 83] width 78 height 15
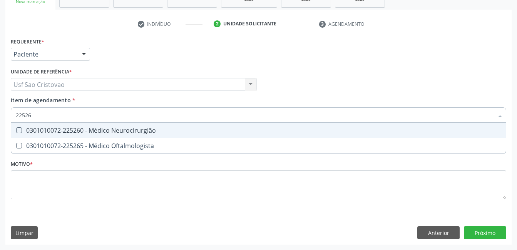
type input "225265"
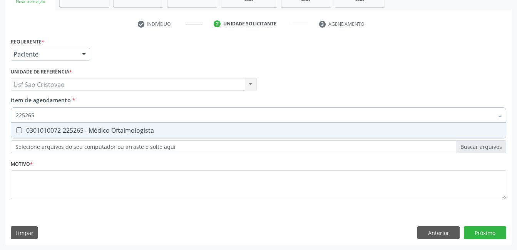
click at [18, 131] on Oftalmologista at bounding box center [19, 130] width 6 height 6
click at [16, 131] on Oftalmologista "checkbox" at bounding box center [13, 130] width 5 height 5
checkbox Oftalmologista "true"
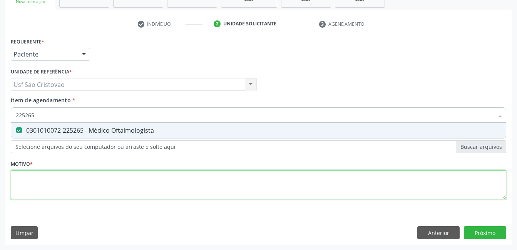
click at [105, 190] on div "Requerente * Paciente Profissional de Saúde Paciente Nenhum resultado encontrad…" at bounding box center [258, 123] width 495 height 174
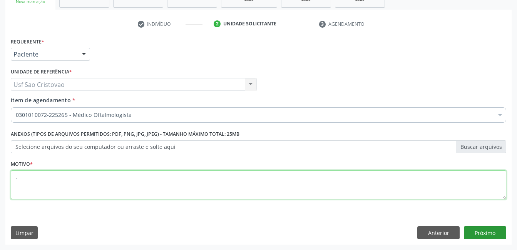
type textarea "."
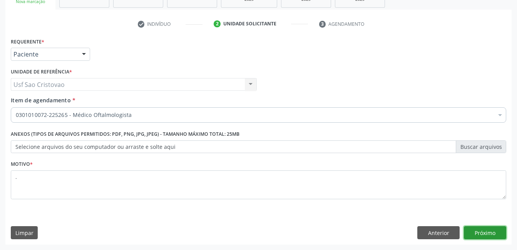
click at [502, 235] on button "Próximo" at bounding box center [485, 232] width 42 height 13
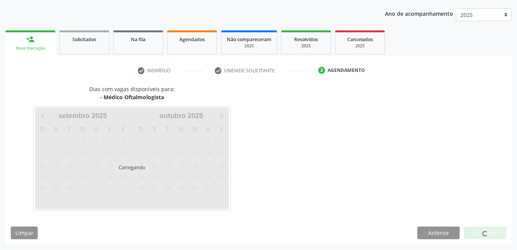
scroll to position [85, 0]
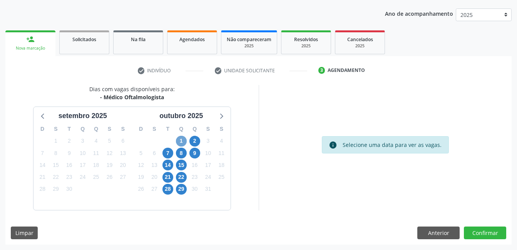
click at [185, 143] on span "1" at bounding box center [181, 141] width 11 height 11
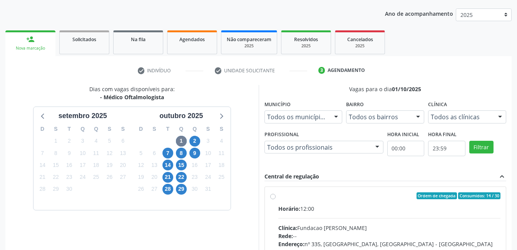
click at [278, 197] on label "Ordem de chegada Consumidos: 14 / 30 Horário: 12:00 Clínica: Fundacao Altino Ve…" at bounding box center [389, 251] width 222 height 118
click at [274, 197] on input "Ordem de chegada Consumidos: 14 / 30 Horário: 12:00 Clínica: Fundacao Altino Ve…" at bounding box center [272, 195] width 5 height 7
radio input "true"
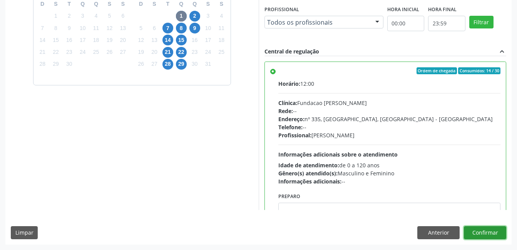
click at [484, 236] on button "Confirmar" at bounding box center [485, 232] width 42 height 13
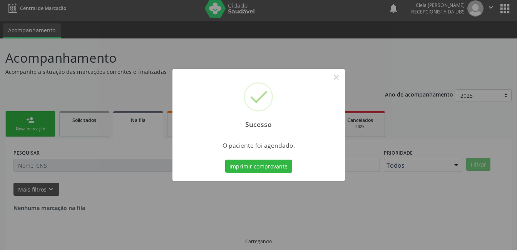
scroll to position [0, 0]
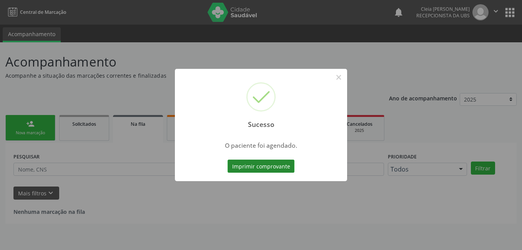
click at [288, 164] on button "Imprimir comprovante" at bounding box center [261, 166] width 67 height 13
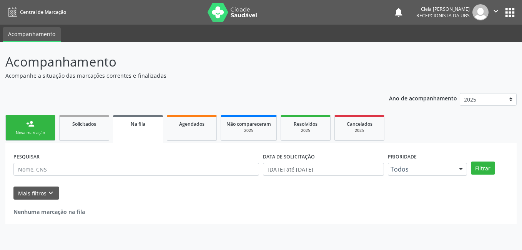
click at [30, 129] on link "person_add Nova marcação" at bounding box center [30, 128] width 50 height 26
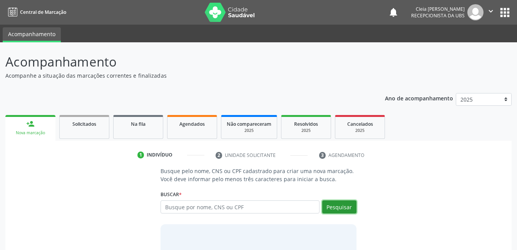
click at [343, 206] on button "Pesquisar" at bounding box center [339, 206] width 34 height 13
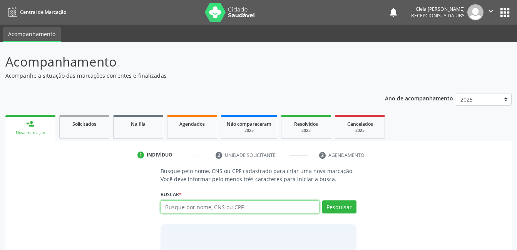
click at [284, 202] on input "text" at bounding box center [239, 206] width 159 height 13
type input "700302972143932"
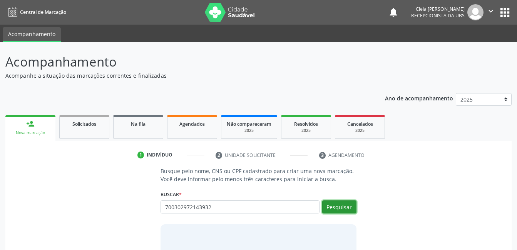
click at [343, 206] on button "Pesquisar" at bounding box center [339, 206] width 34 height 13
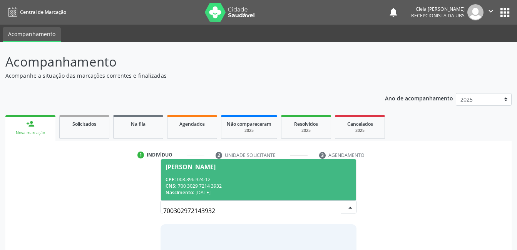
click at [307, 183] on div "CNS: 700 3029 7214 3932" at bounding box center [257, 186] width 185 height 7
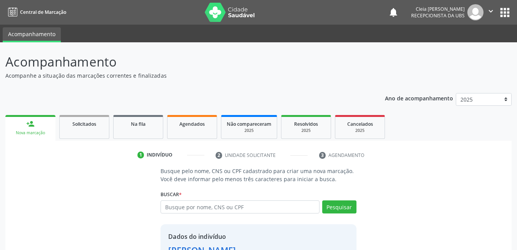
scroll to position [58, 0]
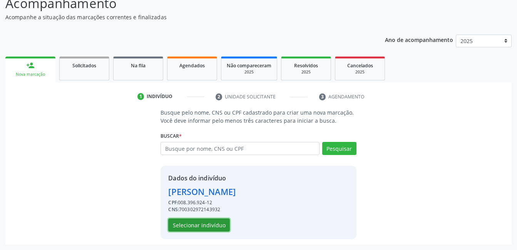
click at [197, 226] on button "Selecionar indivíduo" at bounding box center [199, 225] width 62 height 13
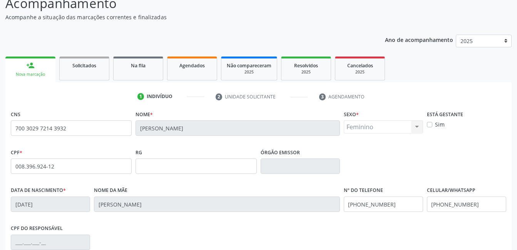
scroll to position [167, 0]
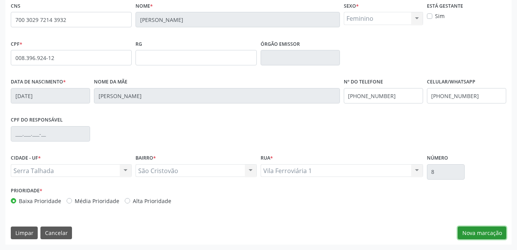
click at [499, 238] on button "Nova marcação" at bounding box center [481, 233] width 48 height 13
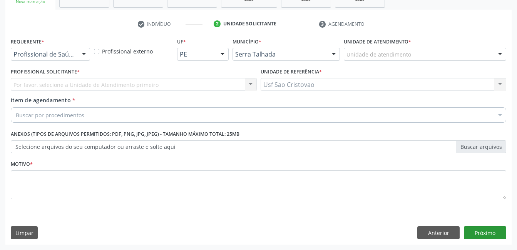
scroll to position [131, 0]
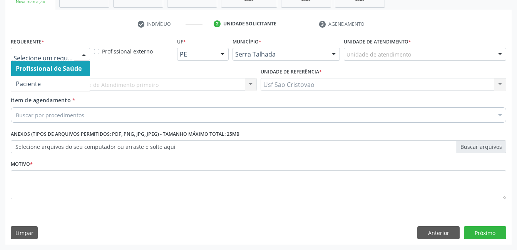
click at [86, 54] on div at bounding box center [84, 54] width 12 height 13
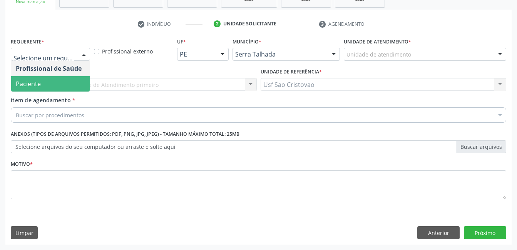
click at [74, 82] on span "Paciente" at bounding box center [50, 83] width 78 height 15
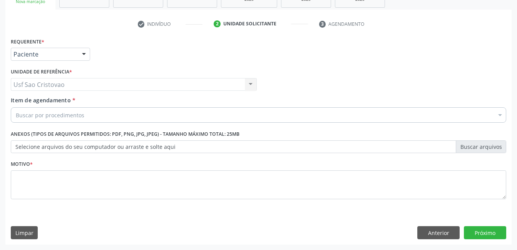
click at [76, 110] on div "Buscar por procedimentos" at bounding box center [258, 114] width 495 height 15
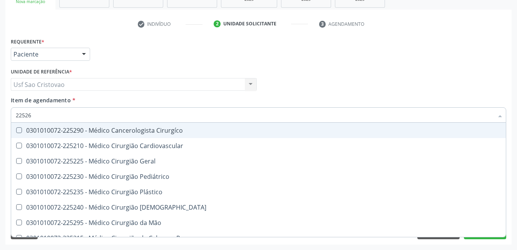
type input "225265"
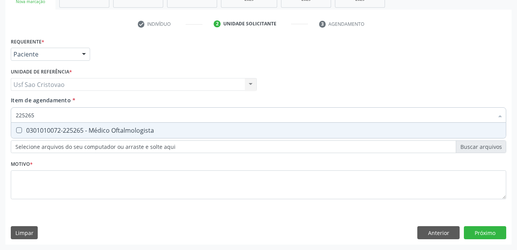
click at [21, 132] on Oftalmologista at bounding box center [19, 130] width 6 height 6
click at [16, 132] on Oftalmologista "checkbox" at bounding box center [13, 130] width 5 height 5
checkbox Oftalmologista "true"
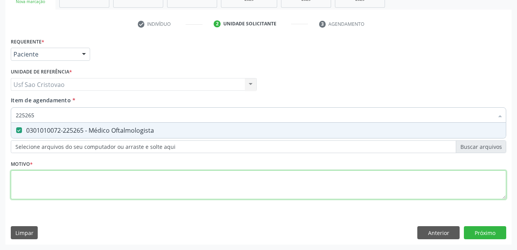
click at [39, 187] on div "Requerente * Paciente Profissional de Saúde Paciente Nenhum resultado encontrad…" at bounding box center [258, 123] width 495 height 174
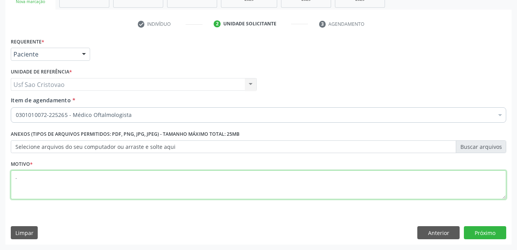
type textarea "."
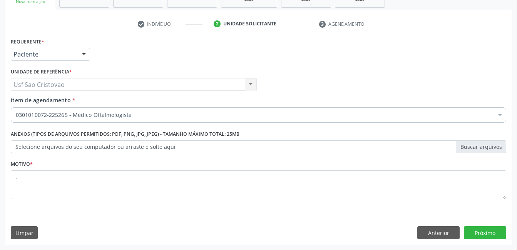
click at [322, 236] on div "Limpar Anterior Próximo" at bounding box center [258, 232] width 495 height 13
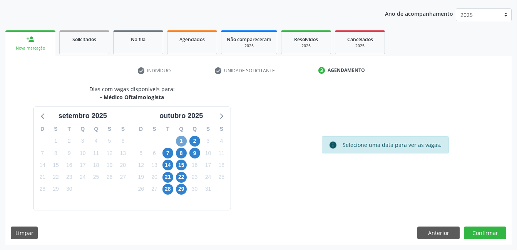
click at [183, 142] on span "1" at bounding box center [181, 141] width 11 height 11
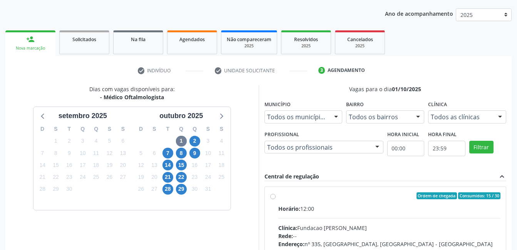
click at [278, 197] on label "Ordem de chegada Consumidos: 15 / 30 Horário: 12:00 Clínica: Fundacao [PERSON_N…" at bounding box center [389, 251] width 222 height 118
click at [275, 197] on input "Ordem de chegada Consumidos: 15 / 30 Horário: 12:00 Clínica: Fundacao [PERSON_N…" at bounding box center [272, 195] width 5 height 7
radio input "true"
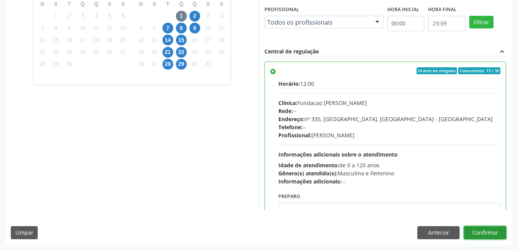
click at [493, 233] on button "Confirmar" at bounding box center [485, 232] width 42 height 13
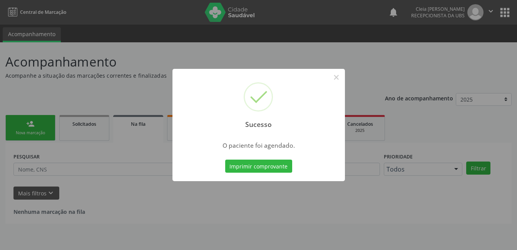
scroll to position [0, 0]
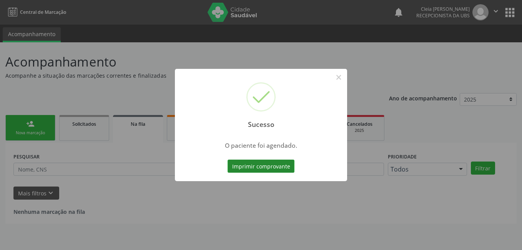
click at [245, 164] on button "Imprimir comprovante" at bounding box center [261, 166] width 67 height 13
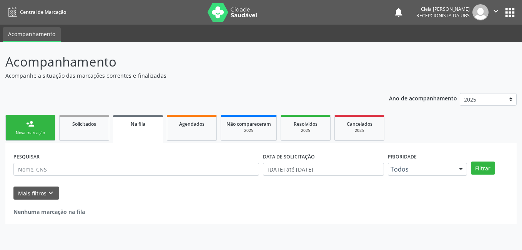
click at [37, 132] on div "Nova marcação" at bounding box center [30, 133] width 38 height 6
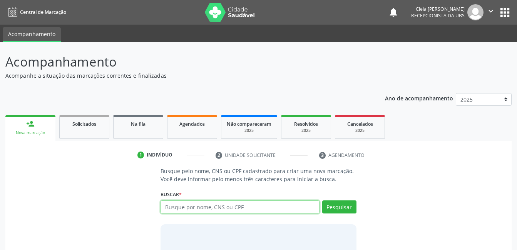
click at [264, 206] on input "text" at bounding box center [239, 206] width 159 height 13
type input "702804668276565"
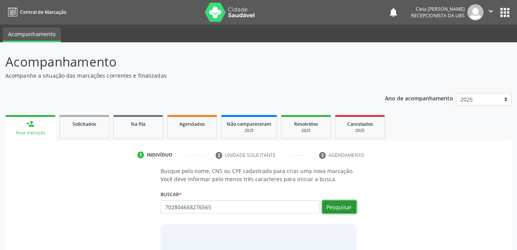
click at [342, 204] on button "Pesquisar" at bounding box center [339, 206] width 34 height 13
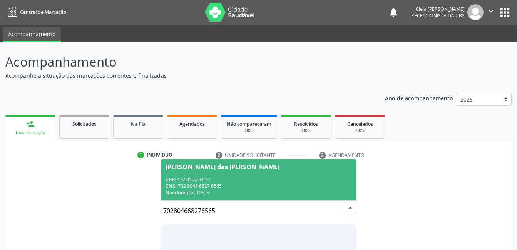
click at [328, 173] on span "[PERSON_NAME] das [PERSON_NAME] CPF: 472.050.754-91 CNS: 702 8046 6827 6565 Nas…" at bounding box center [258, 179] width 195 height 41
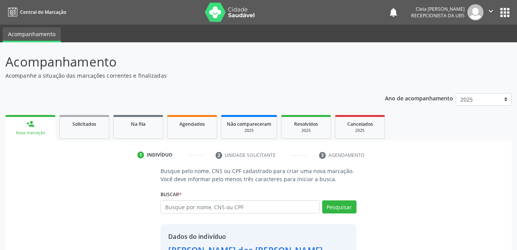
scroll to position [58, 0]
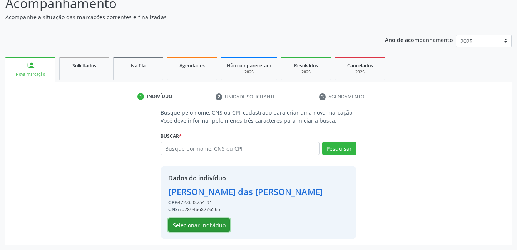
click at [196, 230] on button "Selecionar indivíduo" at bounding box center [199, 225] width 62 height 13
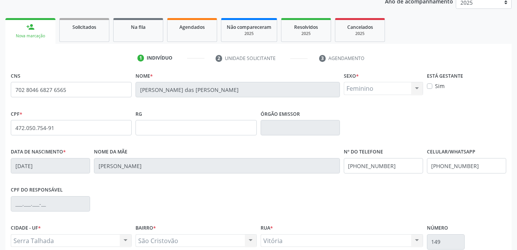
scroll to position [167, 0]
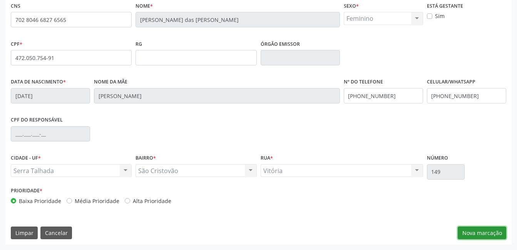
click at [492, 234] on button "Nova marcação" at bounding box center [481, 233] width 48 height 13
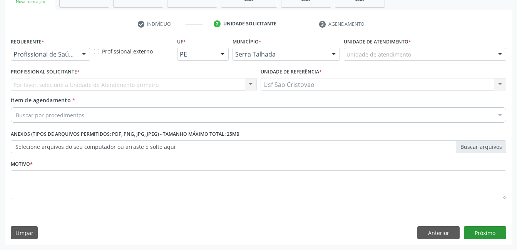
scroll to position [131, 0]
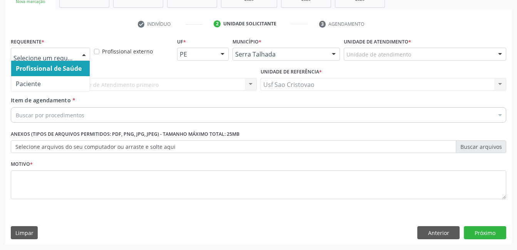
click at [75, 52] on div at bounding box center [50, 54] width 79 height 13
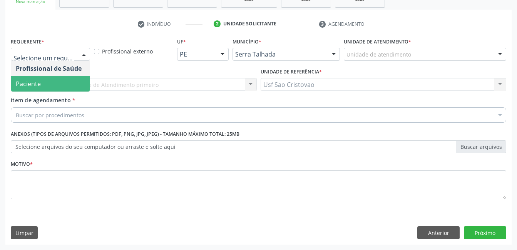
click at [68, 81] on span "Paciente" at bounding box center [50, 83] width 78 height 15
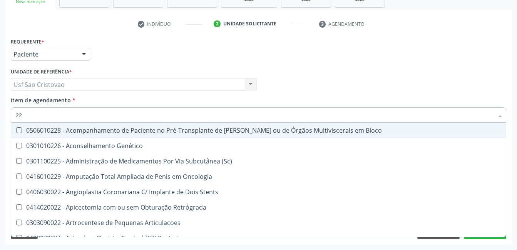
type input "2"
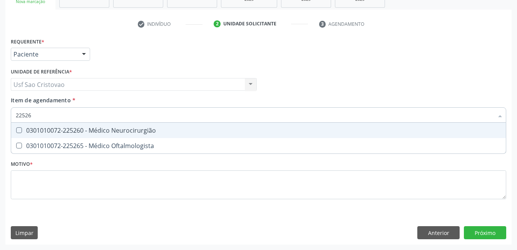
type input "225265"
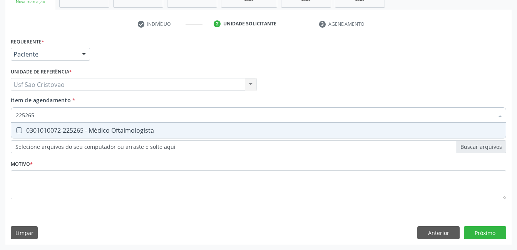
click at [22, 129] on div "0301010072-225265 - Médico Oftalmologista" at bounding box center [258, 130] width 485 height 6
checkbox Oftalmologista "true"
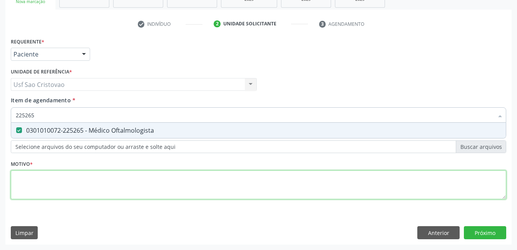
click at [37, 183] on div "Requerente * Paciente Profissional de Saúde Paciente Nenhum resultado encontrad…" at bounding box center [258, 123] width 495 height 174
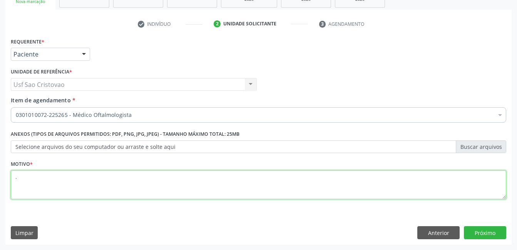
type textarea "."
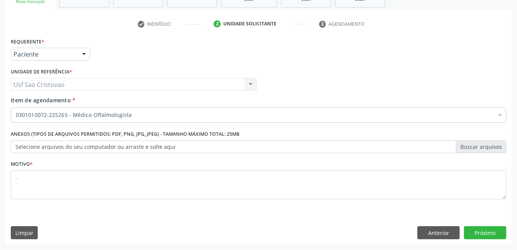
click at [314, 224] on div "Requerente * Paciente Profissional de Saúde Paciente Nenhum resultado encontrad…" at bounding box center [258, 140] width 506 height 209
click at [489, 235] on button "Próximo" at bounding box center [485, 232] width 42 height 13
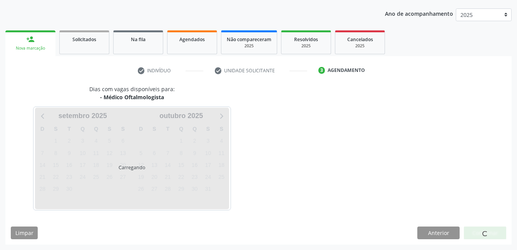
scroll to position [85, 0]
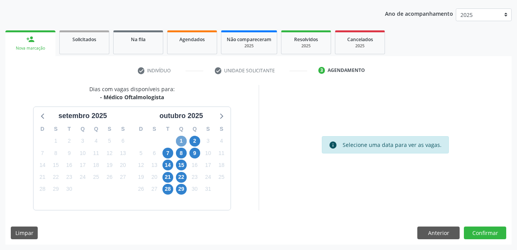
click at [184, 139] on span "1" at bounding box center [181, 141] width 11 height 11
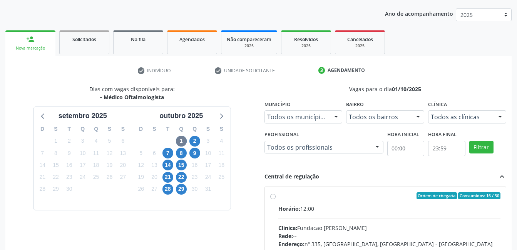
click at [278, 198] on label "Ordem de chegada Consumidos: 16 / 30 Horário: 12:00 Clínica: Fundacao [PERSON_N…" at bounding box center [389, 251] width 222 height 118
click at [273, 198] on input "Ordem de chegada Consumidos: 16 / 30 Horário: 12:00 Clínica: Fundacao [PERSON_N…" at bounding box center [272, 195] width 5 height 7
radio input "true"
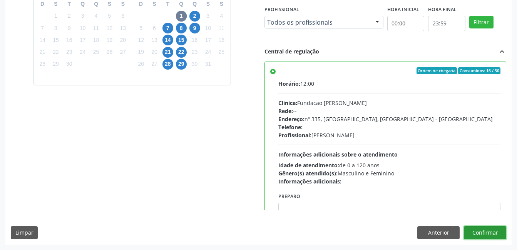
click at [494, 233] on button "Confirmar" at bounding box center [485, 232] width 42 height 13
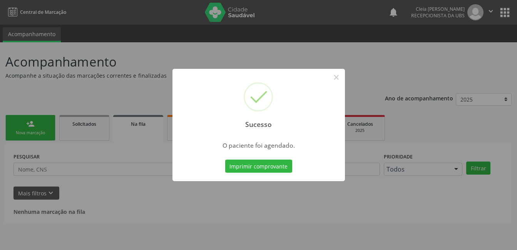
scroll to position [0, 0]
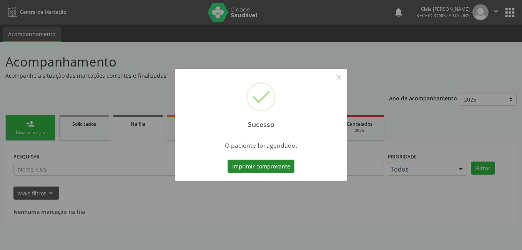
click at [283, 167] on button "Imprimir comprovante" at bounding box center [261, 166] width 67 height 13
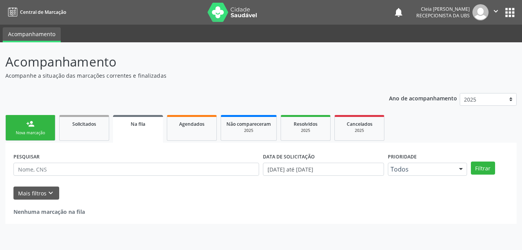
click at [29, 132] on div "Nova marcação" at bounding box center [30, 133] width 38 height 6
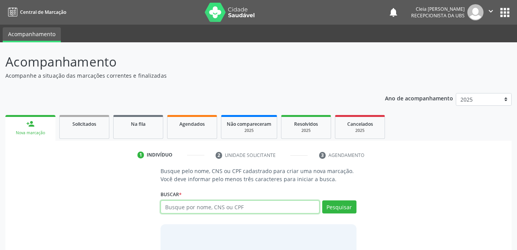
click at [238, 207] on input "text" at bounding box center [239, 206] width 159 height 13
type input "01084325560"
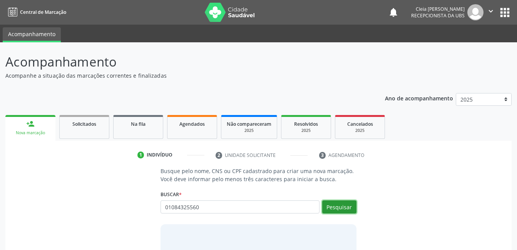
click at [327, 205] on button "Pesquisar" at bounding box center [339, 206] width 34 height 13
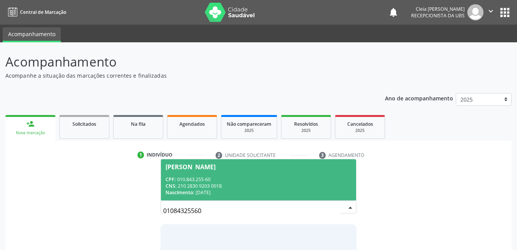
click at [294, 178] on div "CPF: 010.843.255-60" at bounding box center [257, 179] width 185 height 7
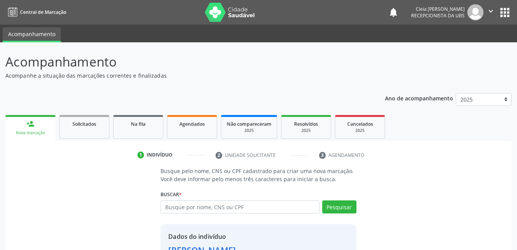
scroll to position [58, 0]
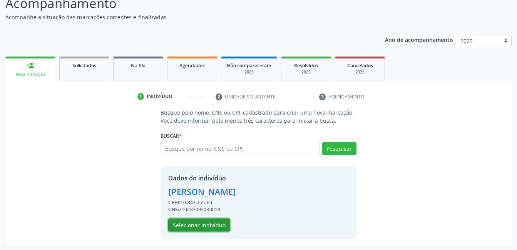
click at [210, 224] on button "Selecionar indivíduo" at bounding box center [199, 225] width 62 height 13
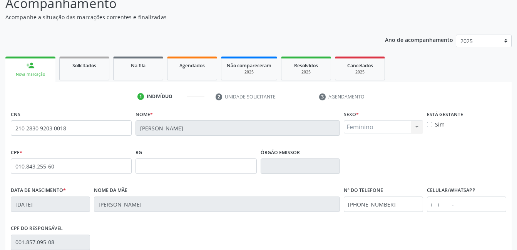
scroll to position [167, 0]
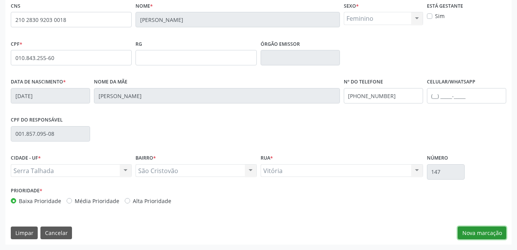
click at [477, 232] on button "Nova marcação" at bounding box center [481, 233] width 48 height 13
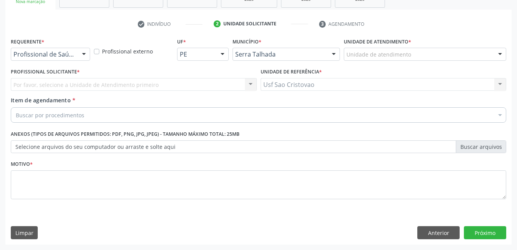
scroll to position [131, 0]
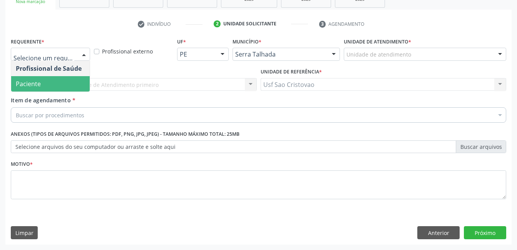
click at [62, 80] on span "Paciente" at bounding box center [50, 83] width 78 height 15
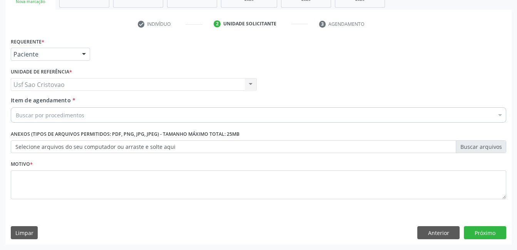
drag, startPoint x: 64, startPoint y: 116, endPoint x: 74, endPoint y: 114, distance: 9.8
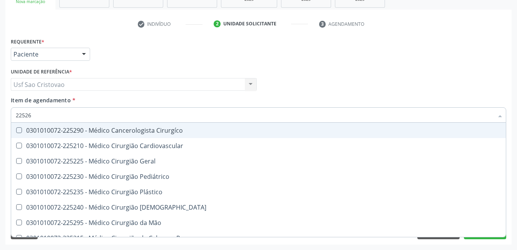
type input "225265"
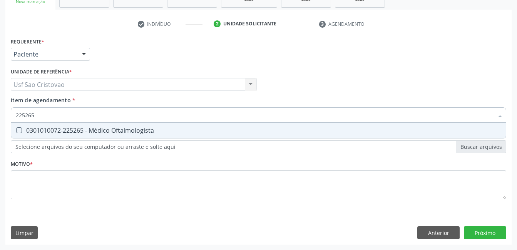
click at [22, 132] on div "0301010072-225265 - Médico Oftalmologista" at bounding box center [258, 130] width 485 height 6
checkbox Oftalmologista "true"
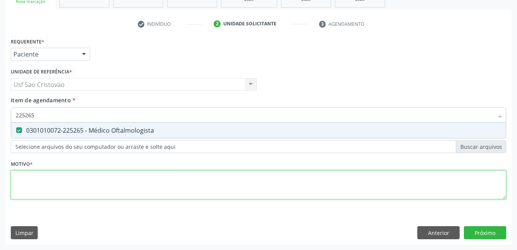
click at [65, 190] on div "Requerente * Paciente Profissional de Saúde Paciente Nenhum resultado encontrad…" at bounding box center [258, 123] width 495 height 174
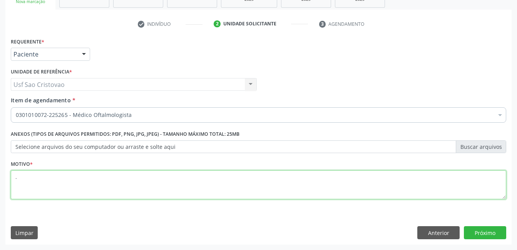
type textarea "."
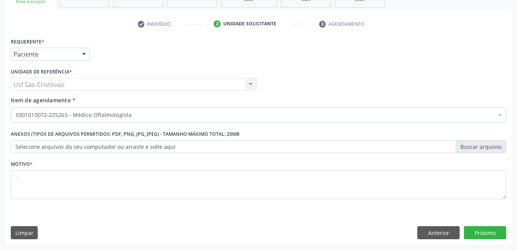
drag, startPoint x: 279, startPoint y: 223, endPoint x: 390, endPoint y: 250, distance: 114.7
click at [280, 222] on div "Requerente * Paciente Profissional de Saúde Paciente Nenhum resultado encontrad…" at bounding box center [258, 140] width 506 height 209
click at [493, 229] on button "Próximo" at bounding box center [485, 232] width 42 height 13
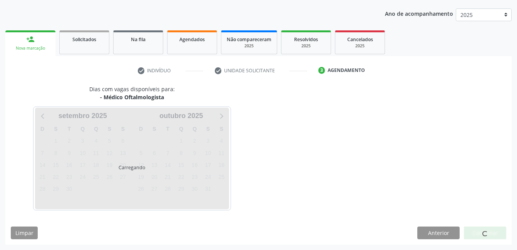
scroll to position [85, 0]
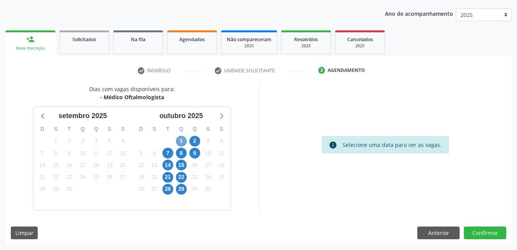
click at [184, 144] on span "1" at bounding box center [181, 141] width 11 height 11
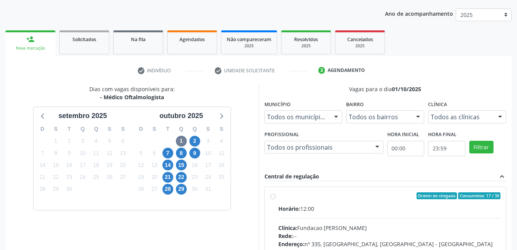
click at [278, 198] on label "Ordem de chegada Consumidos: 17 / 30 Horário: 12:00 Clínica: Fundacao [PERSON_N…" at bounding box center [389, 251] width 222 height 118
click at [274, 198] on input "Ordem de chegada Consumidos: 17 / 30 Horário: 12:00 Clínica: Fundacao [PERSON_N…" at bounding box center [272, 195] width 5 height 7
radio input "true"
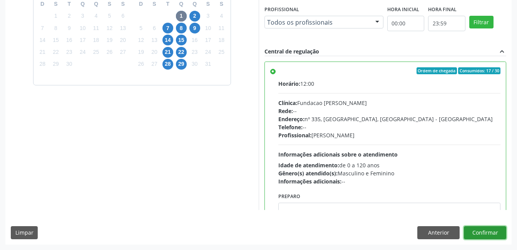
click at [492, 236] on button "Confirmar" at bounding box center [485, 232] width 42 height 13
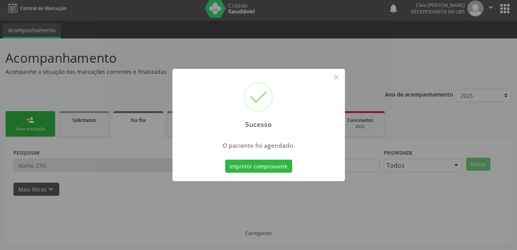
scroll to position [0, 0]
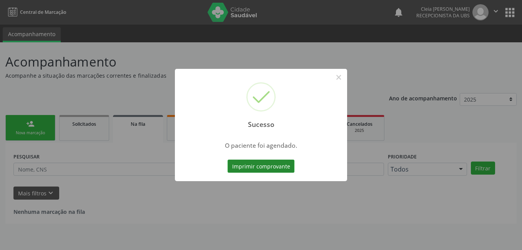
click at [265, 164] on button "Imprimir comprovante" at bounding box center [261, 166] width 67 height 13
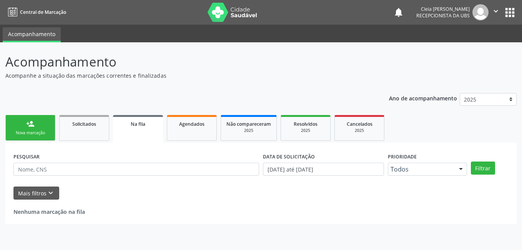
click at [34, 125] on div "person_add" at bounding box center [30, 124] width 8 height 8
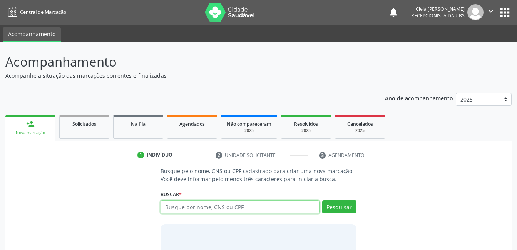
click at [231, 208] on input "text" at bounding box center [239, 206] width 159 height 13
type input "162525615260000"
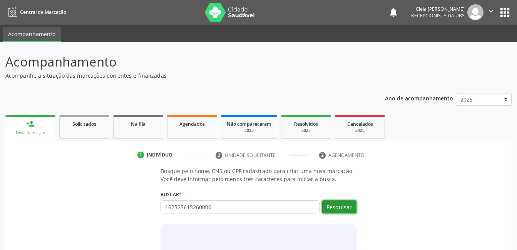
click at [351, 207] on button "Pesquisar" at bounding box center [339, 206] width 34 height 13
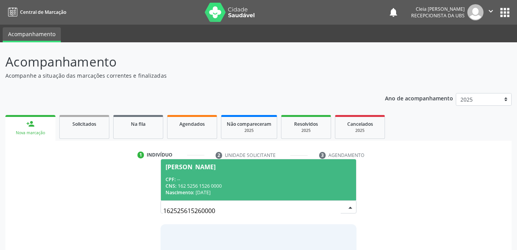
click at [290, 180] on div "CPF: --" at bounding box center [257, 179] width 185 height 7
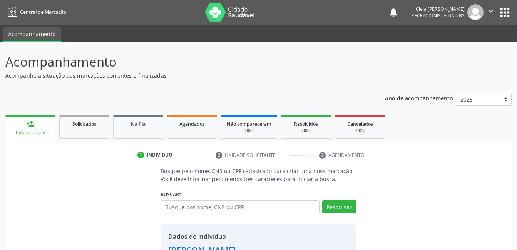
scroll to position [58, 0]
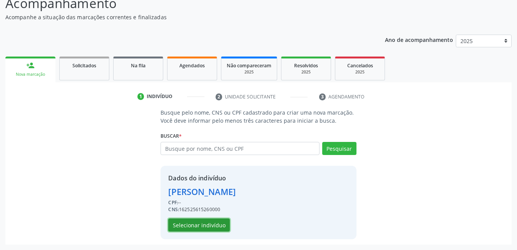
click at [186, 225] on button "Selecionar indivíduo" at bounding box center [199, 225] width 62 height 13
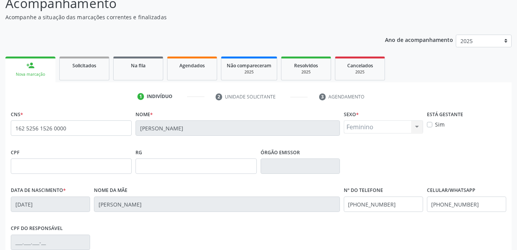
scroll to position [167, 0]
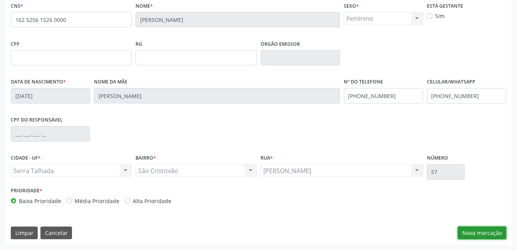
click at [497, 238] on button "Nova marcação" at bounding box center [481, 233] width 48 height 13
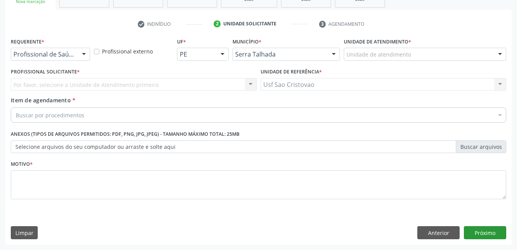
scroll to position [131, 0]
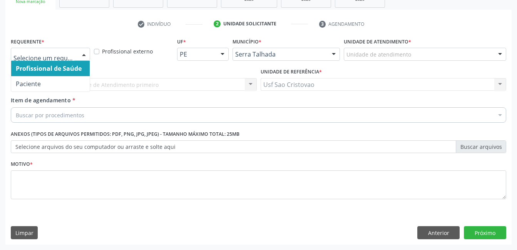
click at [87, 55] on div at bounding box center [84, 54] width 12 height 13
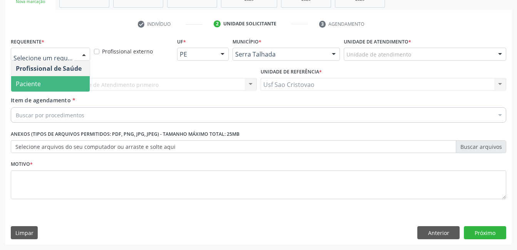
click at [77, 86] on span "Paciente" at bounding box center [50, 83] width 78 height 15
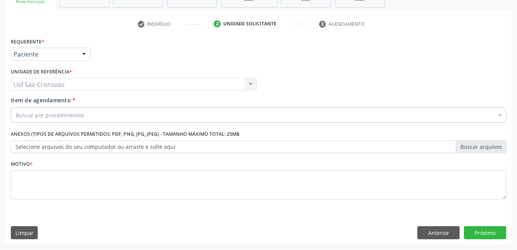
click at [102, 115] on div "Buscar por procedimentos" at bounding box center [258, 114] width 495 height 15
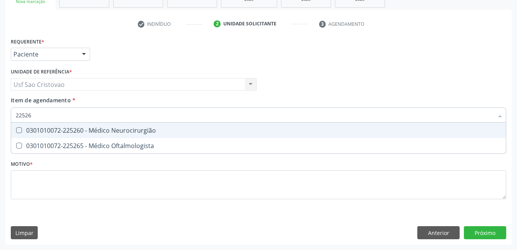
type input "225265"
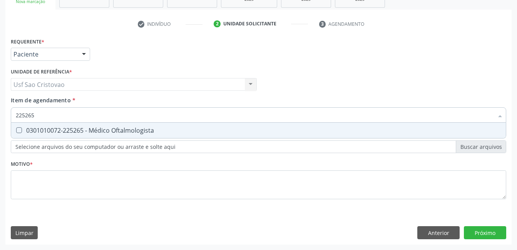
click at [22, 133] on div "0301010072-225265 - Médico Oftalmologista" at bounding box center [258, 130] width 485 height 6
checkbox Oftalmologista "true"
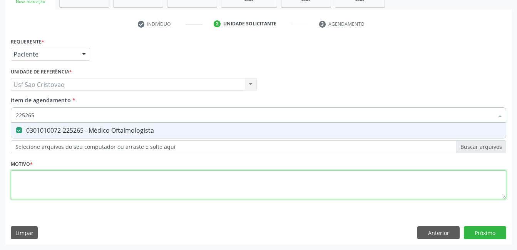
click at [51, 182] on div "Requerente * Paciente Profissional de Saúde Paciente Nenhum resultado encontrad…" at bounding box center [258, 123] width 495 height 174
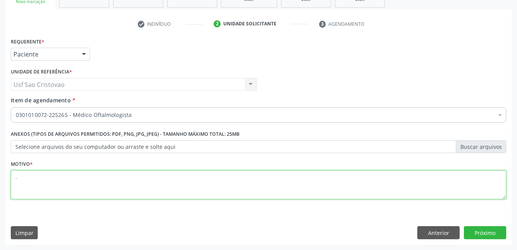
type textarea "."
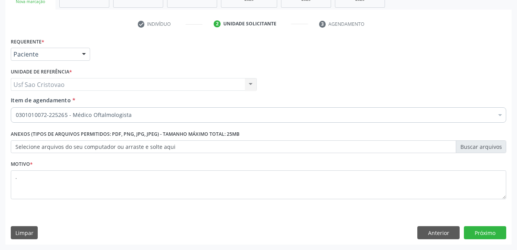
click at [374, 215] on div "Requerente * Paciente Profissional de Saúde Paciente Nenhum resultado encontrad…" at bounding box center [258, 140] width 506 height 209
click at [495, 236] on button "Próximo" at bounding box center [485, 232] width 42 height 13
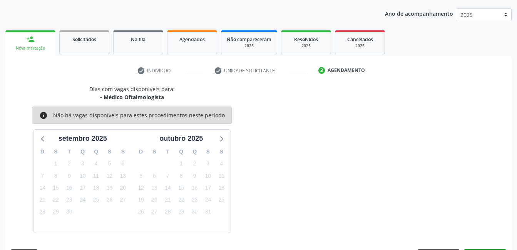
scroll to position [107, 0]
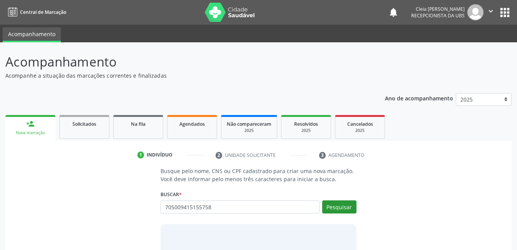
type input "705009415155758"
click at [355, 207] on button "Pesquisar" at bounding box center [339, 206] width 34 height 13
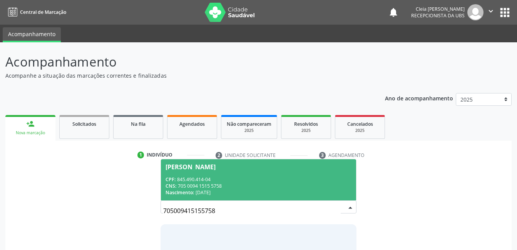
click at [297, 180] on div "CPF: 845.490.414-04" at bounding box center [257, 179] width 185 height 7
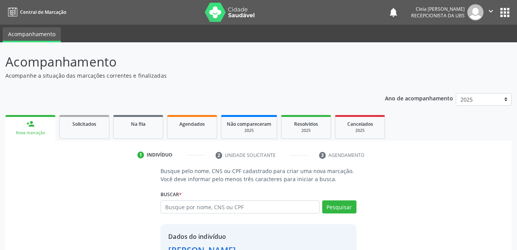
scroll to position [58, 0]
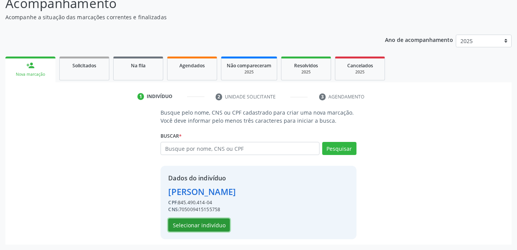
click at [224, 220] on button "Selecionar indivíduo" at bounding box center [199, 225] width 62 height 13
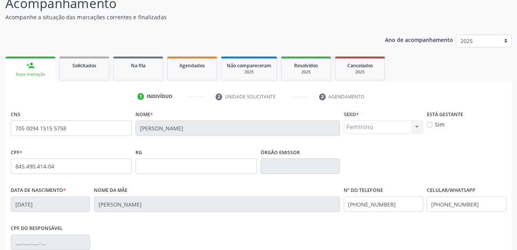
scroll to position [167, 0]
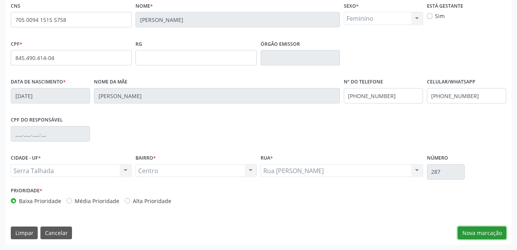
click at [501, 233] on button "Nova marcação" at bounding box center [481, 233] width 48 height 13
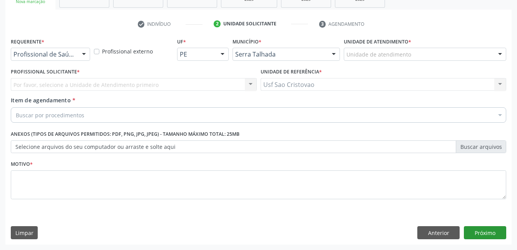
scroll to position [131, 0]
click at [83, 55] on div at bounding box center [84, 54] width 12 height 13
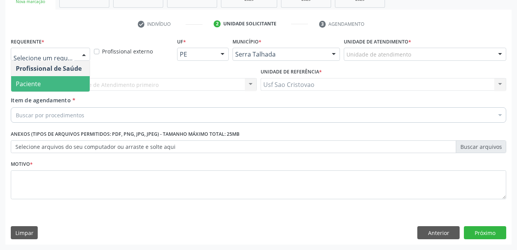
click at [68, 87] on span "Paciente" at bounding box center [50, 83] width 78 height 15
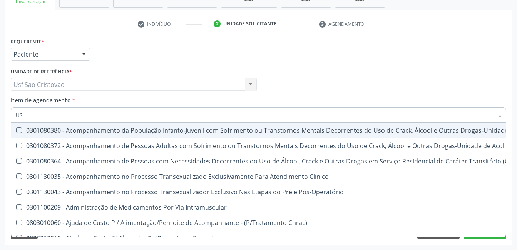
type input "USG"
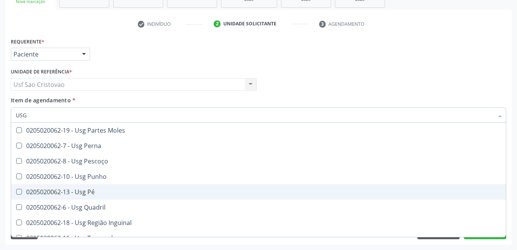
scroll to position [178, 0]
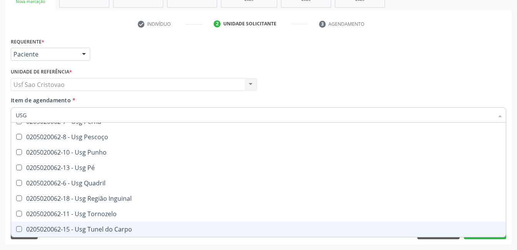
click at [134, 230] on div "0205020062-15 - Usg Tunel do Carpo" at bounding box center [258, 229] width 485 height 6
checkbox Carpo "true"
click at [434, 246] on div "Acompanhamento Acompanhe a situação das marcações correntes e finalizadas Relat…" at bounding box center [258, 80] width 517 height 339
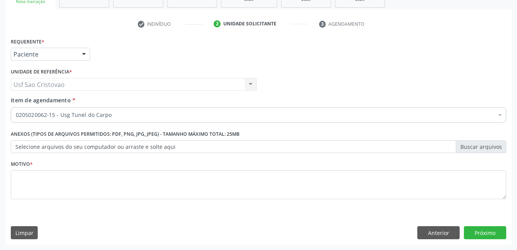
scroll to position [0, 0]
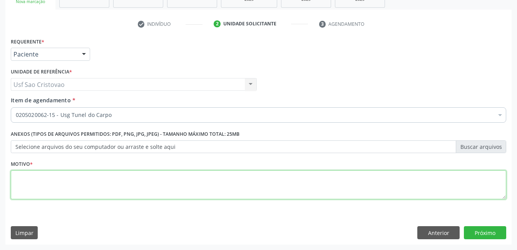
click at [217, 182] on textarea at bounding box center [258, 184] width 495 height 29
type textarea "."
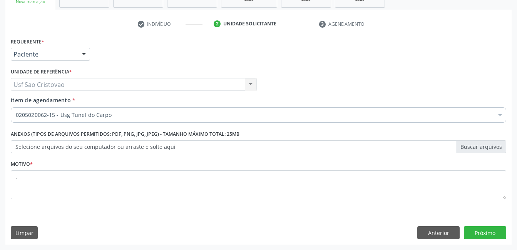
click at [279, 224] on div "Requerente * Paciente Profissional de Saúde Paciente Nenhum resultado encontrad…" at bounding box center [258, 140] width 506 height 209
click at [493, 232] on button "Próximo" at bounding box center [485, 232] width 42 height 13
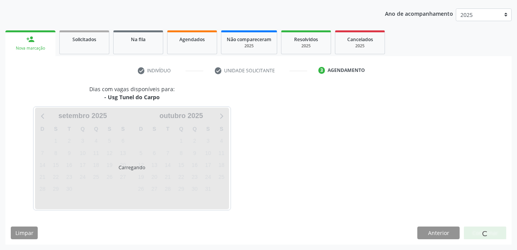
scroll to position [85, 0]
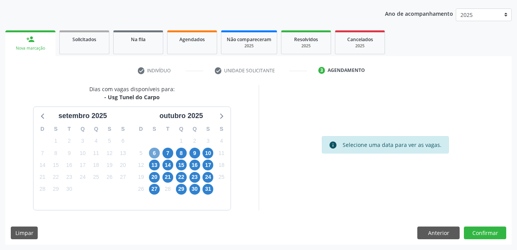
click at [157, 152] on span "6" at bounding box center [154, 153] width 11 height 11
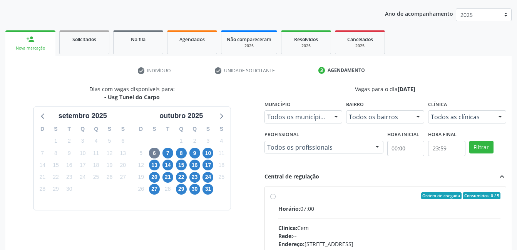
click at [278, 197] on label "Ordem de chegada Consumidos: 0 / 5 Horário: 07:00 Clínica: Cem Rede: -- Endereç…" at bounding box center [389, 251] width 222 height 118
click at [275, 197] on input "Ordem de chegada Consumidos: 0 / 5 Horário: 07:00 Clínica: Cem Rede: -- Endereç…" at bounding box center [272, 195] width 5 height 7
radio input "true"
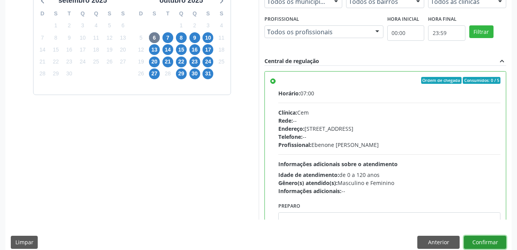
click at [481, 243] on button "Confirmar" at bounding box center [485, 242] width 42 height 13
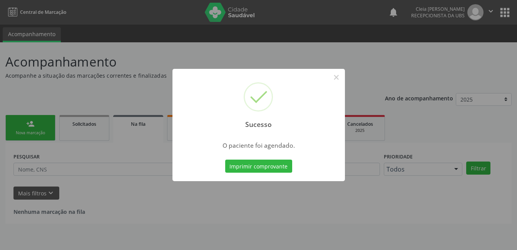
scroll to position [0, 0]
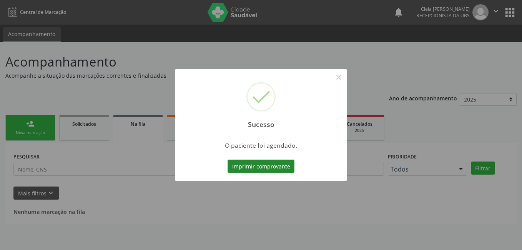
click at [276, 168] on button "Imprimir comprovante" at bounding box center [261, 166] width 67 height 13
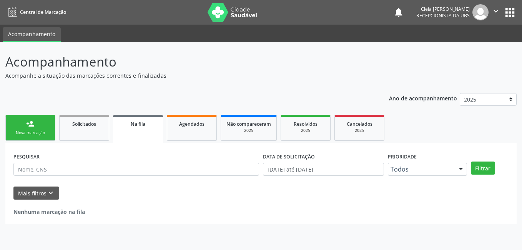
click at [47, 123] on link "person_add Nova marcação" at bounding box center [30, 128] width 50 height 26
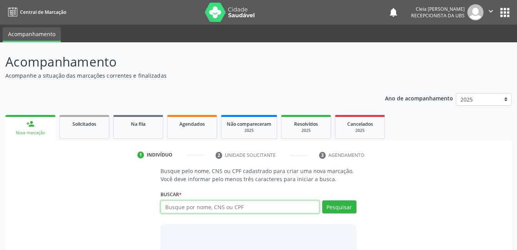
click at [292, 207] on input "text" at bounding box center [239, 206] width 159 height 13
type input "700102923403510"
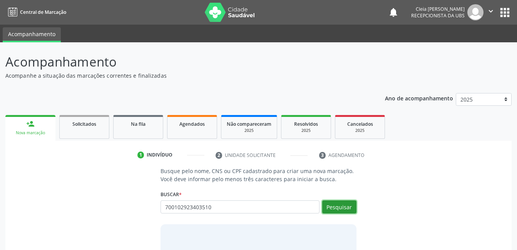
click at [351, 210] on button "Pesquisar" at bounding box center [339, 206] width 34 height 13
type input "700102923403510"
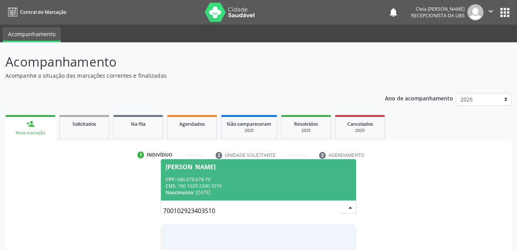
click at [314, 185] on div "CNS: 700 1029 2340 3510" at bounding box center [257, 186] width 185 height 7
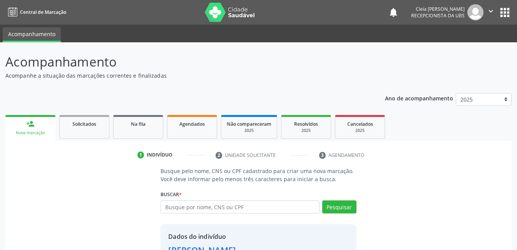
scroll to position [58, 0]
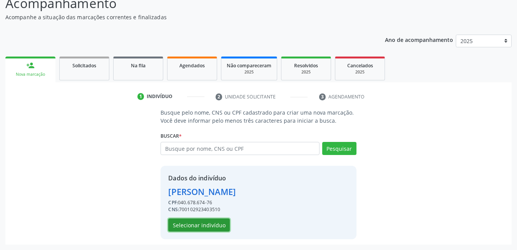
click at [215, 225] on button "Selecionar indivíduo" at bounding box center [199, 225] width 62 height 13
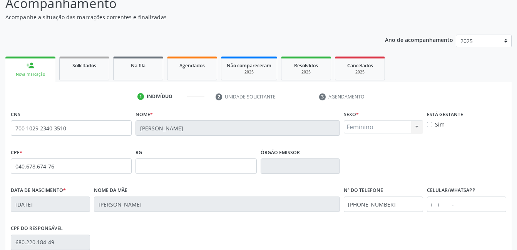
scroll to position [167, 0]
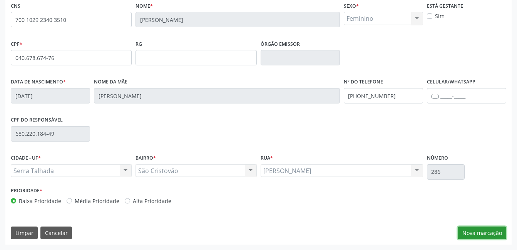
click at [496, 232] on button "Nova marcação" at bounding box center [481, 233] width 48 height 13
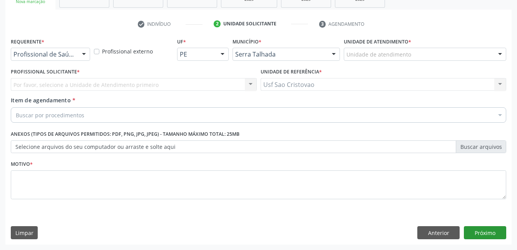
scroll to position [131, 0]
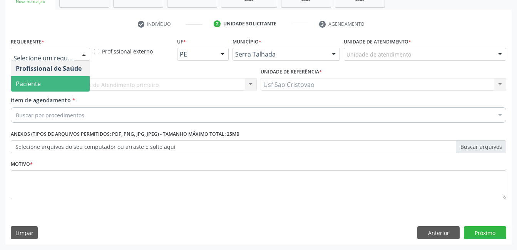
click at [76, 83] on span "Paciente" at bounding box center [50, 83] width 78 height 15
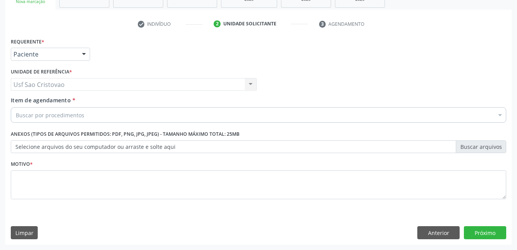
drag, startPoint x: 92, startPoint y: 115, endPoint x: 103, endPoint y: 112, distance: 11.9
click at [96, 115] on div "Buscar por procedimentos" at bounding box center [258, 114] width 495 height 15
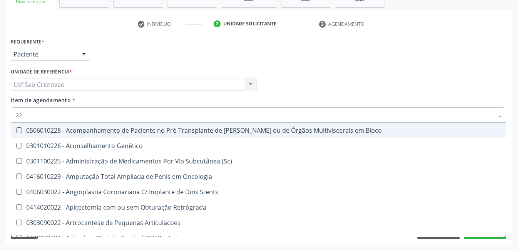
type input "2"
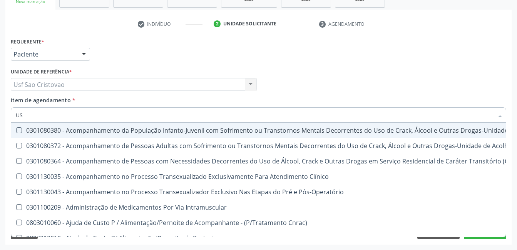
type input "USG"
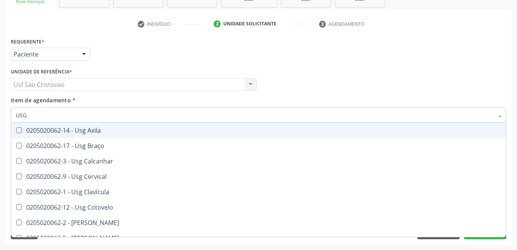
click at [125, 134] on span "0205020062-14 - Usg Axila" at bounding box center [258, 130] width 494 height 15
checkbox Axila "true"
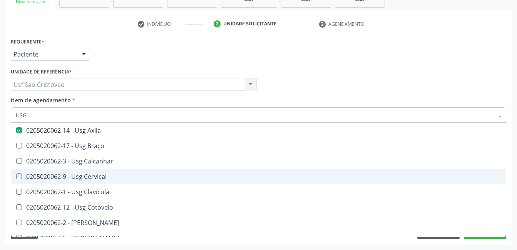
scroll to position [115, 0]
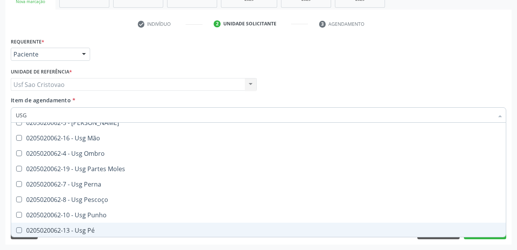
click at [379, 245] on div "Acompanhamento Acompanhe a situação das marcações correntes e finalizadas Relat…" at bounding box center [258, 80] width 517 height 339
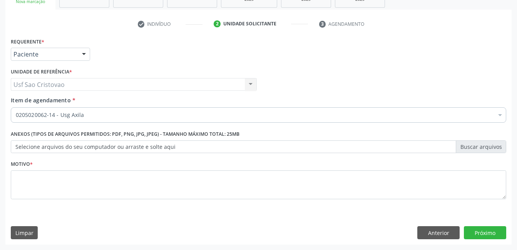
scroll to position [0, 0]
click at [492, 231] on button "Próximo" at bounding box center [485, 232] width 42 height 13
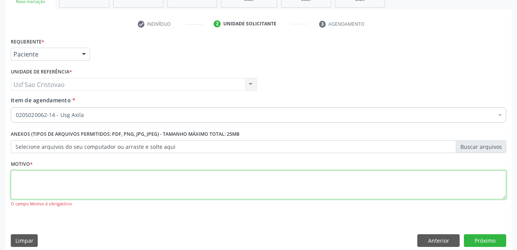
click at [260, 185] on textarea at bounding box center [258, 184] width 495 height 29
type textarea "."
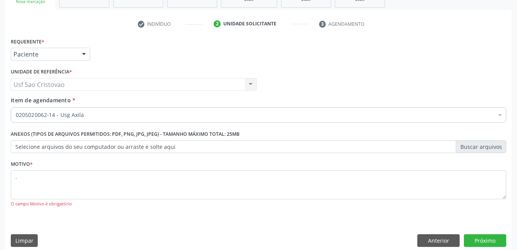
click at [283, 229] on div "Requerente * Paciente Profissional de Saúde Paciente Nenhum resultado encontrad…" at bounding box center [258, 144] width 506 height 217
click at [486, 240] on button "Próximo" at bounding box center [485, 240] width 42 height 13
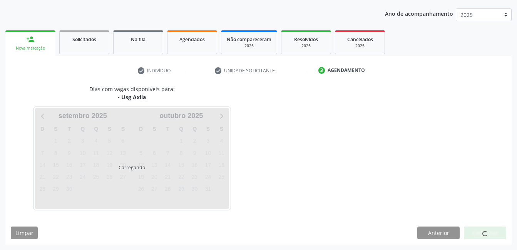
scroll to position [107, 0]
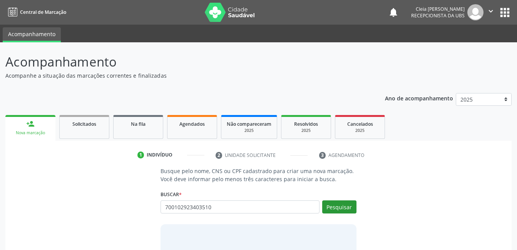
type input "700102923403510"
click at [347, 211] on button "Pesquisar" at bounding box center [339, 206] width 34 height 13
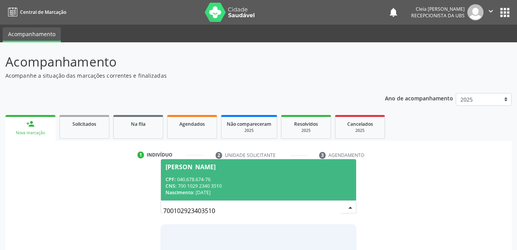
click at [299, 181] on div "CPF: 040.678.674-76" at bounding box center [257, 179] width 185 height 7
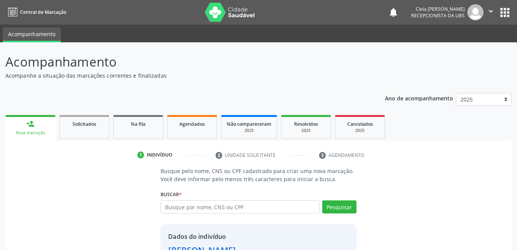
scroll to position [58, 0]
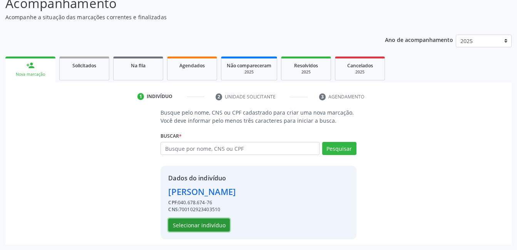
click at [214, 225] on button "Selecionar indivíduo" at bounding box center [199, 225] width 62 height 13
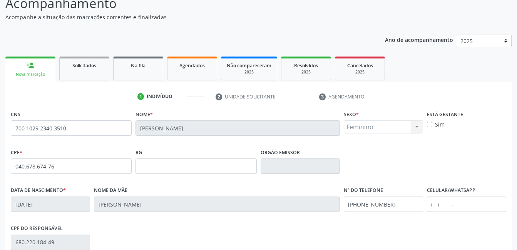
scroll to position [167, 0]
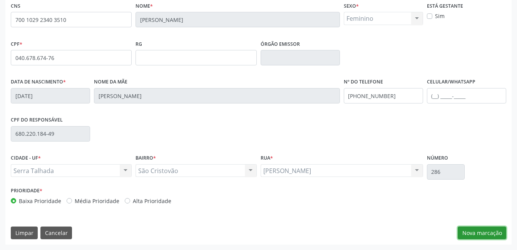
click at [478, 232] on button "Nova marcação" at bounding box center [481, 233] width 48 height 13
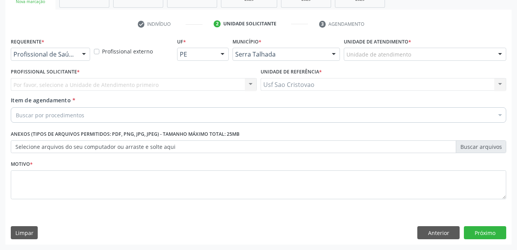
scroll to position [131, 0]
click at [86, 57] on div at bounding box center [84, 54] width 12 height 13
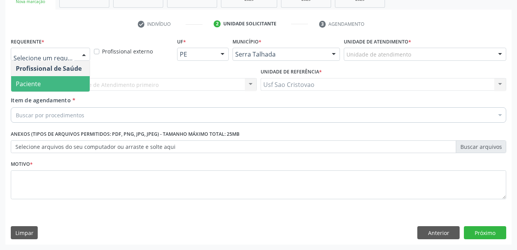
click at [74, 87] on span "Paciente" at bounding box center [50, 83] width 78 height 15
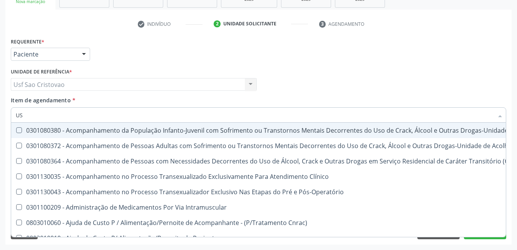
type input "USG"
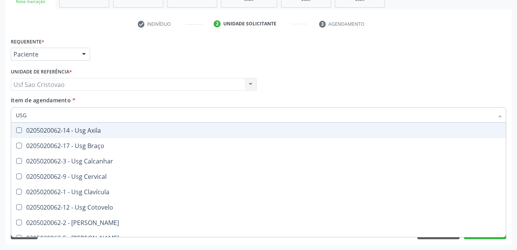
click at [20, 132] on Axila at bounding box center [19, 130] width 6 height 6
click at [16, 132] on Axila "checkbox" at bounding box center [13, 130] width 5 height 5
checkbox Axila "true"
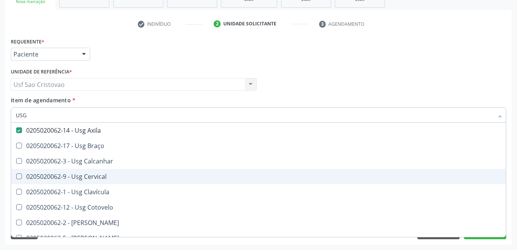
scroll to position [154, 0]
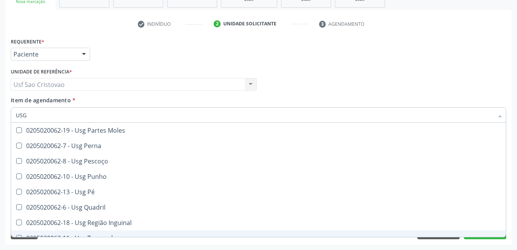
click at [342, 249] on div "Acompanhamento Acompanhe a situação das marcações correntes e finalizadas Relat…" at bounding box center [258, 80] width 517 height 339
checkbox Braço "true"
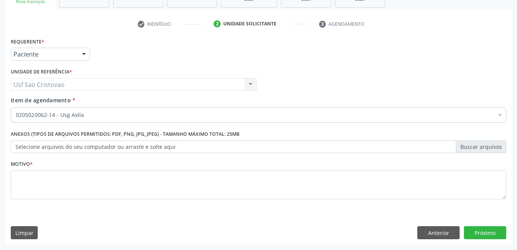
scroll to position [0, 0]
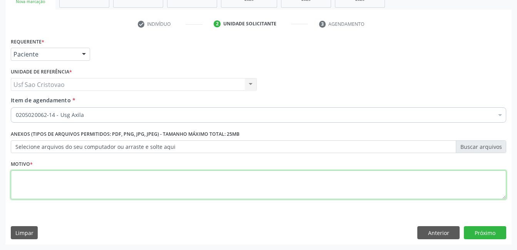
click at [268, 186] on textarea at bounding box center [258, 184] width 495 height 29
type textarea "."
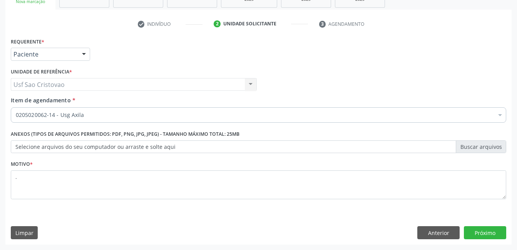
click at [321, 214] on div "Requerente * Paciente Profissional de Saúde Paciente Nenhum resultado encontrad…" at bounding box center [258, 140] width 506 height 209
click at [489, 231] on button "Próximo" at bounding box center [485, 232] width 42 height 13
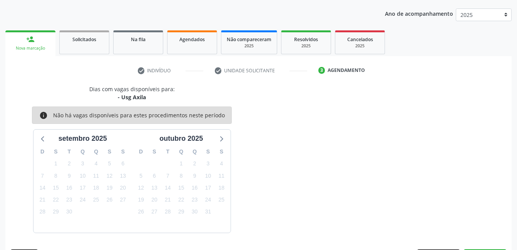
scroll to position [107, 0]
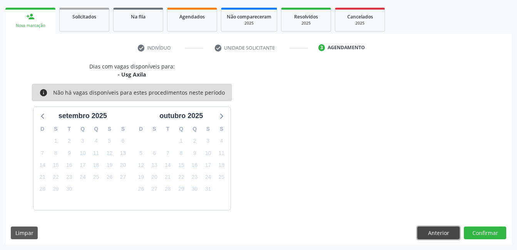
click at [431, 235] on button "Anterior" at bounding box center [438, 233] width 42 height 13
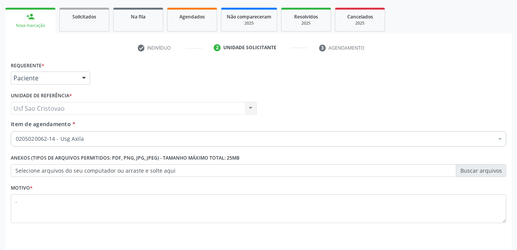
scroll to position [131, 0]
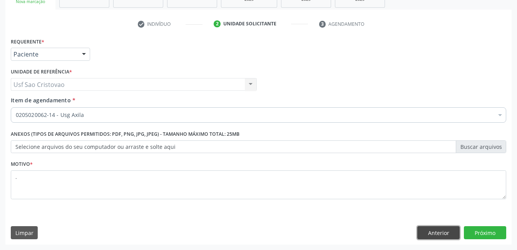
click at [454, 234] on button "Anterior" at bounding box center [438, 232] width 42 height 13
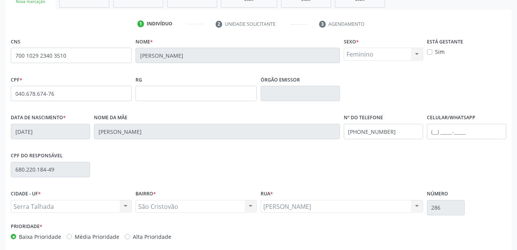
scroll to position [167, 0]
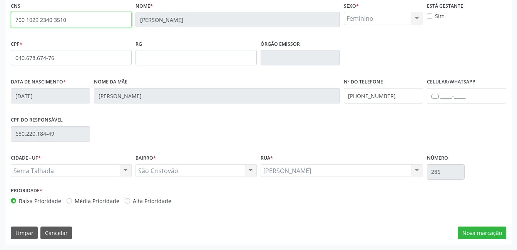
drag, startPoint x: 70, startPoint y: 23, endPoint x: 0, endPoint y: 19, distance: 70.5
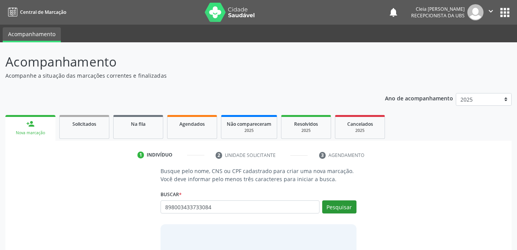
type input "898003433733084"
click at [332, 206] on button "Pesquisar" at bounding box center [339, 206] width 34 height 13
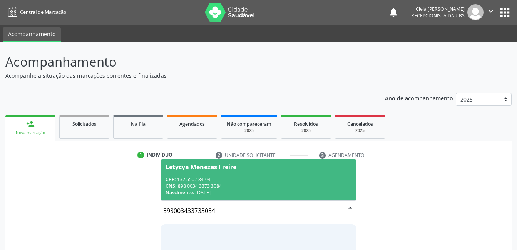
click at [281, 186] on div "CNS: 898 0034 3373 3084" at bounding box center [257, 186] width 185 height 7
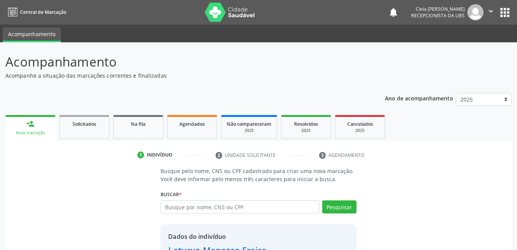
scroll to position [58, 0]
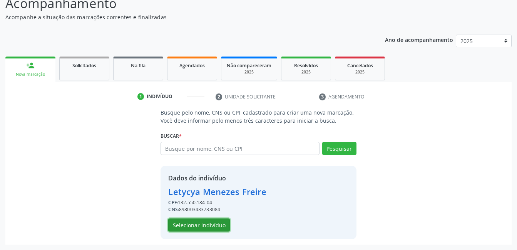
click at [179, 223] on button "Selecionar indivíduo" at bounding box center [199, 225] width 62 height 13
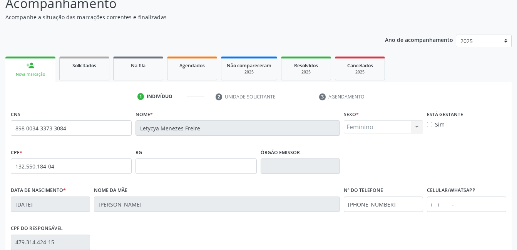
scroll to position [167, 0]
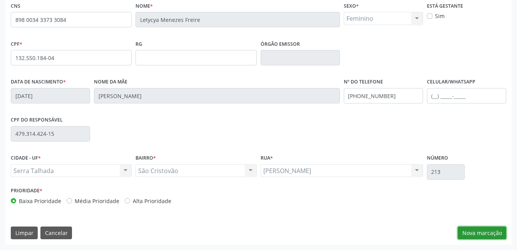
click at [474, 234] on button "Nova marcação" at bounding box center [481, 233] width 48 height 13
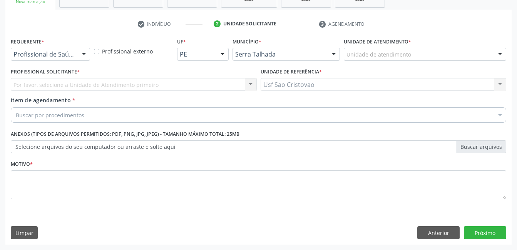
scroll to position [131, 0]
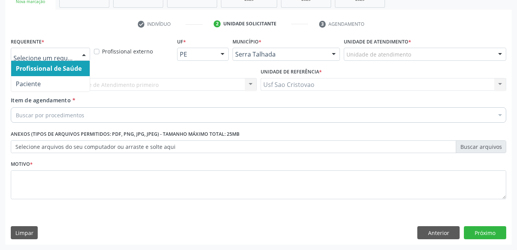
click at [87, 56] on div at bounding box center [84, 54] width 12 height 13
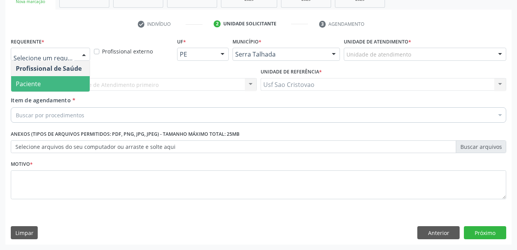
click at [72, 84] on span "Paciente" at bounding box center [50, 83] width 78 height 15
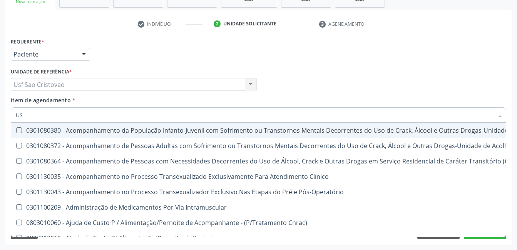
type input "USG"
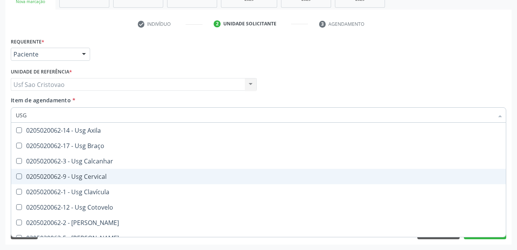
scroll to position [38, 0]
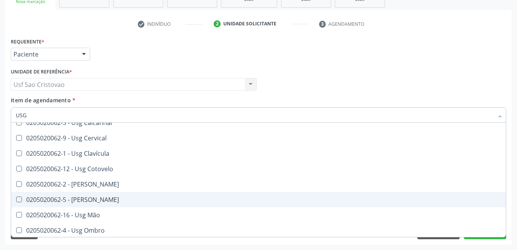
click at [117, 198] on div "0205020062-5 - [PERSON_NAME]" at bounding box center [258, 200] width 485 height 6
checkbox Joelho "true"
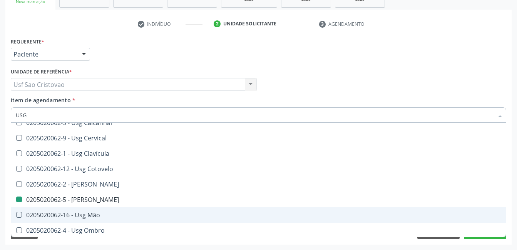
click at [452, 247] on div "Acompanhamento Acompanhe a situação das marcações correntes e finalizadas Relat…" at bounding box center [258, 80] width 517 height 339
checkbox Braço "true"
checkbox Joelho "false"
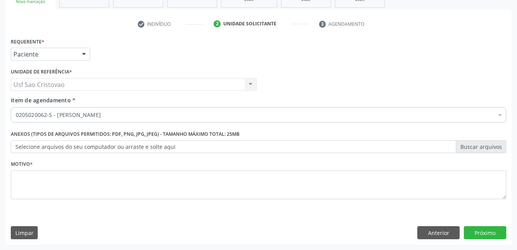
scroll to position [0, 0]
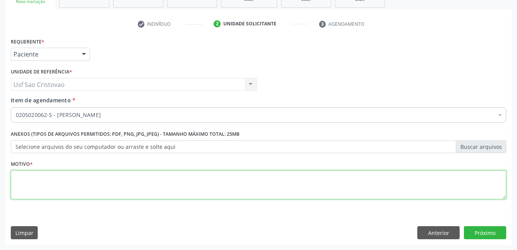
click at [267, 189] on textarea at bounding box center [258, 184] width 495 height 29
type textarea "."
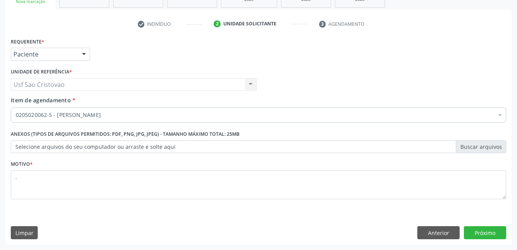
click at [314, 217] on div "Requerente * Paciente Profissional de Saúde Paciente Nenhum resultado encontrad…" at bounding box center [258, 140] width 506 height 209
click at [481, 238] on button "Próximo" at bounding box center [485, 232] width 42 height 13
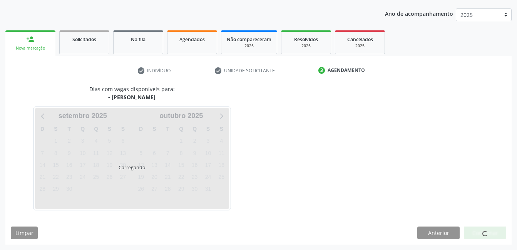
scroll to position [85, 0]
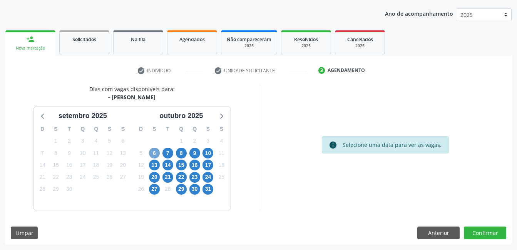
click at [155, 154] on span "6" at bounding box center [154, 153] width 11 height 11
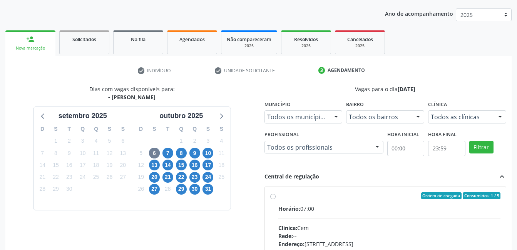
click at [278, 197] on label "Ordem de chegada Consumidos: 1 / 5 Horário: 07:00 Clínica: Cem Rede: -- Endereç…" at bounding box center [389, 251] width 222 height 118
click at [272, 197] on input "Ordem de chegada Consumidos: 1 / 5 Horário: 07:00 Clínica: Cem Rede: -- Endereç…" at bounding box center [272, 195] width 5 height 7
radio input "true"
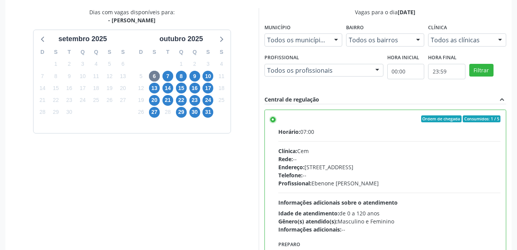
scroll to position [200, 0]
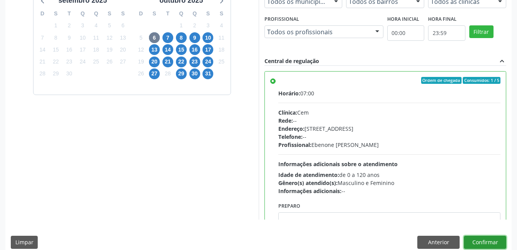
click at [500, 241] on button "Confirmar" at bounding box center [485, 242] width 42 height 13
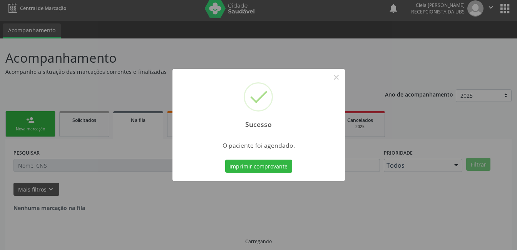
scroll to position [0, 0]
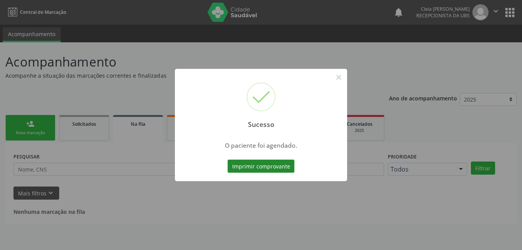
click at [265, 168] on button "Imprimir comprovante" at bounding box center [261, 166] width 67 height 13
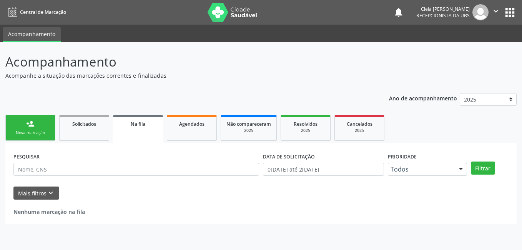
click at [44, 129] on link "person_add Nova marcação" at bounding box center [30, 128] width 50 height 26
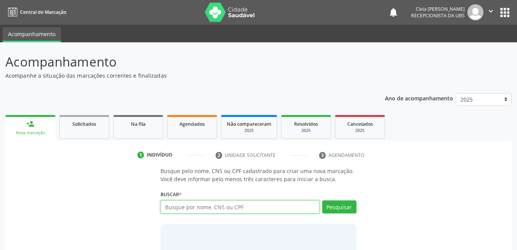
click at [235, 208] on input "text" at bounding box center [239, 206] width 159 height 13
type input "700102923403510"
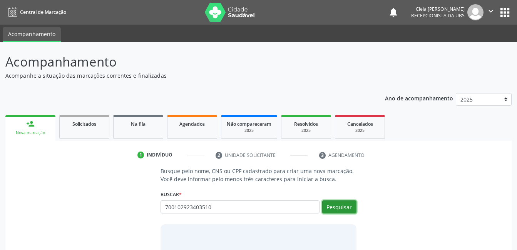
click at [349, 207] on button "Pesquisar" at bounding box center [339, 206] width 34 height 13
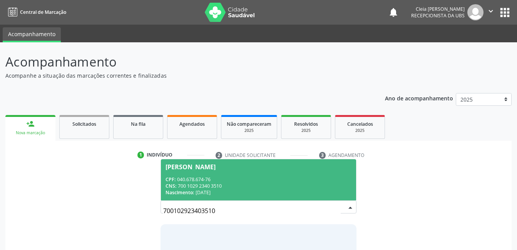
click at [314, 193] on div "Nascimento: [DATE]" at bounding box center [257, 192] width 185 height 7
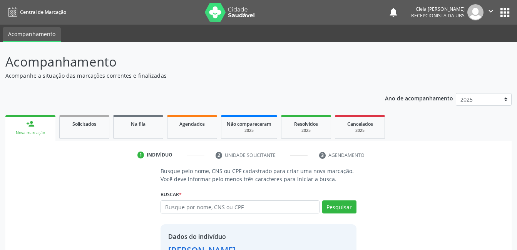
scroll to position [58, 0]
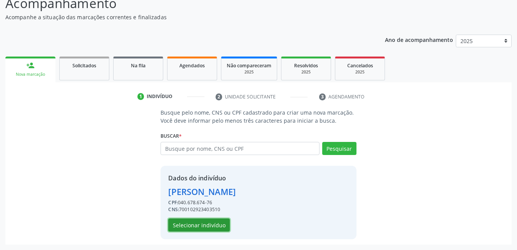
click at [202, 224] on button "Selecionar indivíduo" at bounding box center [199, 225] width 62 height 13
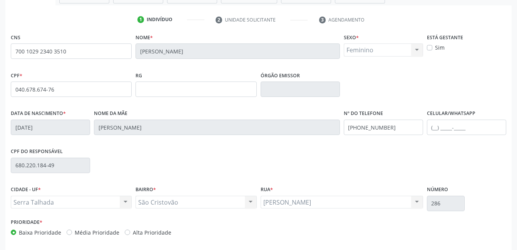
scroll to position [167, 0]
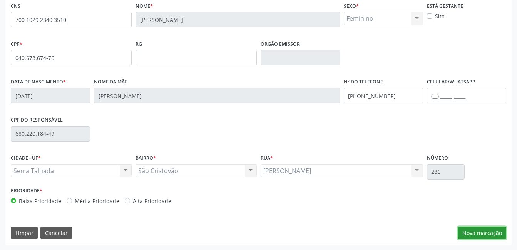
click at [482, 234] on button "Nova marcação" at bounding box center [481, 233] width 48 height 13
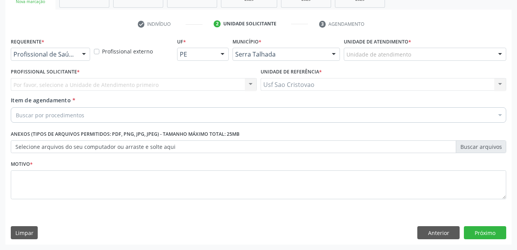
scroll to position [131, 0]
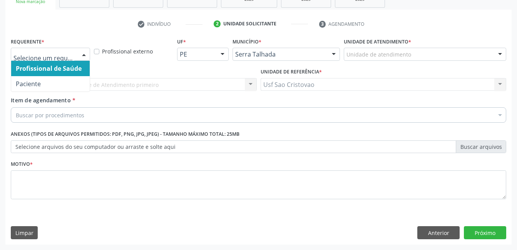
click at [89, 51] on div "Profissional de Saúde Paciente Nenhum resultado encontrado para: " " Não há nen…" at bounding box center [50, 54] width 79 height 13
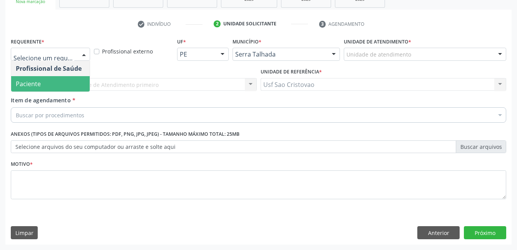
click at [60, 82] on span "Paciente" at bounding box center [50, 83] width 78 height 15
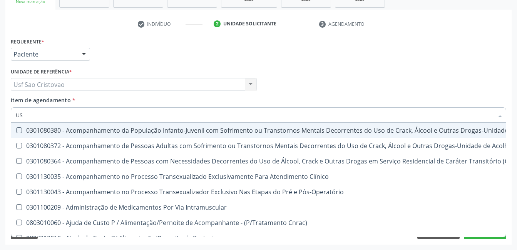
type input "USG"
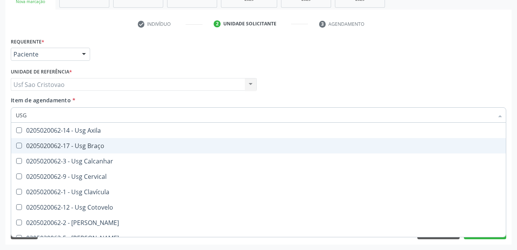
click at [124, 149] on span "0205020062-17 - Usg Braço" at bounding box center [258, 145] width 494 height 15
checkbox Braço "true"
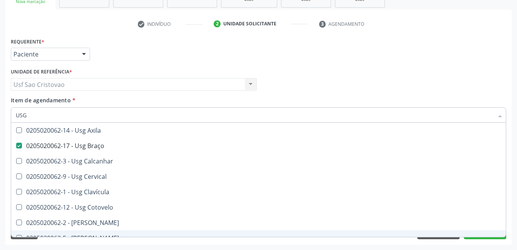
click at [360, 241] on div "Requerente * Paciente Profissional de Saúde Paciente Nenhum resultado encontrad…" at bounding box center [258, 140] width 506 height 209
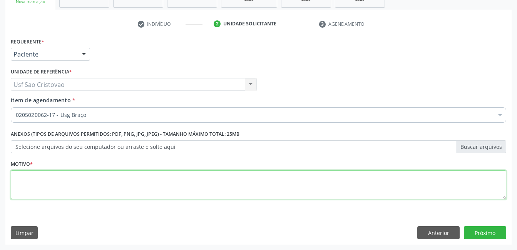
click at [199, 192] on textarea at bounding box center [258, 184] width 495 height 29
type textarea "."
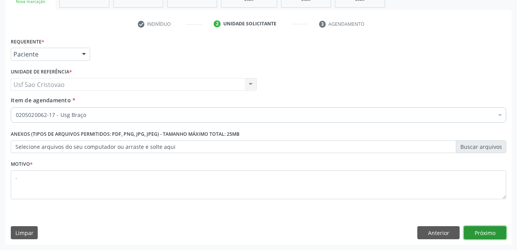
click at [494, 232] on button "Próximo" at bounding box center [485, 232] width 42 height 13
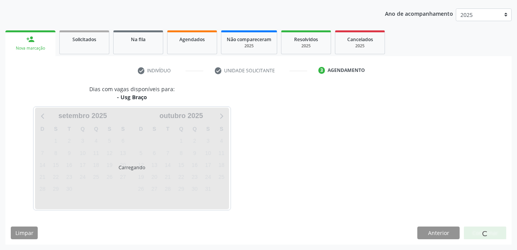
scroll to position [85, 0]
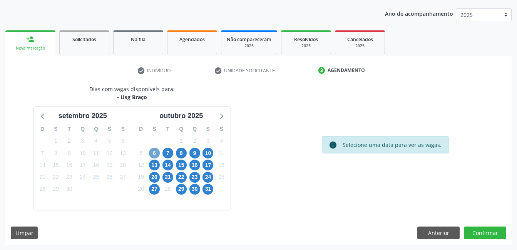
click at [156, 155] on span "6" at bounding box center [154, 153] width 11 height 11
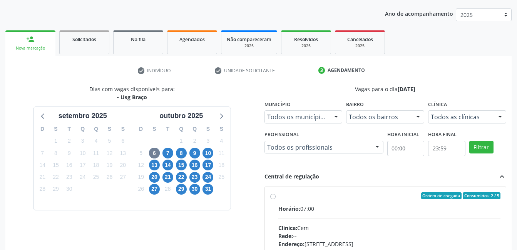
click at [278, 198] on label "Ordem de chegada Consumidos: 2 / 5 Horário: 07:00 Clínica: Cem Rede: -- Endereç…" at bounding box center [389, 251] width 222 height 118
click at [272, 198] on input "Ordem de chegada Consumidos: 2 / 5 Horário: 07:00 Clínica: Cem Rede: -- Endereç…" at bounding box center [272, 195] width 5 height 7
radio input "true"
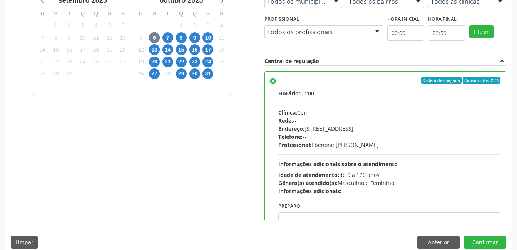
scroll to position [210, 0]
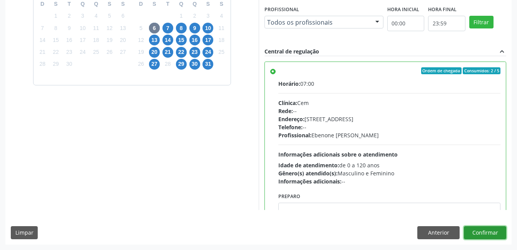
click at [483, 230] on button "Confirmar" at bounding box center [485, 232] width 42 height 13
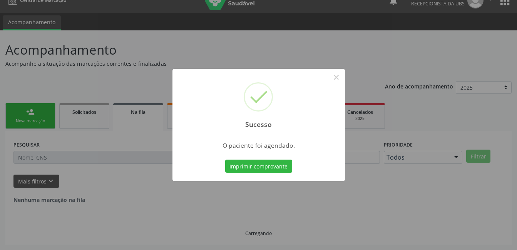
scroll to position [0, 0]
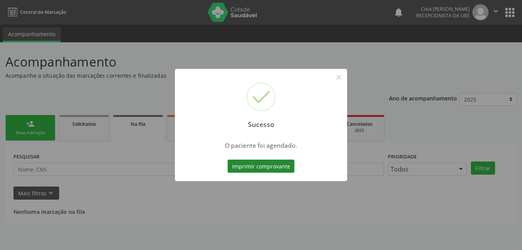
click at [284, 167] on button "Imprimir comprovante" at bounding box center [261, 166] width 67 height 13
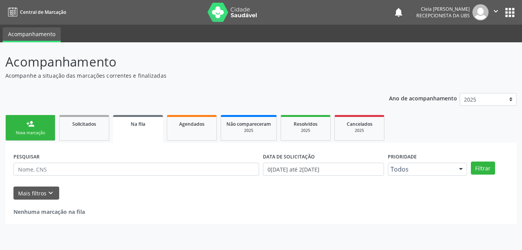
click at [52, 132] on link "person_add Nova marcação" at bounding box center [30, 128] width 50 height 26
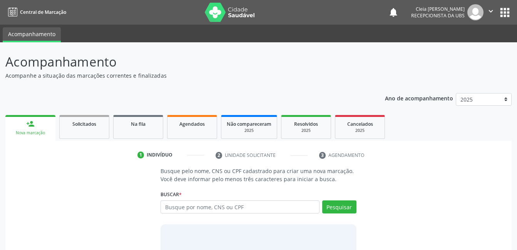
scroll to position [47, 0]
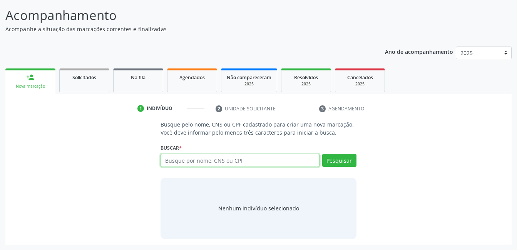
click at [262, 162] on input "text" at bounding box center [239, 160] width 159 height 13
type input "7"
type input "708100582616734"
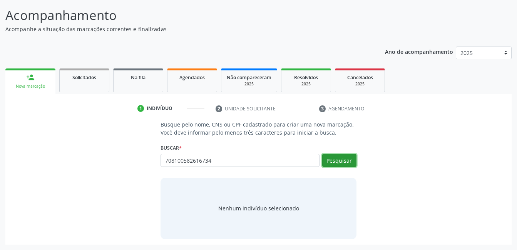
click at [343, 164] on button "Pesquisar" at bounding box center [339, 160] width 34 height 13
type input "708100582616734"
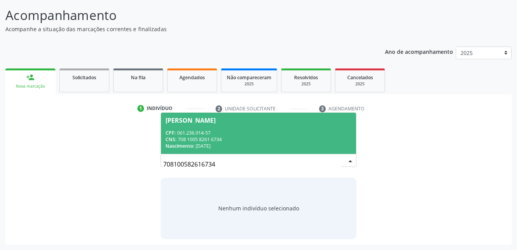
click at [274, 137] on div "CNS: 708 1005 8261 6734" at bounding box center [257, 139] width 185 height 7
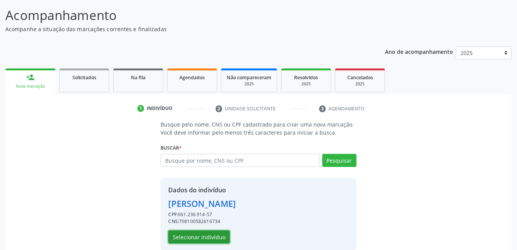
click at [213, 237] on button "Selecionar indivíduo" at bounding box center [199, 236] width 62 height 13
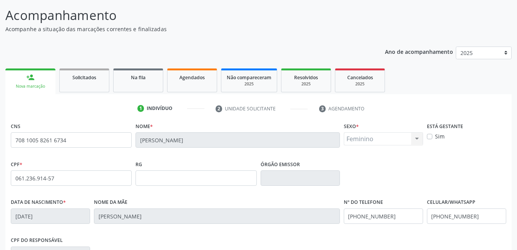
scroll to position [167, 0]
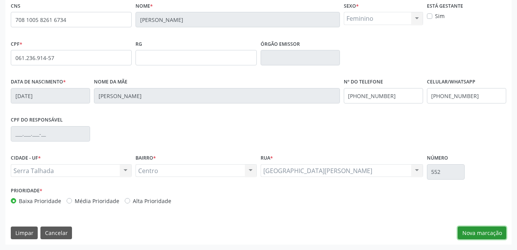
click at [501, 231] on button "Nova marcação" at bounding box center [481, 233] width 48 height 13
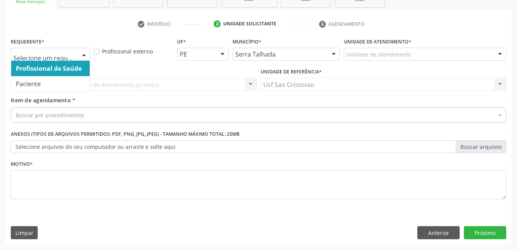
click at [87, 55] on div at bounding box center [84, 54] width 12 height 13
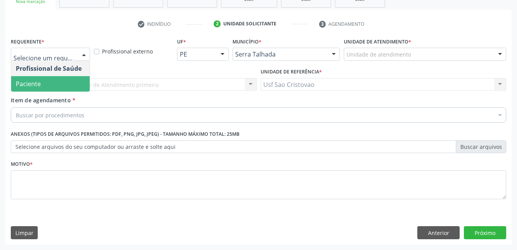
click at [75, 84] on span "Paciente" at bounding box center [50, 83] width 78 height 15
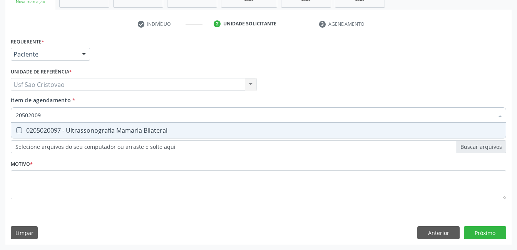
type input "205020097"
click at [21, 132] on Bilateral at bounding box center [19, 130] width 6 height 6
click at [16, 132] on Bilateral "checkbox" at bounding box center [13, 130] width 5 height 5
checkbox Bilateral "true"
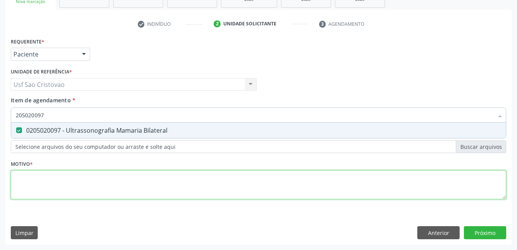
click at [34, 189] on div "Requerente * Paciente Profissional de Saúde Paciente Nenhum resultado encontrad…" at bounding box center [258, 123] width 495 height 174
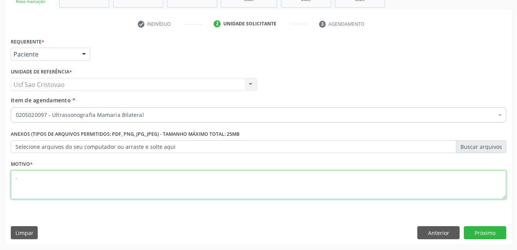
type textarea "."
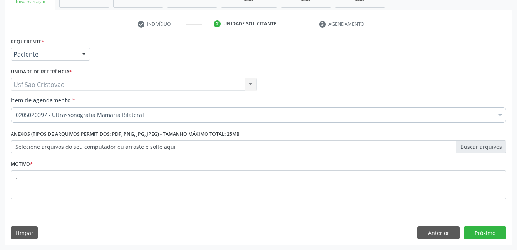
drag, startPoint x: 274, startPoint y: 225, endPoint x: 440, endPoint y: 216, distance: 166.1
click at [275, 225] on div "Requerente * Paciente Profissional de Saúde Paciente Nenhum resultado encontrad…" at bounding box center [258, 140] width 506 height 209
click at [491, 232] on button "Próximo" at bounding box center [485, 232] width 42 height 13
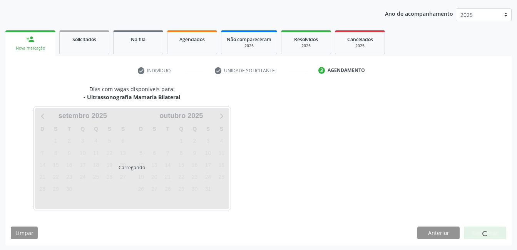
scroll to position [85, 0]
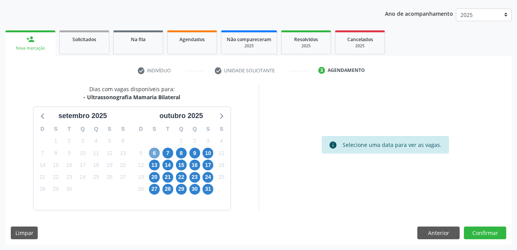
click at [157, 153] on span "6" at bounding box center [154, 153] width 11 height 11
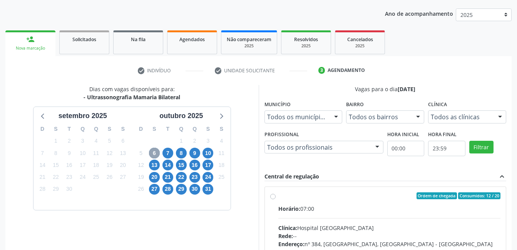
scroll to position [162, 0]
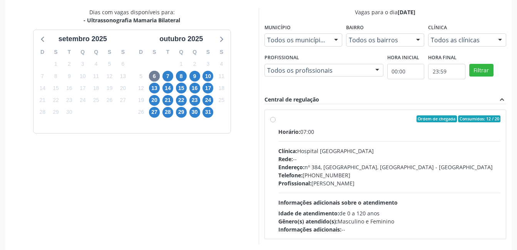
click at [278, 120] on label "Ordem de chegada Consumidos: 12 / 20 Horário: 07:00 Clínica: Hospital Sao Franc…" at bounding box center [389, 174] width 222 height 118
click at [274, 120] on input "Ordem de chegada Consumidos: 12 / 20 Horário: 07:00 Clínica: Hospital Sao Franc…" at bounding box center [272, 118] width 5 height 7
radio input "true"
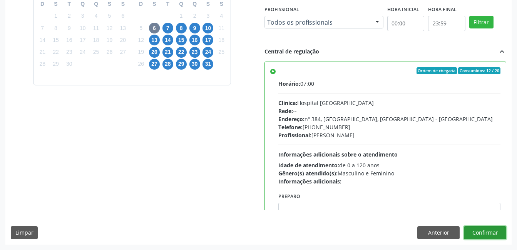
click at [489, 233] on button "Confirmar" at bounding box center [485, 232] width 42 height 13
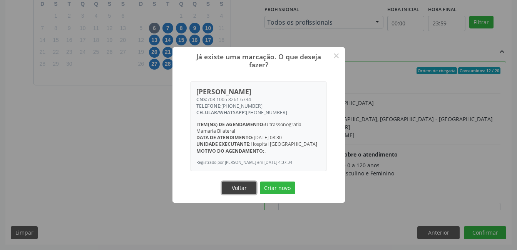
click at [247, 191] on button "Voltar" at bounding box center [239, 188] width 35 height 13
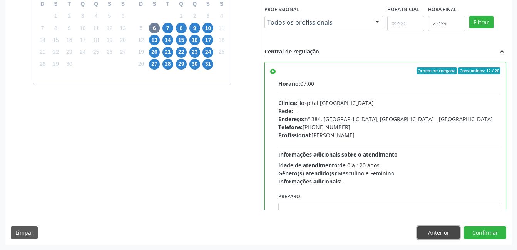
click at [446, 234] on button "Anterior" at bounding box center [438, 232] width 42 height 13
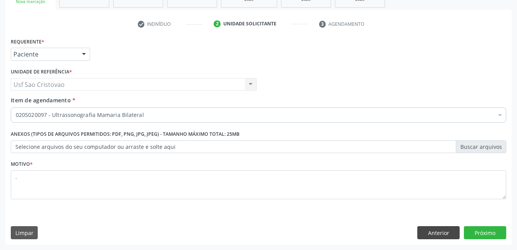
scroll to position [131, 0]
click at [449, 234] on button "Anterior" at bounding box center [438, 232] width 42 height 13
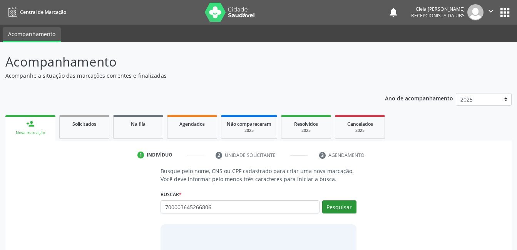
type input "700003645266806"
click at [340, 202] on button "Pesquisar" at bounding box center [339, 206] width 34 height 13
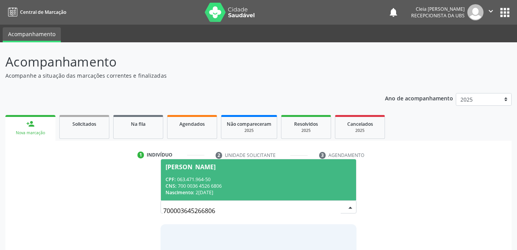
click at [274, 178] on div "CPF: 063.471.964-50" at bounding box center [257, 179] width 185 height 7
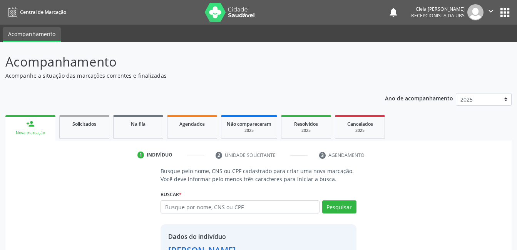
scroll to position [58, 0]
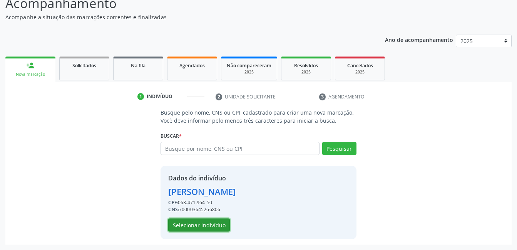
click at [225, 228] on button "Selecionar indivíduo" at bounding box center [199, 225] width 62 height 13
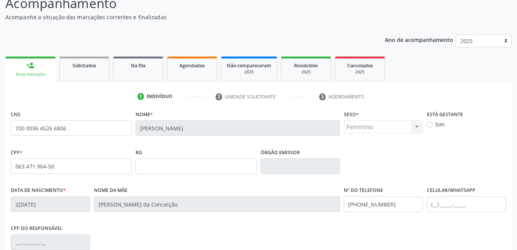
scroll to position [167, 0]
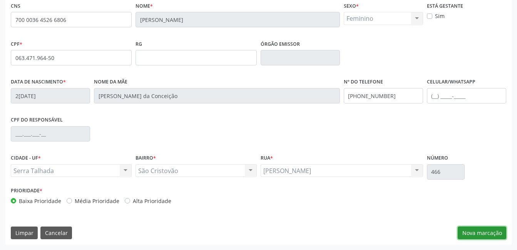
click at [494, 236] on button "Nova marcação" at bounding box center [481, 233] width 48 height 13
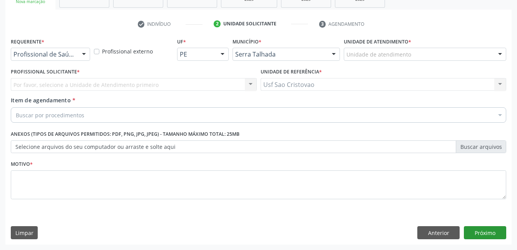
scroll to position [131, 0]
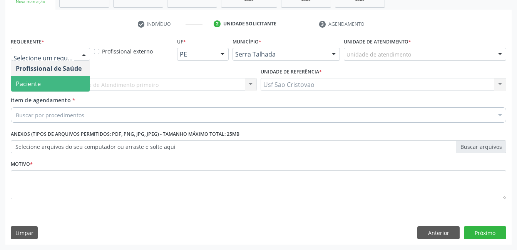
click at [37, 81] on span "Paciente" at bounding box center [28, 84] width 25 height 8
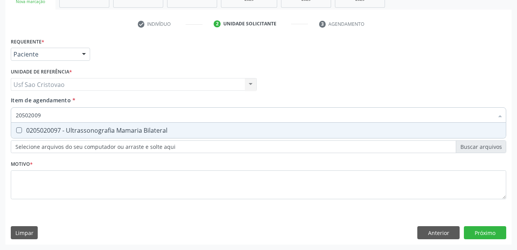
type input "205020097"
click at [17, 130] on Bilateral at bounding box center [19, 130] width 6 height 6
click at [16, 130] on Bilateral "checkbox" at bounding box center [13, 130] width 5 height 5
checkbox Bilateral "true"
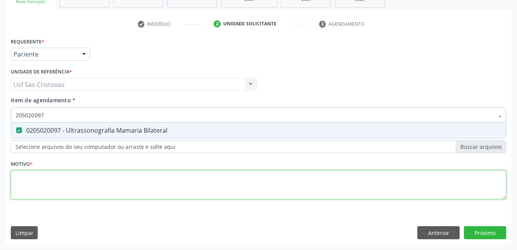
click at [56, 187] on div "Requerente * Paciente Profissional de Saúde Paciente Nenhum resultado encontrad…" at bounding box center [258, 123] width 495 height 174
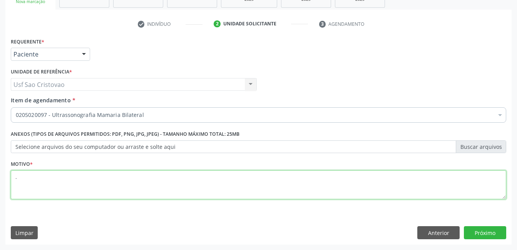
type textarea "."
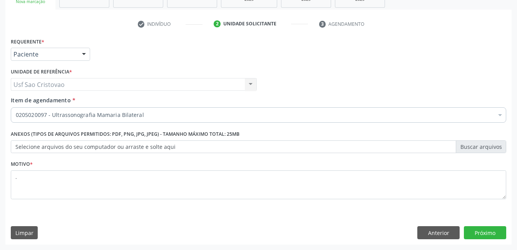
drag, startPoint x: 221, startPoint y: 232, endPoint x: 227, endPoint y: 230, distance: 6.2
click at [221, 232] on div "Limpar Anterior Próximo" at bounding box center [258, 232] width 495 height 13
click at [477, 232] on button "Próximo" at bounding box center [485, 232] width 42 height 13
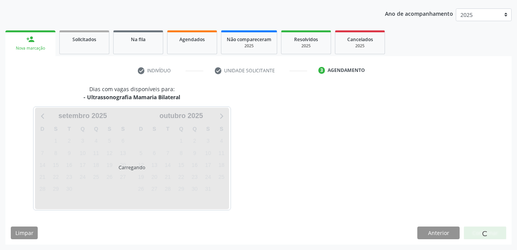
scroll to position [85, 0]
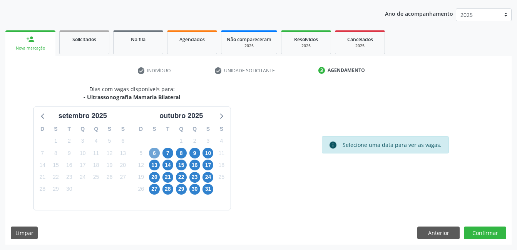
click at [152, 152] on span "6" at bounding box center [154, 153] width 11 height 11
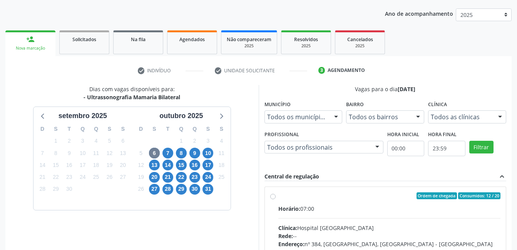
drag, startPoint x: 274, startPoint y: 197, endPoint x: 501, endPoint y: 164, distance: 229.0
click at [278, 197] on label "Ordem de chegada Consumidos: 12 / 20 Horário: 07:00 Clínica: Hospital Sao Franc…" at bounding box center [389, 251] width 222 height 118
click at [275, 197] on input "Ordem de chegada Consumidos: 12 / 20 Horário: 07:00 Clínica: Hospital Sao Franc…" at bounding box center [272, 195] width 5 height 7
radio input "true"
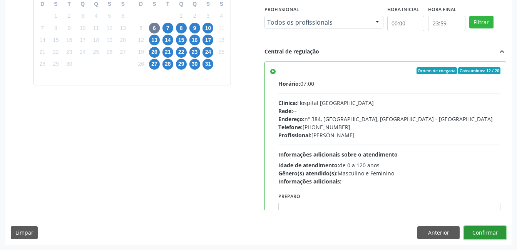
click at [488, 233] on button "Confirmar" at bounding box center [485, 232] width 42 height 13
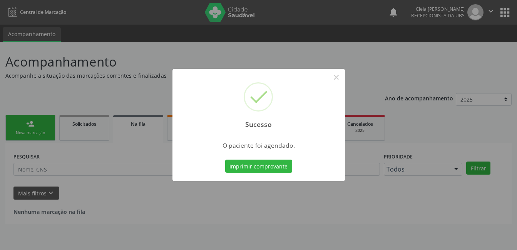
scroll to position [0, 0]
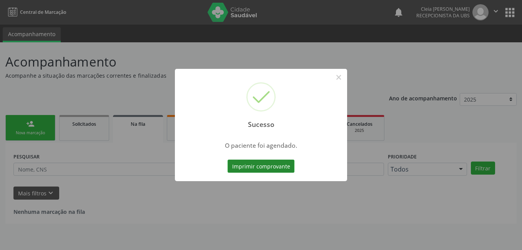
click at [282, 165] on button "Imprimir comprovante" at bounding box center [261, 166] width 67 height 13
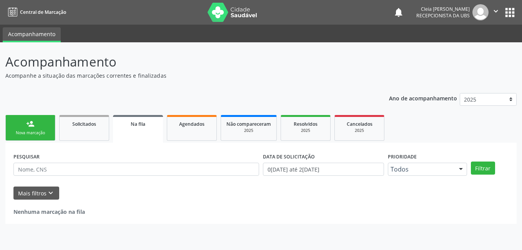
click at [44, 127] on link "person_add Nova marcação" at bounding box center [30, 128] width 50 height 26
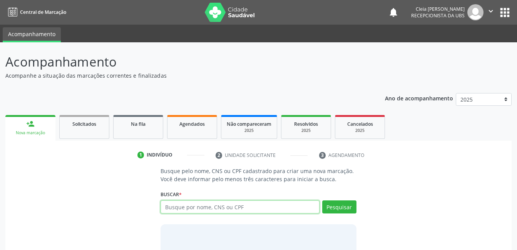
click at [237, 205] on input "text" at bounding box center [239, 206] width 159 height 13
type input "708602041252086"
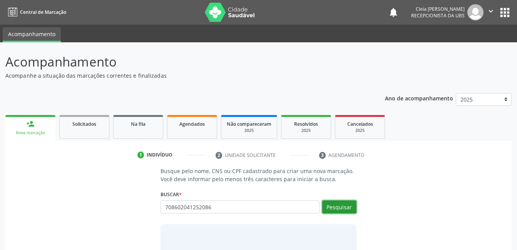
click at [345, 207] on button "Pesquisar" at bounding box center [339, 206] width 34 height 13
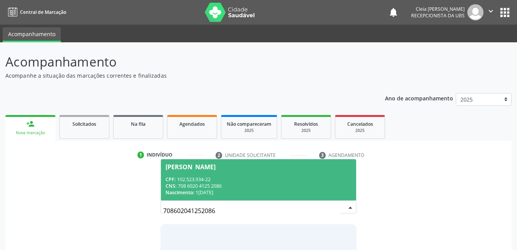
click at [286, 174] on span "Flavia Gomes da Silva CPF: 102.523.934-22 CNS: 708 6020 4125 2086 Nascimento: 1…" at bounding box center [258, 179] width 195 height 41
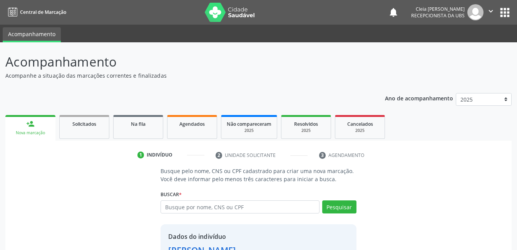
scroll to position [58, 0]
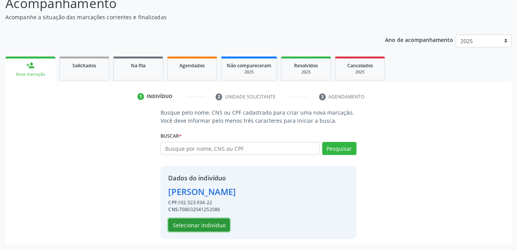
click at [208, 226] on button "Selecionar indivíduo" at bounding box center [199, 225] width 62 height 13
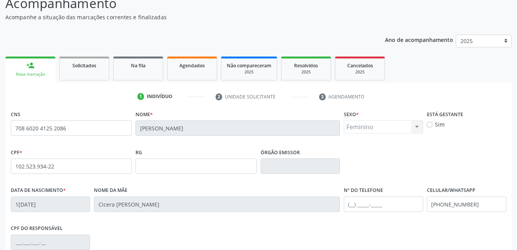
scroll to position [167, 0]
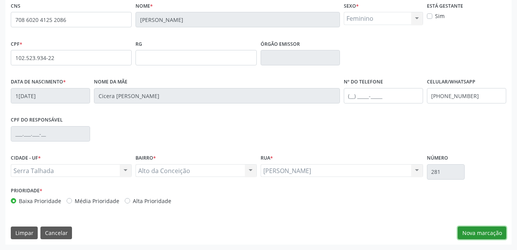
click at [472, 234] on button "Nova marcação" at bounding box center [481, 233] width 48 height 13
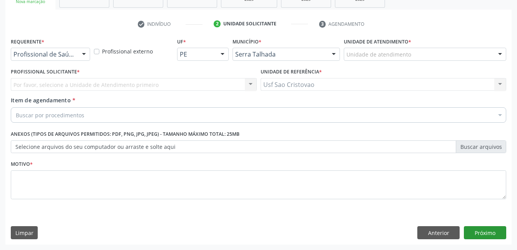
scroll to position [131, 0]
click at [80, 55] on div at bounding box center [84, 54] width 12 height 13
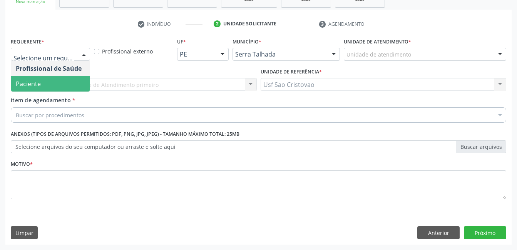
click at [73, 82] on span "Paciente" at bounding box center [50, 83] width 78 height 15
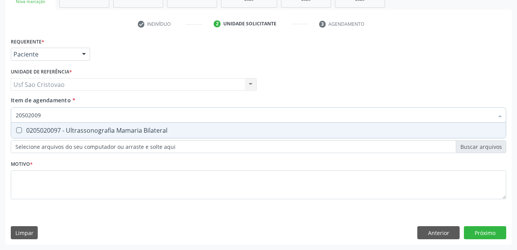
type input "205020097"
click at [19, 128] on Bilateral at bounding box center [19, 130] width 6 height 6
click at [16, 128] on Bilateral "checkbox" at bounding box center [13, 130] width 5 height 5
checkbox Bilateral "true"
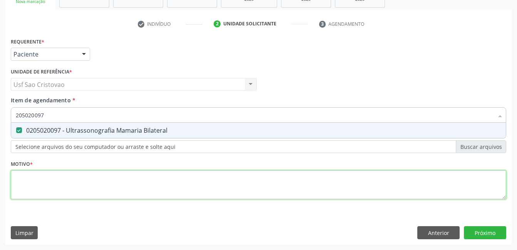
click at [47, 179] on div "Requerente * Paciente Profissional de Saúde Paciente Nenhum resultado encontrad…" at bounding box center [258, 123] width 495 height 174
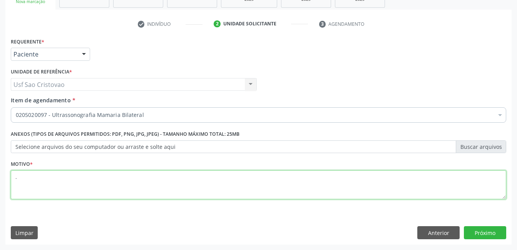
type textarea "."
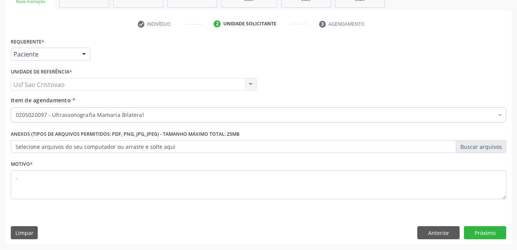
drag, startPoint x: 229, startPoint y: 229, endPoint x: 522, endPoint y: 215, distance: 293.9
click at [234, 229] on div "Limpar Anterior Próximo" at bounding box center [258, 232] width 495 height 13
click at [467, 234] on button "Próximo" at bounding box center [485, 232] width 42 height 13
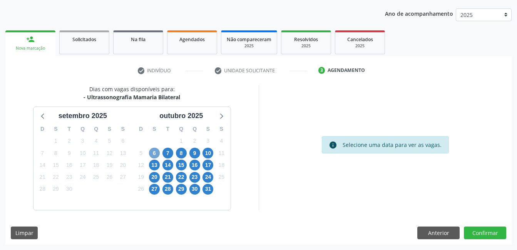
click at [154, 149] on span "6" at bounding box center [154, 153] width 11 height 11
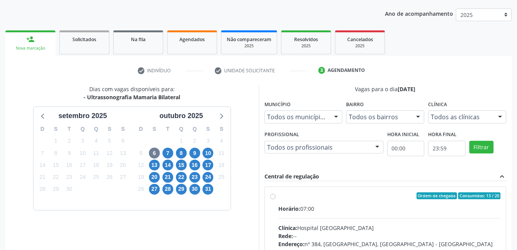
click at [278, 198] on label "Ordem de chegada Consumidos: 13 / 20 Horário: 07:00 Clínica: Hospital Sao Franc…" at bounding box center [389, 251] width 222 height 118
click at [275, 198] on input "Ordem de chegada Consumidos: 13 / 20 Horário: 07:00 Clínica: Hospital Sao Franc…" at bounding box center [272, 195] width 5 height 7
radio input "true"
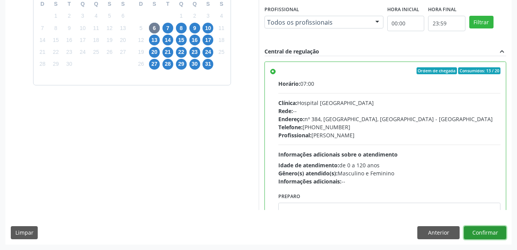
click at [486, 234] on button "Confirmar" at bounding box center [485, 232] width 42 height 13
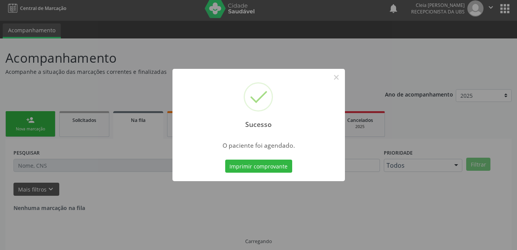
scroll to position [0, 0]
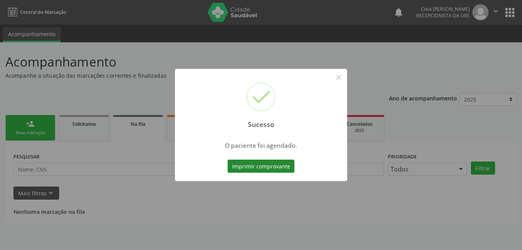
click at [272, 165] on button "Imprimir comprovante" at bounding box center [261, 166] width 67 height 13
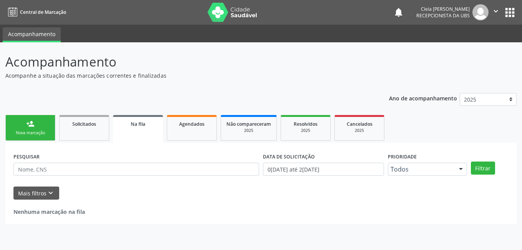
click at [26, 127] on div "person_add" at bounding box center [30, 124] width 8 height 8
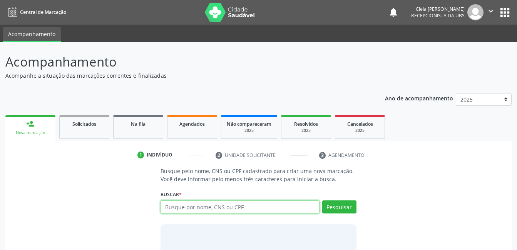
click at [237, 205] on input "text" at bounding box center [239, 206] width 159 height 13
type input "700504721649754"
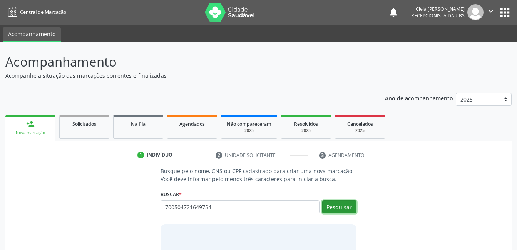
click at [348, 210] on button "Pesquisar" at bounding box center [339, 206] width 34 height 13
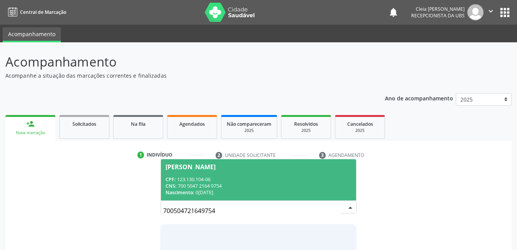
click at [312, 172] on span "Alexsandra Alencar Santos CPF: 123.130.104-06 CNS: 700 5047 2164 9754 Nasciment…" at bounding box center [258, 179] width 195 height 41
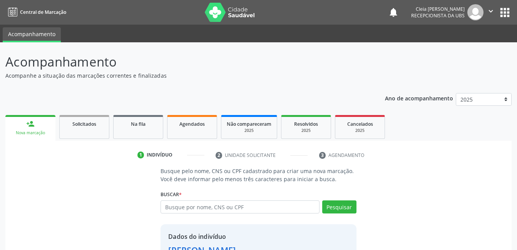
scroll to position [58, 0]
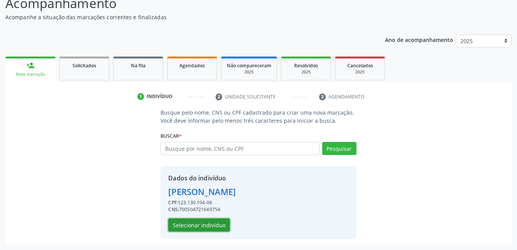
click at [195, 226] on button "Selecionar indivíduo" at bounding box center [199, 225] width 62 height 13
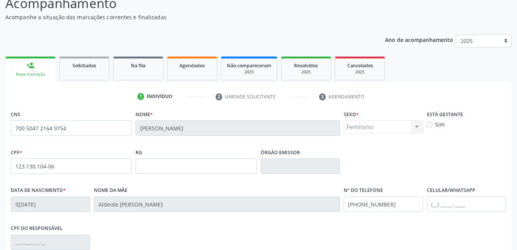
scroll to position [167, 0]
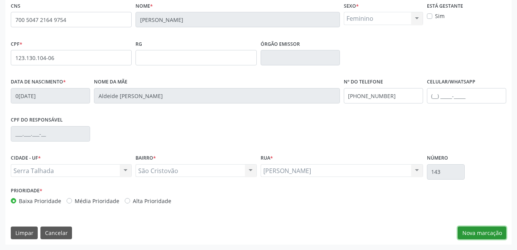
click at [471, 233] on button "Nova marcação" at bounding box center [481, 233] width 48 height 13
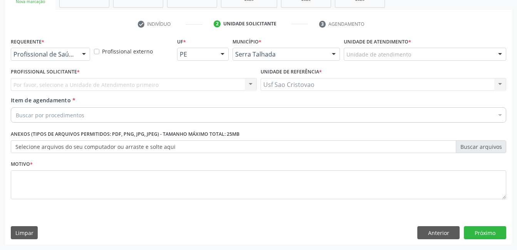
scroll to position [131, 0]
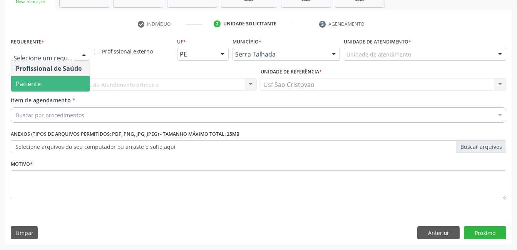
click at [29, 85] on span "Paciente" at bounding box center [28, 84] width 25 height 8
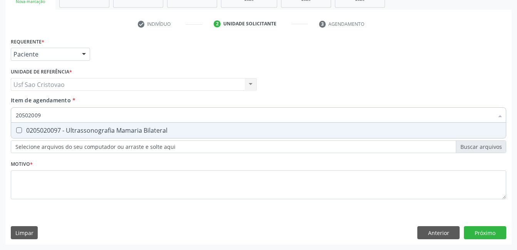
type input "205020097"
click at [20, 134] on span "0205020097 - Ultrassonografia Mamaria Bilateral" at bounding box center [258, 130] width 494 height 15
checkbox Bilateral "true"
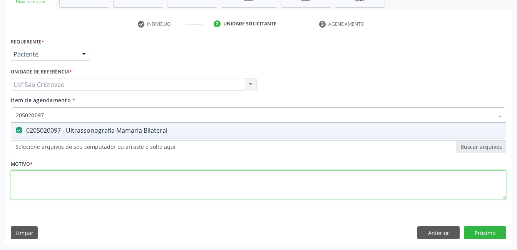
click at [42, 181] on div "Requerente * Paciente Profissional de Saúde Paciente Nenhum resultado encontrad…" at bounding box center [258, 123] width 495 height 174
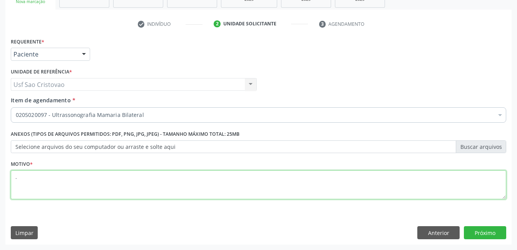
type textarea "."
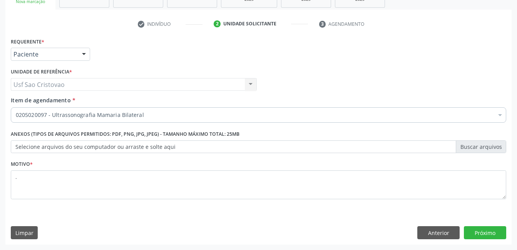
click at [173, 224] on div "Requerente * Paciente Profissional de Saúde Paciente Nenhum resultado encontrad…" at bounding box center [258, 140] width 506 height 209
click at [489, 231] on button "Próximo" at bounding box center [485, 232] width 42 height 13
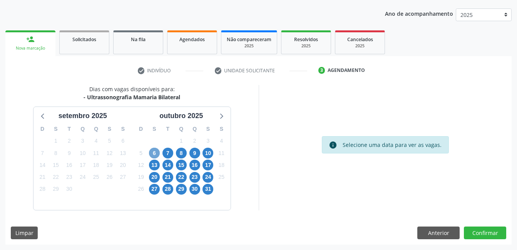
click at [156, 155] on span "6" at bounding box center [154, 153] width 11 height 11
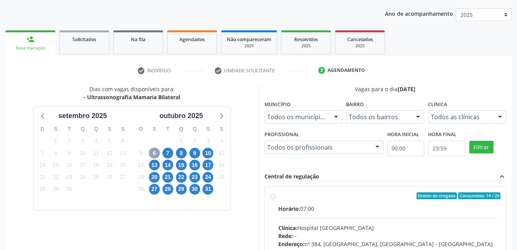
scroll to position [123, 0]
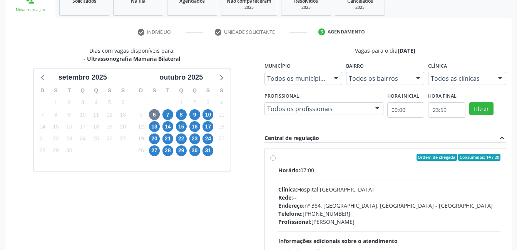
click at [275, 161] on div "Ordem de chegada Consumidos: 14 / 20 Horário: 07:00 Clínica: Hospital Sao Franc…" at bounding box center [385, 213] width 230 height 118
radio input "true"
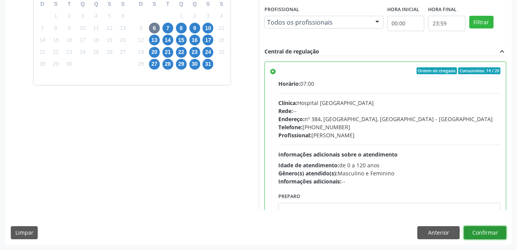
click at [489, 233] on button "Confirmar" at bounding box center [485, 232] width 42 height 13
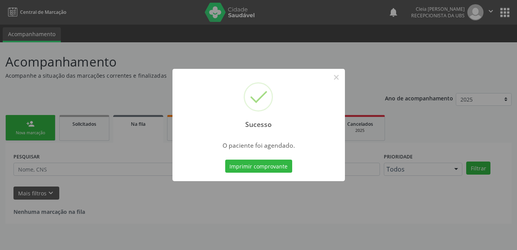
scroll to position [0, 0]
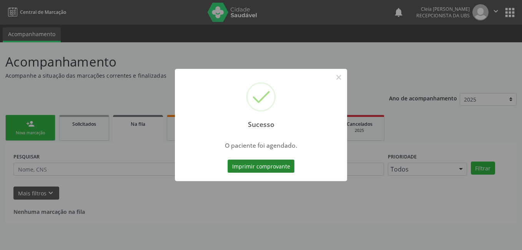
click at [245, 167] on button "Imprimir comprovante" at bounding box center [261, 166] width 67 height 13
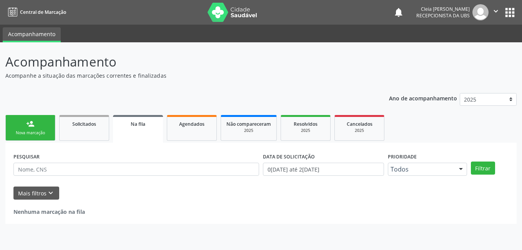
click at [49, 123] on link "person_add Nova marcação" at bounding box center [30, 128] width 50 height 26
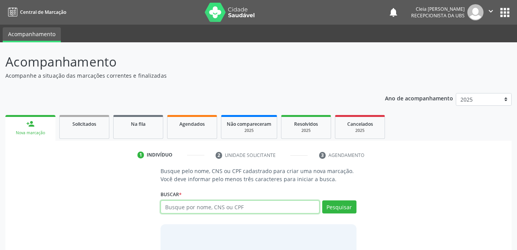
click at [244, 210] on input "text" at bounding box center [239, 206] width 159 height 13
type input "700000871958508"
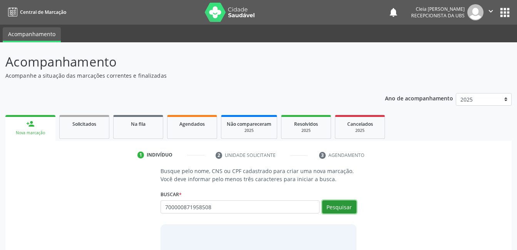
click at [340, 205] on button "Pesquisar" at bounding box center [339, 206] width 34 height 13
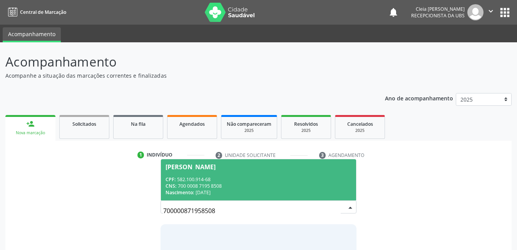
click at [252, 180] on div "CPF: 582.100.914-68" at bounding box center [257, 179] width 185 height 7
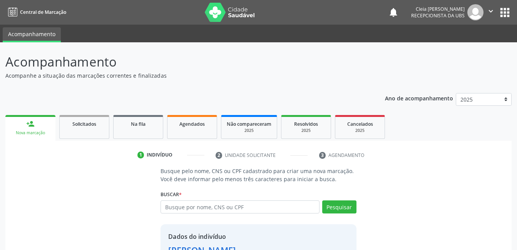
scroll to position [58, 0]
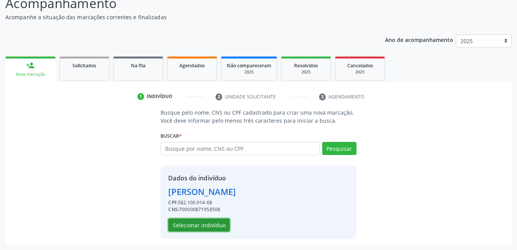
click at [223, 222] on button "Selecionar indivíduo" at bounding box center [199, 225] width 62 height 13
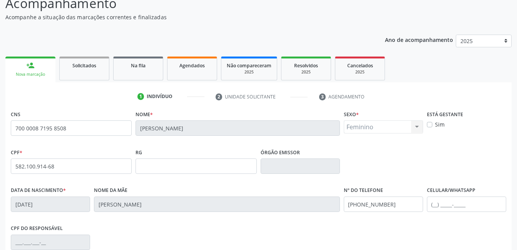
scroll to position [167, 0]
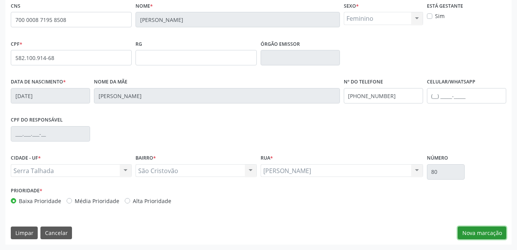
click at [474, 237] on button "Nova marcação" at bounding box center [481, 233] width 48 height 13
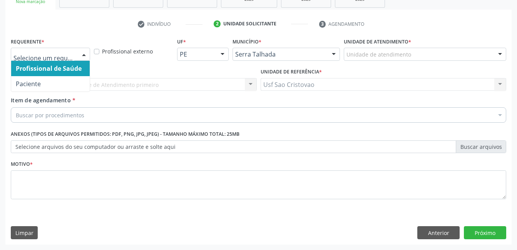
click at [77, 53] on div at bounding box center [50, 54] width 79 height 13
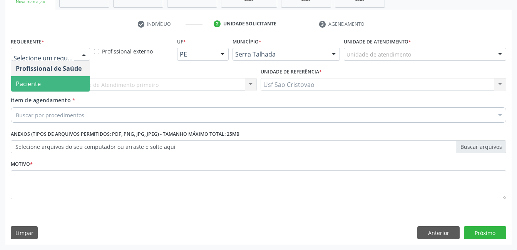
click at [73, 78] on span "Paciente" at bounding box center [50, 83] width 78 height 15
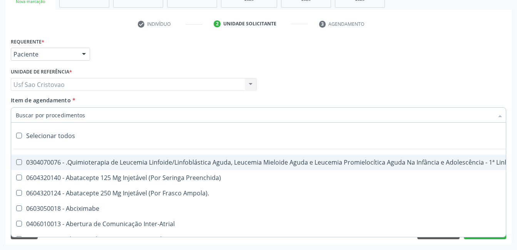
click at [72, 109] on div at bounding box center [258, 114] width 495 height 15
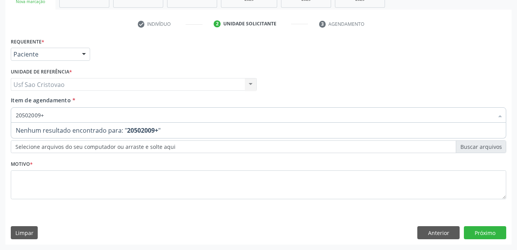
type input "20502009"
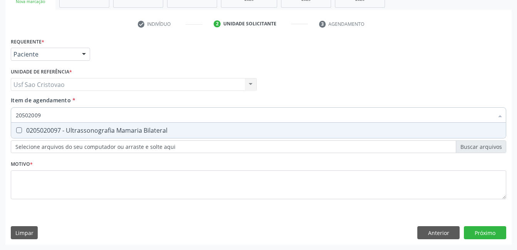
click at [19, 131] on Bilateral at bounding box center [19, 130] width 6 height 6
click at [16, 131] on Bilateral "checkbox" at bounding box center [13, 130] width 5 height 5
checkbox Bilateral "true"
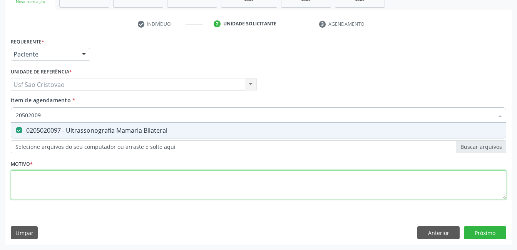
click at [46, 190] on div "Requerente * Paciente Profissional de Saúde Paciente Nenhum resultado encontrad…" at bounding box center [258, 123] width 495 height 174
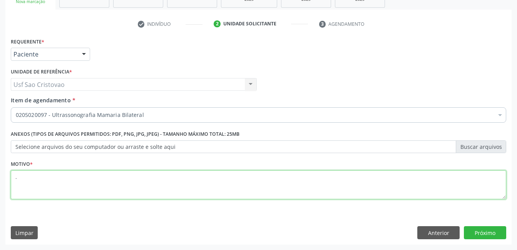
type textarea "."
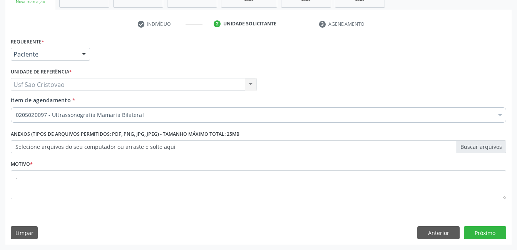
click at [82, 220] on div "Requerente * Paciente Profissional de Saúde Paciente Nenhum resultado encontrad…" at bounding box center [258, 140] width 506 height 209
click at [502, 234] on button "Próximo" at bounding box center [485, 232] width 42 height 13
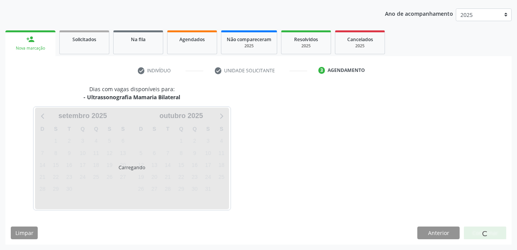
scroll to position [85, 0]
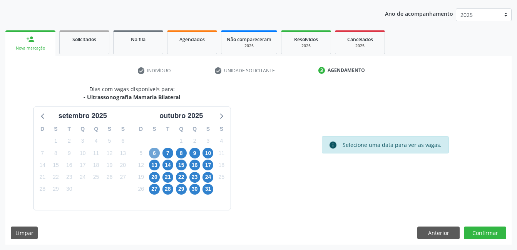
click at [155, 154] on span "6" at bounding box center [154, 153] width 11 height 11
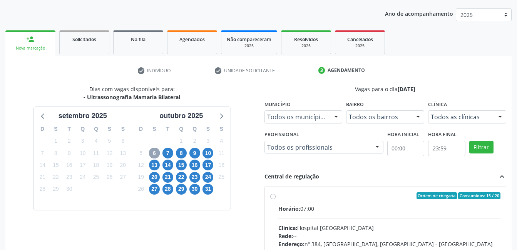
scroll to position [196, 0]
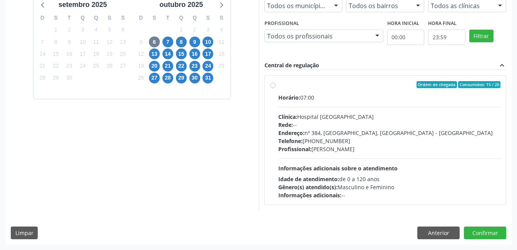
click at [278, 86] on label "Ordem de chegada Consumidos: 15 / 20 Horário: 07:00 Clínica: Hospital Sao Franc…" at bounding box center [389, 140] width 222 height 118
click at [275, 86] on input "Ordem de chegada Consumidos: 15 / 20 Horário: 07:00 Clínica: Hospital Sao Franc…" at bounding box center [272, 84] width 5 height 7
radio input "true"
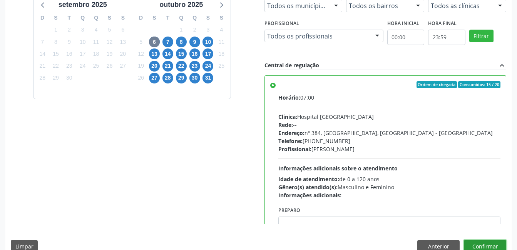
click at [474, 244] on button "Confirmar" at bounding box center [485, 246] width 42 height 13
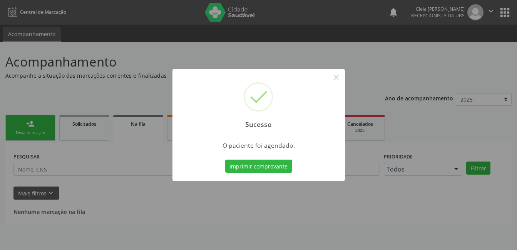
scroll to position [0, 0]
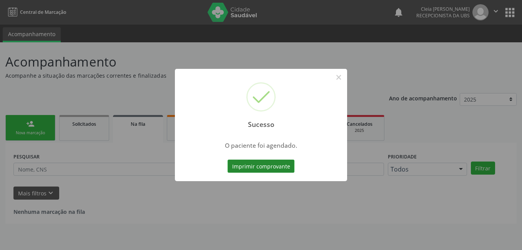
click at [264, 164] on button "Imprimir comprovante" at bounding box center [261, 166] width 67 height 13
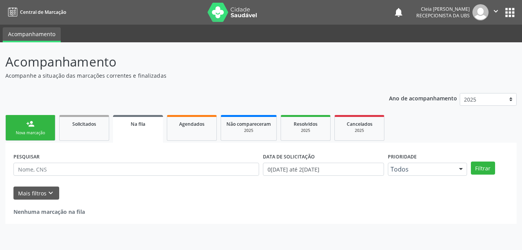
click at [44, 128] on link "person_add Nova marcação" at bounding box center [30, 128] width 50 height 26
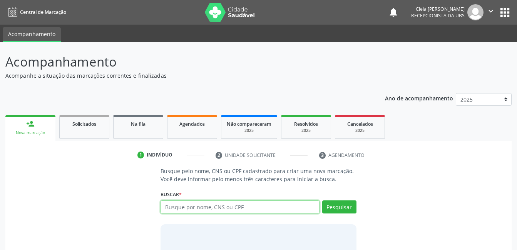
click at [262, 206] on input "text" at bounding box center [239, 206] width 159 height 13
type input "700605484874660"
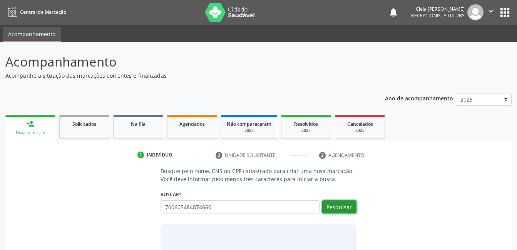
click at [349, 206] on button "Pesquisar" at bounding box center [339, 206] width 34 height 13
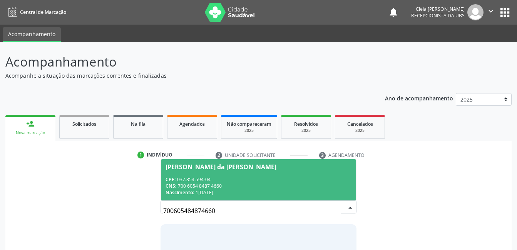
click at [283, 172] on span "Maria Neuma da Costa Leite CPF: 037.354.594-04 CNS: 700 6054 8487 4660 Nascimen…" at bounding box center [258, 179] width 195 height 41
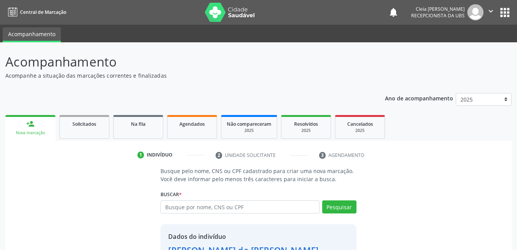
scroll to position [58, 0]
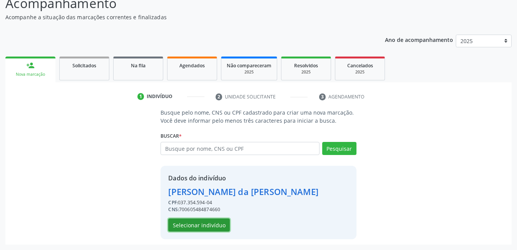
click at [222, 224] on button "Selecionar indivíduo" at bounding box center [199, 225] width 62 height 13
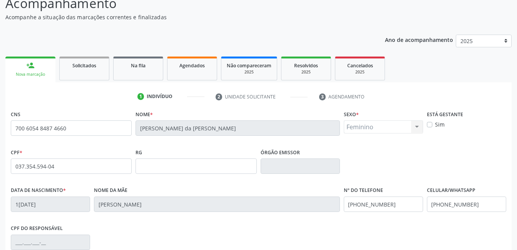
scroll to position [167, 0]
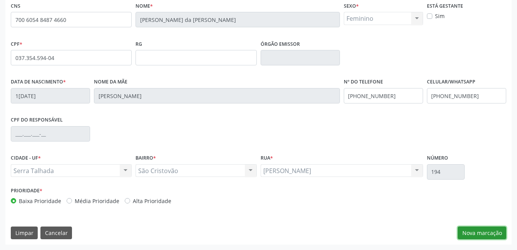
click at [485, 234] on button "Nova marcação" at bounding box center [481, 233] width 48 height 13
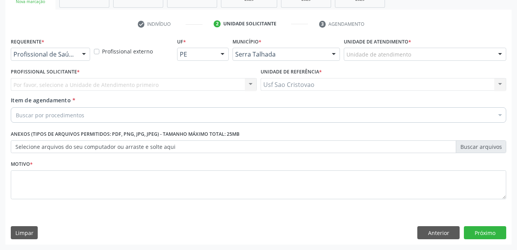
scroll to position [131, 0]
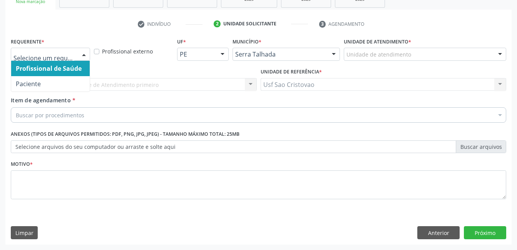
click at [82, 58] on div at bounding box center [84, 54] width 12 height 13
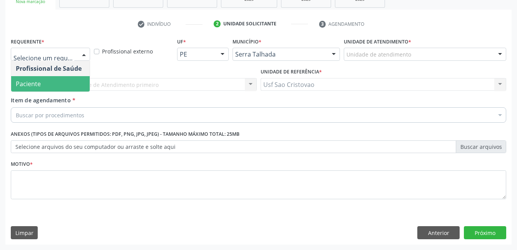
click at [70, 80] on span "Paciente" at bounding box center [50, 83] width 78 height 15
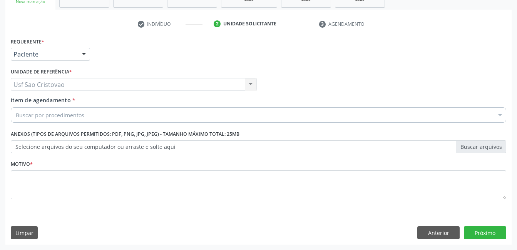
click at [92, 115] on div "Buscar por procedimentos" at bounding box center [258, 114] width 495 height 15
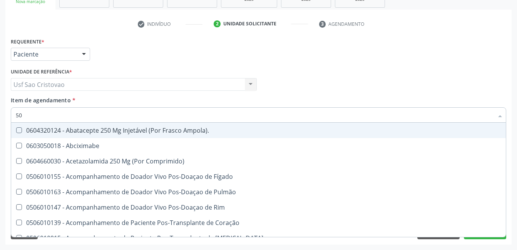
type input "5"
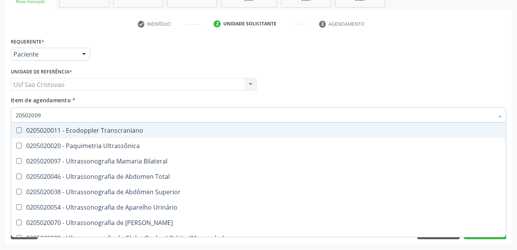
type input "205020097"
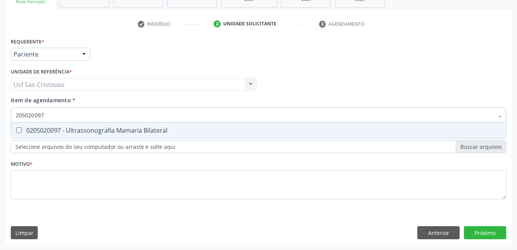
click at [18, 130] on Bilateral at bounding box center [19, 130] width 6 height 6
click at [16, 130] on Bilateral "checkbox" at bounding box center [13, 130] width 5 height 5
checkbox Bilateral "true"
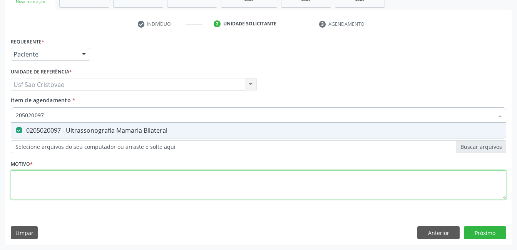
click at [40, 187] on div "Requerente * Paciente Profissional de Saúde Paciente Nenhum resultado encontrad…" at bounding box center [258, 123] width 495 height 174
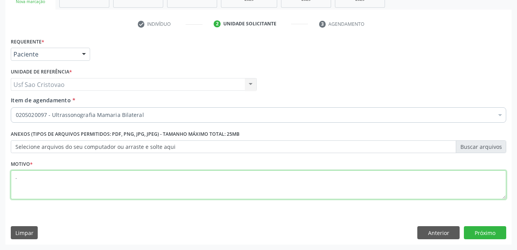
type textarea "."
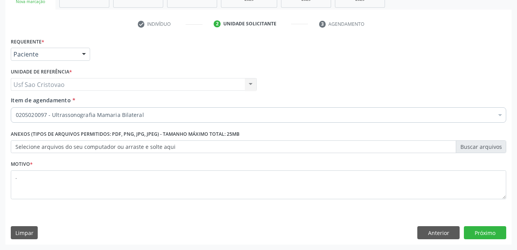
click at [184, 219] on div "Requerente * Paciente Profissional de Saúde Paciente Nenhum resultado encontrad…" at bounding box center [258, 140] width 506 height 209
click at [496, 233] on button "Próximo" at bounding box center [485, 232] width 42 height 13
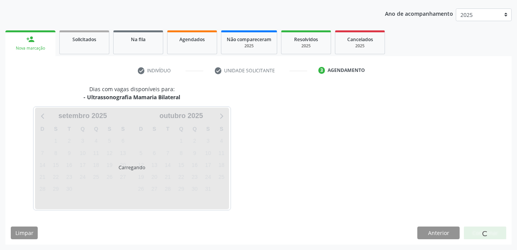
scroll to position [85, 0]
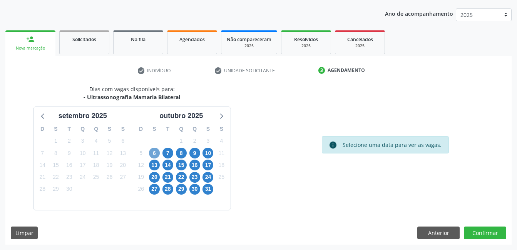
click at [151, 153] on span "6" at bounding box center [154, 153] width 11 height 11
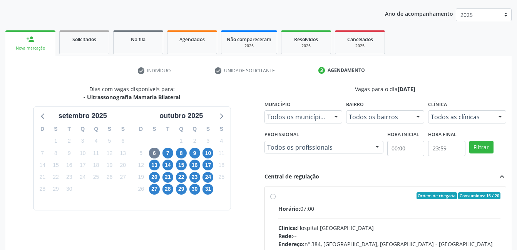
click at [278, 197] on label "Ordem de chegada Consumidos: 16 / 20 Horário: 07:00 Clínica: Hospital Sao Franc…" at bounding box center [389, 251] width 222 height 118
click at [274, 197] on input "Ordem de chegada Consumidos: 16 / 20 Horário: 07:00 Clínica: Hospital Sao Franc…" at bounding box center [272, 195] width 5 height 7
radio input "true"
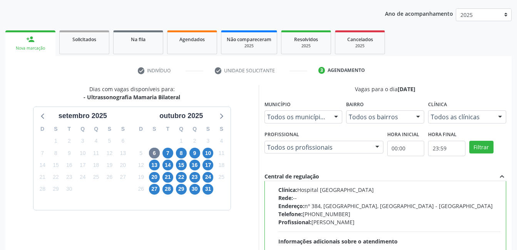
scroll to position [210, 0]
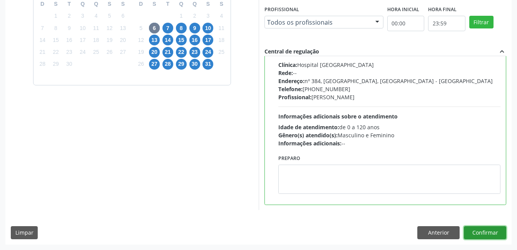
click at [476, 237] on button "Confirmar" at bounding box center [485, 232] width 42 height 13
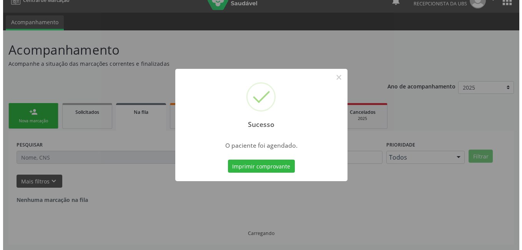
scroll to position [0, 0]
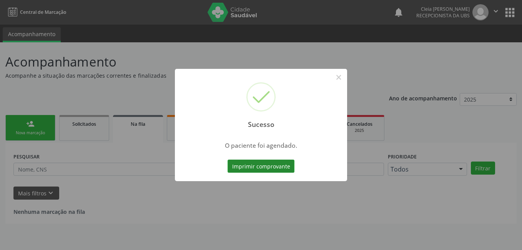
click at [285, 166] on button "Imprimir comprovante" at bounding box center [261, 166] width 67 height 13
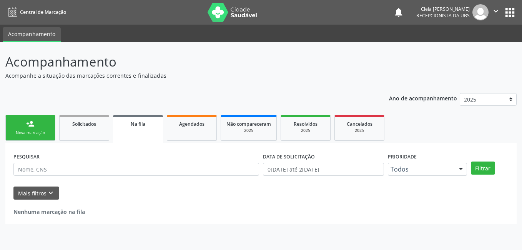
click at [48, 128] on link "person_add Nova marcação" at bounding box center [30, 128] width 50 height 26
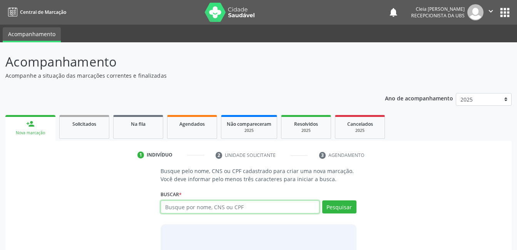
click at [245, 209] on input "text" at bounding box center [239, 206] width 159 height 13
type input "162524879970001"
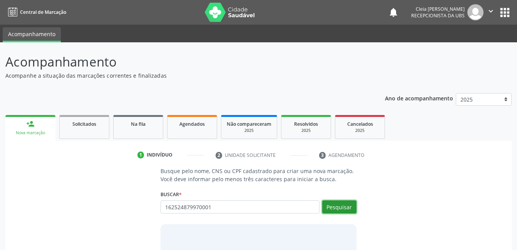
click at [333, 206] on button "Pesquisar" at bounding box center [339, 206] width 34 height 13
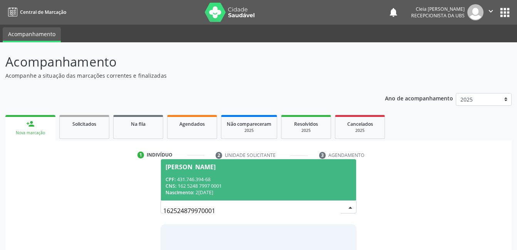
click at [269, 179] on div "CPF: 431.746.394-68" at bounding box center [257, 179] width 185 height 7
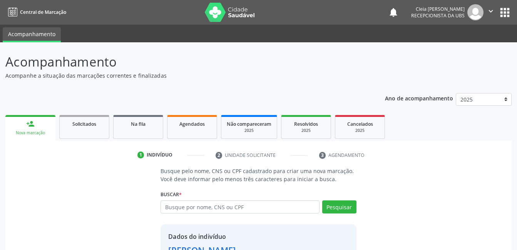
scroll to position [58, 0]
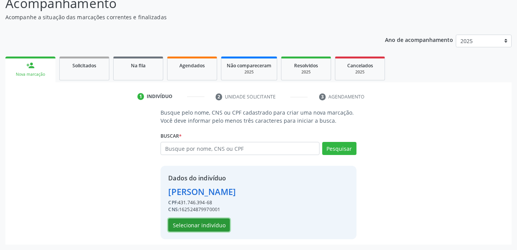
click at [214, 225] on button "Selecionar indivíduo" at bounding box center [199, 225] width 62 height 13
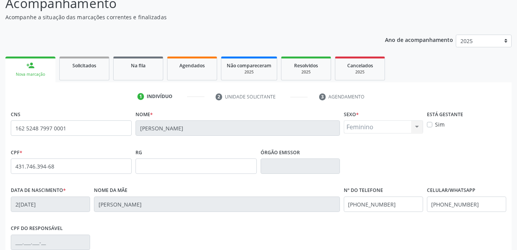
scroll to position [167, 0]
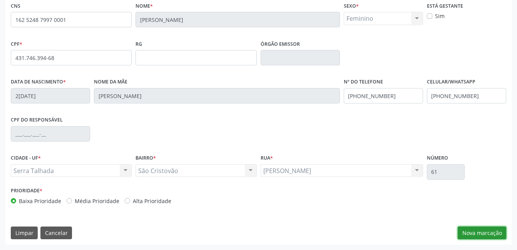
click at [502, 230] on button "Nova marcação" at bounding box center [481, 233] width 48 height 13
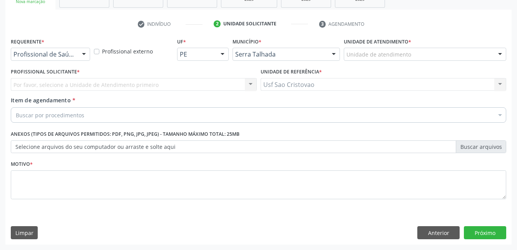
click at [80, 57] on div at bounding box center [84, 54] width 12 height 13
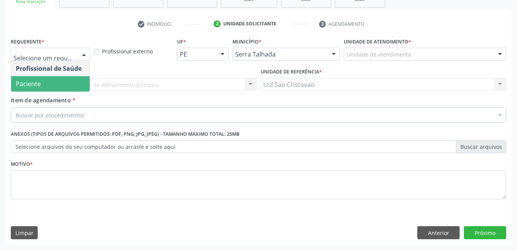
click at [76, 79] on span "Paciente" at bounding box center [50, 83] width 78 height 15
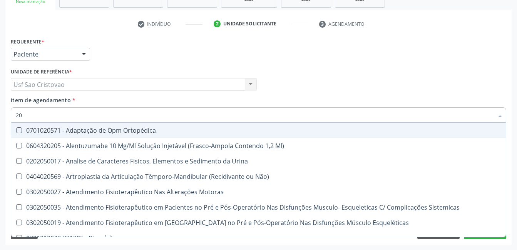
type input "2"
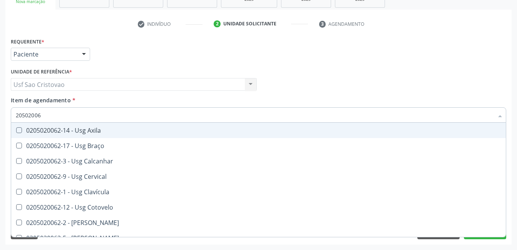
type input "205020062"
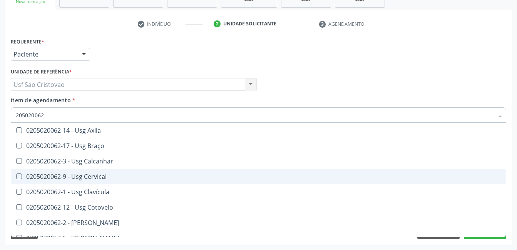
scroll to position [38, 0]
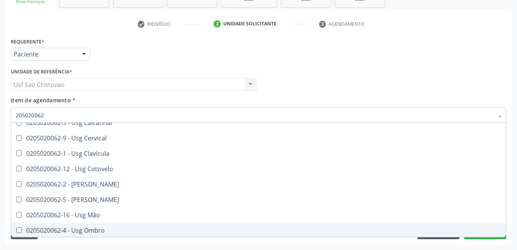
click at [88, 232] on div "0205020062-4 - Usg Ombro" at bounding box center [258, 230] width 485 height 6
checkbox Ombro "true"
click at [314, 246] on div "Acompanhamento Acompanhe a situação das marcações correntes e finalizadas Relat…" at bounding box center [258, 80] width 517 height 339
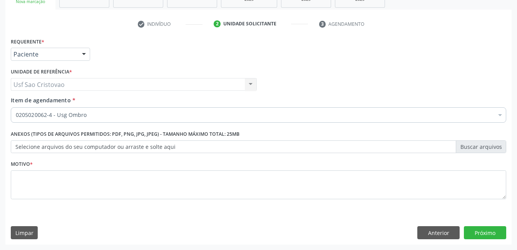
scroll to position [0, 0]
click at [474, 234] on button "Próximo" at bounding box center [485, 232] width 42 height 13
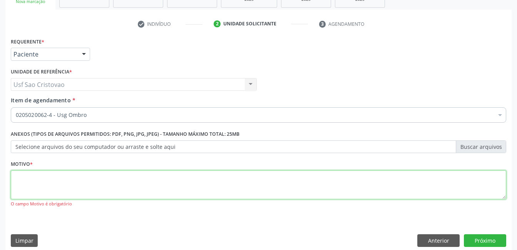
click at [277, 189] on textarea at bounding box center [258, 184] width 495 height 29
type textarea "."
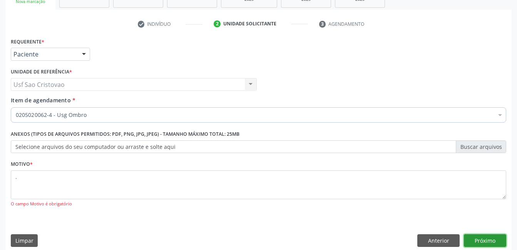
click at [477, 239] on button "Próximo" at bounding box center [485, 240] width 42 height 13
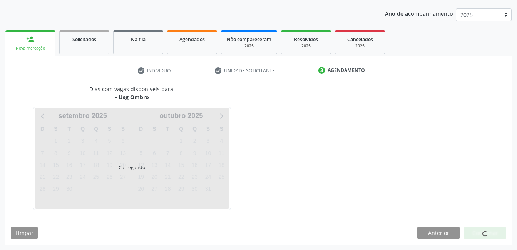
scroll to position [85, 0]
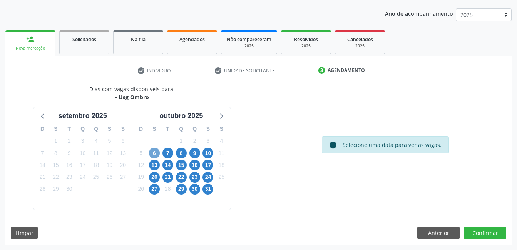
click at [154, 156] on span "6" at bounding box center [154, 153] width 11 height 11
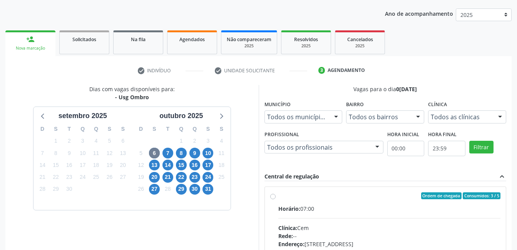
click at [278, 196] on label "Ordem de chegada Consumidos: 3 / 5 Horário: 07:00 Clínica: Cem Rede: -- Endereç…" at bounding box center [389, 251] width 222 height 118
click at [272, 196] on input "Ordem de chegada Consumidos: 3 / 5 Horário: 07:00 Clínica: Cem Rede: -- Endereç…" at bounding box center [272, 195] width 5 height 7
radio input "true"
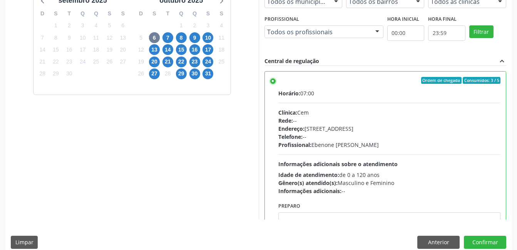
scroll to position [210, 0]
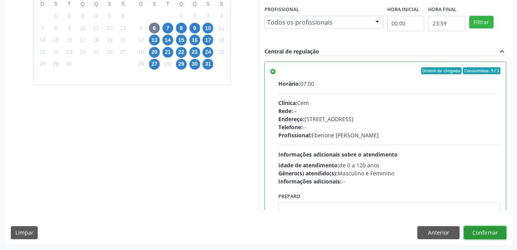
click at [502, 232] on button "Confirmar" at bounding box center [485, 232] width 42 height 13
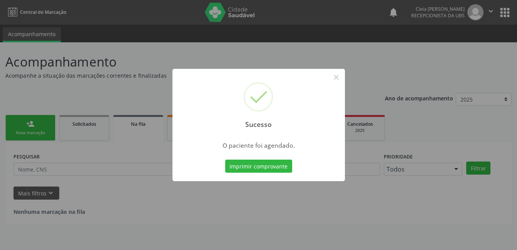
scroll to position [0, 0]
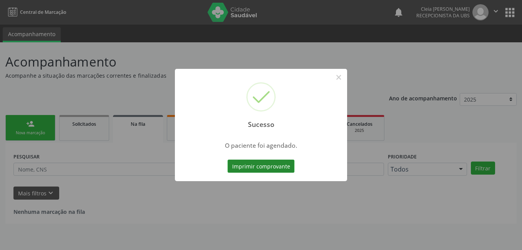
click at [266, 162] on button "Imprimir comprovante" at bounding box center [261, 166] width 67 height 13
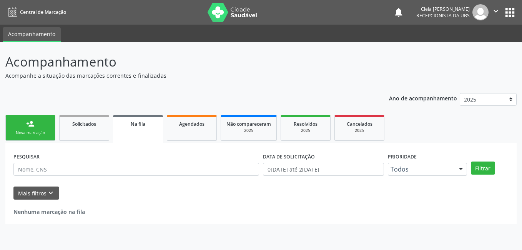
click at [27, 130] on link "person_add Nova marcação" at bounding box center [30, 128] width 50 height 26
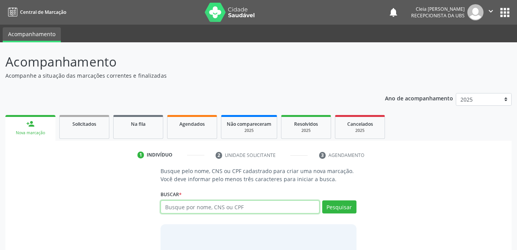
click at [282, 205] on input "text" at bounding box center [239, 206] width 159 height 13
type input "704301543519991"
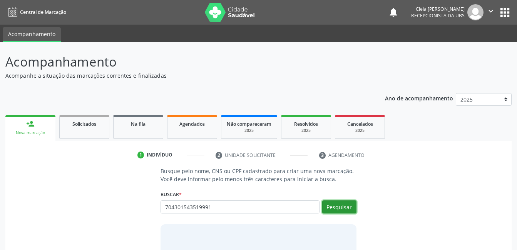
click at [334, 210] on button "Pesquisar" at bounding box center [339, 206] width 34 height 13
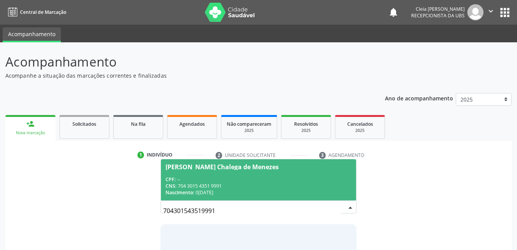
click at [287, 176] on div "CPF: --" at bounding box center [257, 179] width 185 height 7
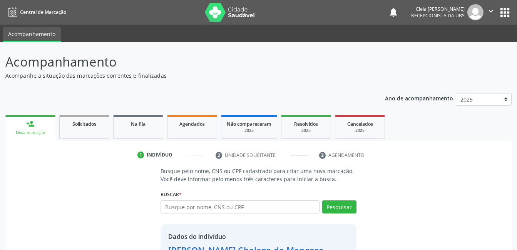
scroll to position [58, 0]
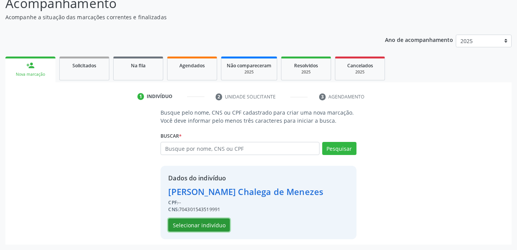
click at [197, 225] on button "Selecionar indivíduo" at bounding box center [199, 225] width 62 height 13
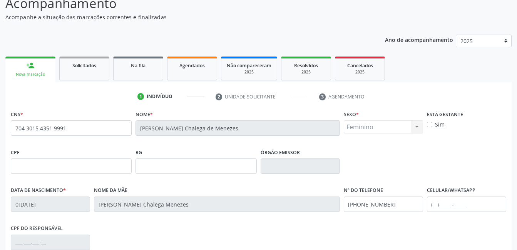
scroll to position [167, 0]
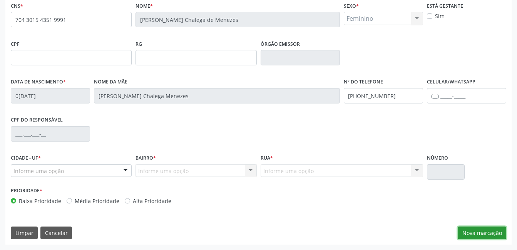
click at [477, 235] on button "Nova marcação" at bounding box center [481, 233] width 48 height 13
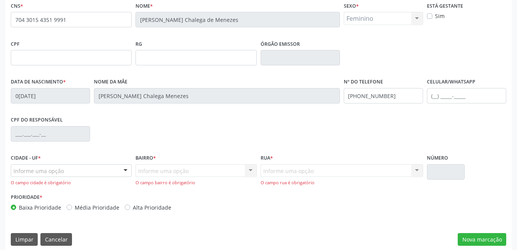
click at [123, 170] on div at bounding box center [126, 171] width 12 height 13
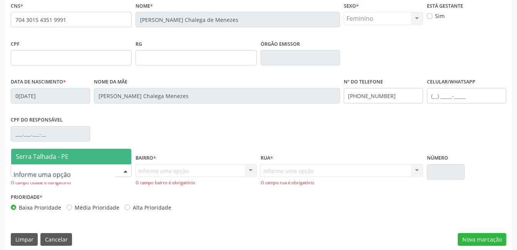
click at [107, 156] on span "Serra Talhada - PE" at bounding box center [71, 156] width 120 height 15
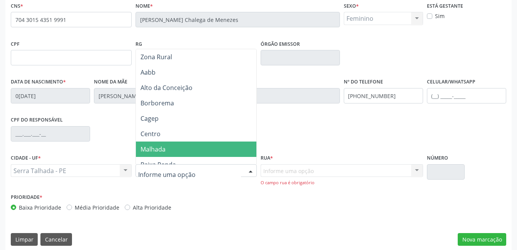
scroll to position [115, 0]
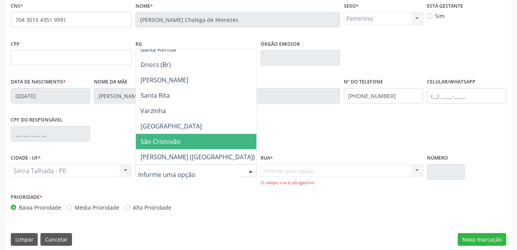
click at [153, 140] on span "São Cristovão" at bounding box center [160, 141] width 40 height 8
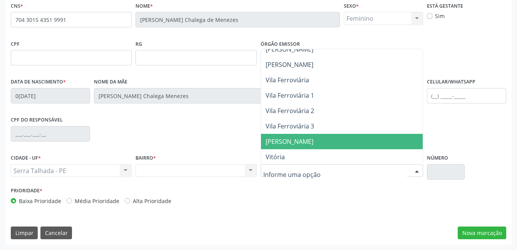
scroll to position [346, 0]
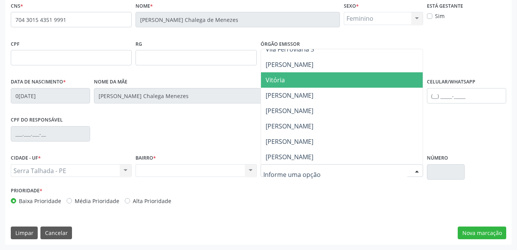
click at [298, 86] on span "Vitória" at bounding box center [342, 79] width 162 height 15
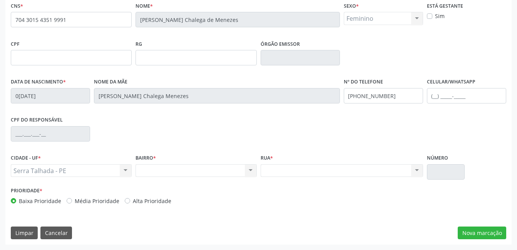
click at [415, 170] on div "Nenhum resultado encontrado para: " " Não há nenhuma opção para ser exibida." at bounding box center [341, 170] width 162 height 13
click at [473, 237] on button "Nova marcação" at bounding box center [481, 233] width 48 height 13
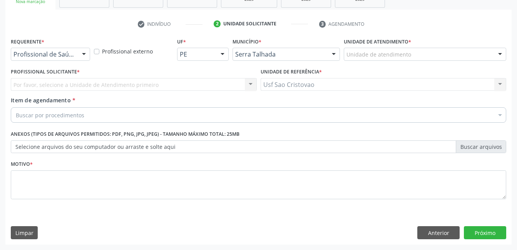
scroll to position [131, 0]
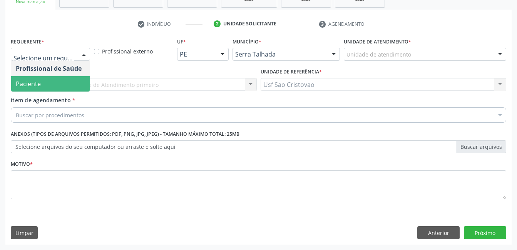
click at [37, 80] on span "Paciente" at bounding box center [28, 84] width 25 height 8
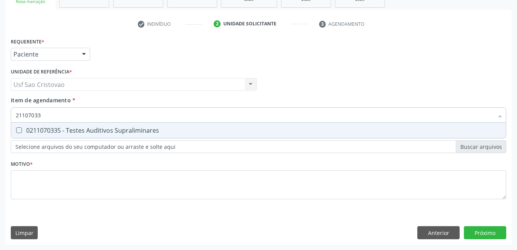
type input "211070335"
drag, startPoint x: 22, startPoint y: 130, endPoint x: 32, endPoint y: 150, distance: 22.0
click at [22, 130] on div "0211070335 - Testes Auditivos Supraliminares" at bounding box center [258, 130] width 485 height 6
checkbox Supraliminares "true"
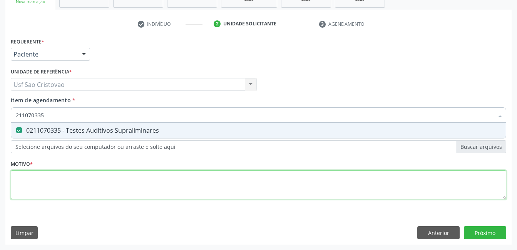
click at [53, 179] on div "Requerente * Paciente Profissional de Saúde Paciente Nenhum resultado encontrad…" at bounding box center [258, 123] width 495 height 174
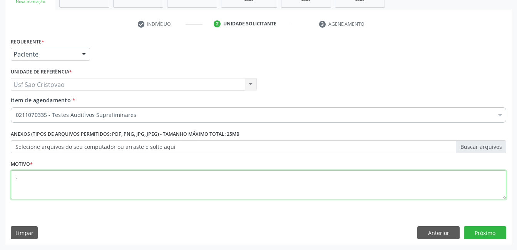
type textarea "."
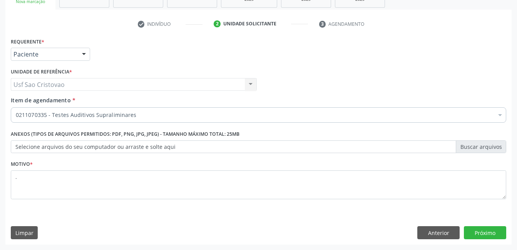
click at [240, 216] on div "Requerente * Paciente Profissional de Saúde Paciente Nenhum resultado encontrad…" at bounding box center [258, 140] width 506 height 209
click at [488, 235] on button "Próximo" at bounding box center [485, 232] width 42 height 13
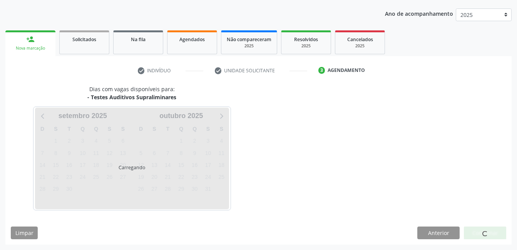
scroll to position [85, 0]
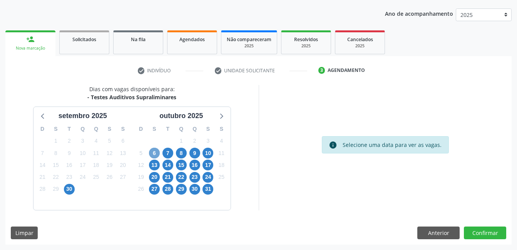
click at [150, 151] on span "6" at bounding box center [154, 153] width 11 height 11
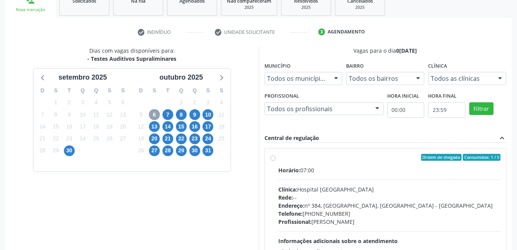
scroll to position [162, 0]
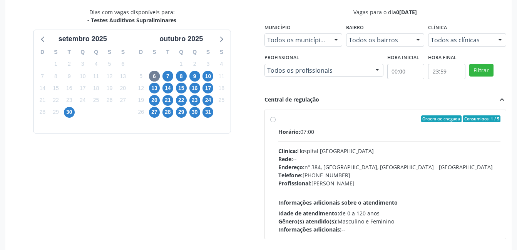
click at [278, 121] on label "Ordem de chegada Consumidos: 1 / 5 Horário: 07:00 Clínica: Hospital Sao Francis…" at bounding box center [389, 174] width 222 height 118
click at [274, 121] on input "Ordem de chegada Consumidos: 1 / 5 Horário: 07:00 Clínica: Hospital Sao Francis…" at bounding box center [272, 118] width 5 height 7
radio input "true"
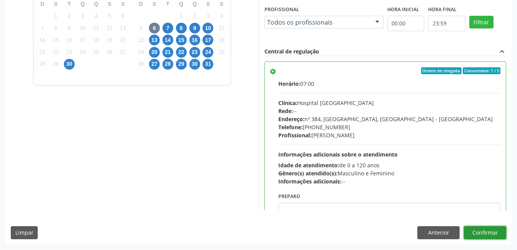
click at [493, 234] on button "Confirmar" at bounding box center [485, 232] width 42 height 13
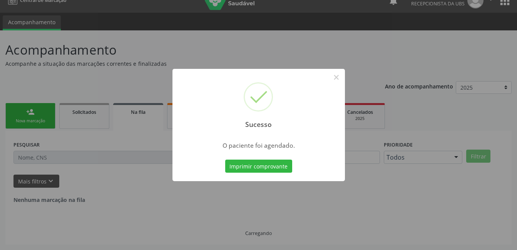
scroll to position [0, 0]
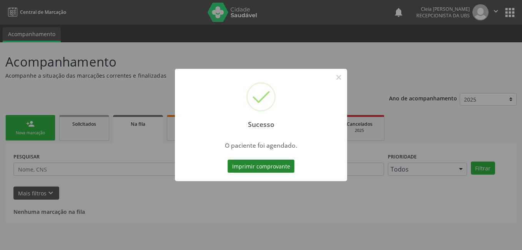
click at [274, 169] on button "Imprimir comprovante" at bounding box center [261, 166] width 67 height 13
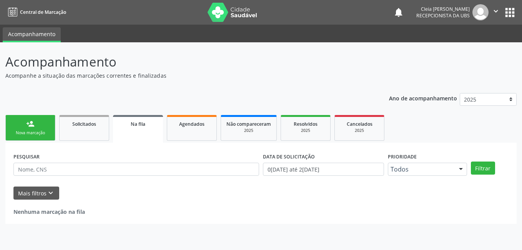
click at [35, 119] on link "person_add Nova marcação" at bounding box center [30, 128] width 50 height 26
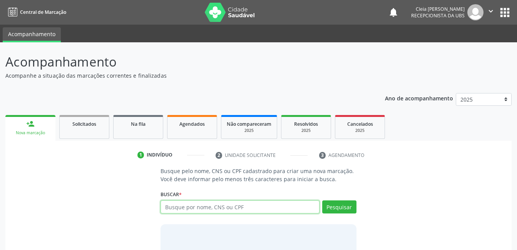
click at [248, 209] on input "text" at bounding box center [239, 206] width 159 height 13
drag, startPoint x: 231, startPoint y: 214, endPoint x: 219, endPoint y: 204, distance: 15.6
click at [219, 204] on input "LIVIA MAITE PEREIRA" at bounding box center [239, 206] width 159 height 13
type input "LIVIA MAITE PEREIRA MORENO"
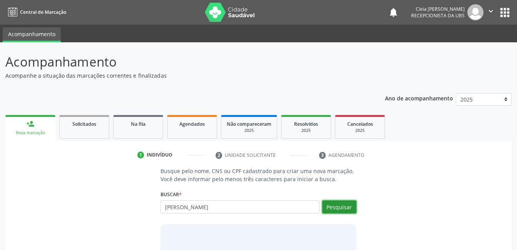
click at [351, 208] on button "Pesquisar" at bounding box center [339, 206] width 34 height 13
type input "L"
type input "LIVIA MAITE PRREIRA MOREMO"
click at [338, 207] on button "Pesquisar" at bounding box center [339, 206] width 34 height 13
type input "L"
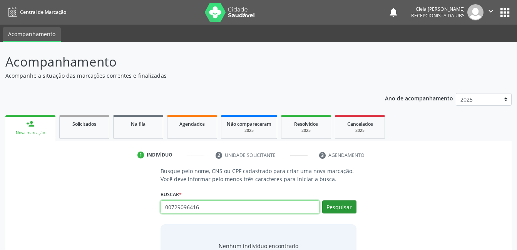
type input "00729096416"
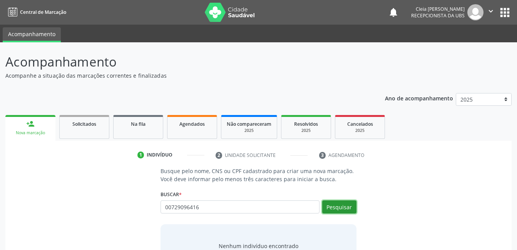
click at [341, 207] on button "Pesquisar" at bounding box center [339, 206] width 34 height 13
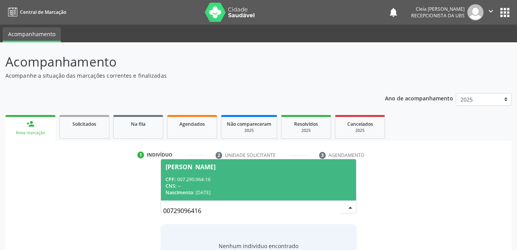
click at [265, 177] on div "CPF: 007.290.964-16" at bounding box center [257, 179] width 185 height 7
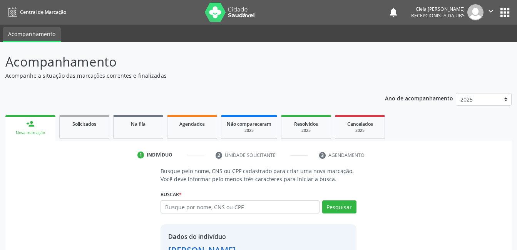
scroll to position [58, 0]
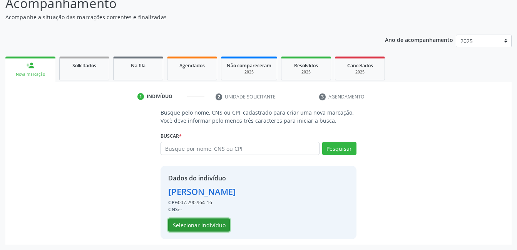
click at [213, 220] on button "Selecionar indivíduo" at bounding box center [199, 225] width 62 height 13
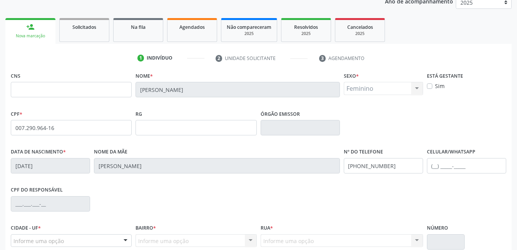
scroll to position [167, 0]
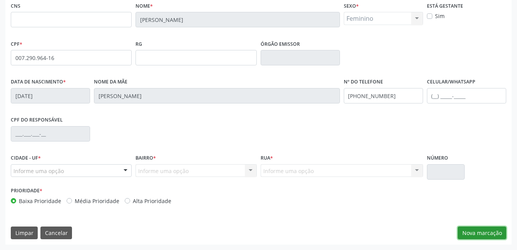
click at [484, 231] on button "Nova marcação" at bounding box center [481, 233] width 48 height 13
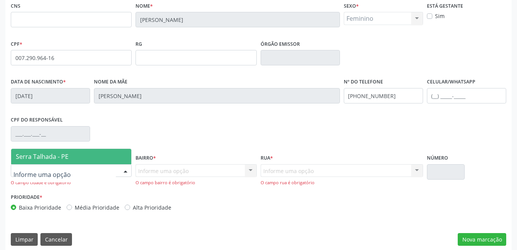
click at [127, 171] on div at bounding box center [126, 171] width 12 height 13
click at [119, 149] on span "Serra Talhada - PE" at bounding box center [71, 156] width 120 height 15
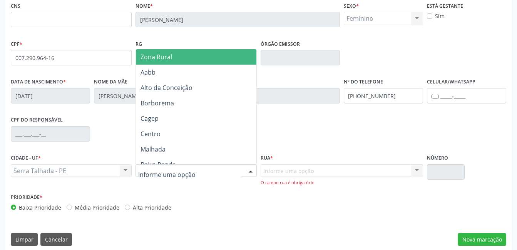
click at [189, 174] on div at bounding box center [195, 170] width 121 height 13
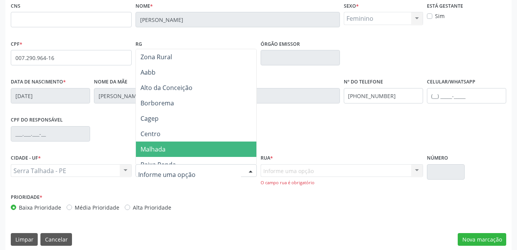
scroll to position [115, 0]
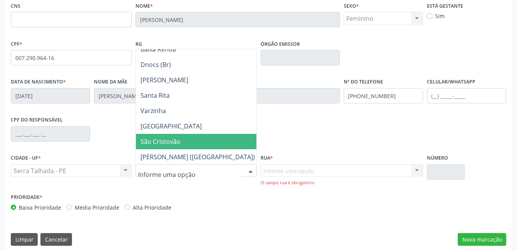
click at [180, 144] on span "São Cristovão" at bounding box center [198, 141] width 124 height 15
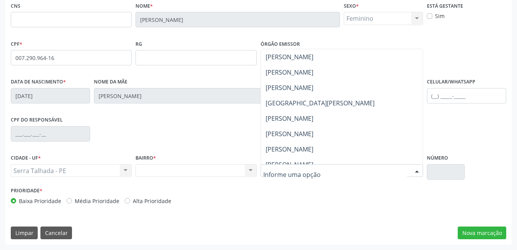
scroll to position [192, 0]
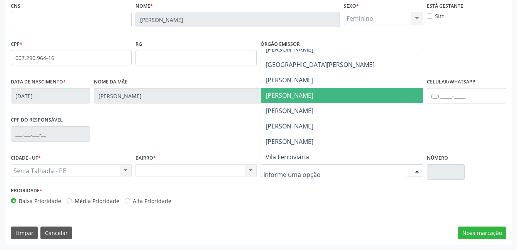
click at [313, 96] on span "[PERSON_NAME]" at bounding box center [289, 95] width 48 height 8
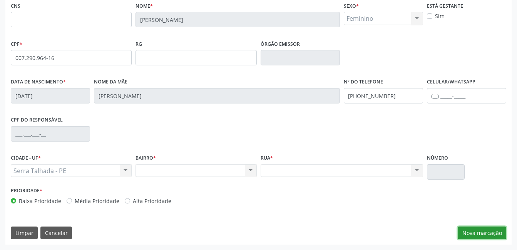
click at [474, 230] on button "Nova marcação" at bounding box center [481, 233] width 48 height 13
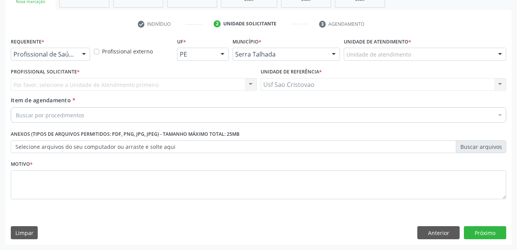
click at [83, 53] on div at bounding box center [84, 54] width 12 height 13
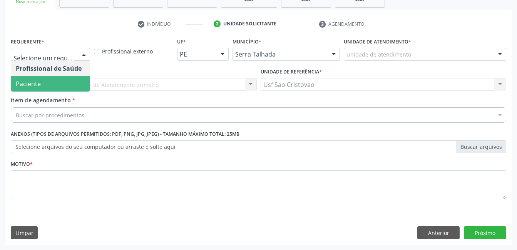
click at [87, 78] on span "Paciente" at bounding box center [50, 83] width 78 height 15
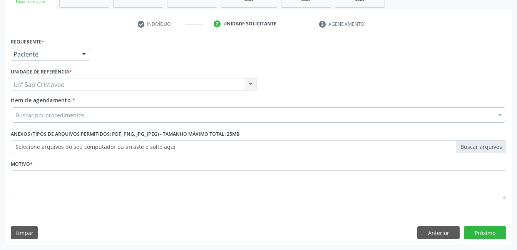
click at [93, 117] on div "Buscar por procedimentos" at bounding box center [258, 114] width 495 height 15
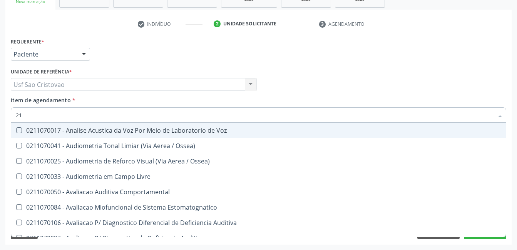
type input "2"
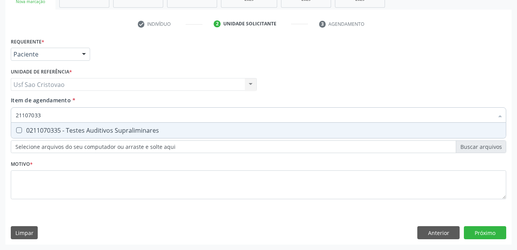
type input "211070335"
click at [18, 129] on Supraliminares at bounding box center [19, 130] width 6 height 6
click at [16, 129] on Supraliminares "checkbox" at bounding box center [13, 130] width 5 height 5
checkbox Supraliminares "true"
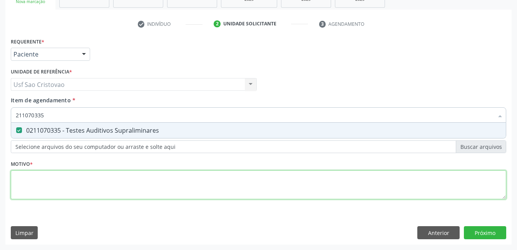
click at [82, 191] on div "Requerente * Paciente Profissional de Saúde Paciente Nenhum resultado encontrad…" at bounding box center [258, 123] width 495 height 174
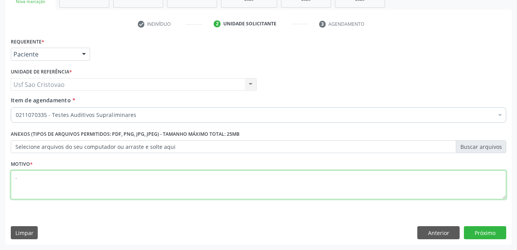
type textarea "."
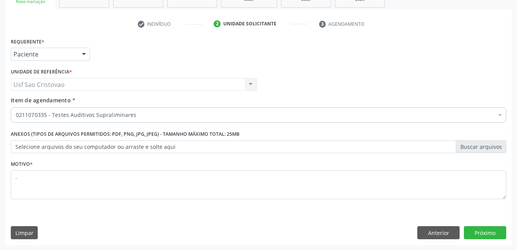
click at [347, 226] on div "Limpar Anterior Próximo" at bounding box center [258, 232] width 495 height 13
click at [477, 236] on button "Próximo" at bounding box center [485, 232] width 42 height 13
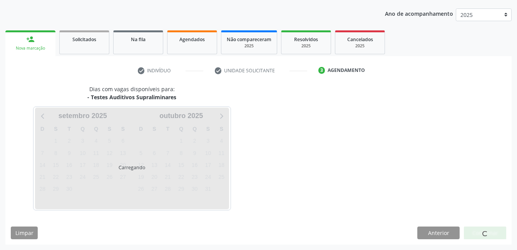
scroll to position [85, 0]
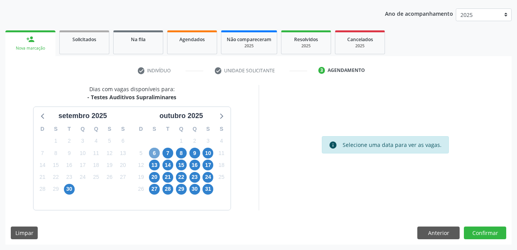
click at [154, 155] on span "6" at bounding box center [154, 153] width 11 height 11
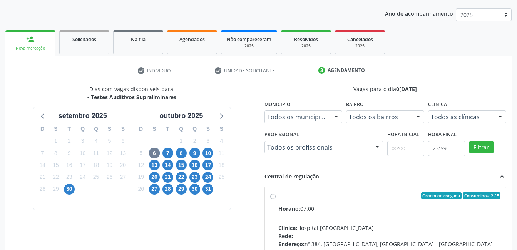
click at [278, 195] on label "Ordem de chegada Consumidos: 2 / 5 Horário: 07:00 Clínica: Hospital Sao Francis…" at bounding box center [389, 251] width 222 height 118
click at [272, 195] on input "Ordem de chegada Consumidos: 2 / 5 Horário: 07:00 Clínica: Hospital Sao Francis…" at bounding box center [272, 195] width 5 height 7
radio input "true"
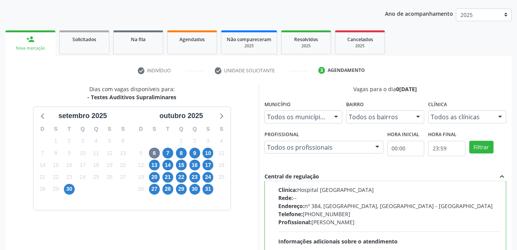
scroll to position [210, 0]
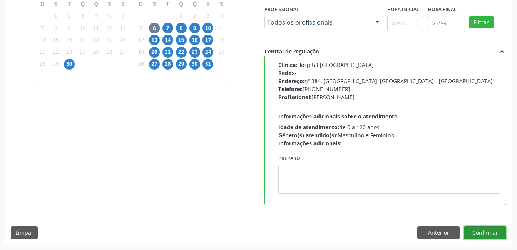
click at [479, 235] on button "Confirmar" at bounding box center [485, 232] width 42 height 13
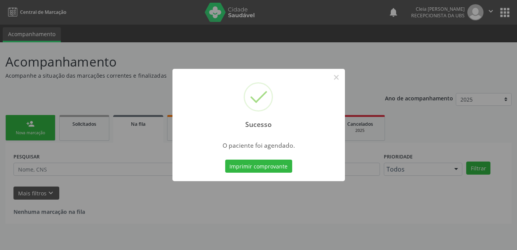
scroll to position [0, 0]
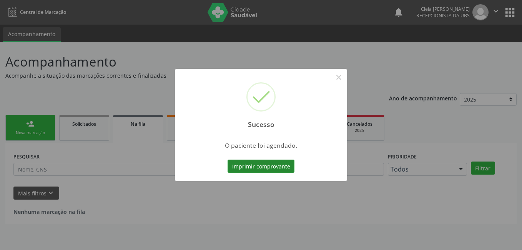
click at [271, 169] on button "Imprimir comprovante" at bounding box center [261, 166] width 67 height 13
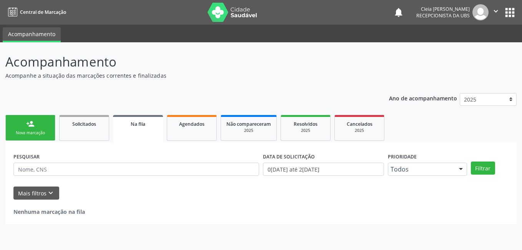
click at [31, 135] on div "Nova marcação" at bounding box center [30, 133] width 38 height 6
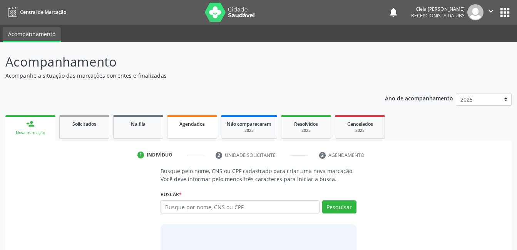
scroll to position [47, 0]
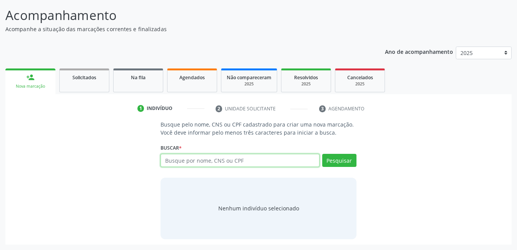
click at [265, 162] on input "text" at bounding box center [239, 160] width 159 height 13
type input "00729073475"
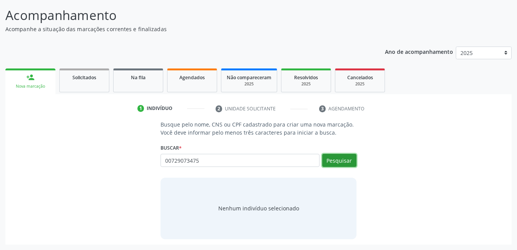
click at [344, 160] on button "Pesquisar" at bounding box center [339, 160] width 34 height 13
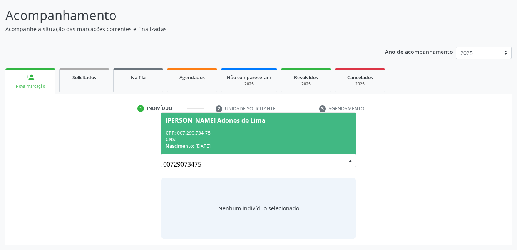
click at [299, 132] on div "CPF: 007.290.734-75" at bounding box center [257, 133] width 185 height 7
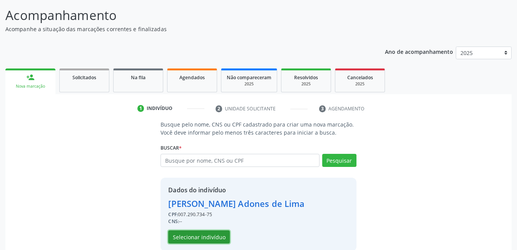
click at [197, 239] on button "Selecionar indivíduo" at bounding box center [199, 236] width 62 height 13
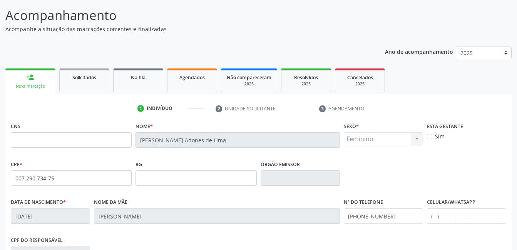
scroll to position [167, 0]
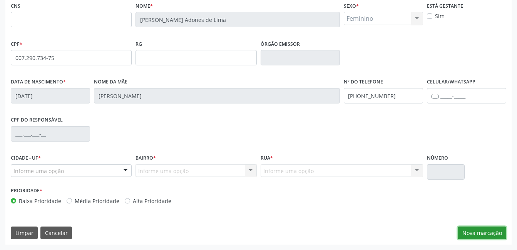
click at [484, 233] on button "Nova marcação" at bounding box center [481, 233] width 48 height 13
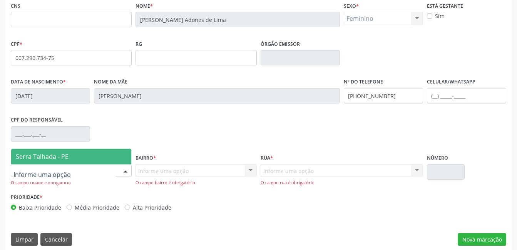
click at [124, 170] on div at bounding box center [126, 171] width 12 height 13
click at [107, 160] on span "Serra Talhada - PE" at bounding box center [71, 156] width 120 height 15
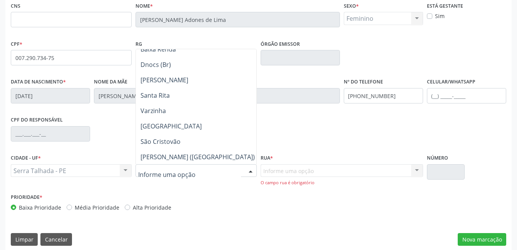
scroll to position [154, 0]
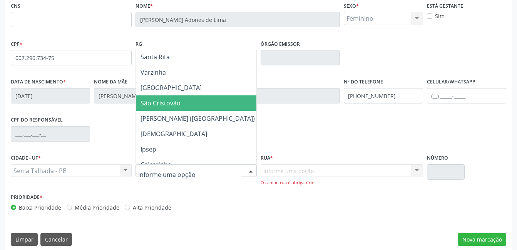
click at [192, 100] on span "São Cristovão" at bounding box center [198, 102] width 124 height 15
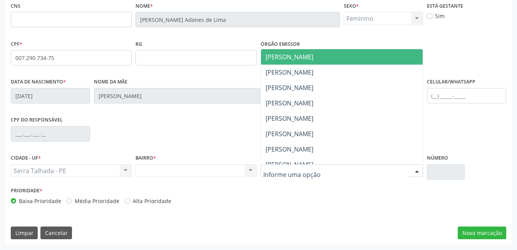
click at [388, 172] on div at bounding box center [341, 170] width 162 height 13
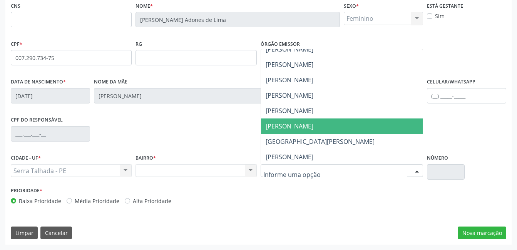
scroll to position [192, 0]
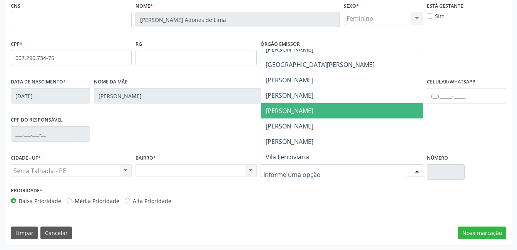
click at [340, 110] on span "[PERSON_NAME]" at bounding box center [342, 110] width 162 height 15
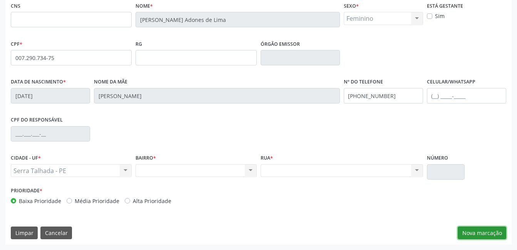
click at [470, 230] on button "Nova marcação" at bounding box center [481, 233] width 48 height 13
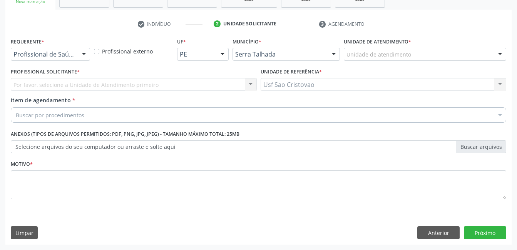
scroll to position [131, 0]
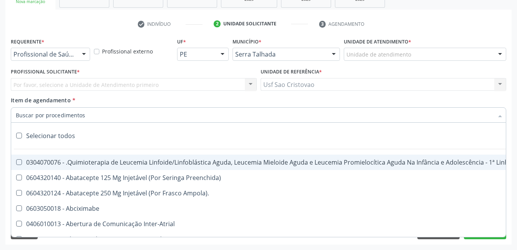
click at [228, 117] on div at bounding box center [258, 114] width 495 height 15
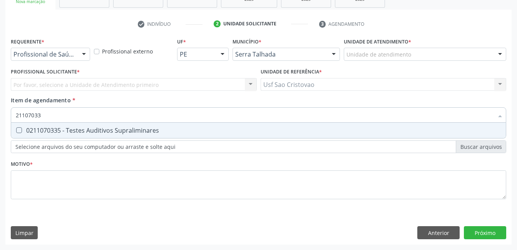
type input "211070335"
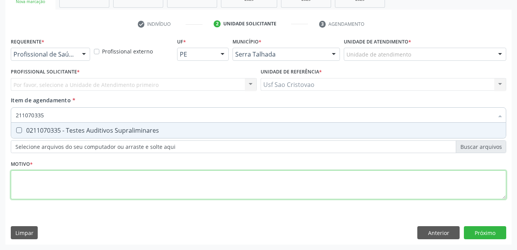
click at [362, 192] on div "Requerente * Profissional de Saúde Profissional de Saúde Paciente Nenhum result…" at bounding box center [258, 123] width 495 height 174
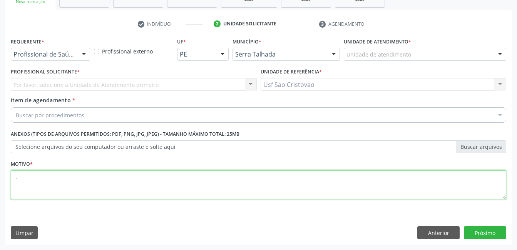
type textarea "."
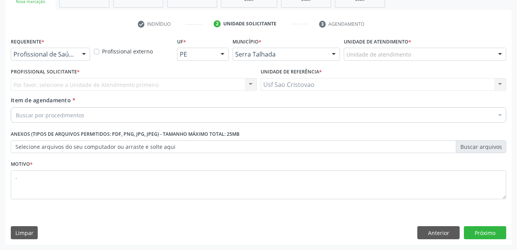
click at [276, 234] on div "Limpar Anterior Próximo" at bounding box center [258, 232] width 495 height 13
click at [494, 227] on button "Próximo" at bounding box center [485, 232] width 42 height 13
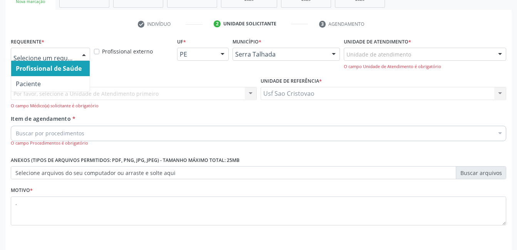
click at [83, 56] on div at bounding box center [84, 54] width 12 height 13
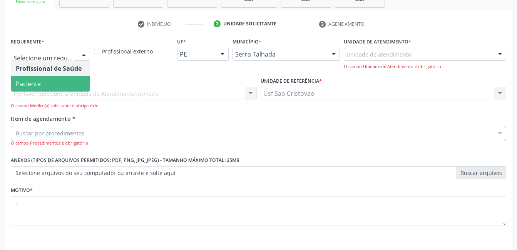
click at [66, 81] on span "Paciente" at bounding box center [50, 83] width 78 height 15
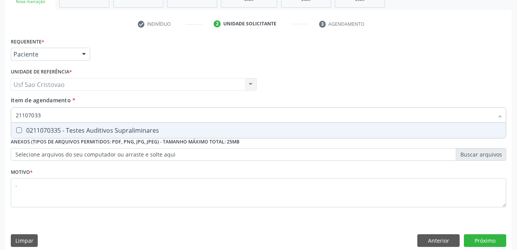
type input "211070335"
click at [17, 130] on Supraliminares at bounding box center [19, 130] width 6 height 6
click at [16, 130] on Supraliminares "checkbox" at bounding box center [13, 130] width 5 height 5
checkbox Supraliminares "true"
click at [494, 240] on button "Próximo" at bounding box center [485, 240] width 42 height 13
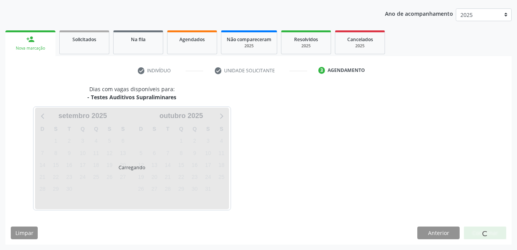
scroll to position [85, 0]
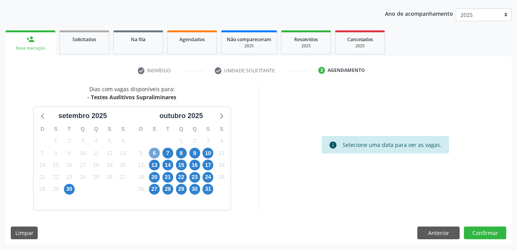
click at [159, 152] on span "6" at bounding box center [154, 153] width 11 height 11
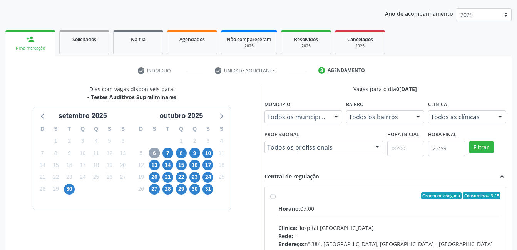
scroll to position [196, 0]
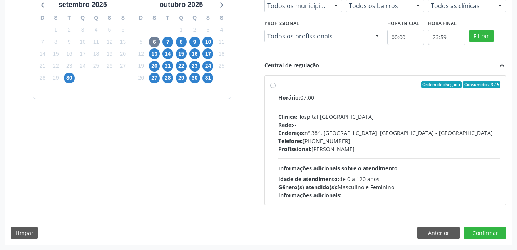
click at [278, 85] on label "Ordem de chegada Consumidos: 3 / 5 Horário: 07:00 Clínica: Hospital Sao Francis…" at bounding box center [389, 140] width 222 height 118
click at [275, 85] on input "Ordem de chegada Consumidos: 3 / 5 Horário: 07:00 Clínica: Hospital Sao Francis…" at bounding box center [272, 84] width 5 height 7
radio input "true"
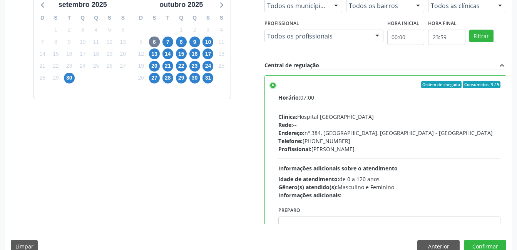
scroll to position [210, 0]
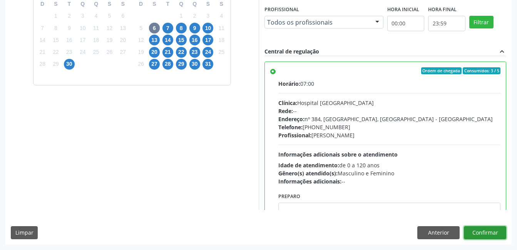
click at [496, 234] on button "Confirmar" at bounding box center [485, 232] width 42 height 13
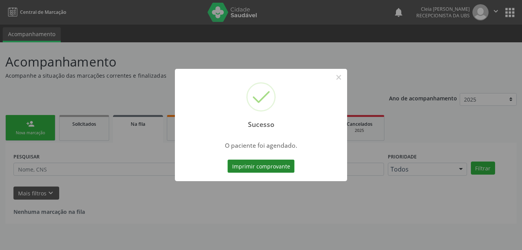
click at [276, 166] on button "Imprimir comprovante" at bounding box center [261, 166] width 67 height 13
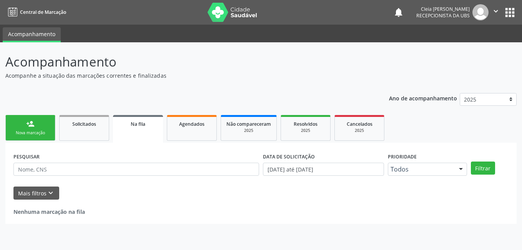
click at [34, 126] on div "person_add" at bounding box center [30, 124] width 8 height 8
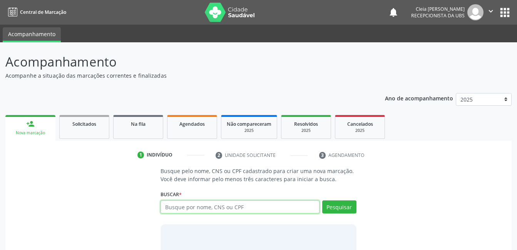
click at [282, 209] on input "text" at bounding box center [239, 206] width 159 height 13
type input "[PERSON_NAME]"
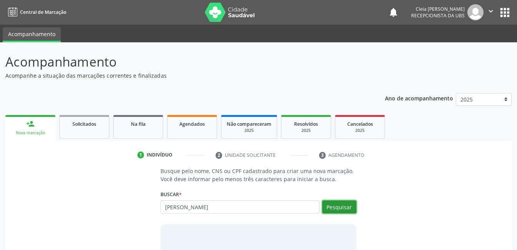
click at [352, 209] on button "Pesquisar" at bounding box center [339, 206] width 34 height 13
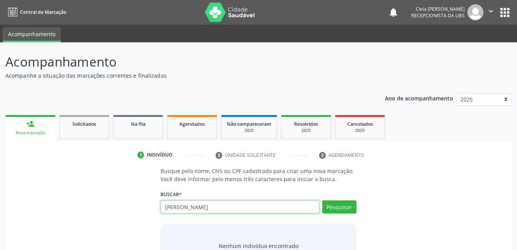
click at [254, 208] on input "[PERSON_NAME]" at bounding box center [239, 206] width 159 height 13
type input "R"
type input "00713091444"
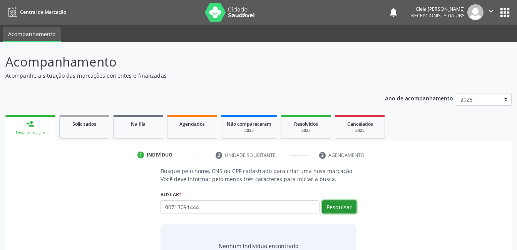
click at [334, 210] on button "Pesquisar" at bounding box center [339, 206] width 34 height 13
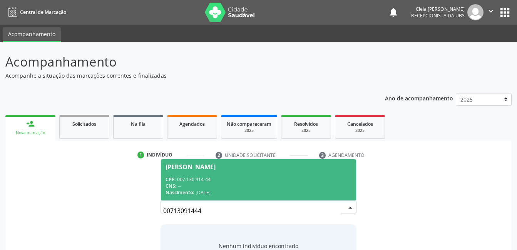
click at [310, 185] on div "CNS: --" at bounding box center [257, 186] width 185 height 7
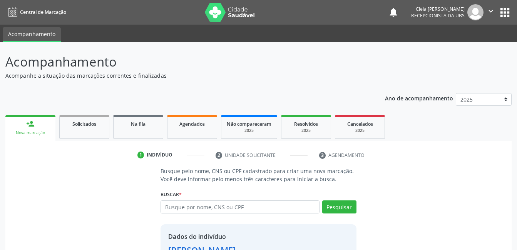
scroll to position [58, 0]
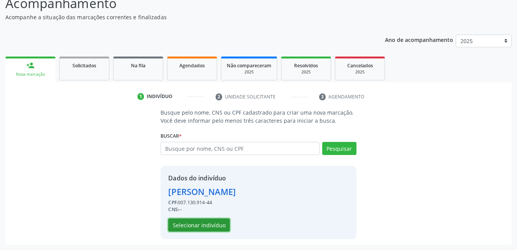
click at [209, 226] on button "Selecionar indivíduo" at bounding box center [199, 225] width 62 height 13
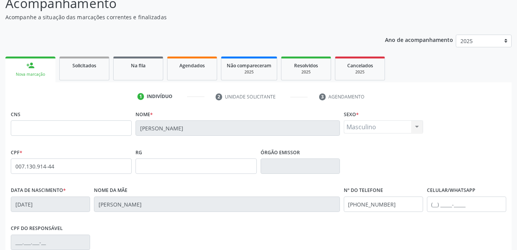
scroll to position [167, 0]
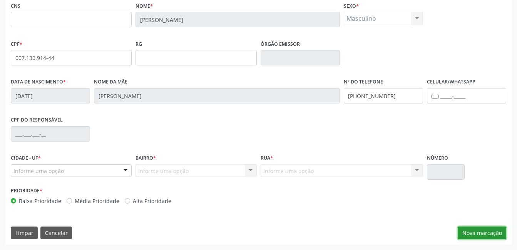
click at [486, 234] on button "Nova marcação" at bounding box center [481, 233] width 48 height 13
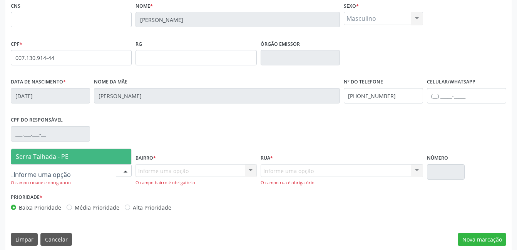
click at [127, 170] on div at bounding box center [126, 171] width 12 height 13
click at [110, 156] on span "Serra Talhada - PE" at bounding box center [71, 156] width 120 height 15
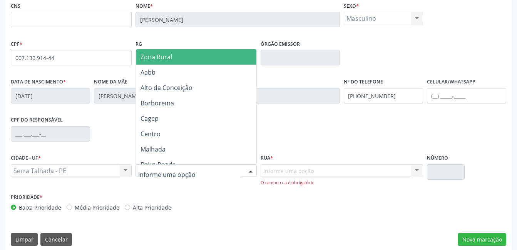
click at [195, 174] on div at bounding box center [195, 170] width 121 height 13
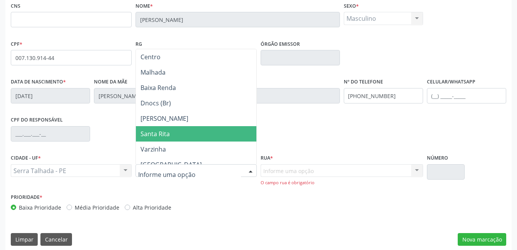
scroll to position [115, 0]
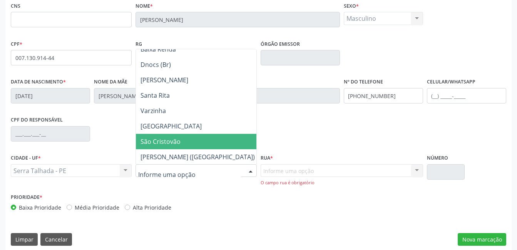
click at [182, 139] on span "São Cristovão" at bounding box center [198, 141] width 124 height 15
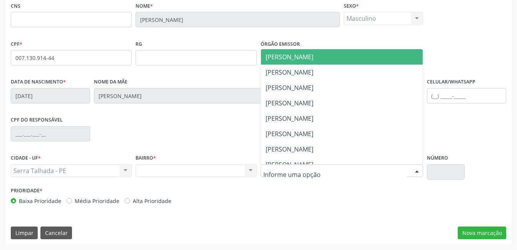
click at [418, 169] on div at bounding box center [417, 171] width 12 height 13
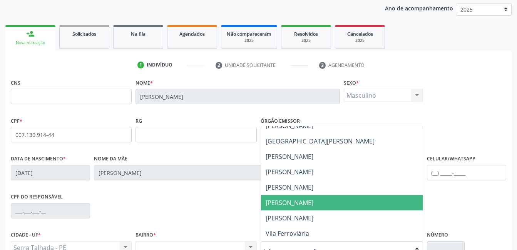
scroll to position [154, 0]
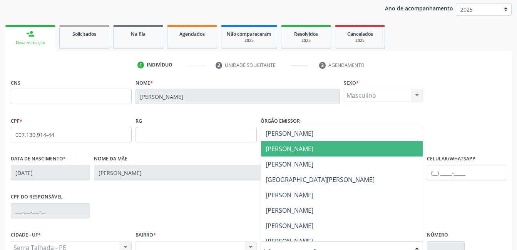
click at [313, 151] on span "[PERSON_NAME]" at bounding box center [289, 149] width 48 height 8
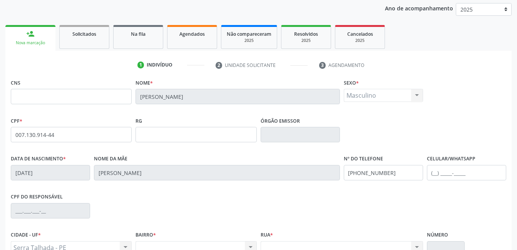
scroll to position [167, 0]
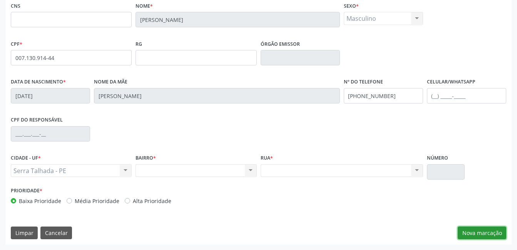
click at [503, 231] on button "Nova marcação" at bounding box center [481, 233] width 48 height 13
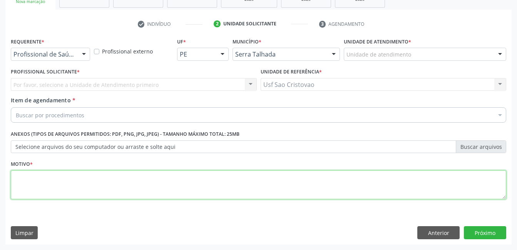
click at [353, 184] on textarea at bounding box center [258, 184] width 495 height 29
type textarea "."
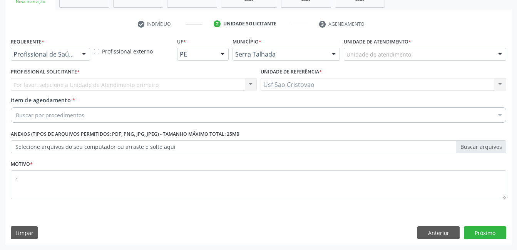
click at [352, 212] on div "Requerente * Profissional de Saúde Profissional de Saúde Paciente Nenhum result…" at bounding box center [258, 140] width 506 height 209
click at [469, 232] on button "Próximo" at bounding box center [485, 232] width 42 height 13
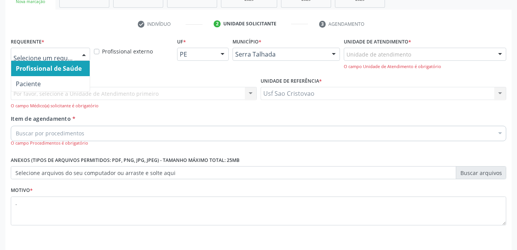
click at [87, 56] on div at bounding box center [84, 54] width 12 height 13
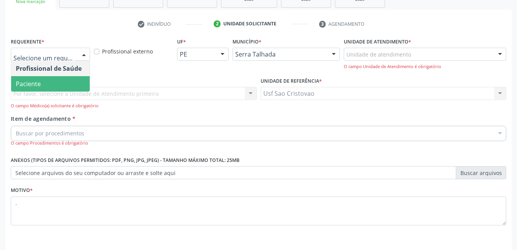
click at [79, 80] on span "Paciente" at bounding box center [50, 83] width 78 height 15
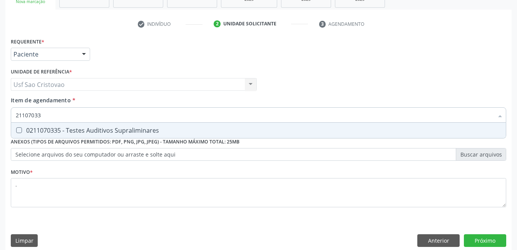
type input "211070335"
click at [18, 131] on Supraliminares at bounding box center [19, 130] width 6 height 6
click at [16, 131] on Supraliminares "checkbox" at bounding box center [13, 130] width 5 height 5
checkbox Supraliminares "true"
click at [496, 243] on button "Próximo" at bounding box center [485, 240] width 42 height 13
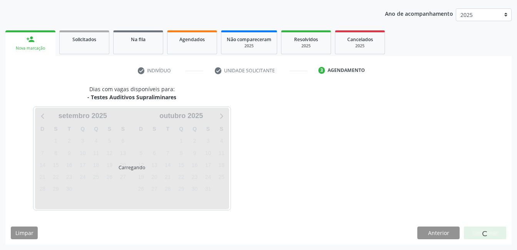
scroll to position [85, 0]
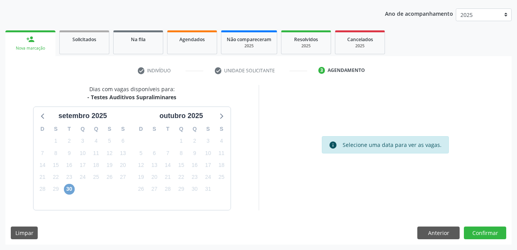
click at [72, 190] on span "30" at bounding box center [69, 189] width 11 height 11
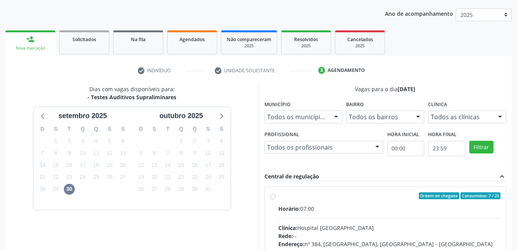
click at [278, 199] on label "Ordem de chegada Consumidos: 7 / 25 Horário: 07:00 Clínica: Hospital [GEOGRAPHI…" at bounding box center [389, 251] width 222 height 118
click at [275, 199] on input "Ordem de chegada Consumidos: 7 / 25 Horário: 07:00 Clínica: Hospital [GEOGRAPHI…" at bounding box center [272, 195] width 5 height 7
radio input "true"
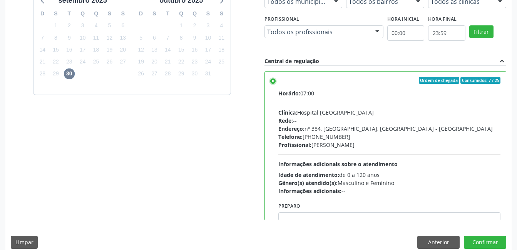
scroll to position [210, 0]
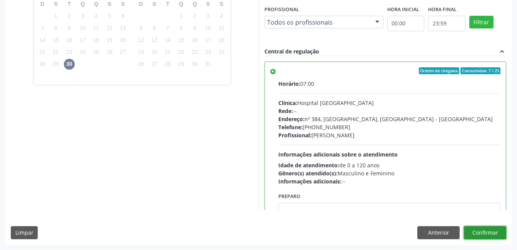
click at [491, 237] on button "Confirmar" at bounding box center [485, 232] width 42 height 13
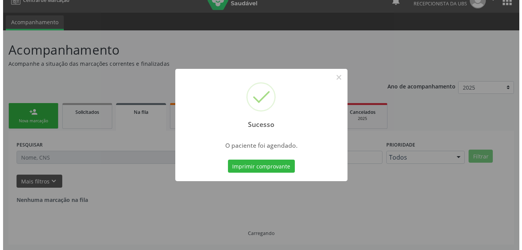
scroll to position [0, 0]
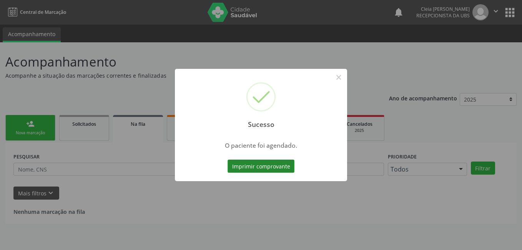
click at [275, 166] on button "Imprimir comprovante" at bounding box center [261, 166] width 67 height 13
